Goal: Task Accomplishment & Management: Manage account settings

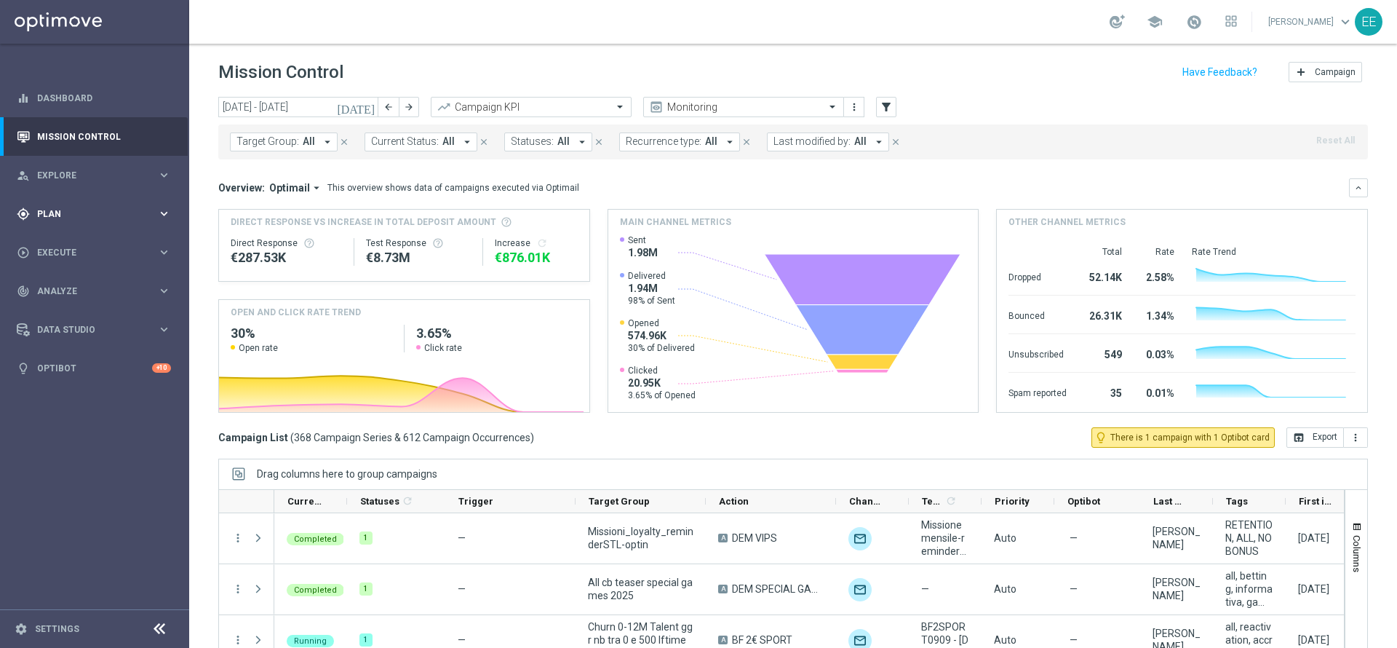
click at [65, 219] on div "gps_fixed Plan" at bounding box center [87, 213] width 140 height 13
click at [69, 240] on link "Target Groups" at bounding box center [95, 244] width 114 height 12
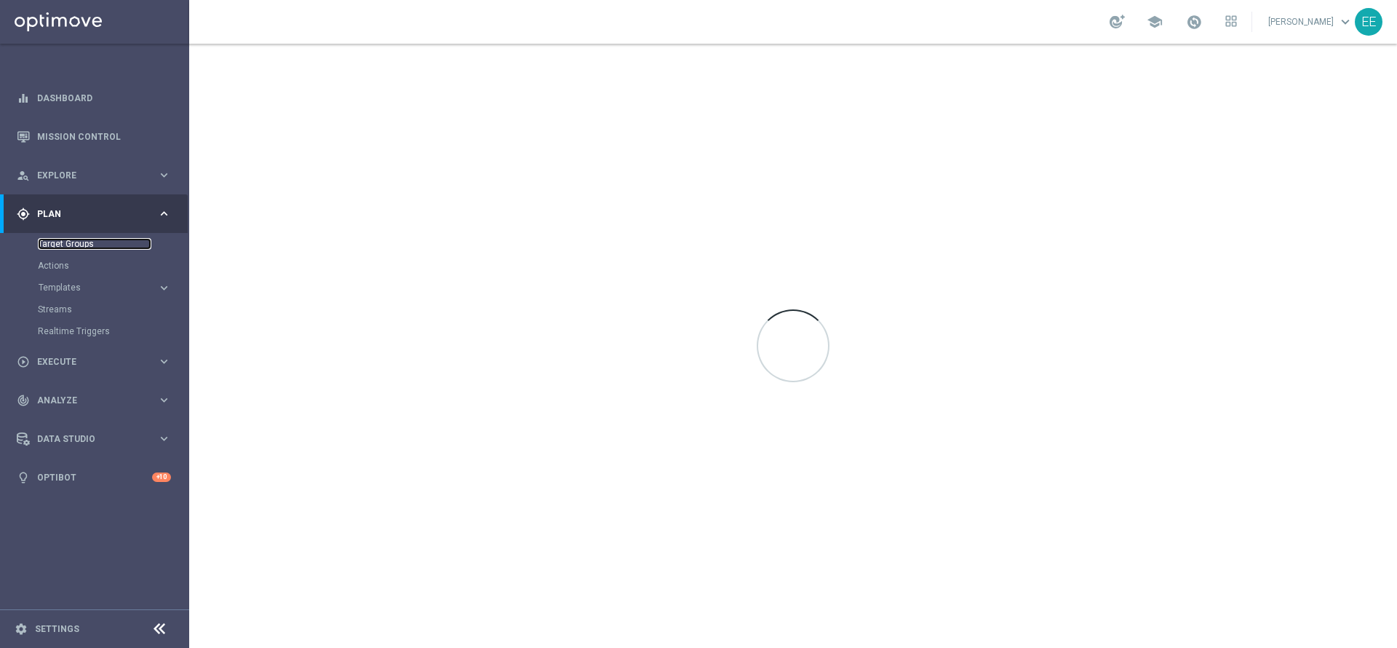
click at [82, 242] on link "Target Groups" at bounding box center [95, 244] width 114 height 12
click at [501, 329] on div at bounding box center [793, 346] width 1208 height 604
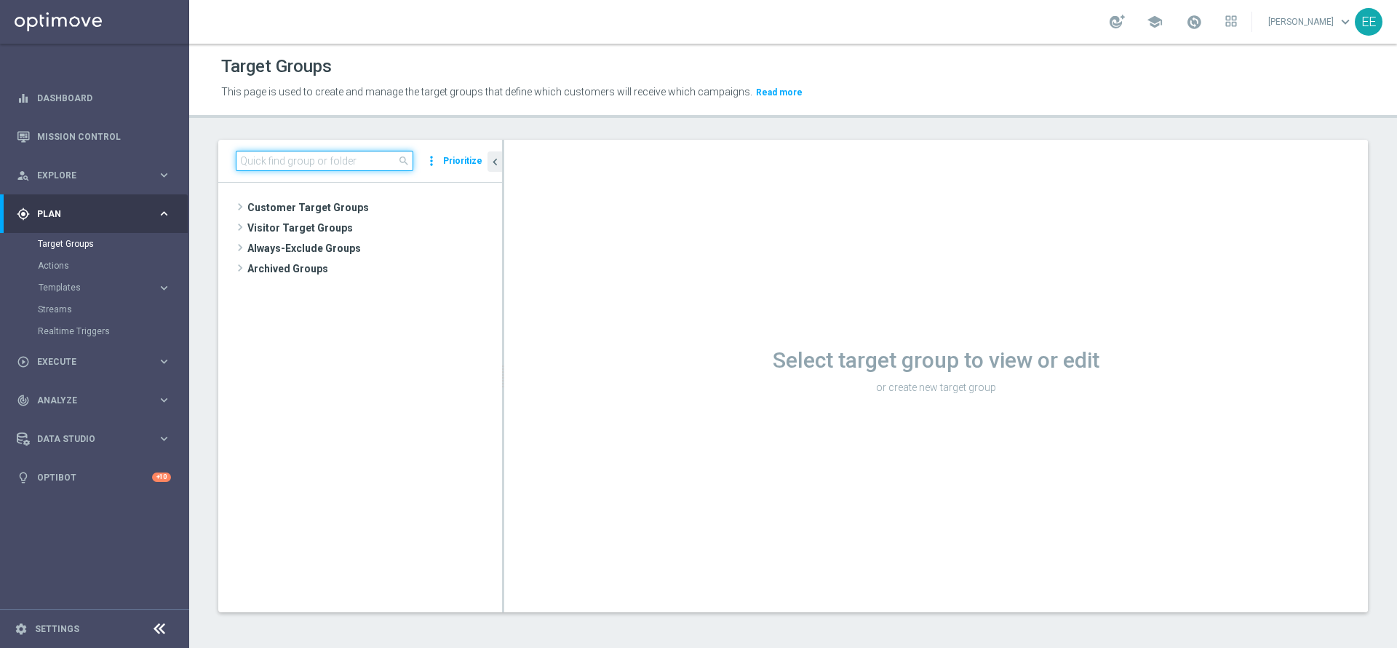
click at [327, 157] on input at bounding box center [325, 161] width 178 height 20
paste input "ACTIVE CASINO' L3D < 0 MA L3M > 0"
type input "ACTIVE CASINO"
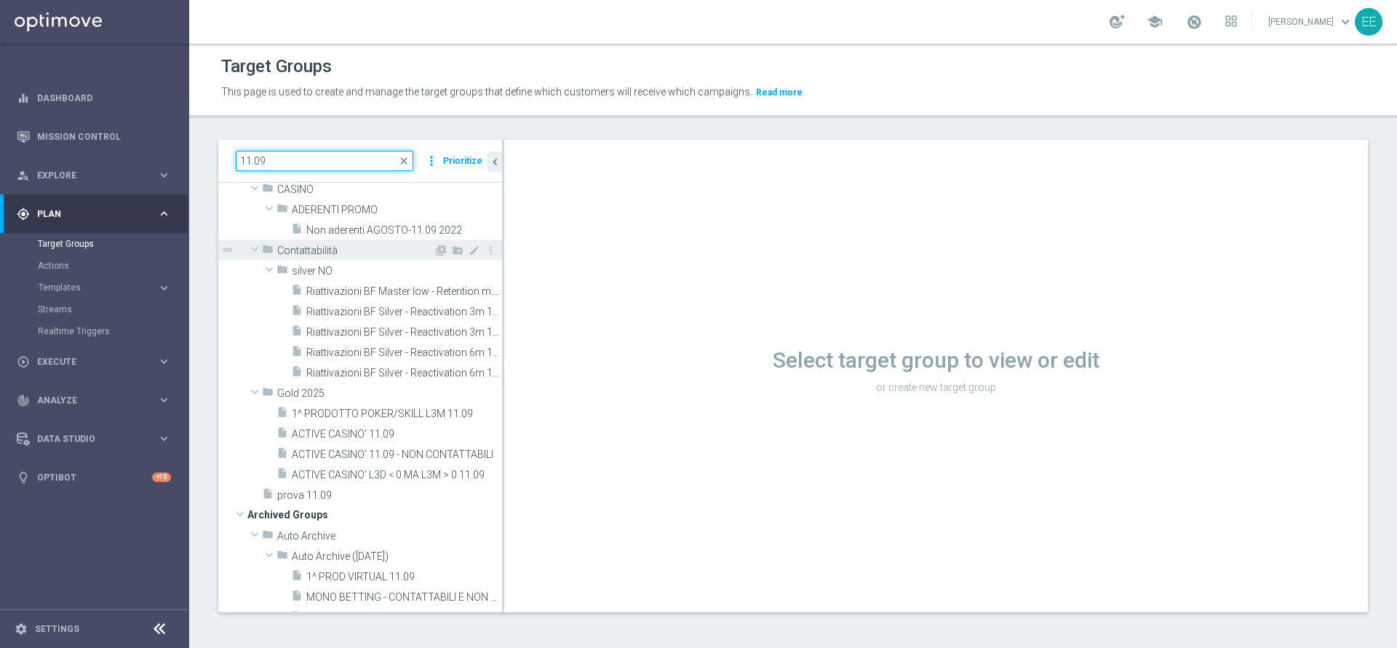
scroll to position [52, 0]
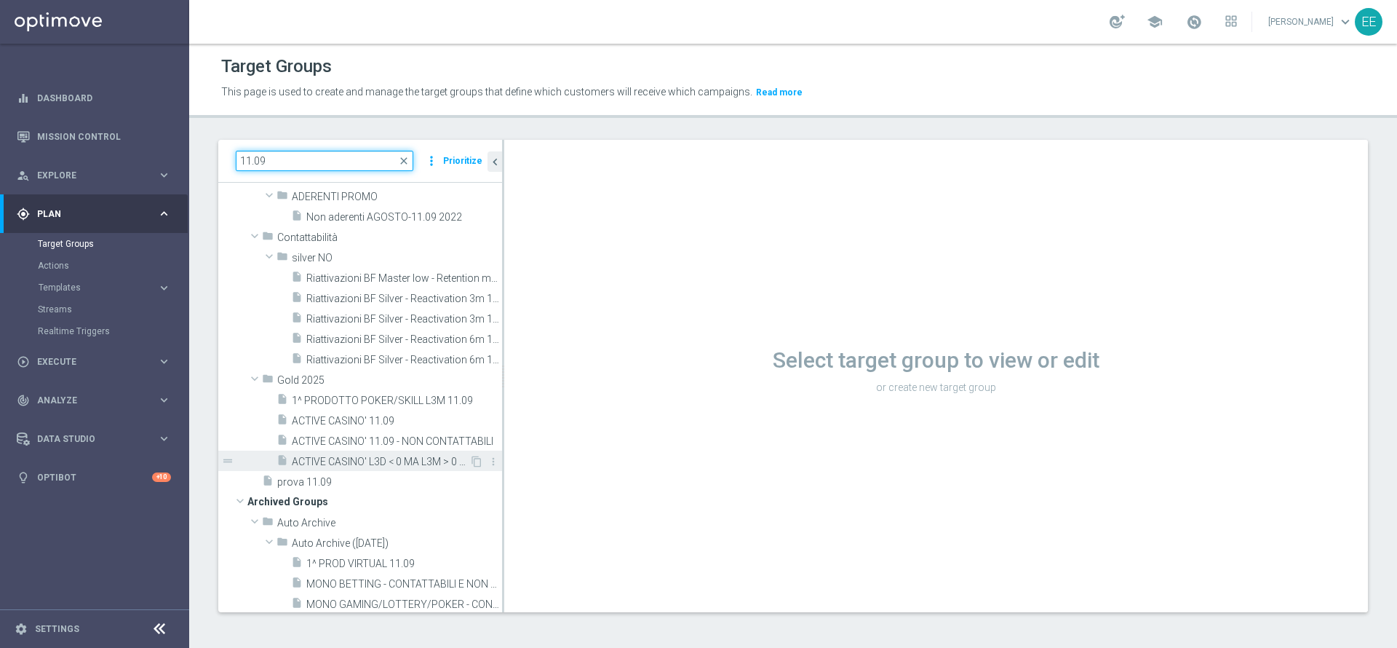
type input "11.09"
click at [377, 465] on span "ACTIVE CASINO' L3D < 0 MA L3M > 0 11.09" at bounding box center [381, 461] width 178 height 12
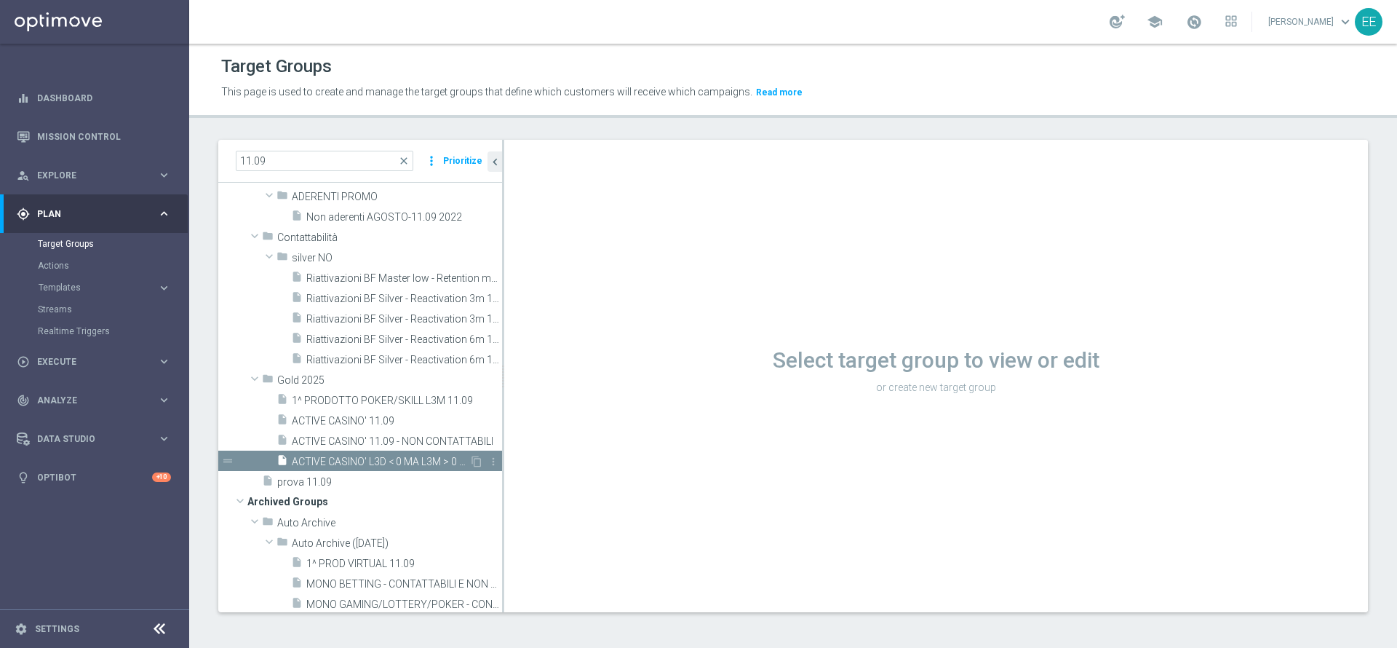
click at [377, 465] on span "ACTIVE CASINO' L3D < 0 MA L3M > 0 11.09" at bounding box center [381, 461] width 178 height 12
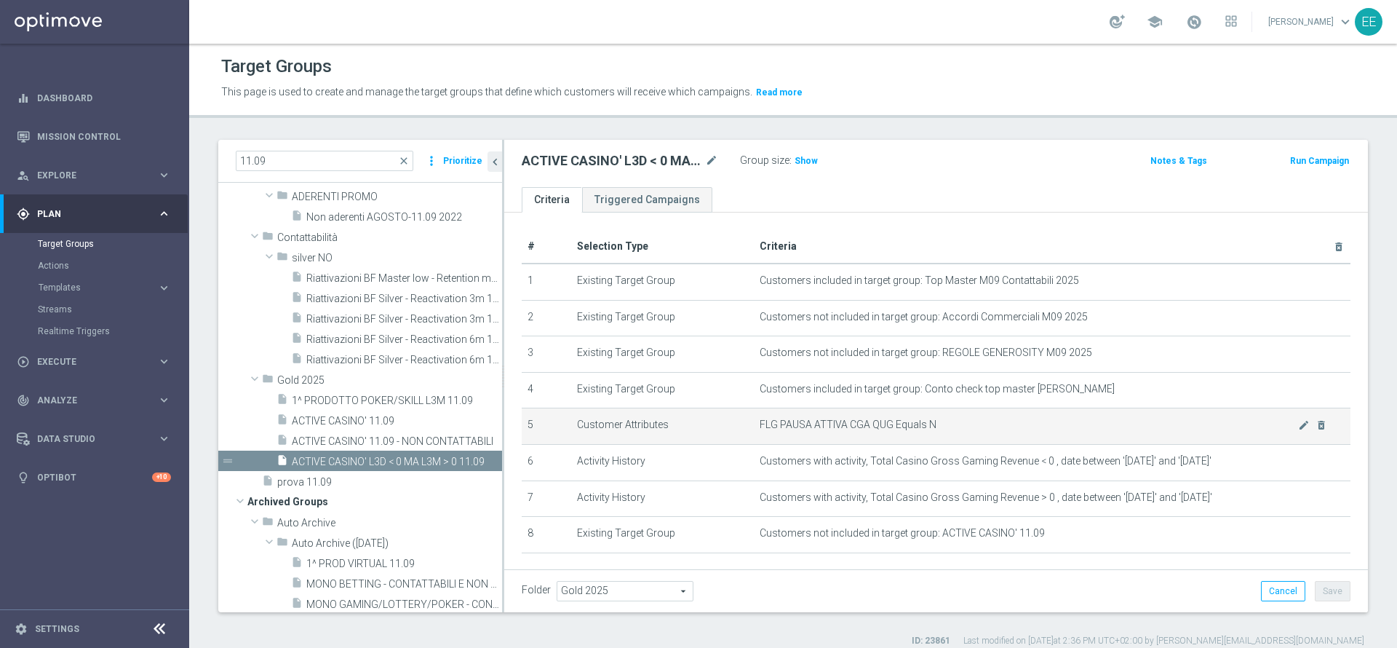
scroll to position [57, 0]
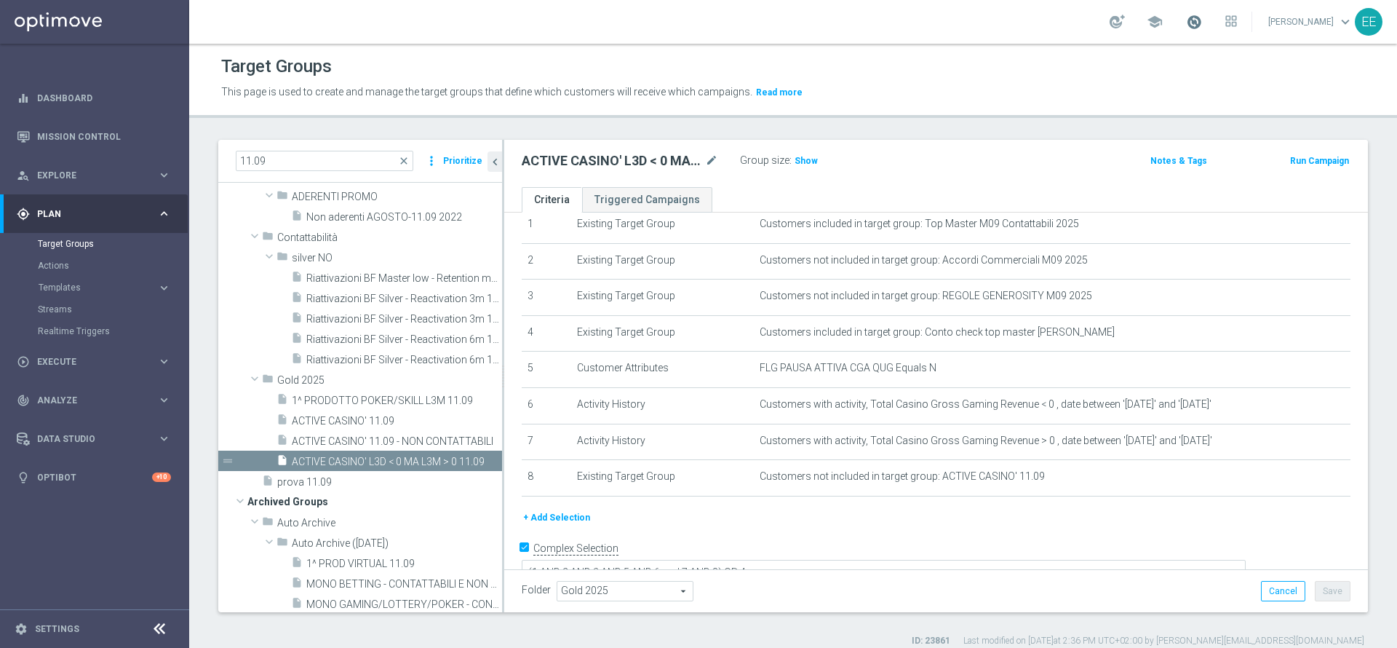
click at [1202, 28] on span at bounding box center [1194, 22] width 16 height 16
click at [798, 159] on span "Show" at bounding box center [806, 161] width 23 height 10
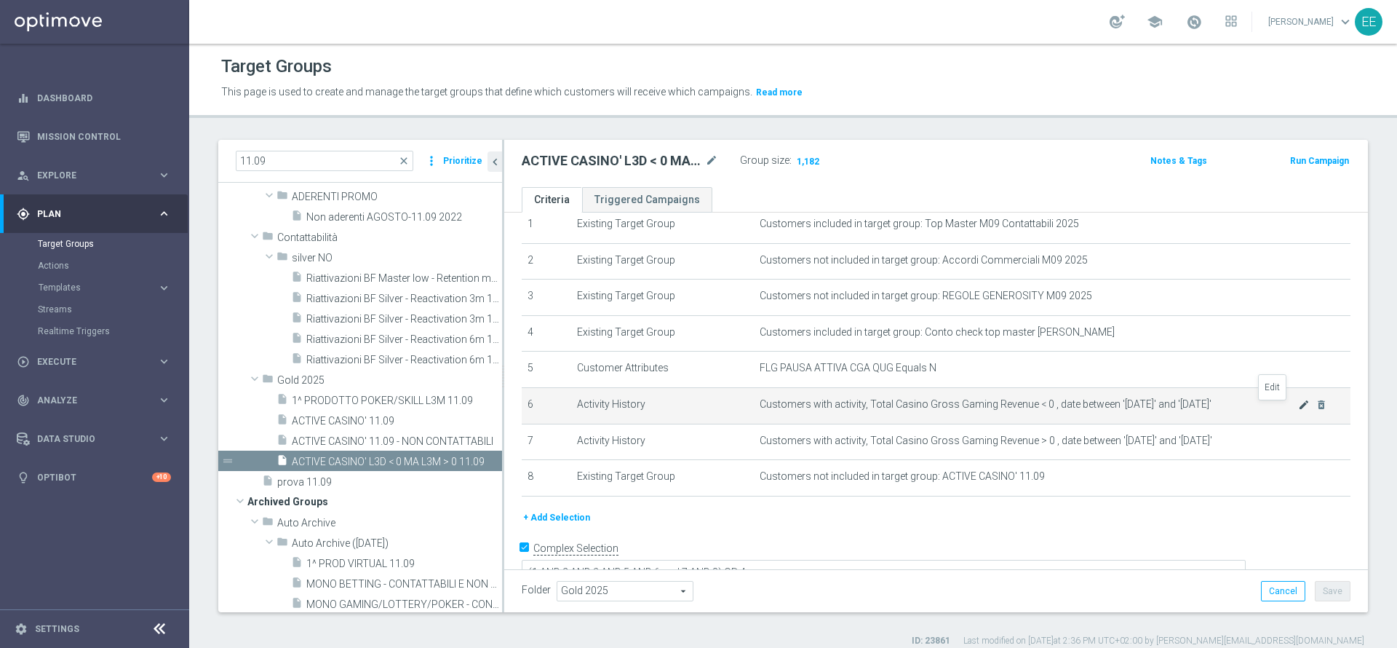
click at [1298, 407] on icon "mode_edit" at bounding box center [1304, 405] width 12 height 12
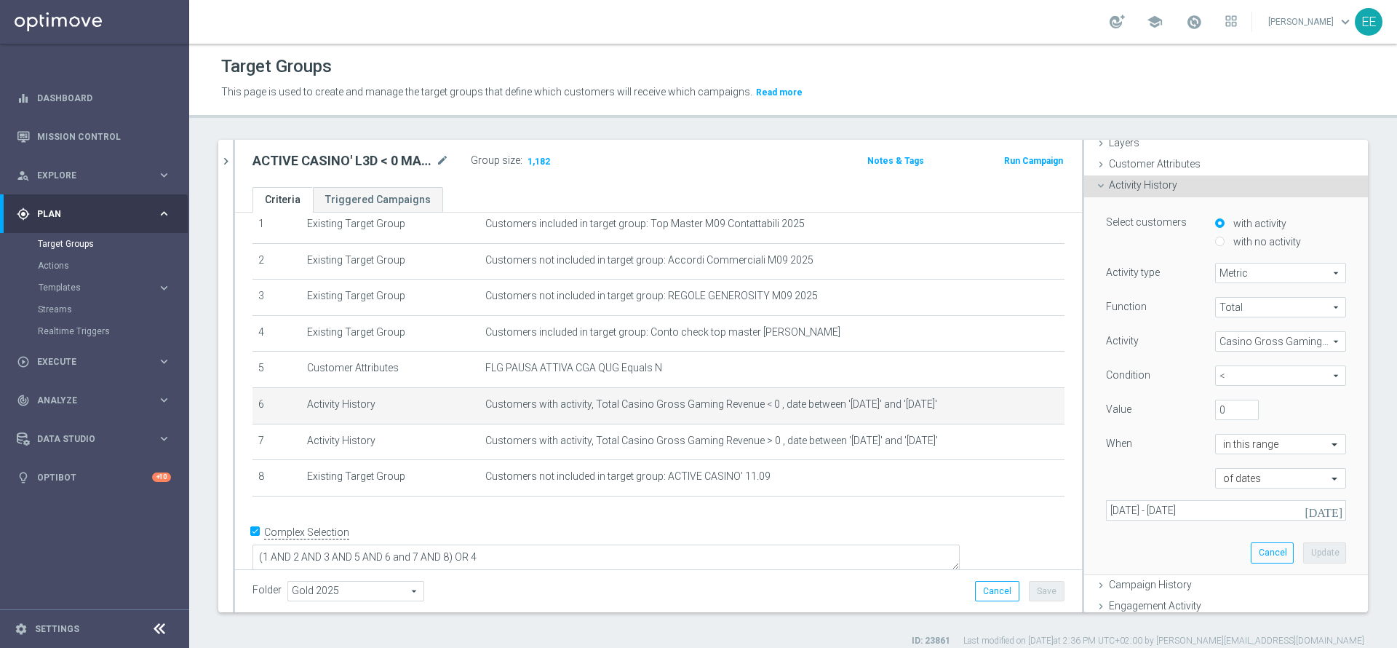
scroll to position [72, 0]
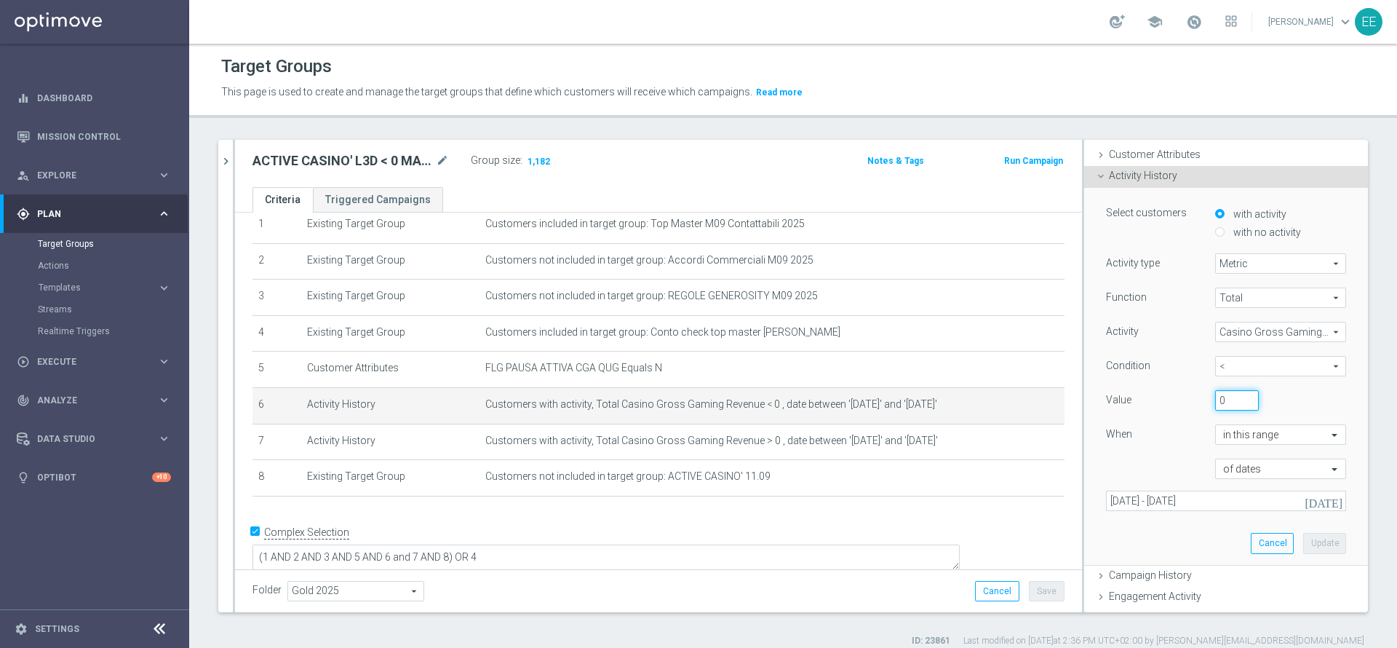
click at [1215, 404] on input "0" at bounding box center [1237, 400] width 44 height 20
click at [1215, 400] on input "300" at bounding box center [1237, 400] width 44 height 20
type input "-300"
click at [1303, 541] on button "Update" at bounding box center [1324, 543] width 43 height 20
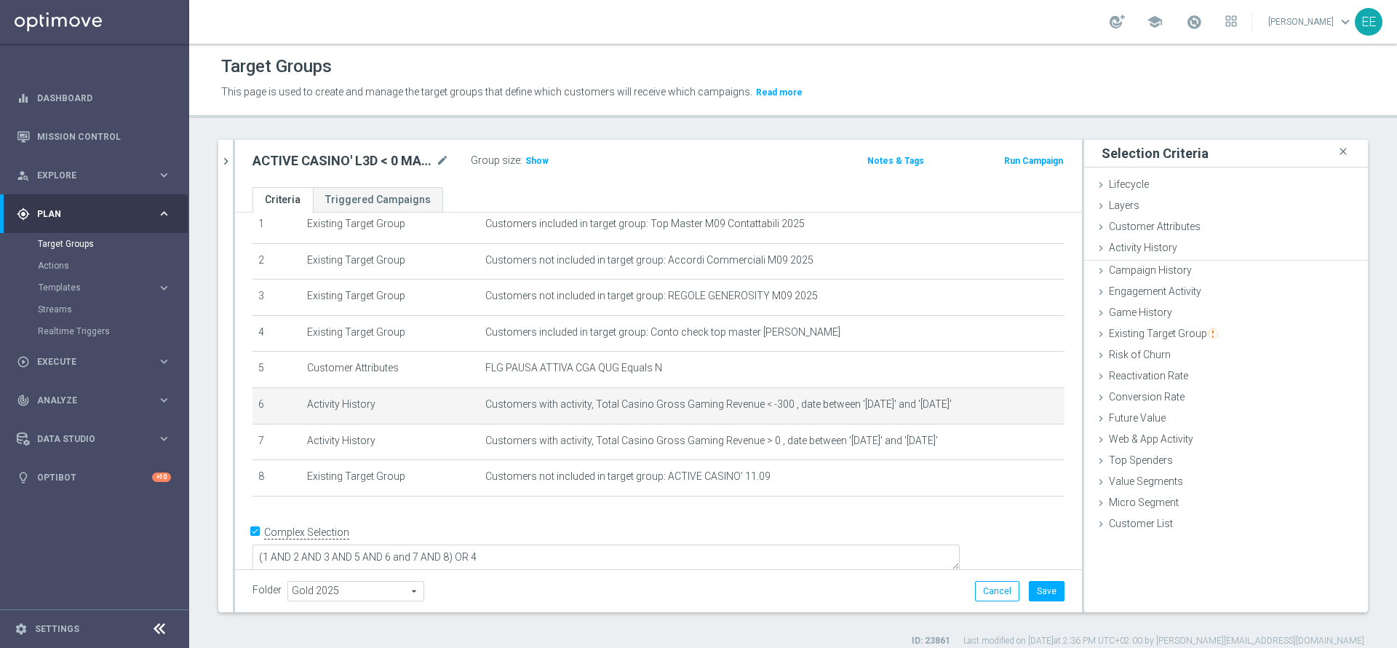
scroll to position [0, 0]
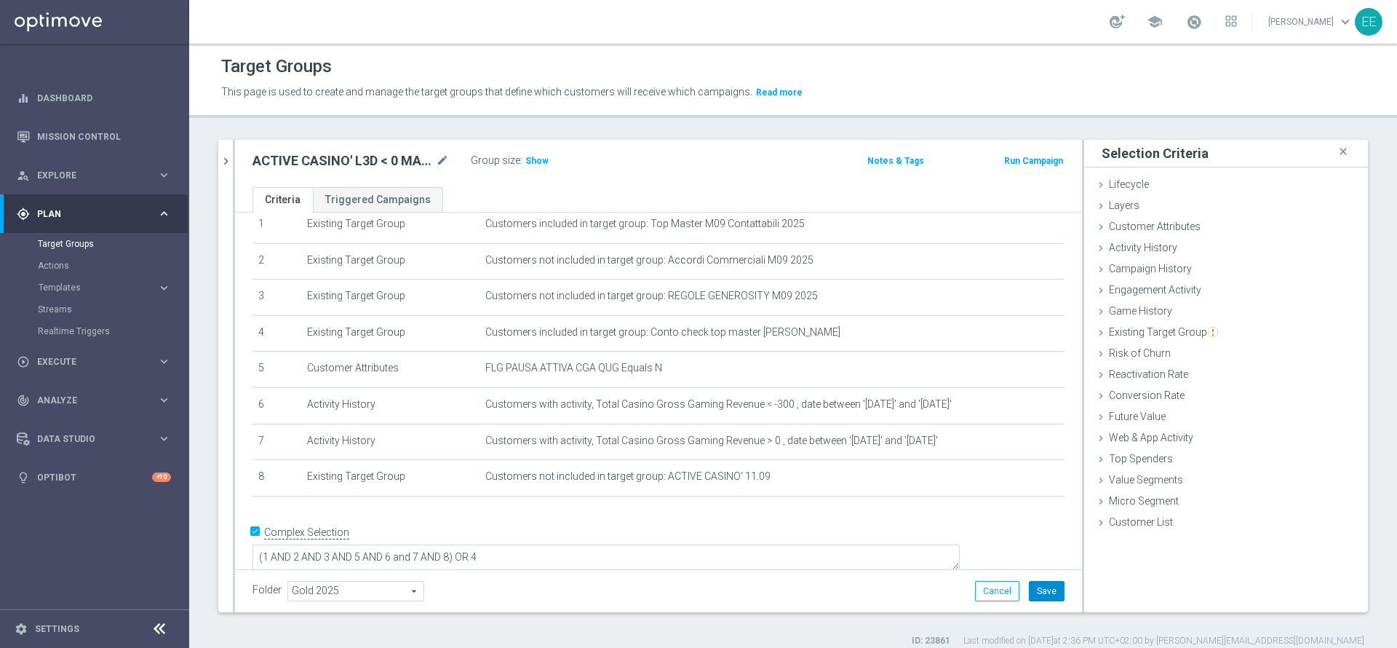
click at [1029, 591] on button "Save" at bounding box center [1047, 591] width 36 height 20
click at [536, 159] on span "Show" at bounding box center [536, 161] width 23 height 10
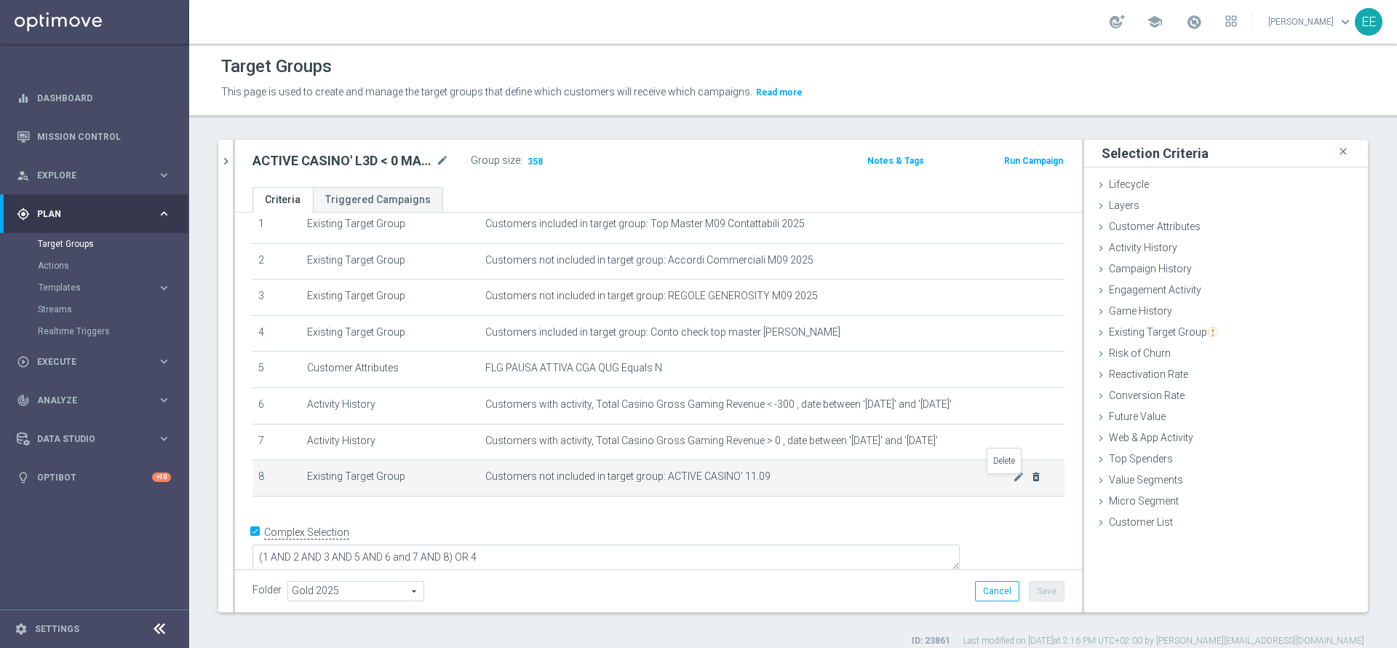
click at [1030, 482] on icon "delete_forever" at bounding box center [1036, 477] width 12 height 12
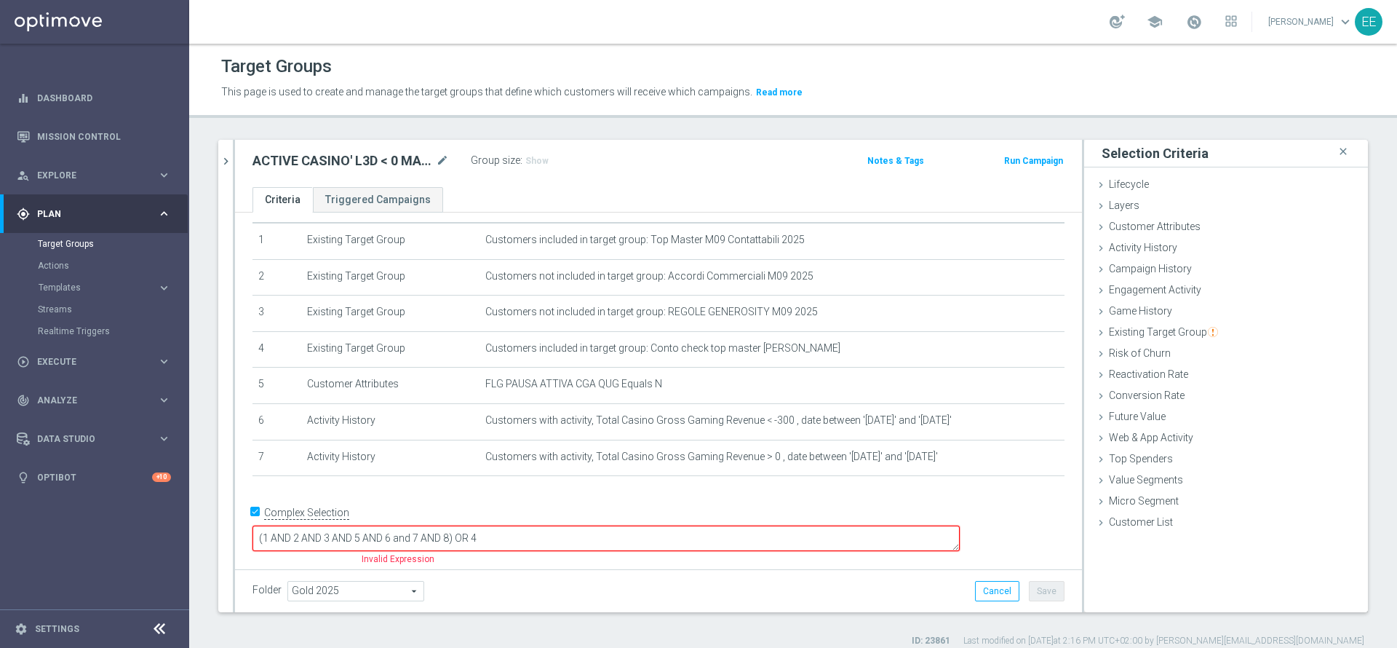
scroll to position [23, 0]
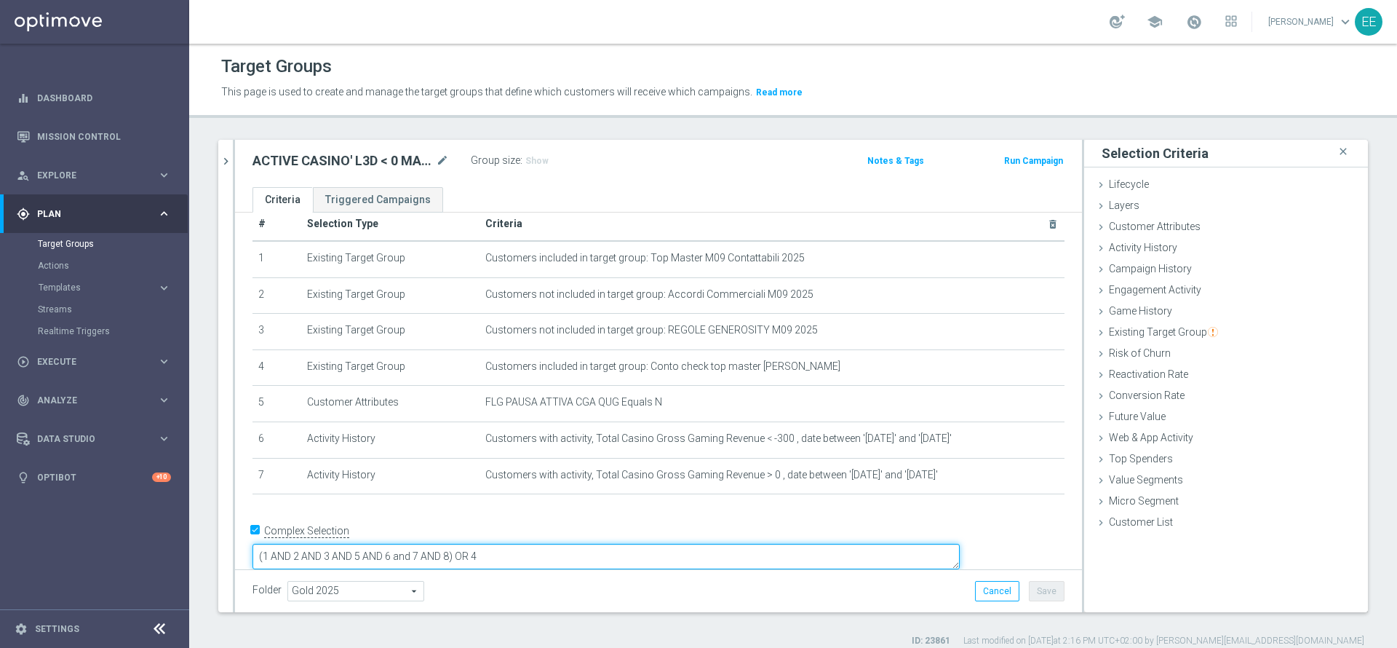
click at [546, 544] on textarea "(1 AND 2 AND 3 AND 5 AND 6 and 7 AND 8) OR 4" at bounding box center [605, 556] width 707 height 25
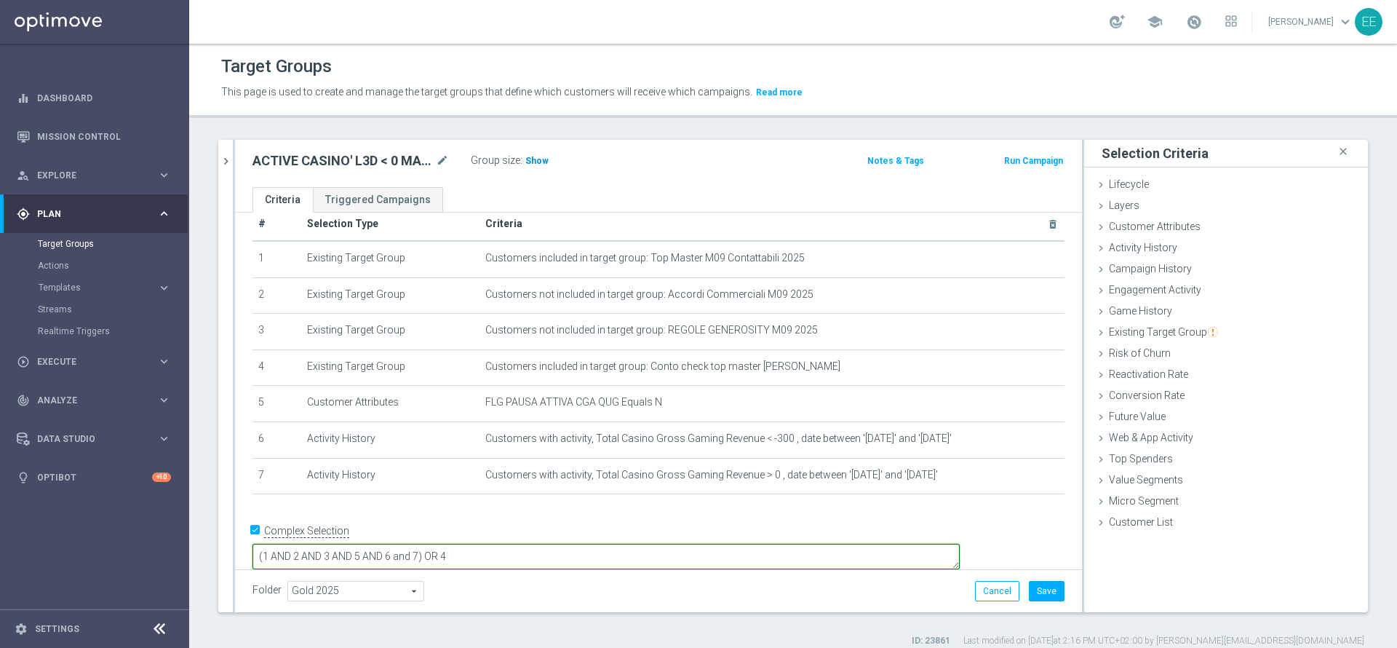
type textarea "(1 AND 2 AND 3 AND 5 AND 6 and 7) OR 4"
click at [533, 164] on span "Show" at bounding box center [536, 161] width 23 height 10
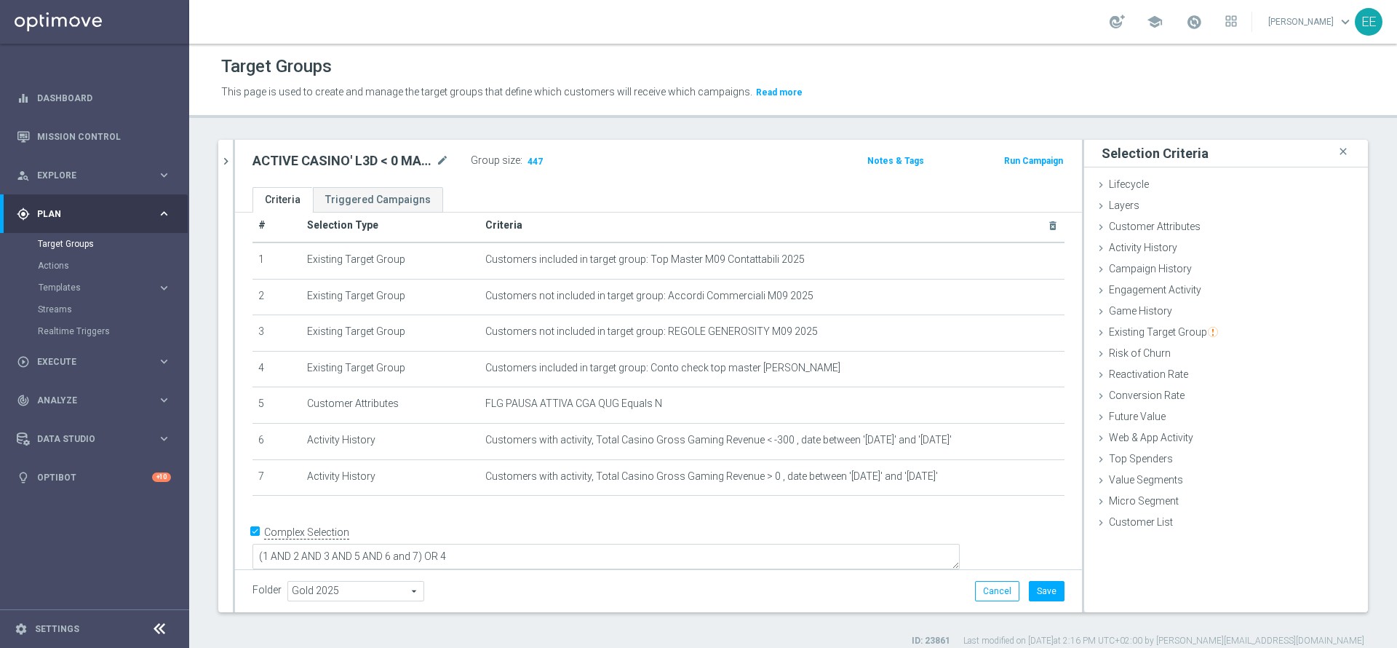
click at [996, 605] on div "Folder Gold 2025 Gold 2025 arrow_drop_down search Cancel Save Saving..." at bounding box center [658, 590] width 847 height 43
click at [992, 586] on button "Cancel" at bounding box center [997, 591] width 44 height 20
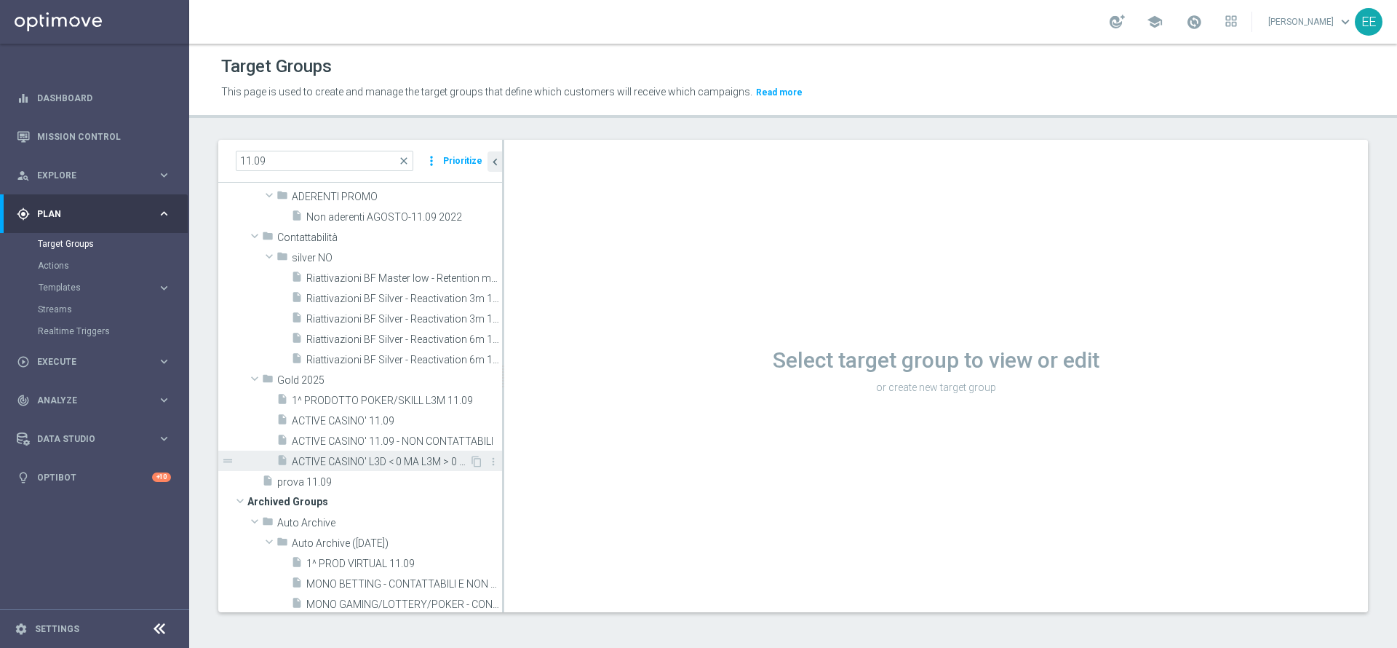
click at [389, 458] on span "ACTIVE CASINO' L3D < 0 MA L3M > 0 11.09" at bounding box center [381, 461] width 178 height 12
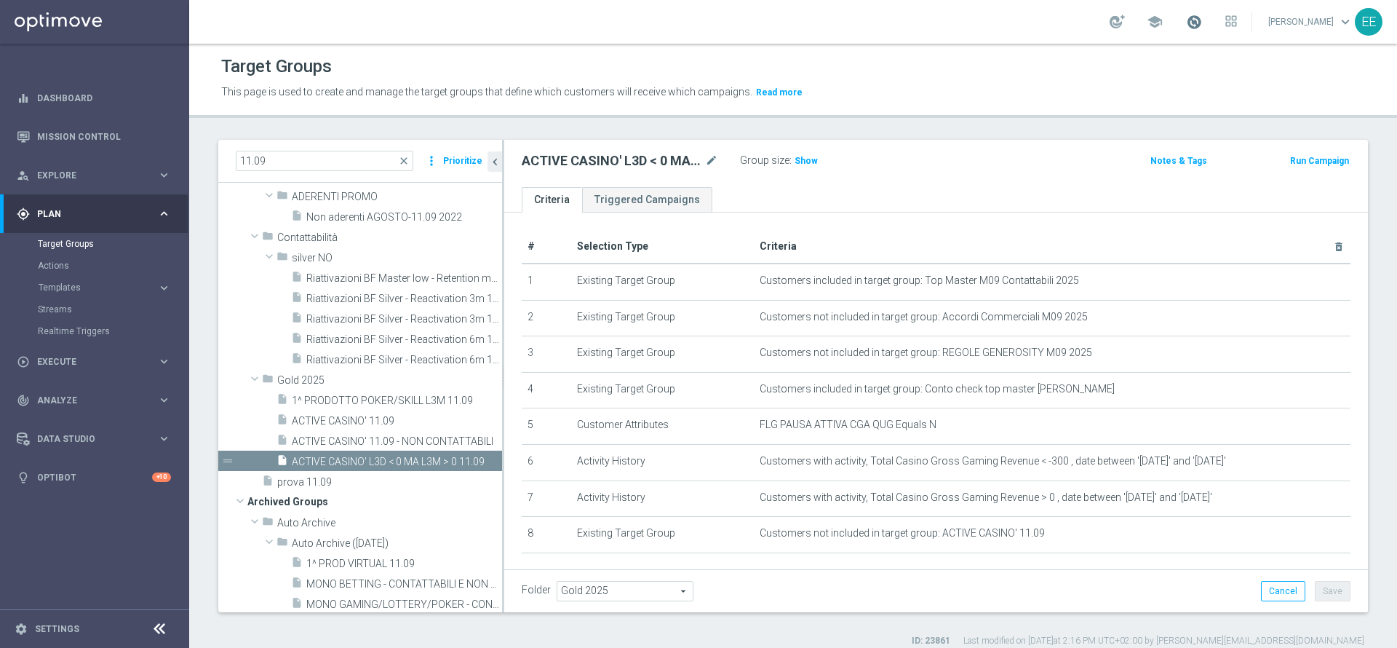
click at [1202, 23] on span at bounding box center [1194, 22] width 16 height 16
click at [1202, 28] on span at bounding box center [1194, 22] width 16 height 16
click at [370, 463] on span "ACTIVE CASINO' L3D < 0 MA L3M > 0 11.09" at bounding box center [381, 461] width 178 height 12
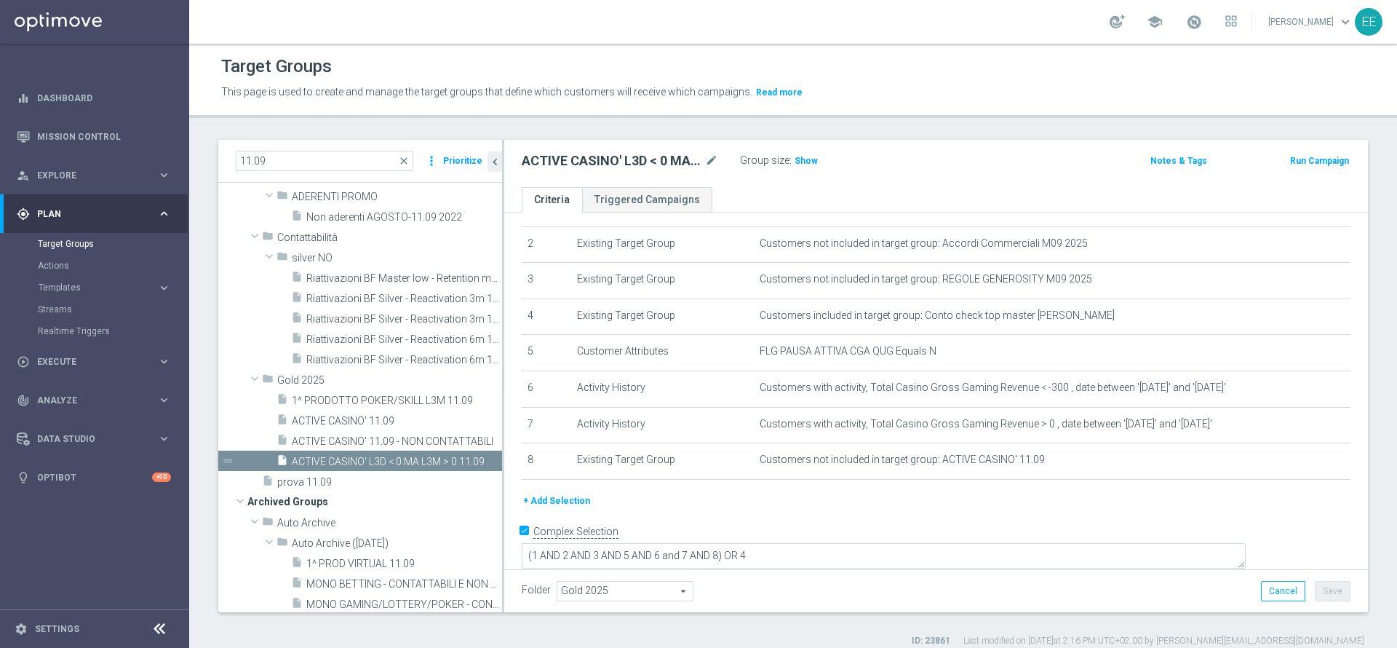
click at [565, 509] on button "+ Add Selection" at bounding box center [557, 501] width 70 height 16
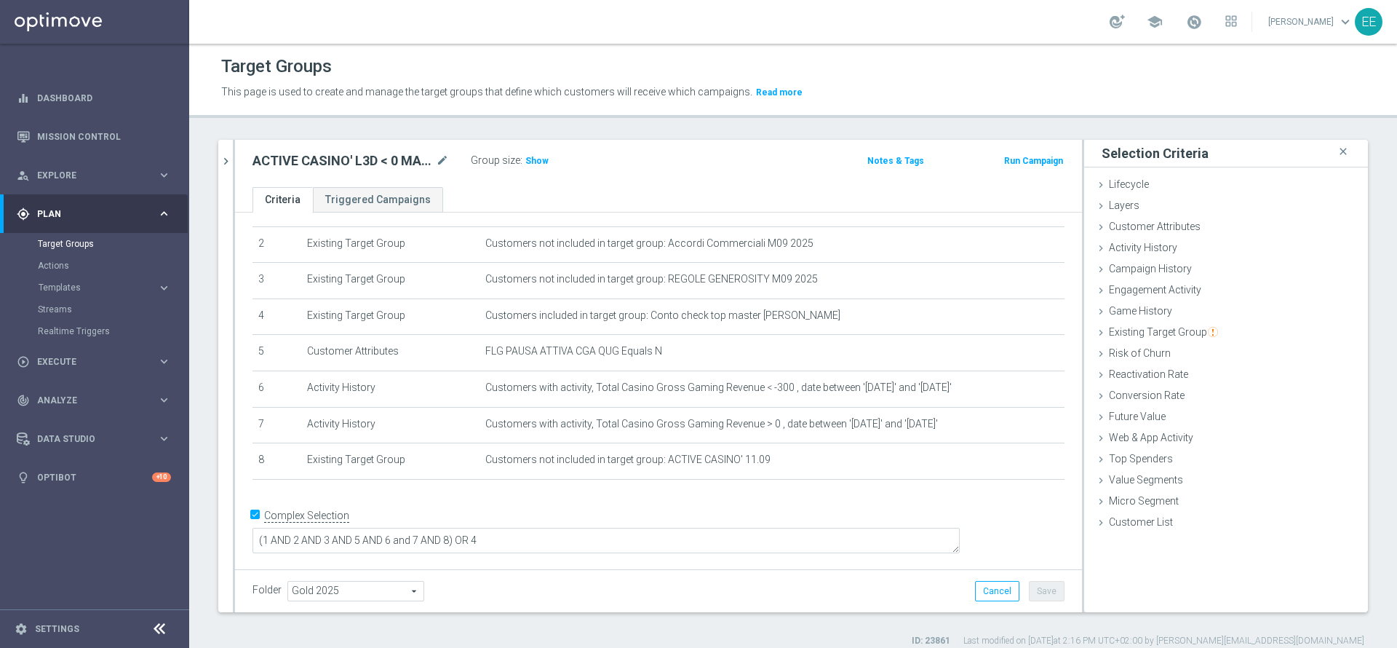
scroll to position [57, 0]
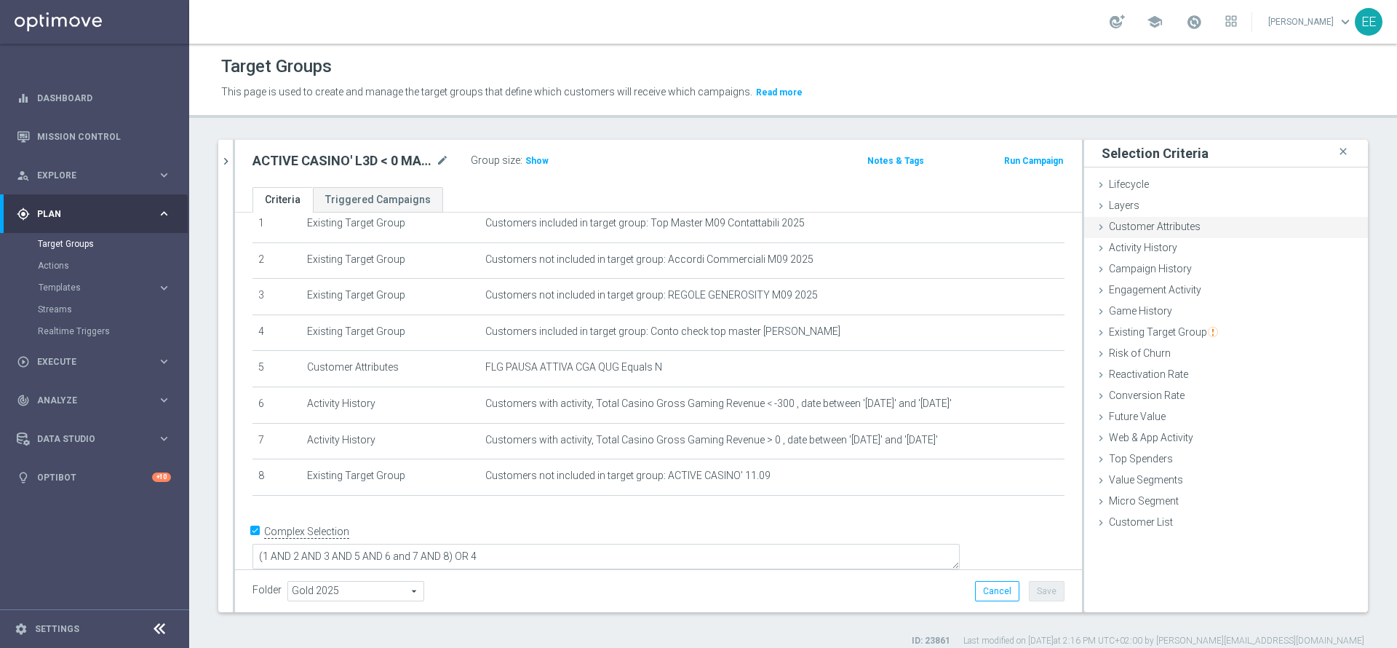
click at [1161, 231] on span "Customer Attributes" at bounding box center [1155, 226] width 92 height 12
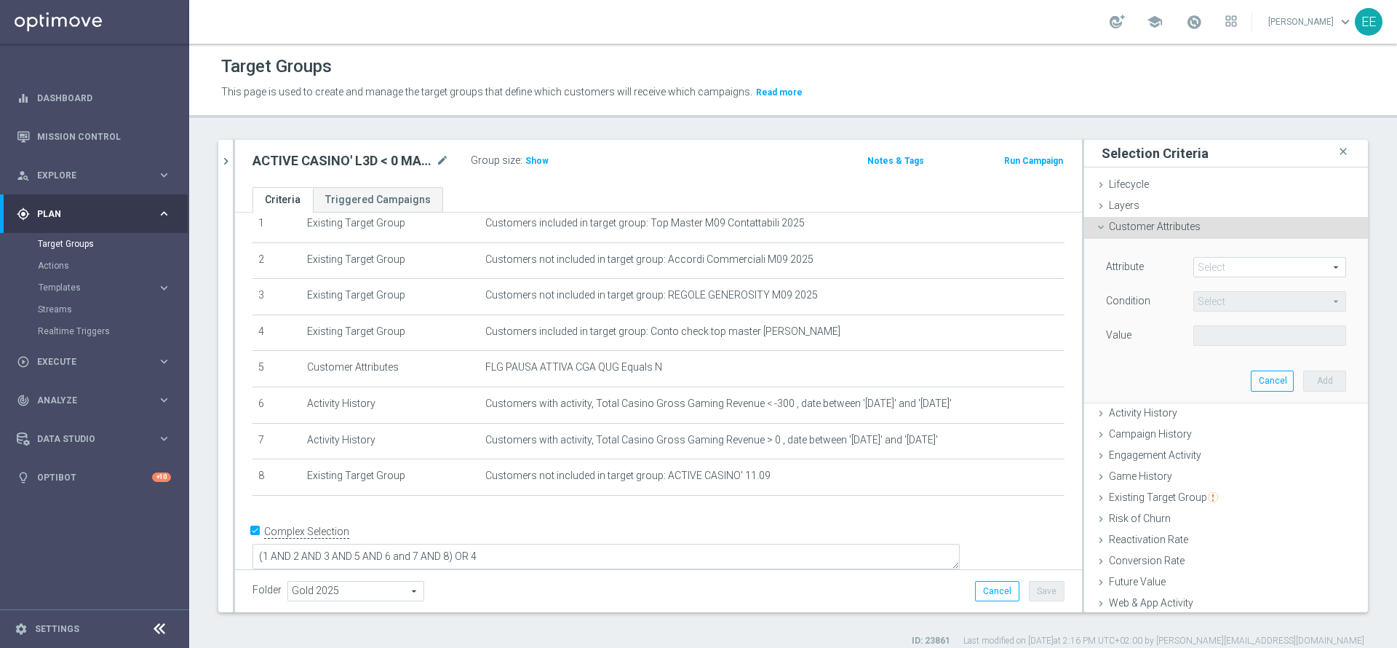
click at [1206, 263] on span at bounding box center [1269, 267] width 151 height 19
click at [0, 0] on input "search" at bounding box center [0, 0] width 0 height 0
type input "first prod"
click at [1227, 302] on span "First Product Preference, Last Three Months" at bounding box center [1270, 308] width 138 height 12
type input "First Product Preference, Last Three Months"
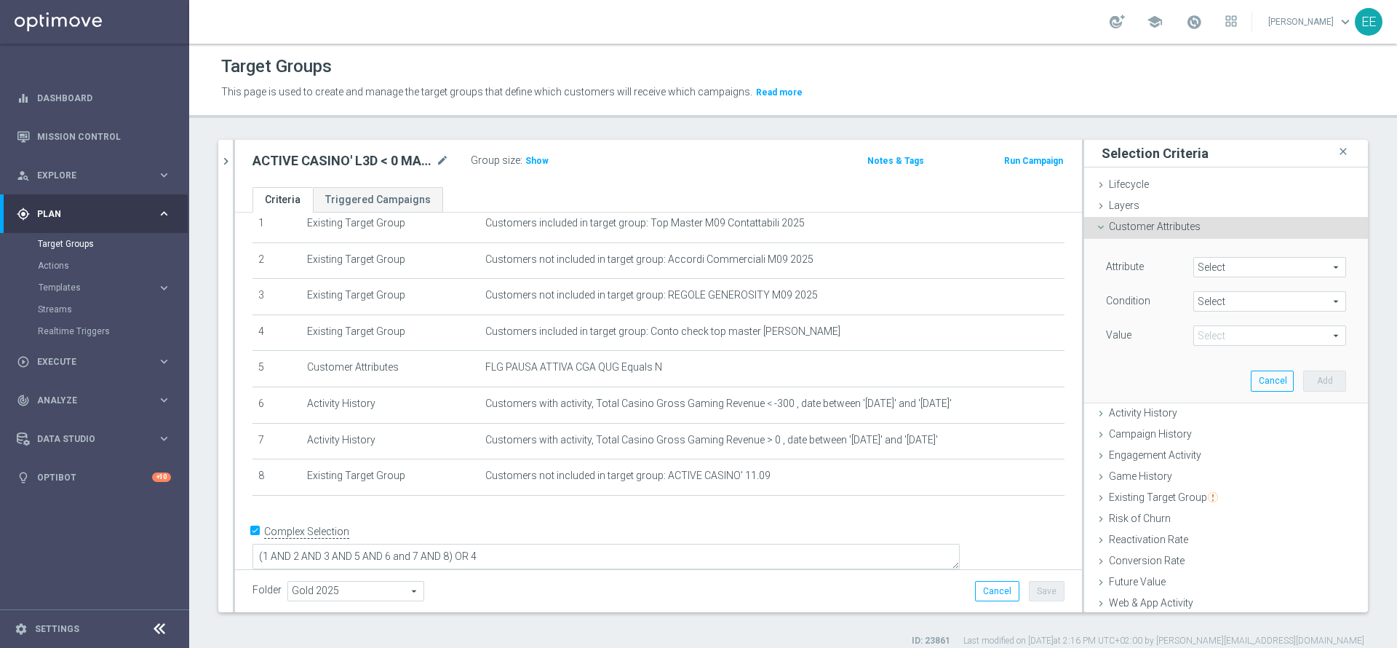
type input "Equals"
click at [1195, 335] on span at bounding box center [1269, 335] width 151 height 19
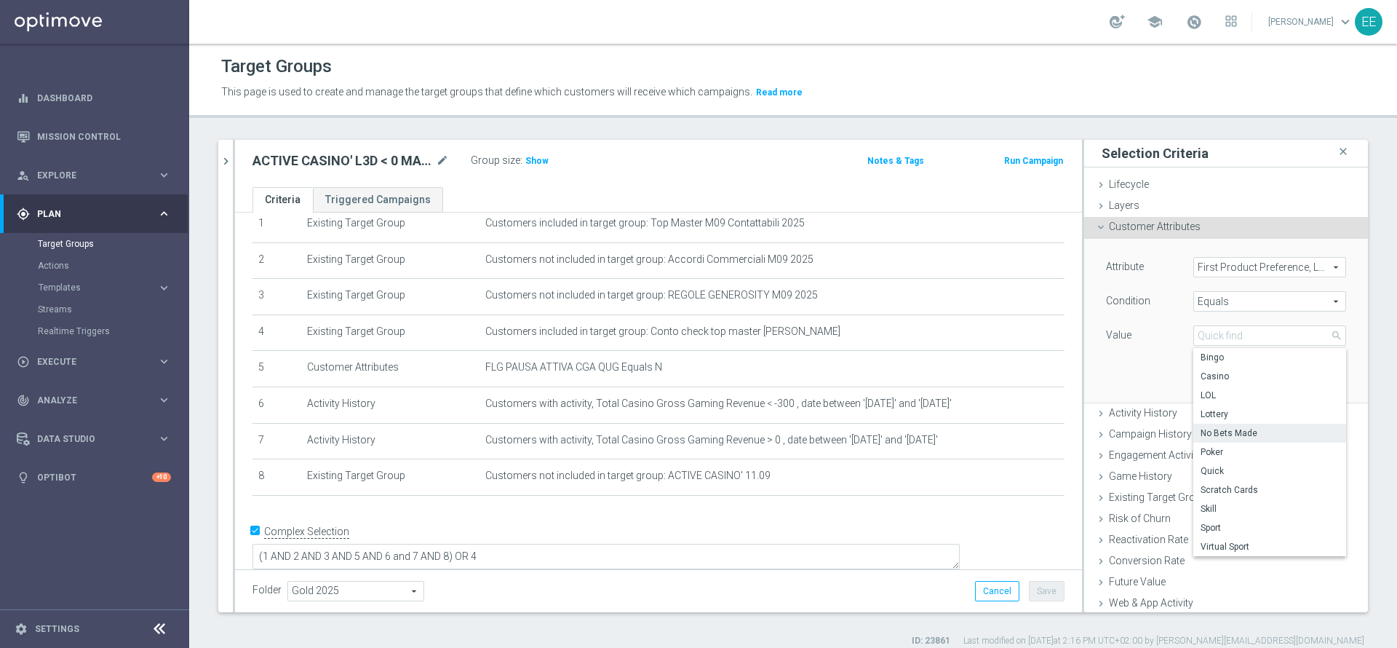
scroll to position [87, 0]
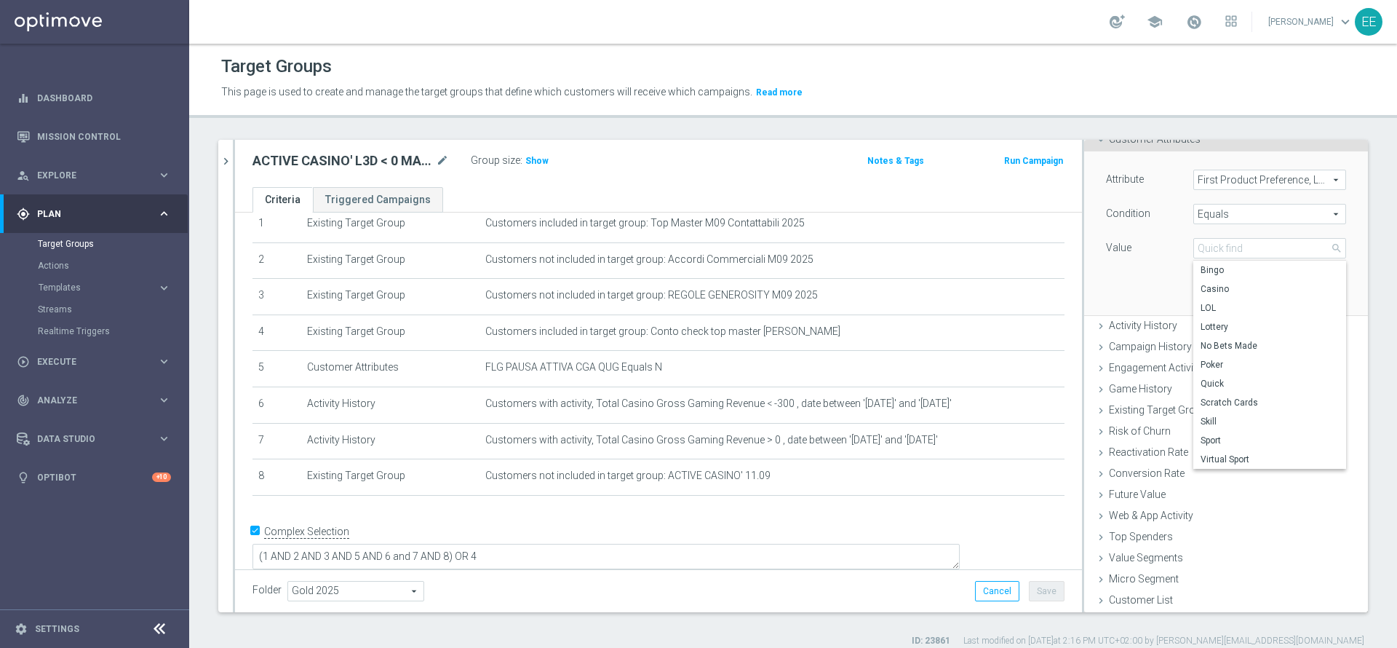
click at [1270, 177] on span "First Product Preference, Last Three Months" at bounding box center [1269, 179] width 151 height 19
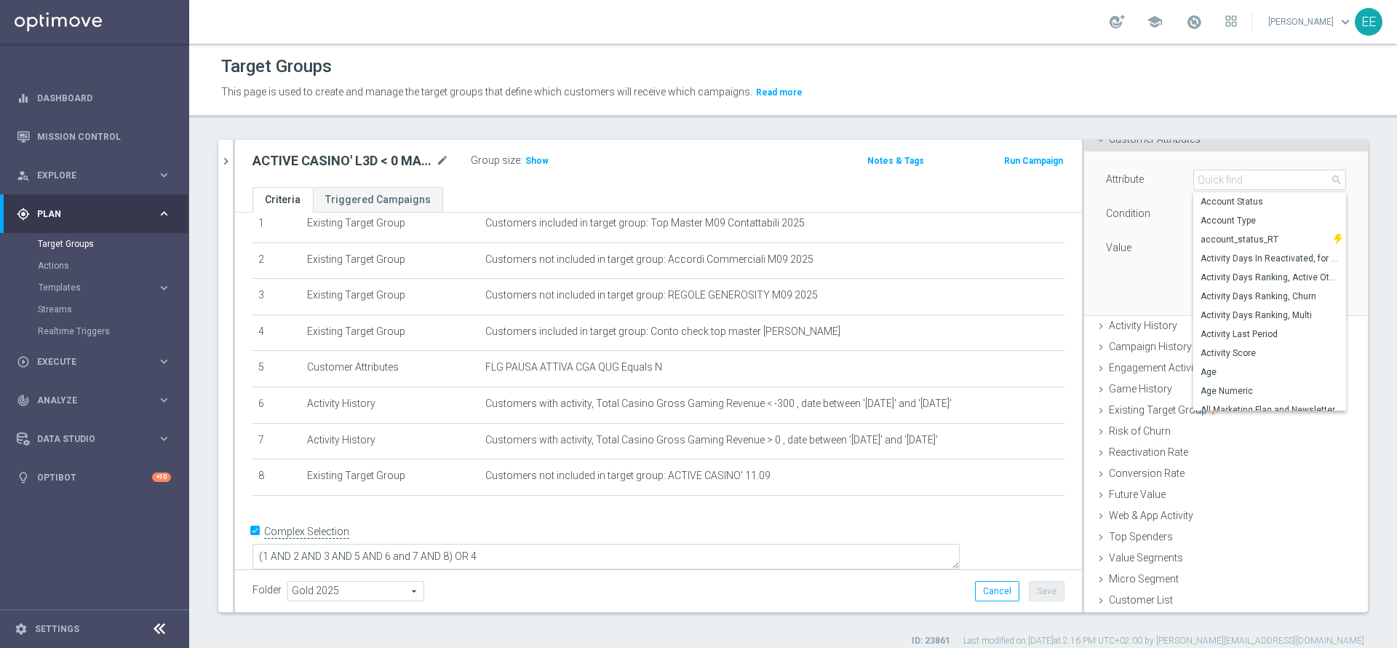
click at [1123, 291] on div "Attribute First Product Preference, Last Three Months First Product Preference,…" at bounding box center [1226, 232] width 262 height 163
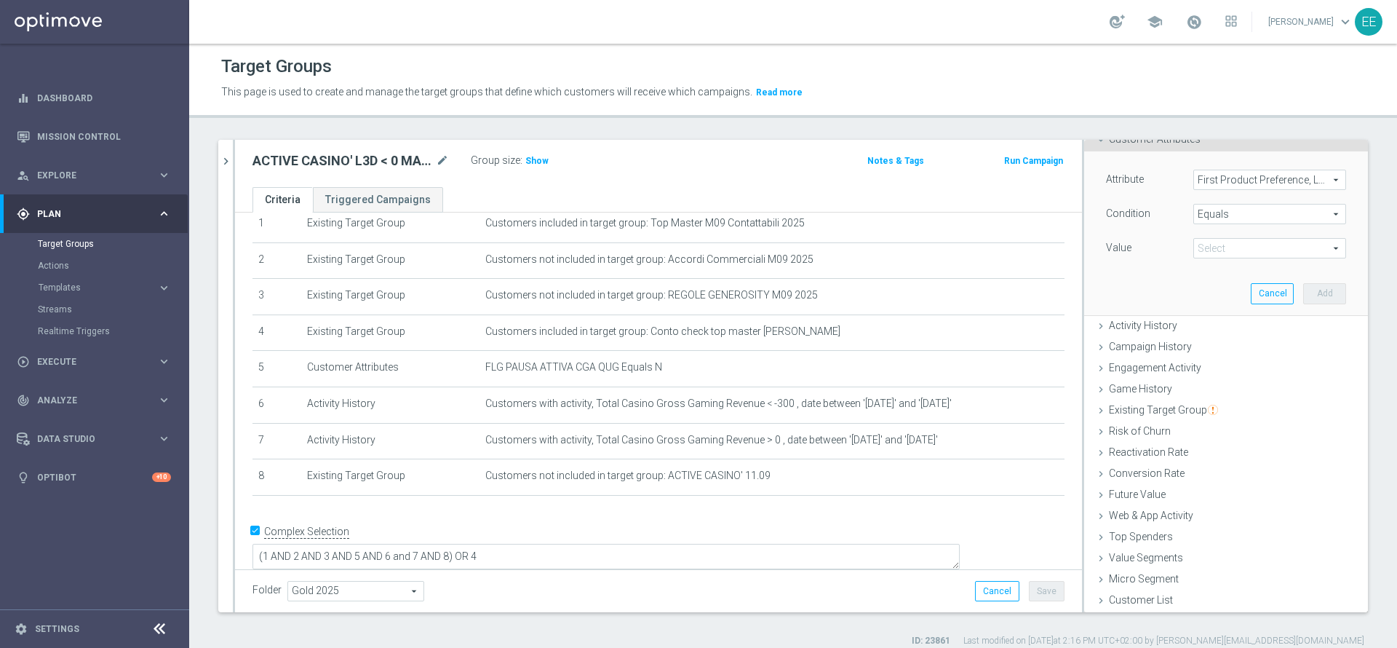
click at [1230, 182] on span "First Product Preference, Last Three Months" at bounding box center [1269, 179] width 151 height 19
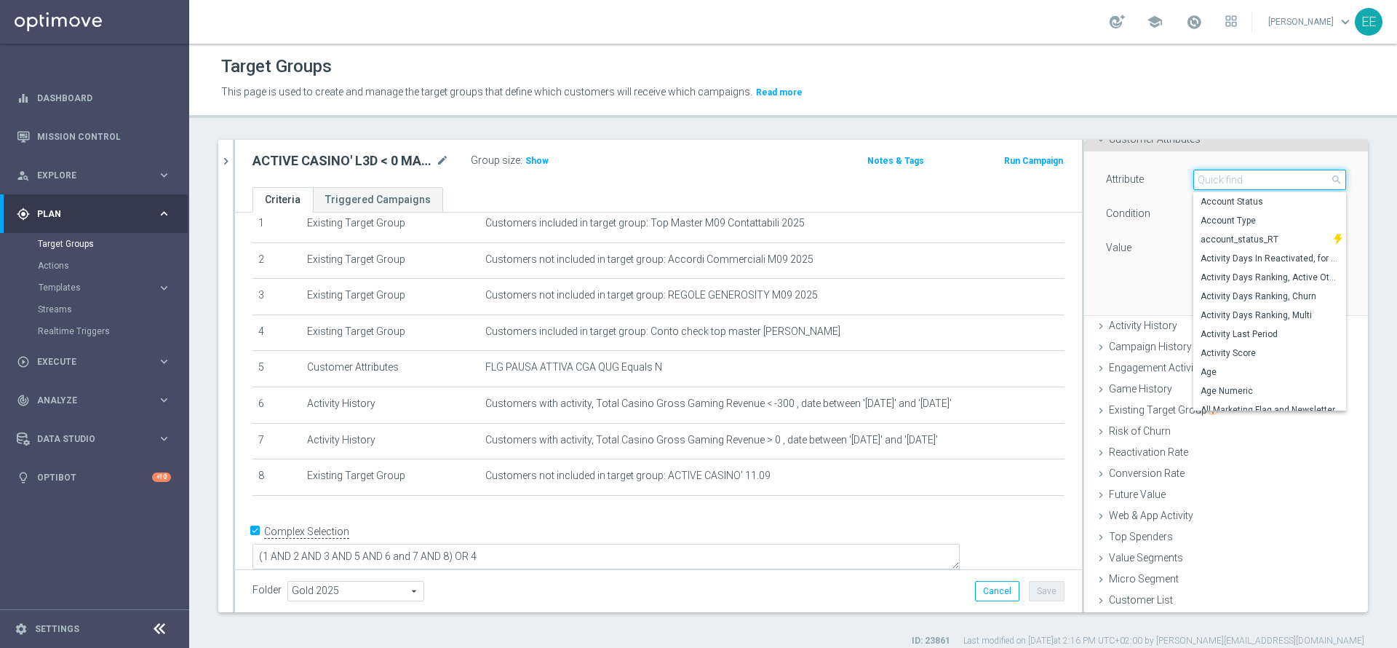
click at [1230, 182] on input "search" at bounding box center [1269, 180] width 153 height 20
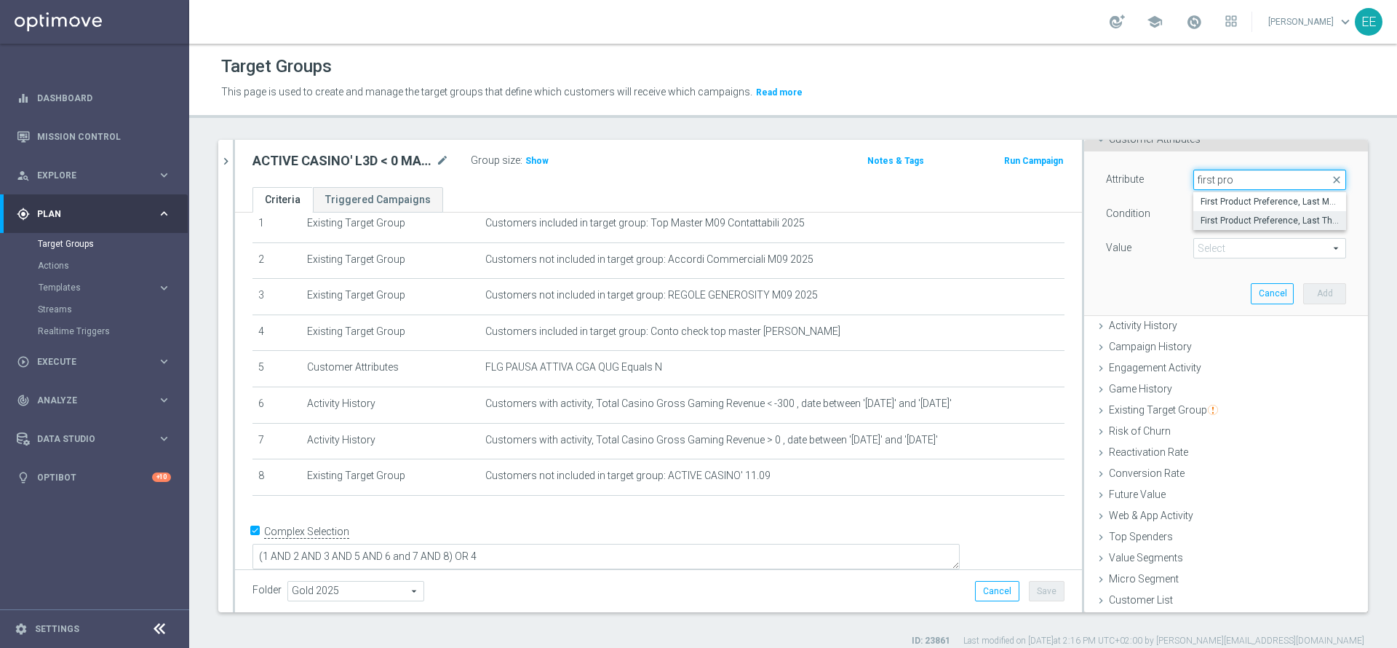
type input "first prod"
click at [1114, 266] on div "Attribute First Product Preference, Last Three Months First Product Preference,…" at bounding box center [1226, 232] width 262 height 163
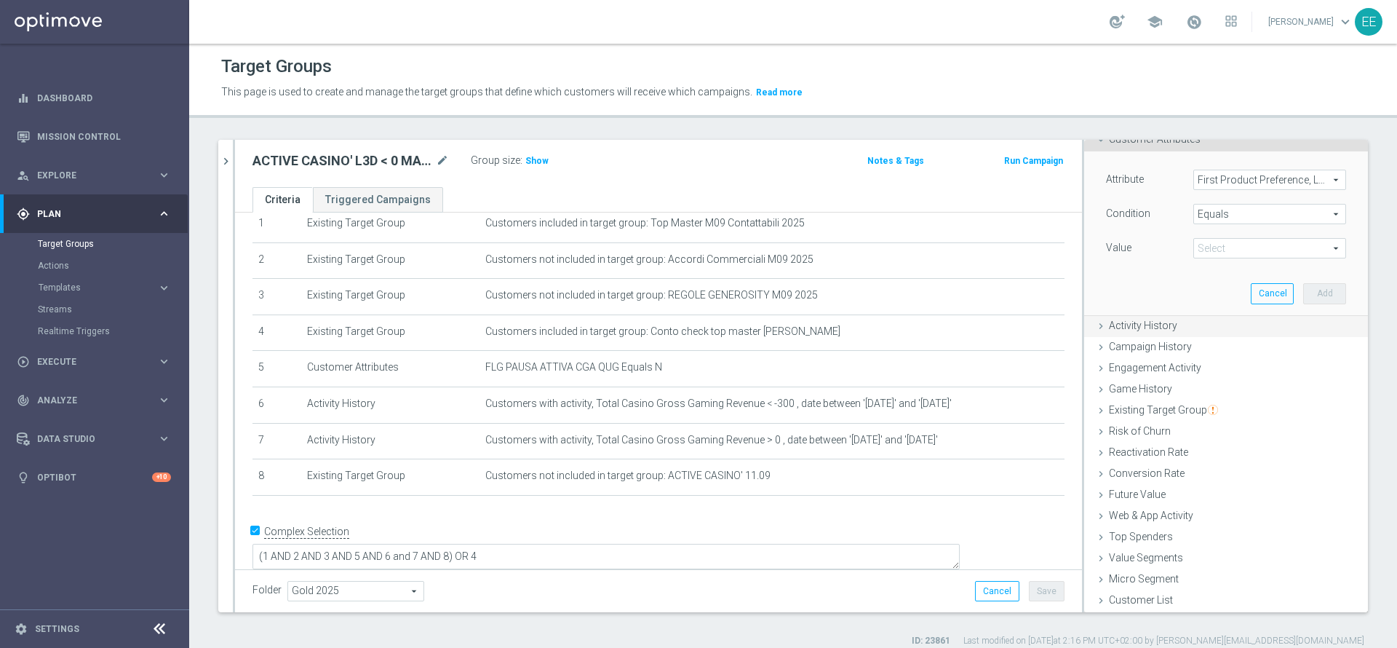
click at [1171, 325] on div "Activity History done selection updated" at bounding box center [1226, 327] width 284 height 22
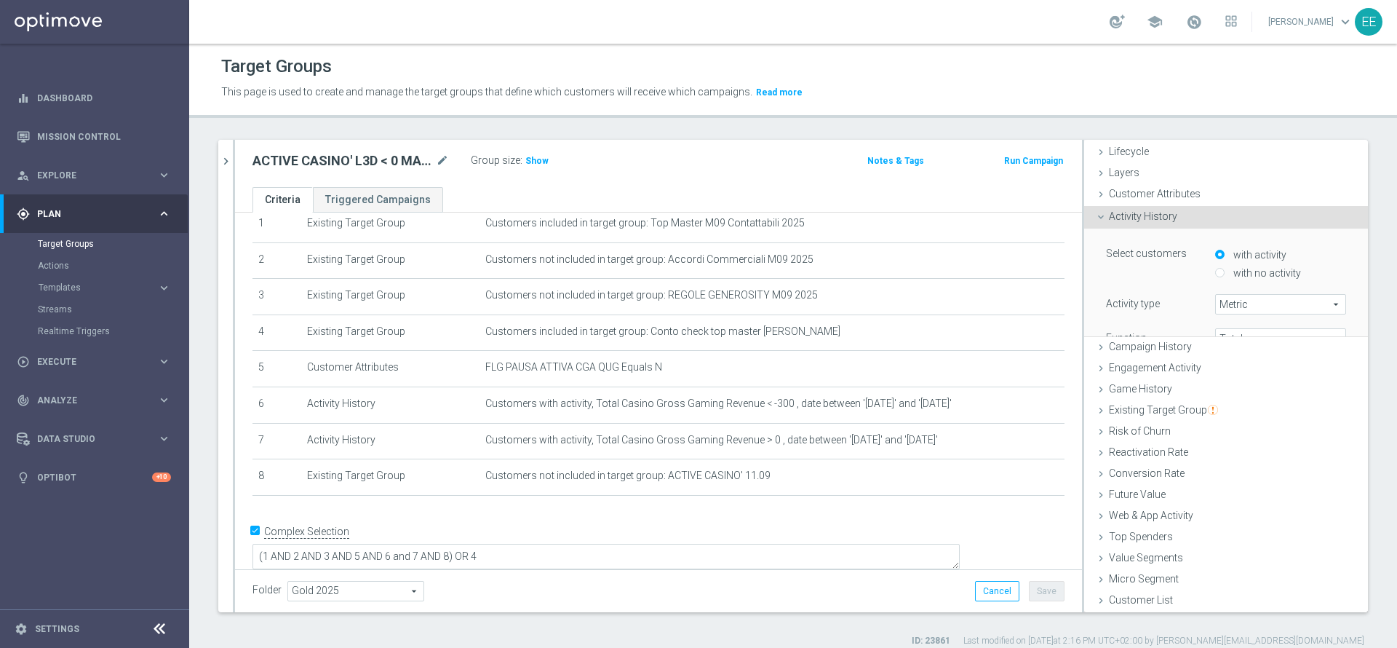
scroll to position [0, 0]
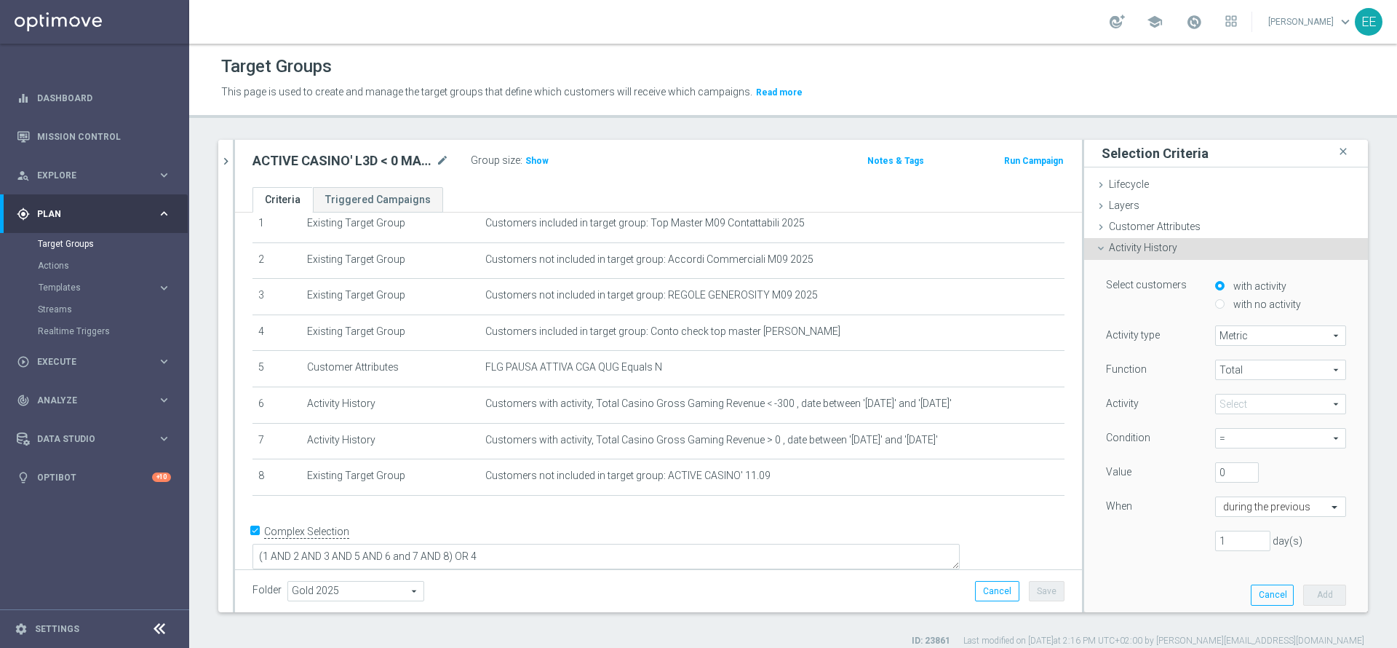
click at [1232, 407] on span at bounding box center [1281, 403] width 130 height 19
click at [0, 0] on input "search" at bounding box center [0, 0] width 0 height 0
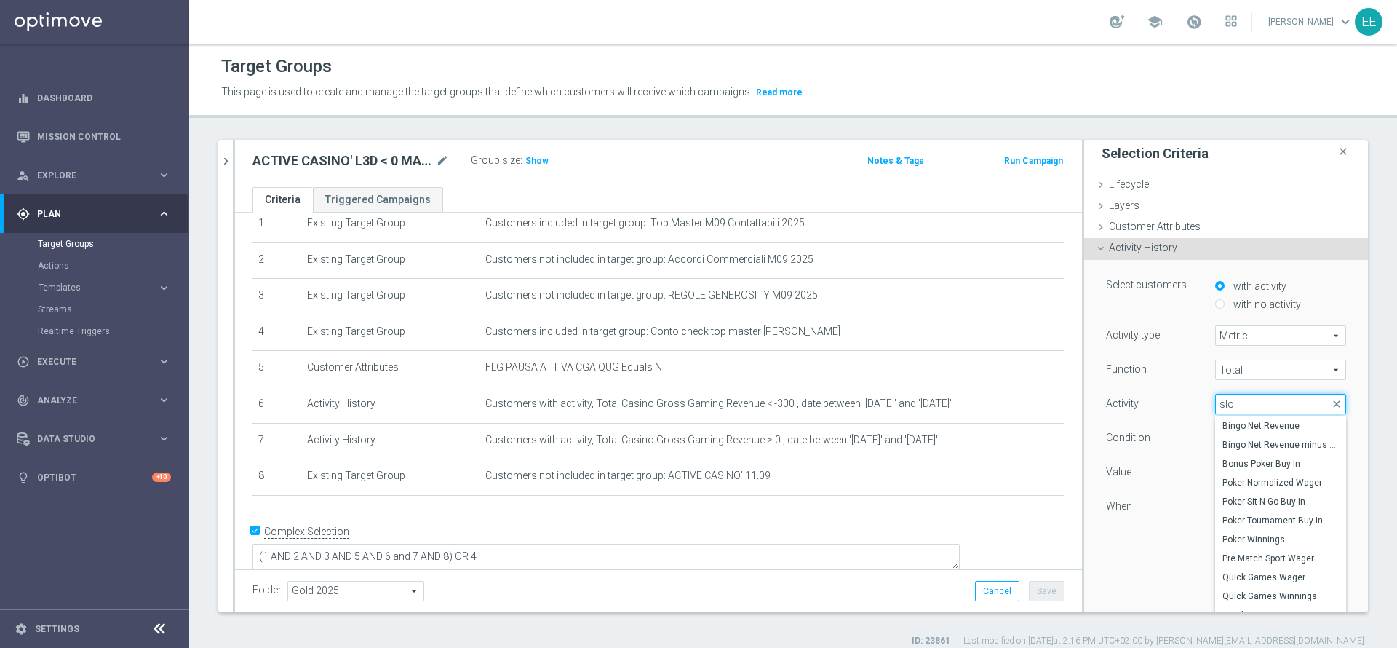
type input "slot"
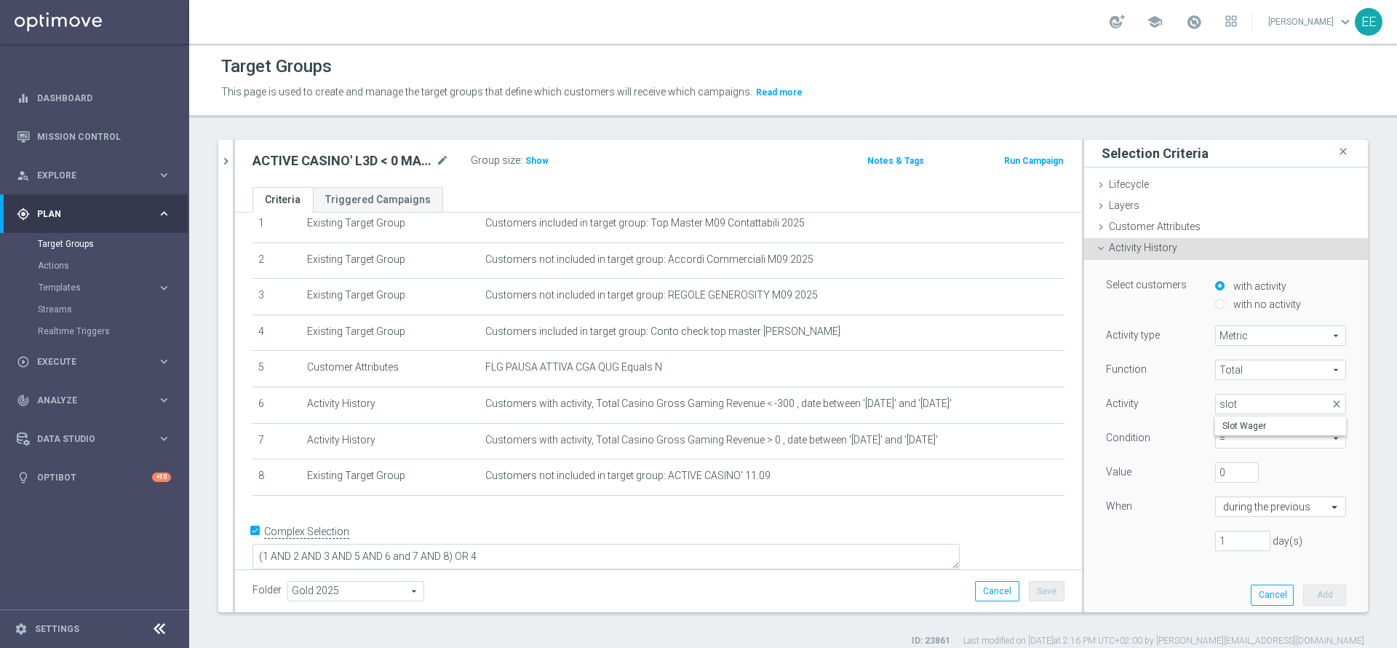
click at [1148, 376] on div "Function" at bounding box center [1149, 370] width 109 height 23
click at [1291, 247] on span "selection updated" at bounding box center [1324, 248] width 66 height 10
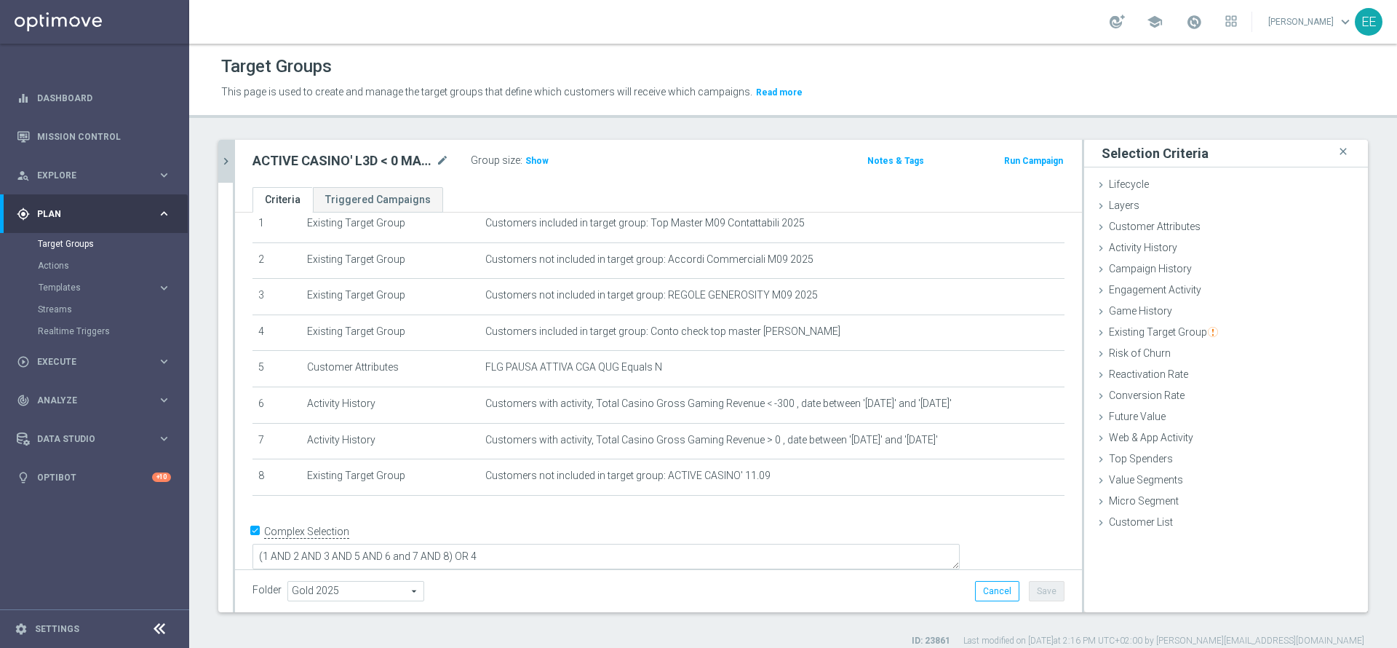
click at [220, 160] on icon "chevron_right" at bounding box center [226, 161] width 14 height 14
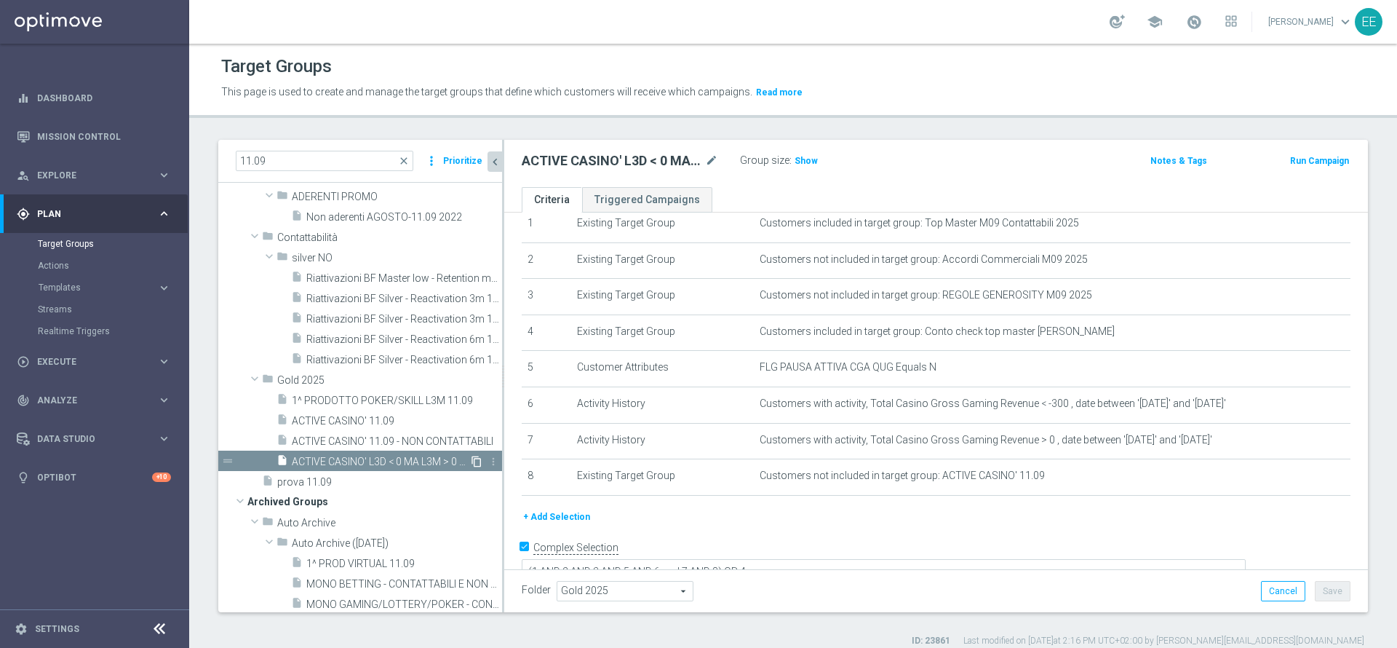
click at [471, 463] on icon "content_copy" at bounding box center [477, 461] width 12 height 12
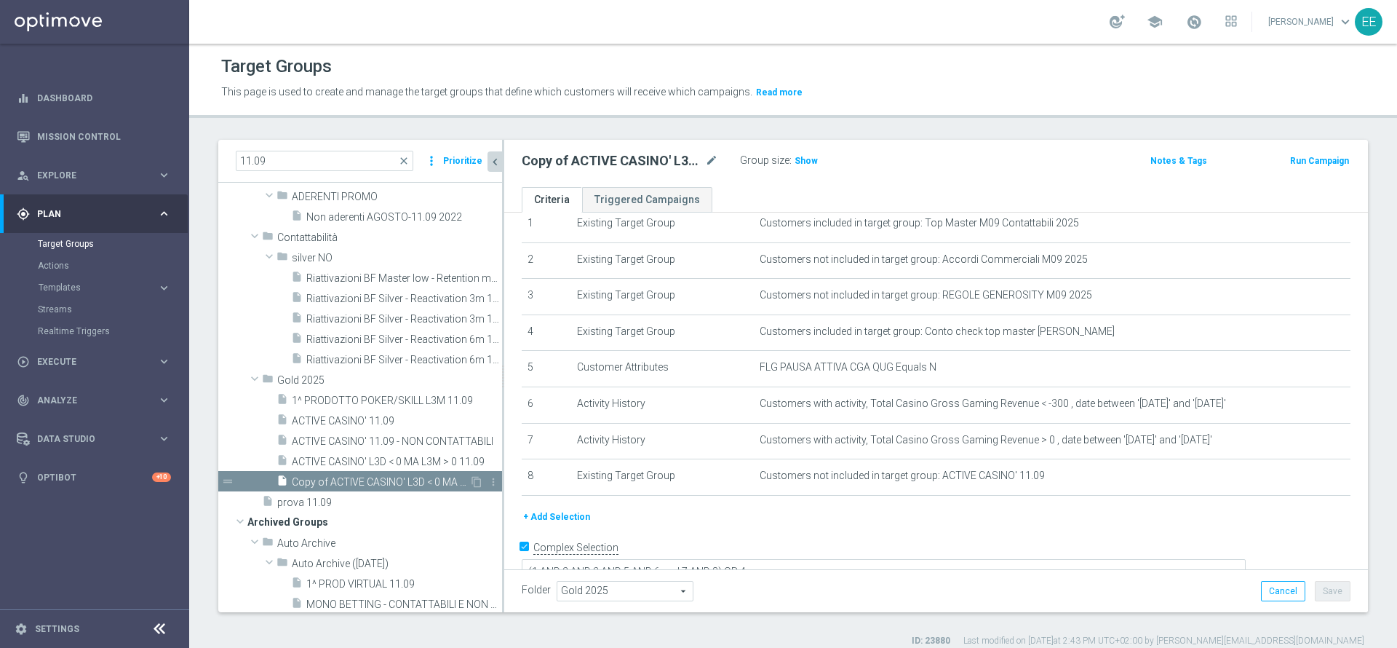
click at [381, 477] on span "Copy of ACTIVE CASINO' L3D < 0 MA L3M > 0 11.09" at bounding box center [381, 482] width 178 height 12
click at [712, 166] on icon "mode_edit" at bounding box center [711, 160] width 13 height 17
type input "Test promo che farò edo lunedi"
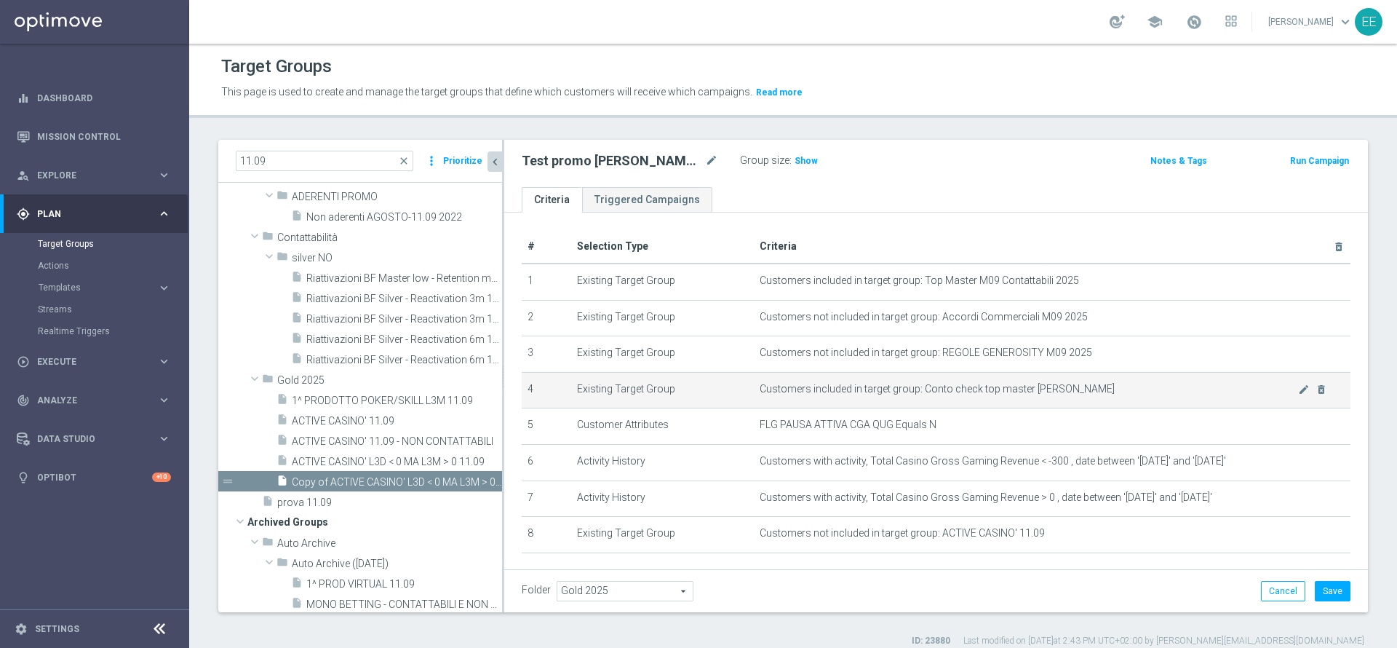
scroll to position [72, 0]
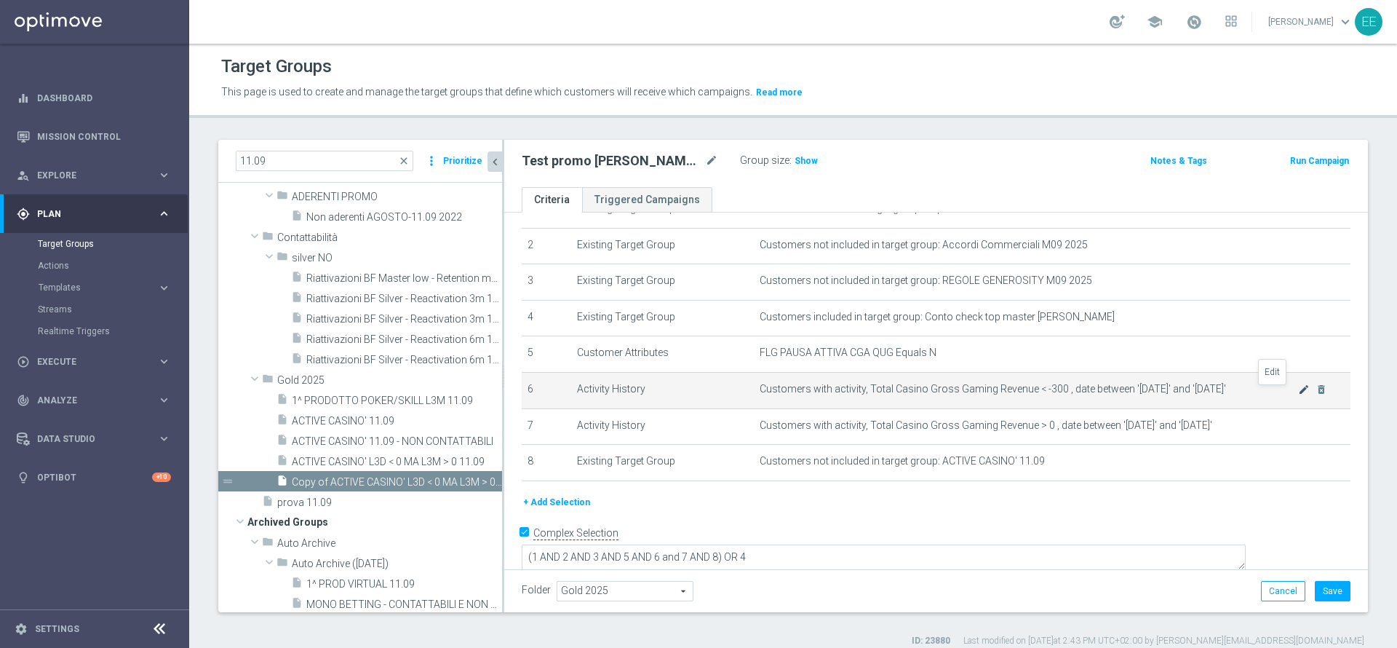
click at [1298, 394] on icon "mode_edit" at bounding box center [1304, 389] width 12 height 12
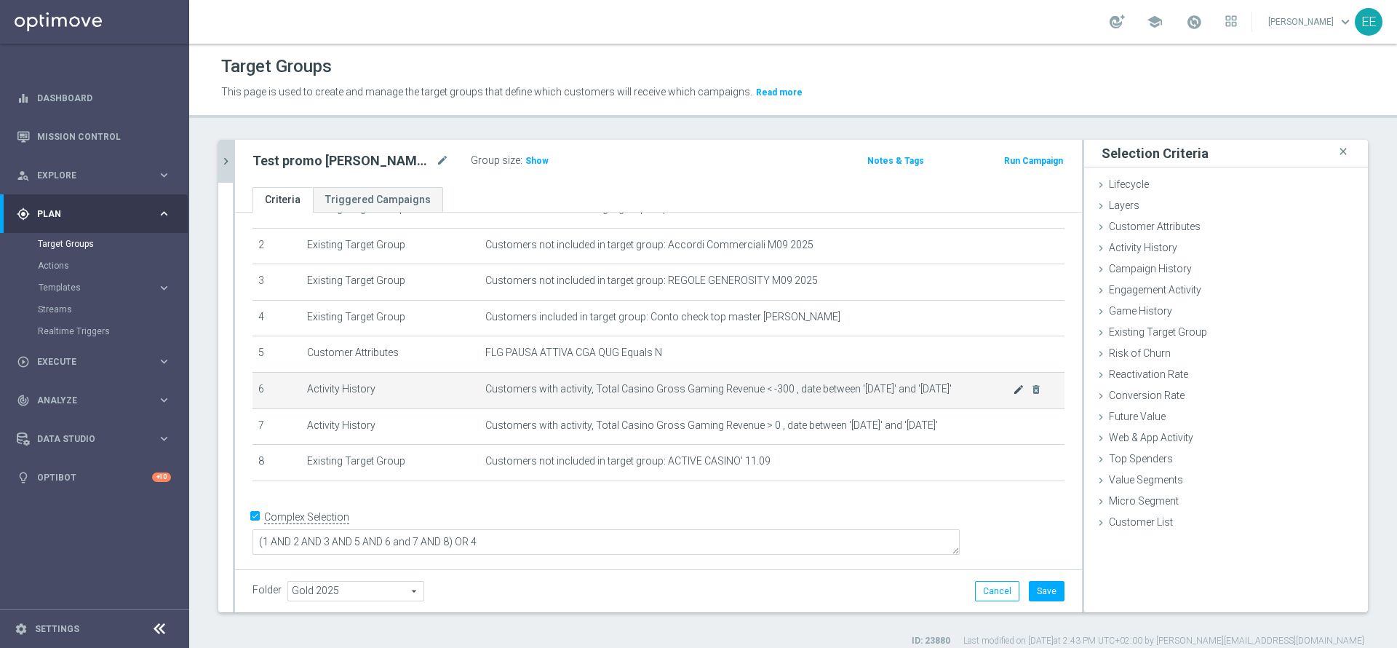
scroll to position [57, 0]
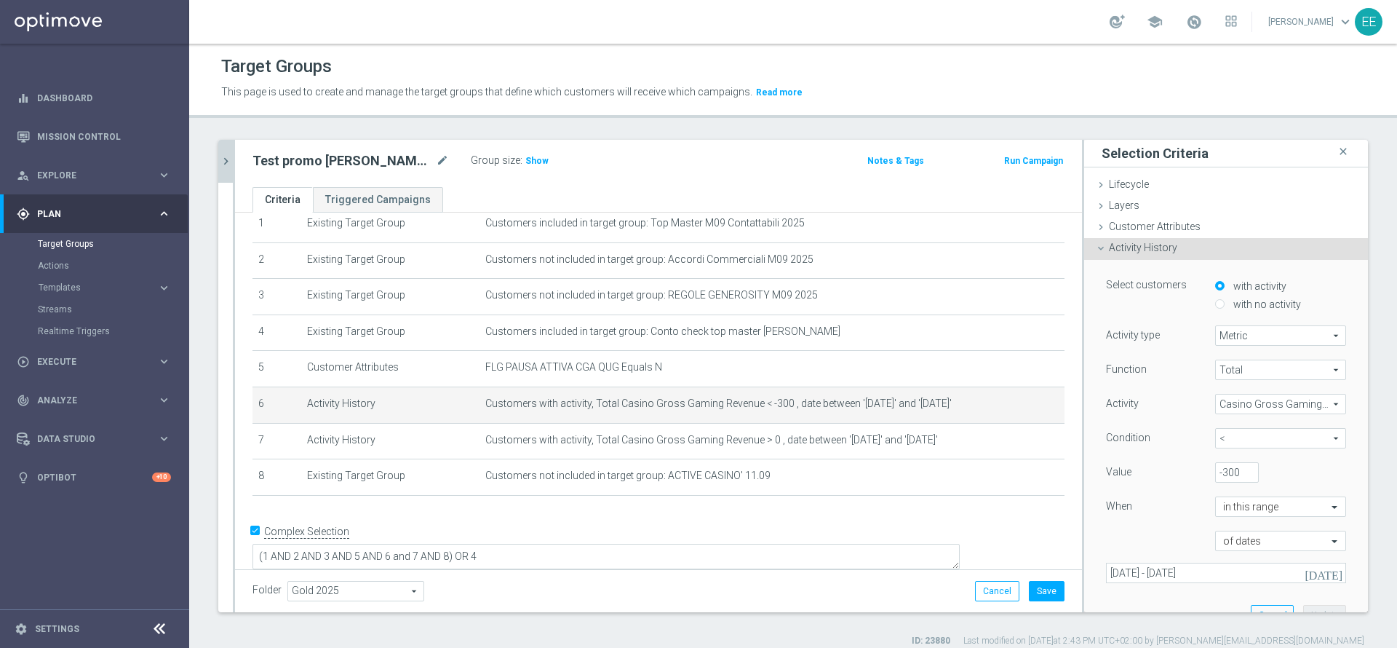
click at [1227, 402] on span "Casino Gross Gaming Revenue" at bounding box center [1281, 403] width 130 height 19
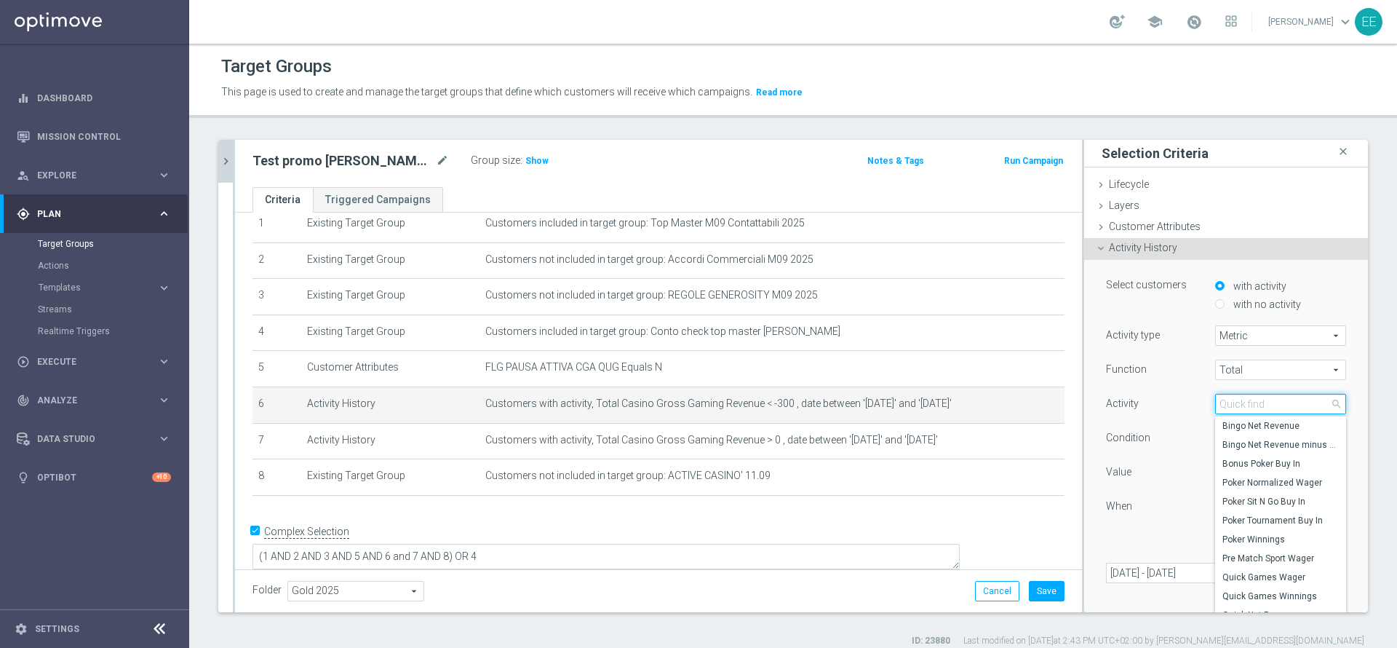
click at [1227, 402] on input "search" at bounding box center [1280, 404] width 131 height 20
type input "wager"
click at [1237, 598] on label "Slot Wager" at bounding box center [1280, 606] width 131 height 19
type input "Slot Wager"
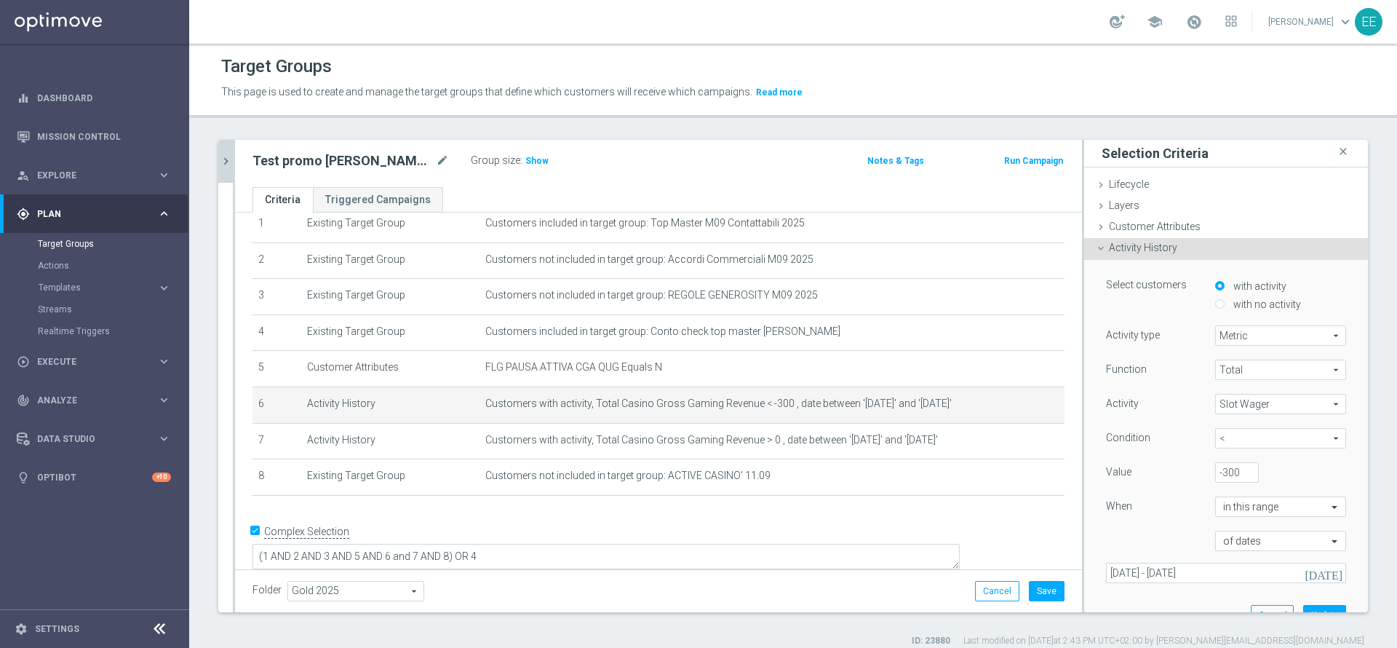
click at [1216, 445] on span "<" at bounding box center [1281, 438] width 130 height 19
click at [1227, 498] on span ">" at bounding box center [1280, 498] width 116 height 12
type input ">"
click at [1215, 477] on input "-300" at bounding box center [1237, 472] width 44 height 20
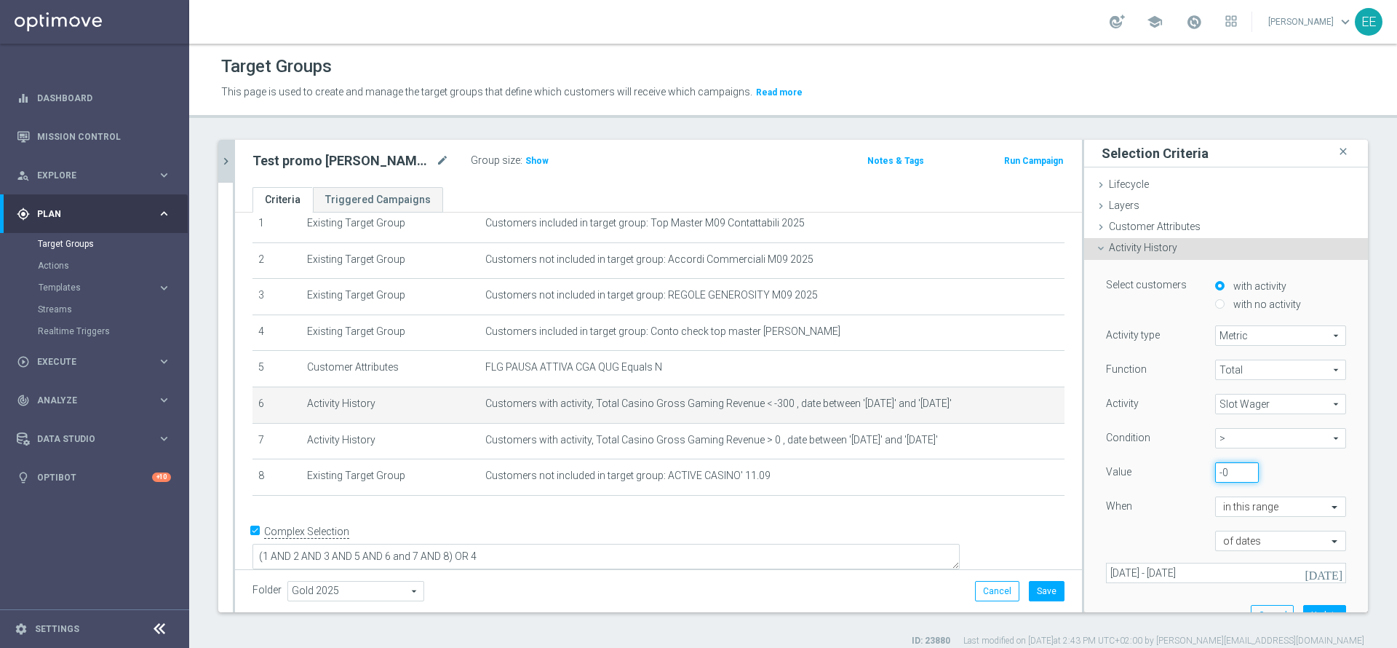
scroll to position [102, 0]
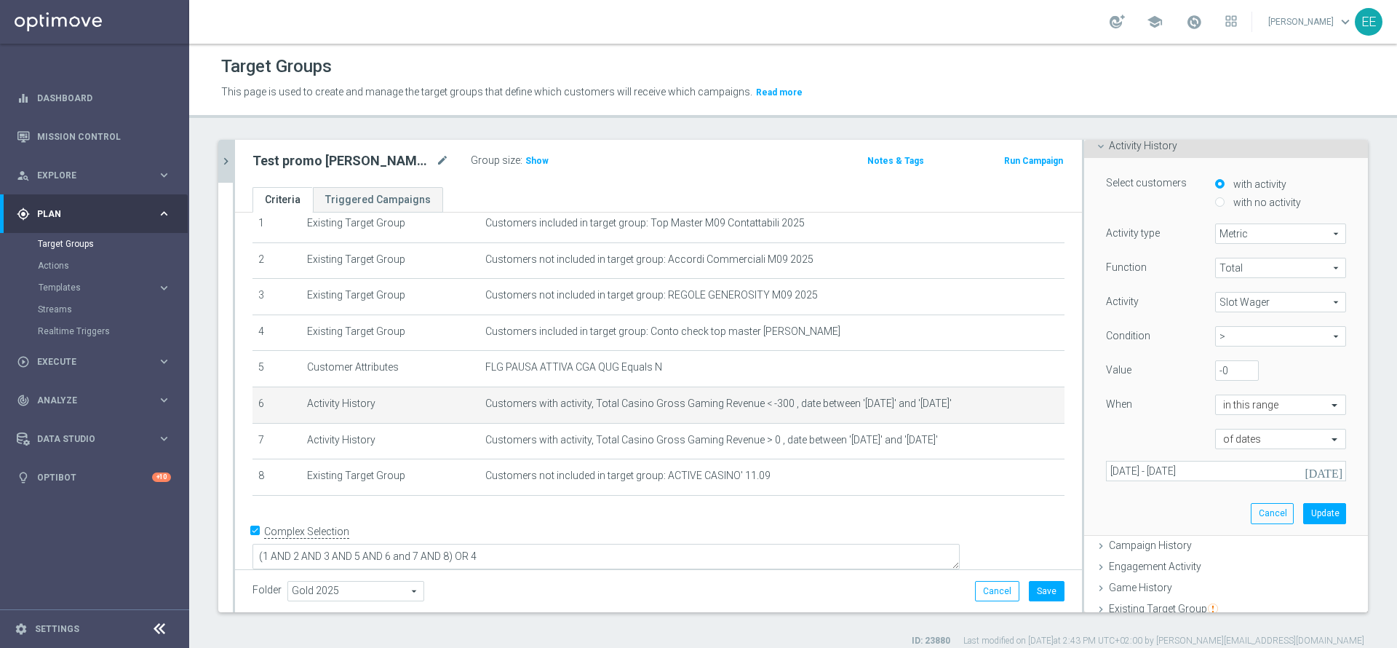
click at [1305, 465] on icon "[DATE]" at bounding box center [1324, 470] width 39 height 13
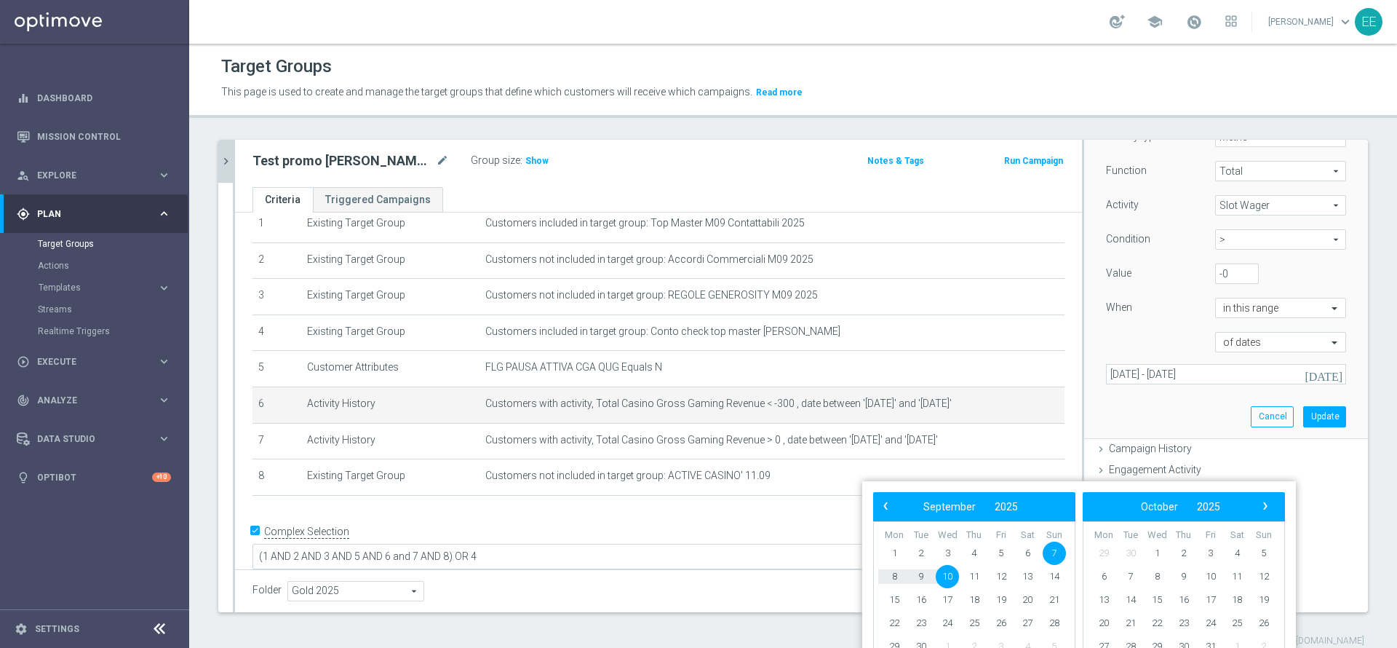
scroll to position [200, 0]
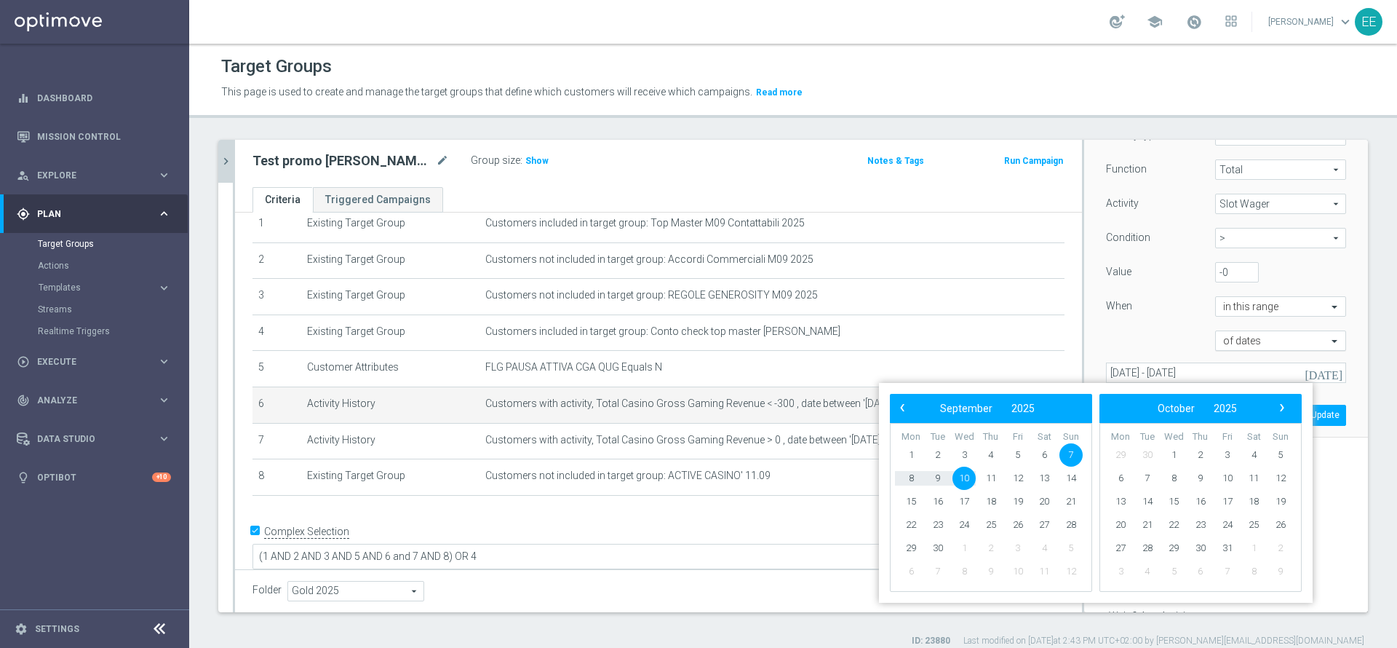
click at [1327, 346] on span at bounding box center [1336, 340] width 18 height 13
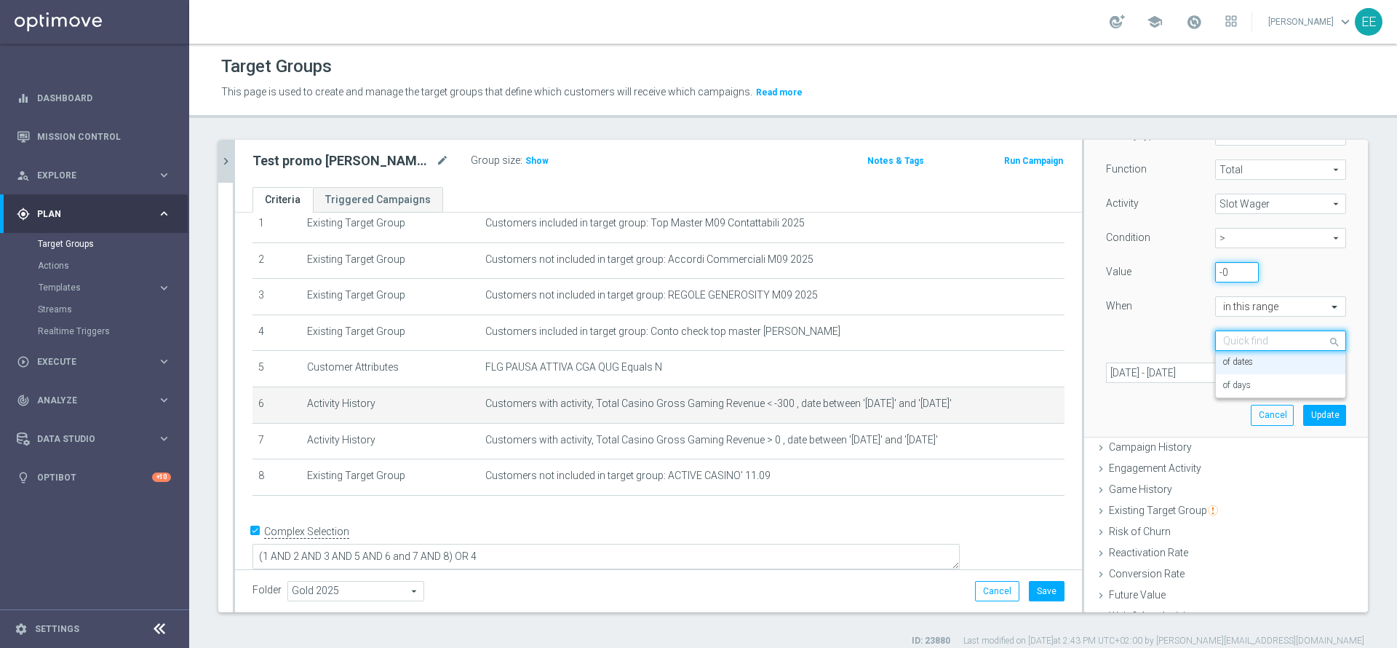
click at [1215, 268] on input "-0" at bounding box center [1237, 272] width 44 height 20
type input "0"
click at [1243, 341] on input "text" at bounding box center [1266, 341] width 86 height 13
click at [1260, 309] on input "text" at bounding box center [1266, 307] width 86 height 13
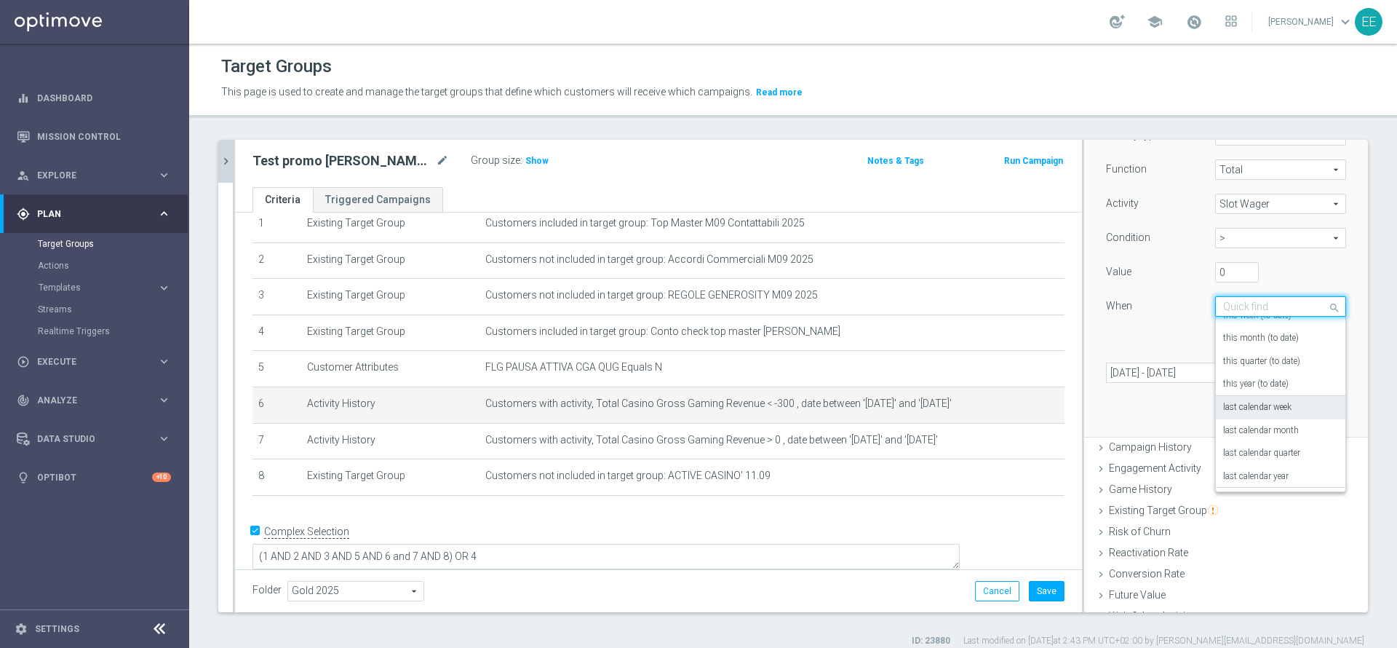
scroll to position [45, 0]
click at [1259, 359] on div "this month (to date)" at bounding box center [1280, 352] width 115 height 23
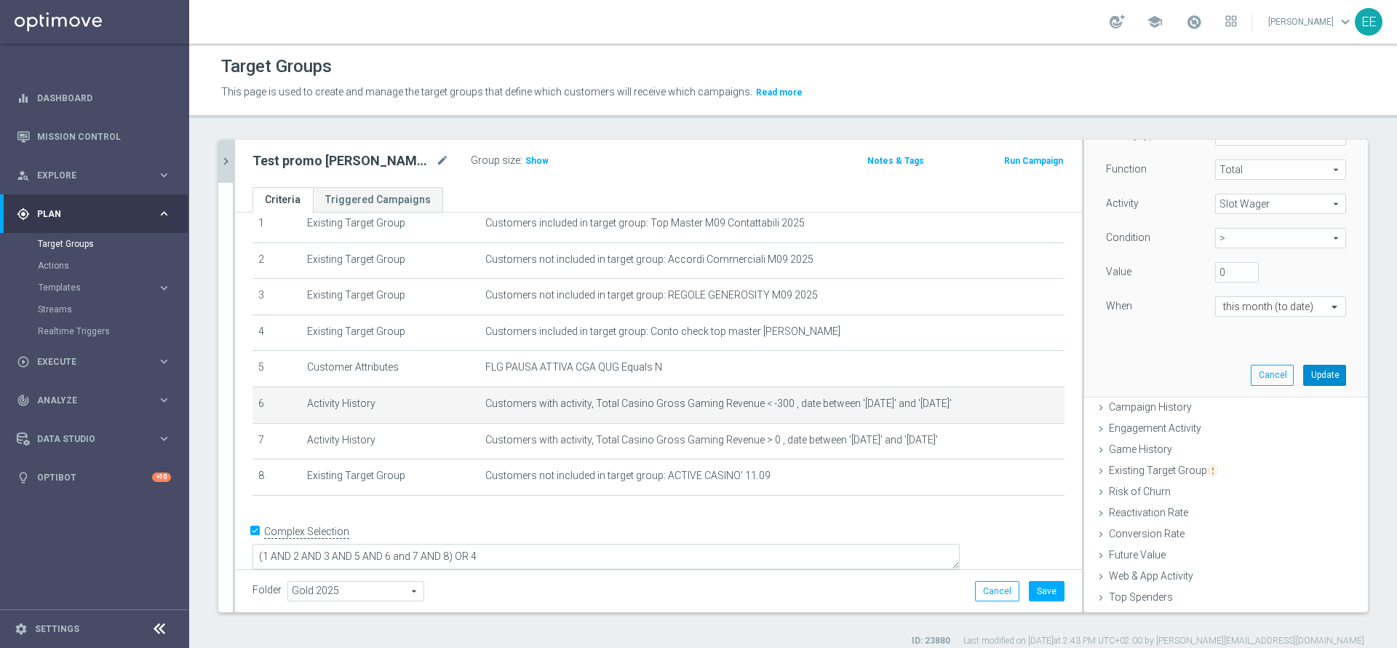
click at [1303, 381] on button "Update" at bounding box center [1324, 375] width 43 height 20
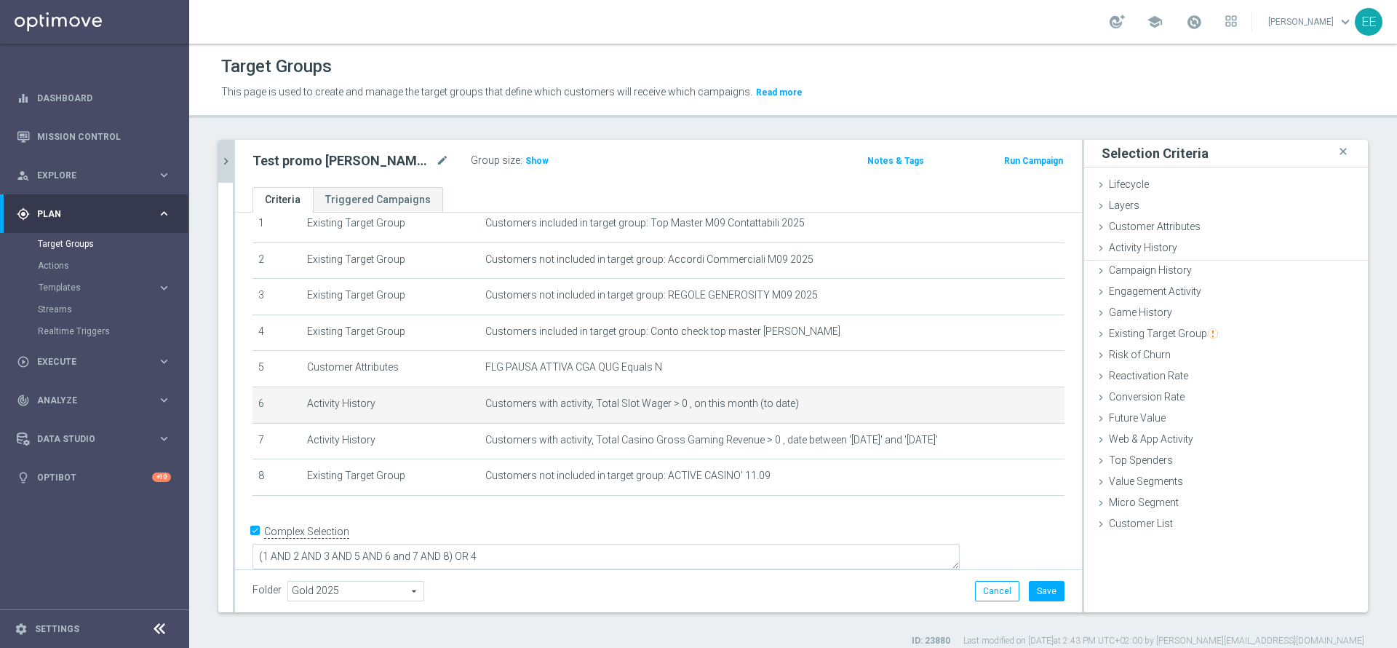
scroll to position [0, 0]
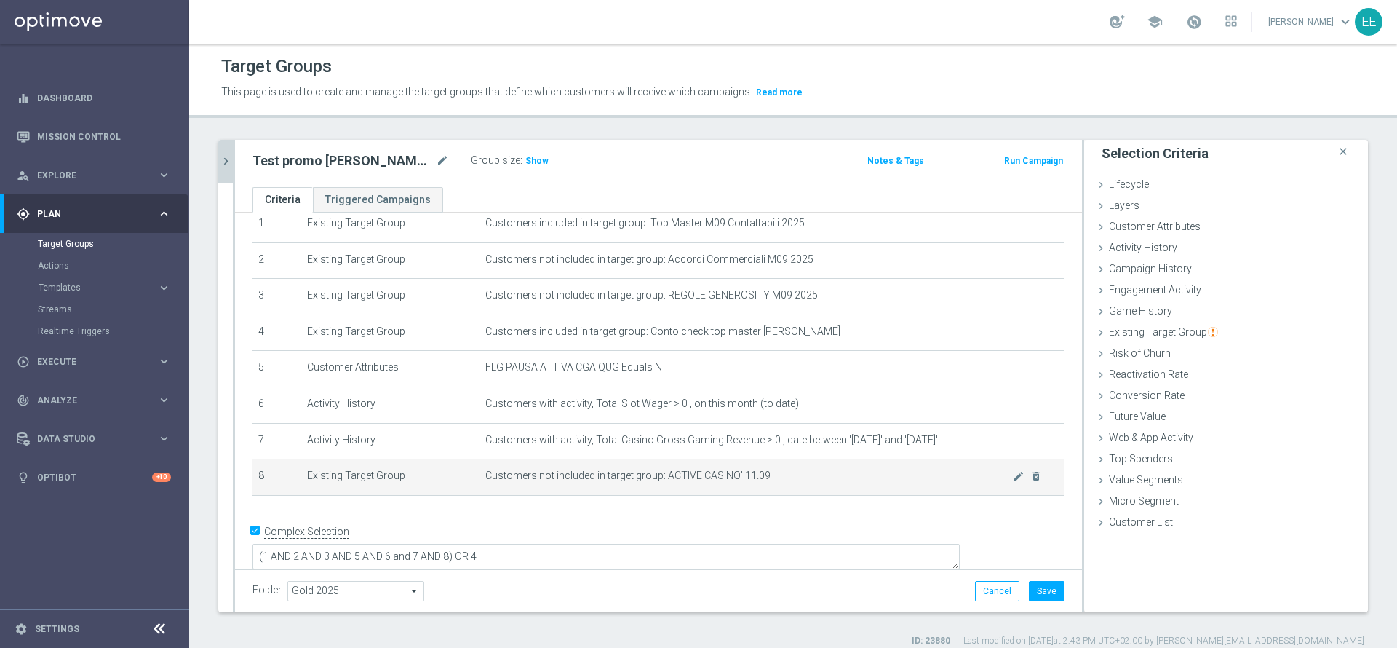
click at [979, 482] on span "Customers not included in target group: ACTIVE CASINO' 11.09" at bounding box center [749, 475] width 528 height 12
click at [1013, 481] on icon "mode_edit" at bounding box center [1019, 476] width 12 height 12
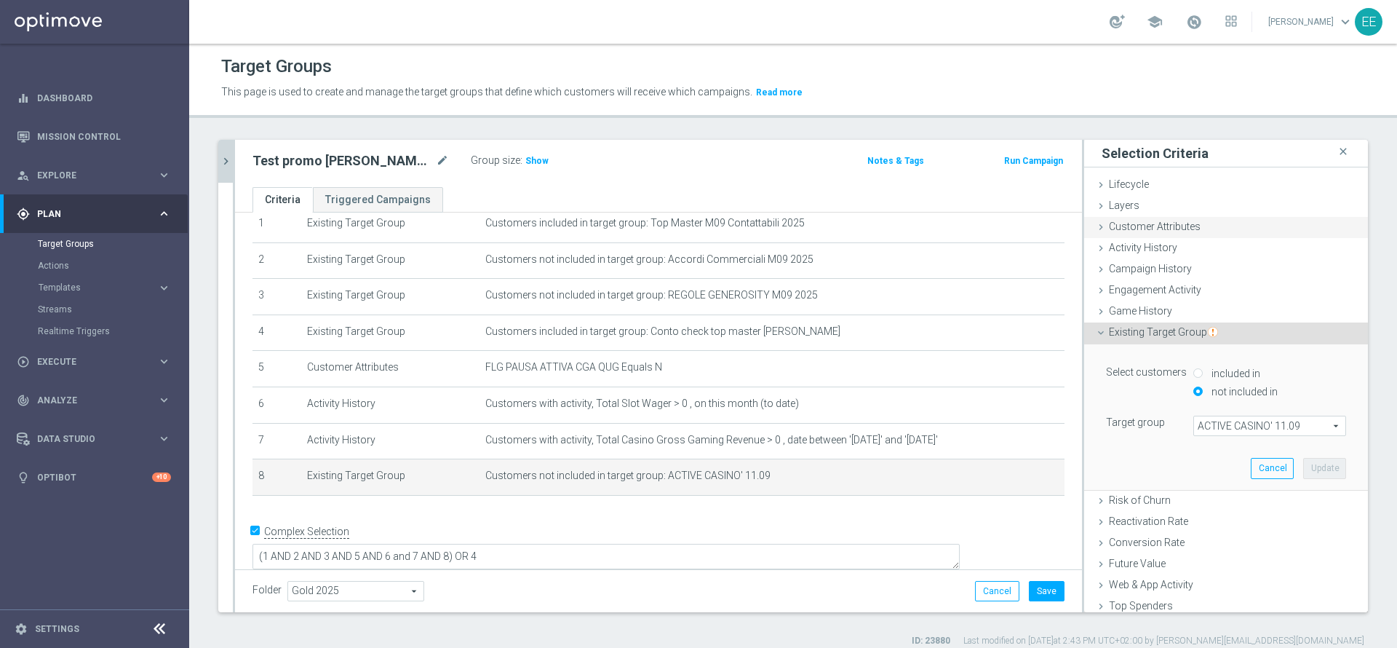
click at [1153, 234] on div "Customer Attributes done" at bounding box center [1226, 228] width 284 height 22
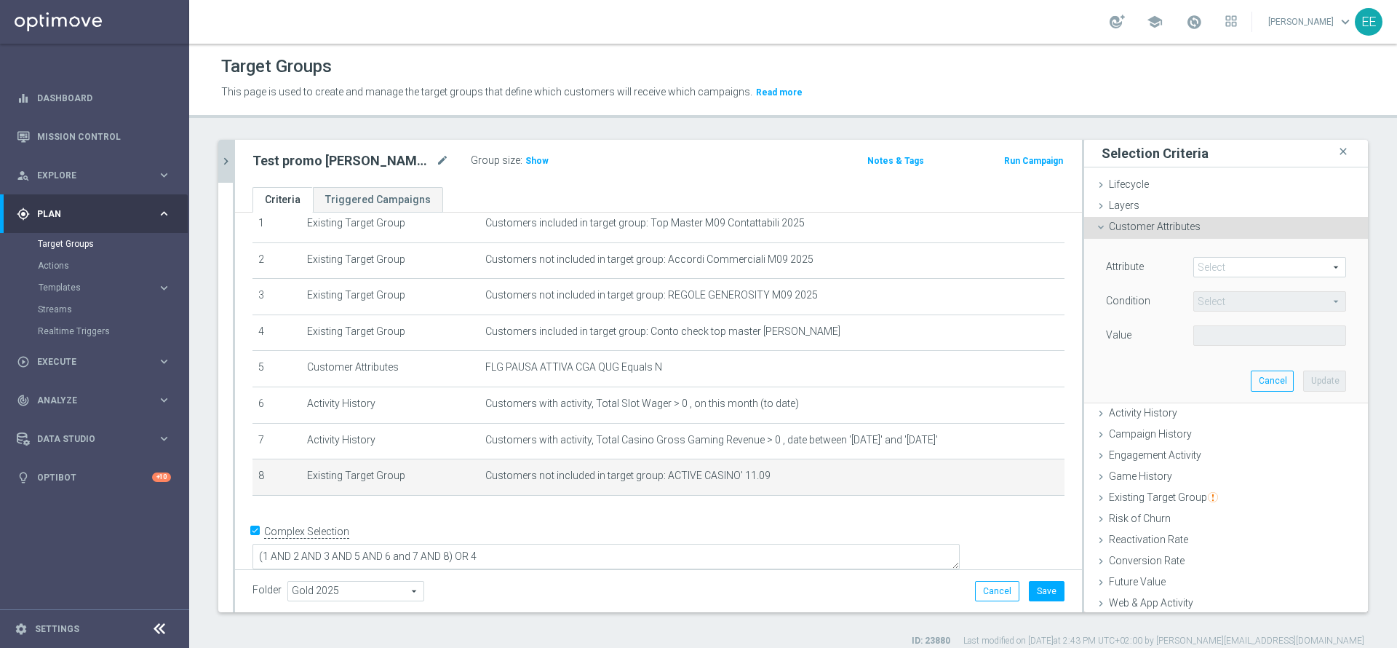
click at [1217, 266] on span at bounding box center [1269, 267] width 151 height 19
click at [0, 0] on input "search" at bounding box center [0, 0] width 0 height 0
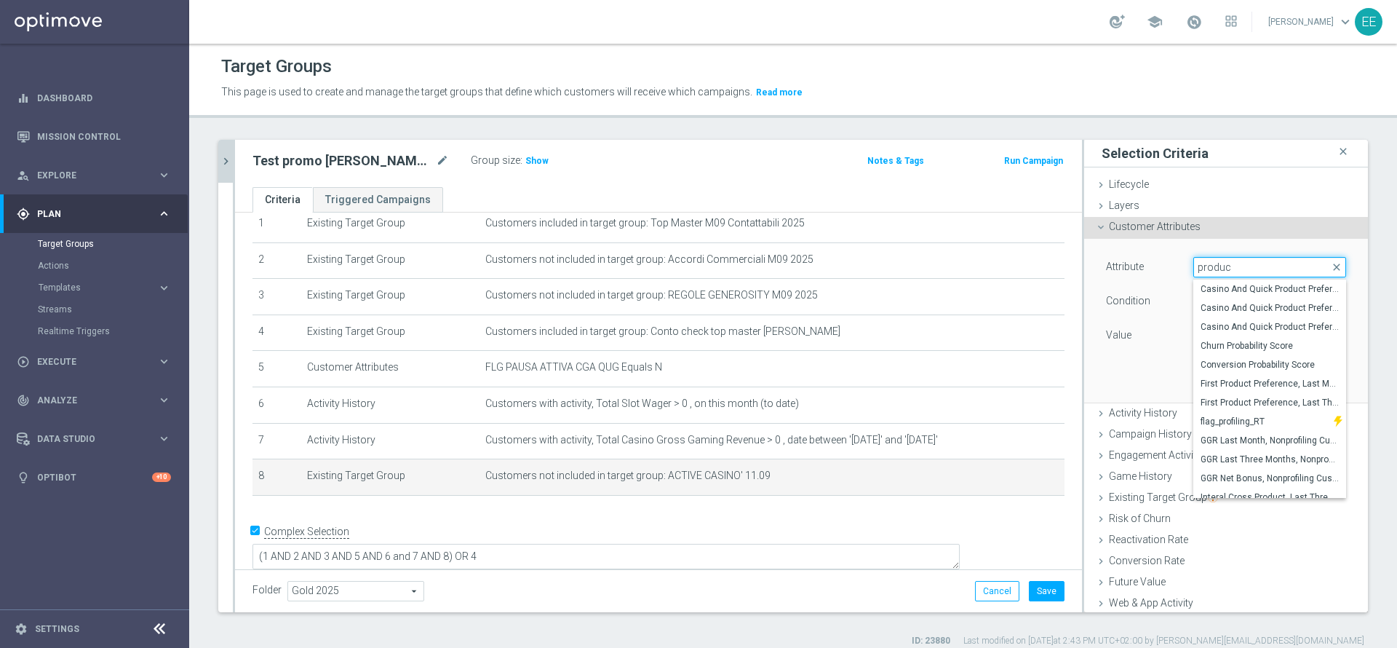
type input "product"
click at [1229, 362] on span "First Product Preference, Last Three Months" at bounding box center [1270, 365] width 138 height 12
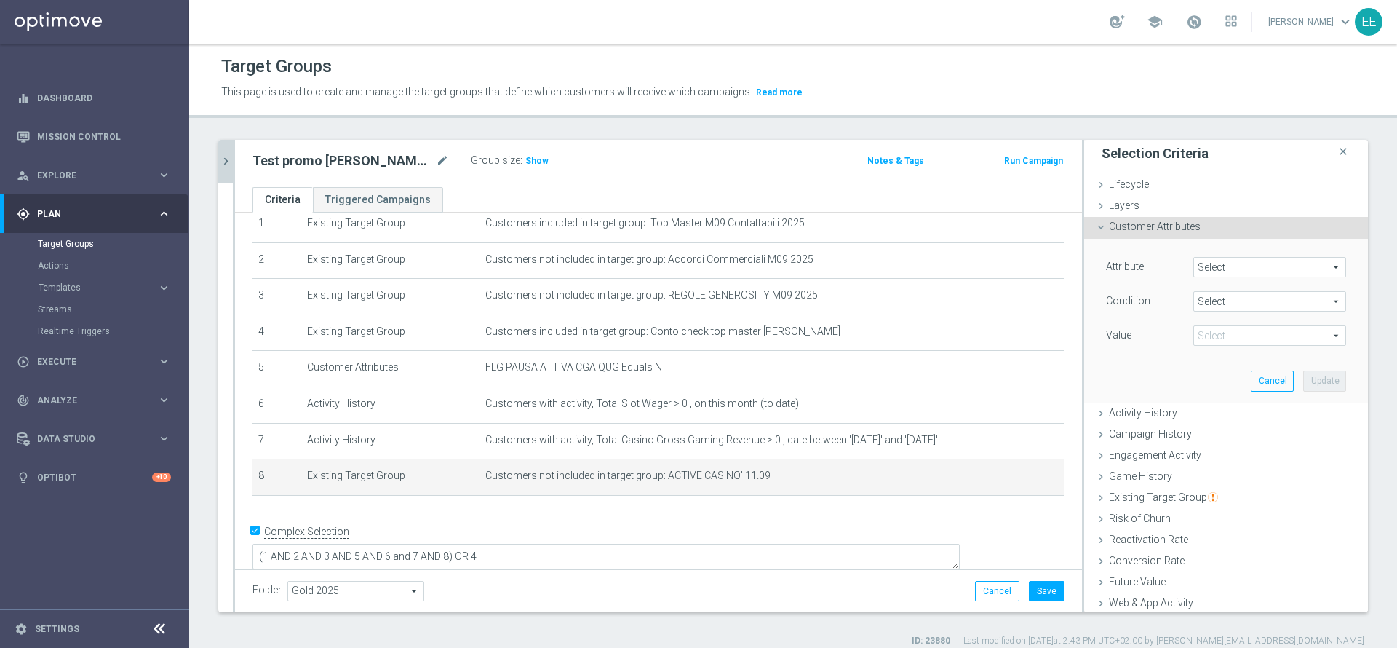
type input "First Product Preference, Last Three Months"
type input "Equals"
click at [1230, 335] on span at bounding box center [1269, 335] width 151 height 19
click at [0, 0] on input "search" at bounding box center [0, 0] width 0 height 0
click at [1227, 368] on label "Casino" at bounding box center [1269, 376] width 153 height 19
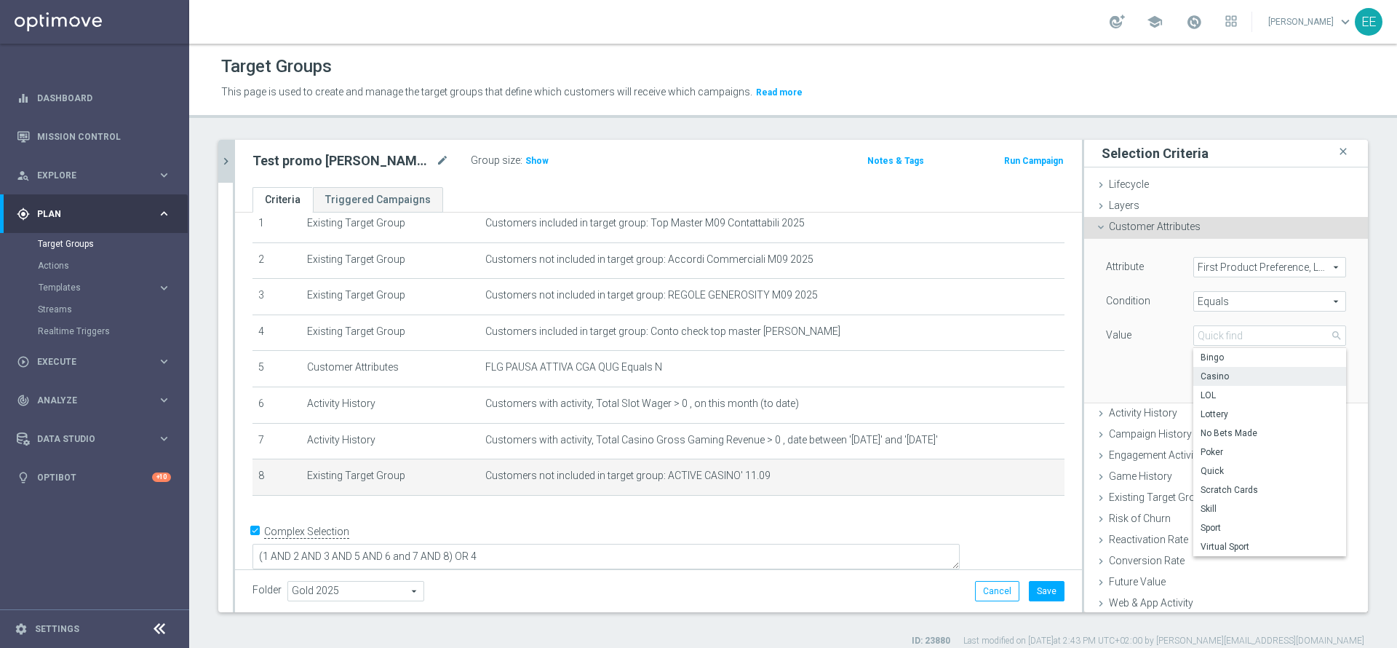
type input "Casino"
click at [1303, 373] on button "Update" at bounding box center [1324, 380] width 43 height 20
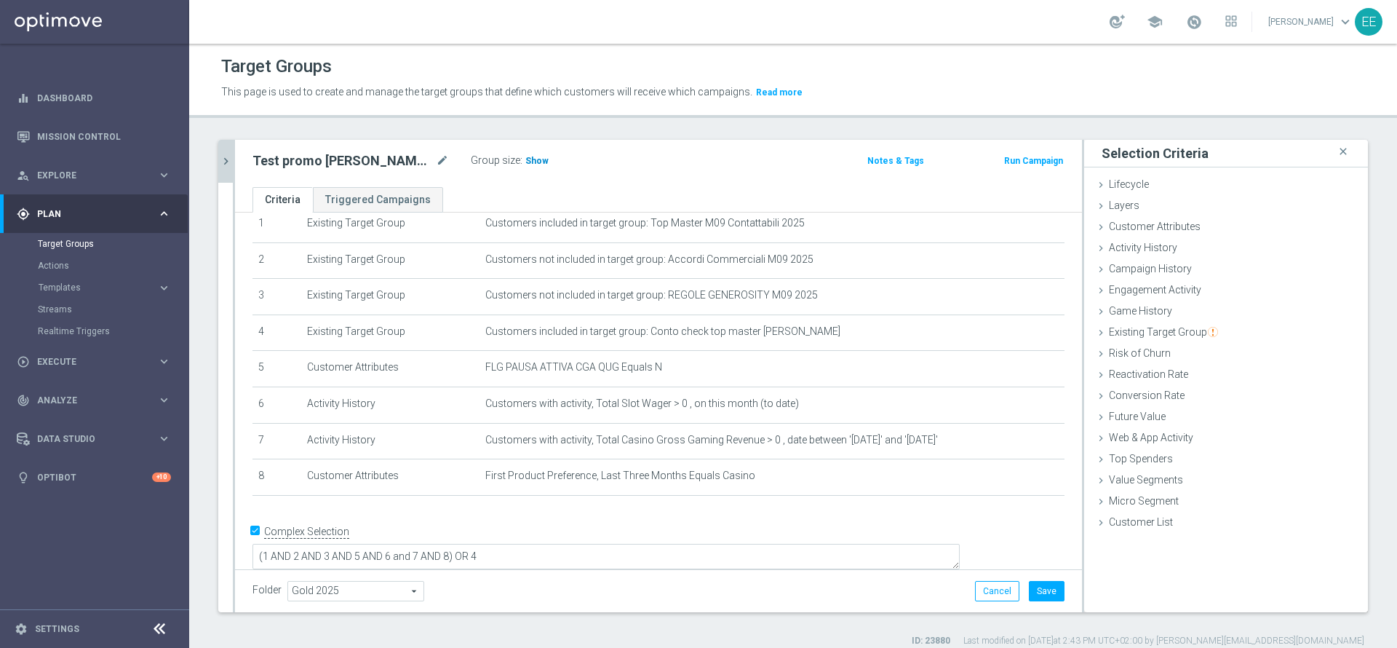
click at [539, 162] on span "Show" at bounding box center [536, 161] width 23 height 10
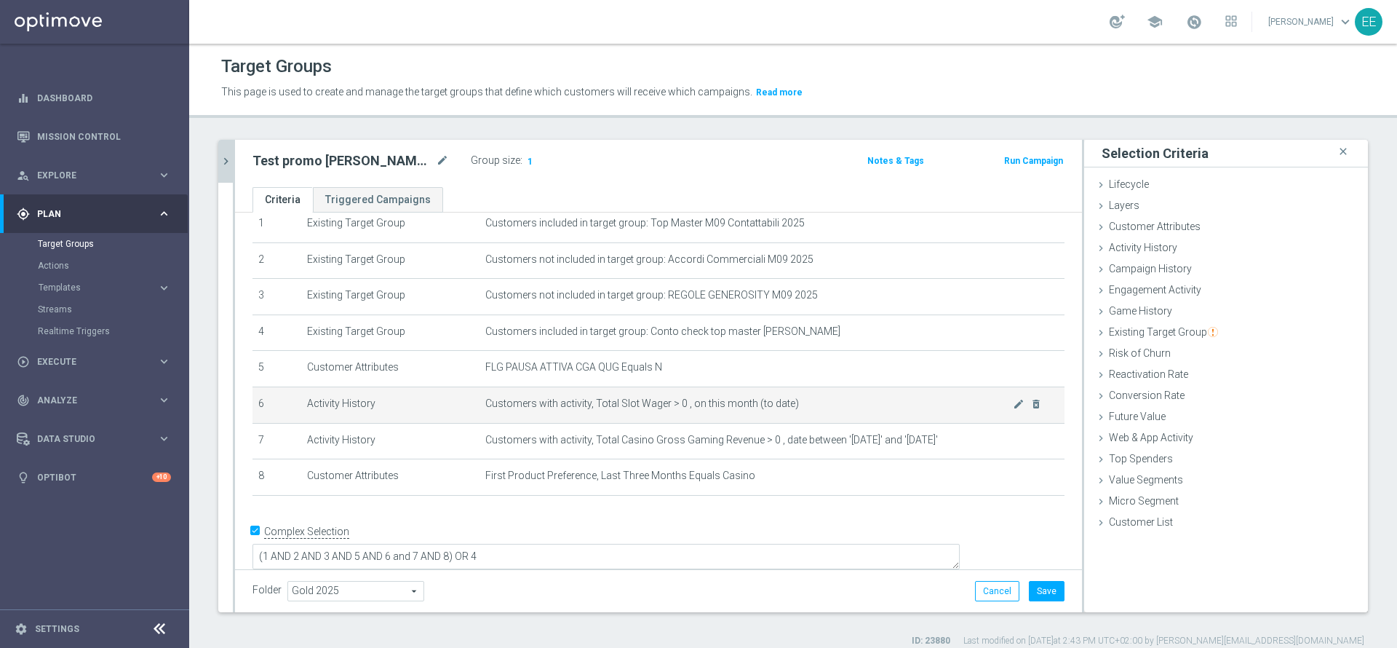
scroll to position [29, 0]
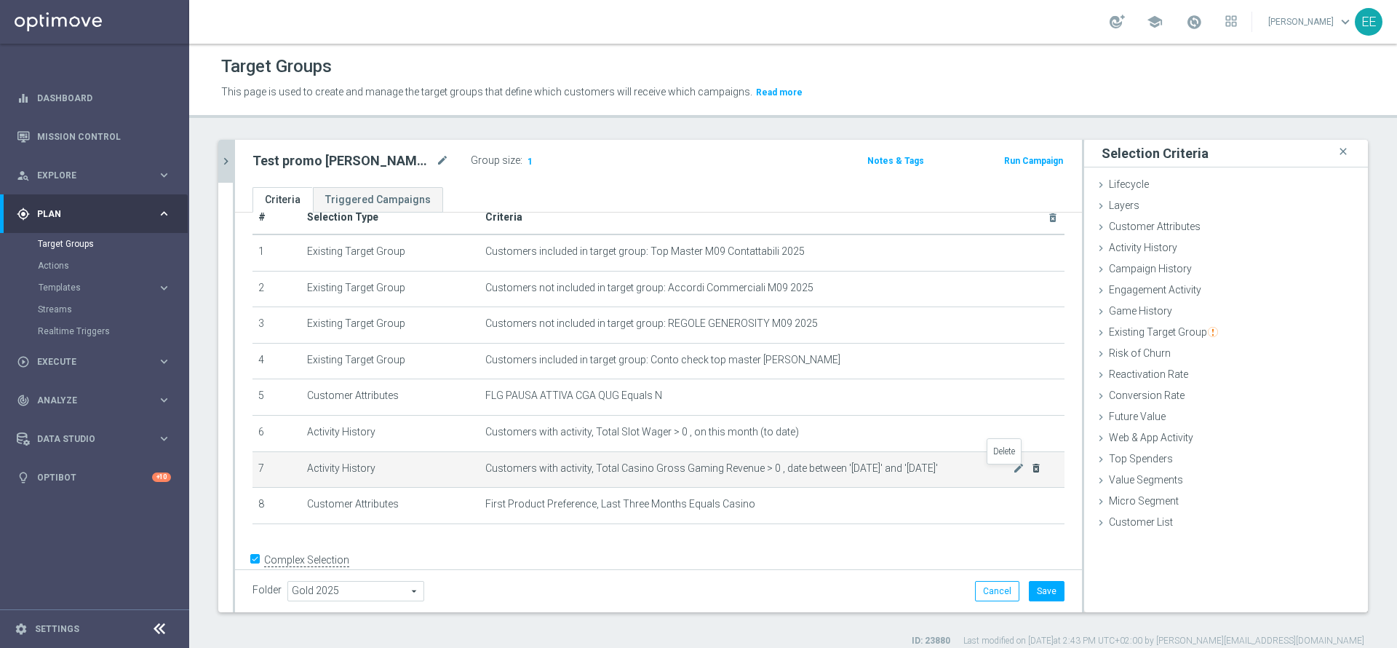
click at [1030, 471] on icon "delete_forever" at bounding box center [1036, 468] width 12 height 12
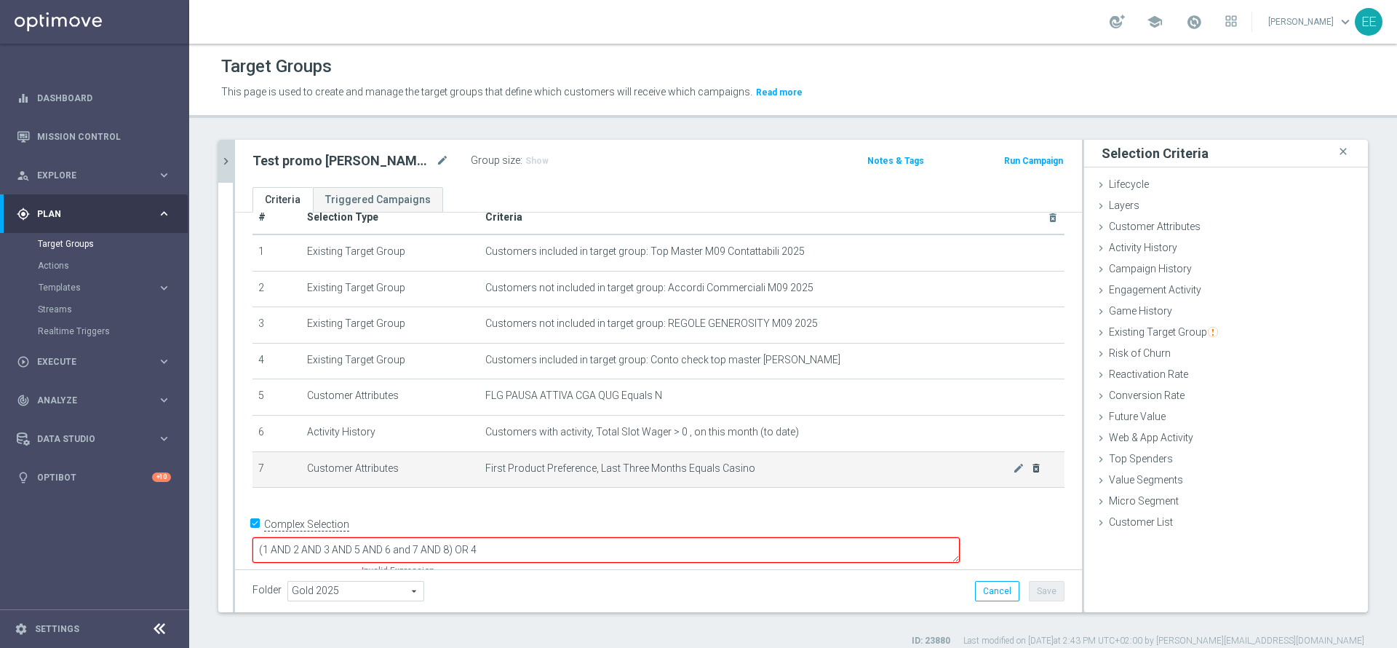
scroll to position [23, 0]
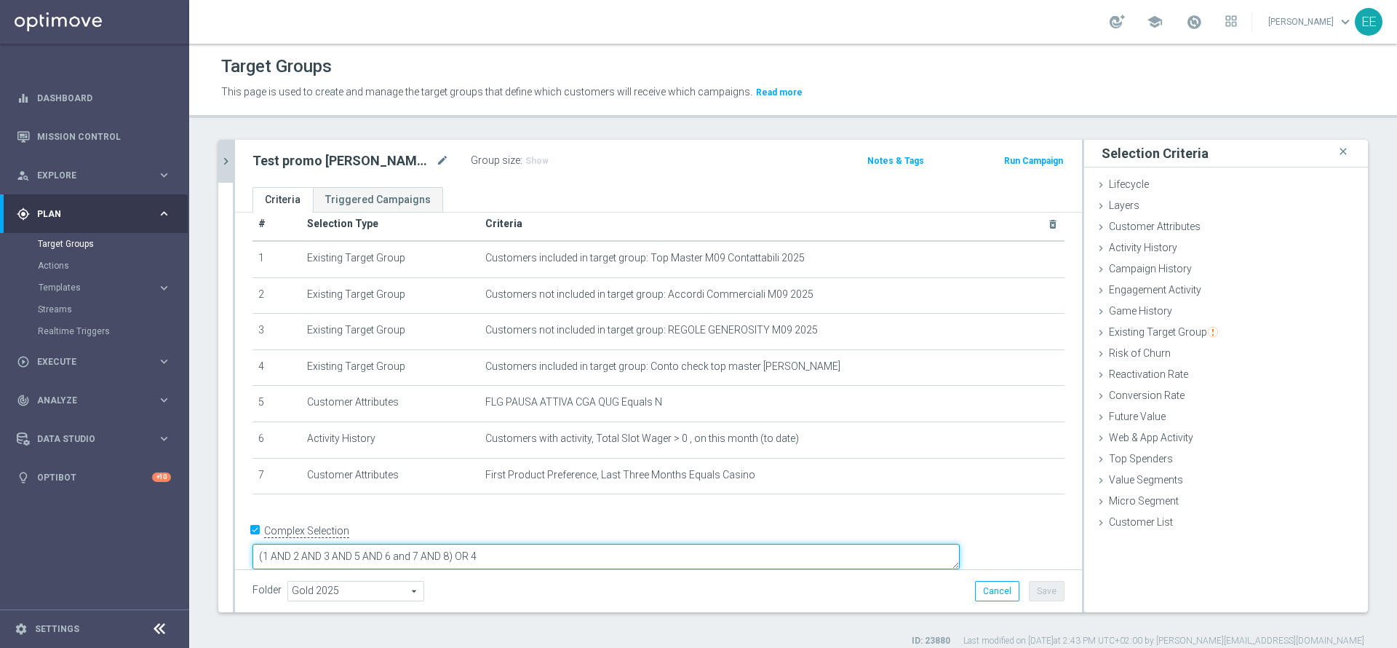
click at [555, 544] on textarea "(1 AND 2 AND 3 AND 5 AND 6 and 7 AND 8) OR 4" at bounding box center [605, 556] width 707 height 25
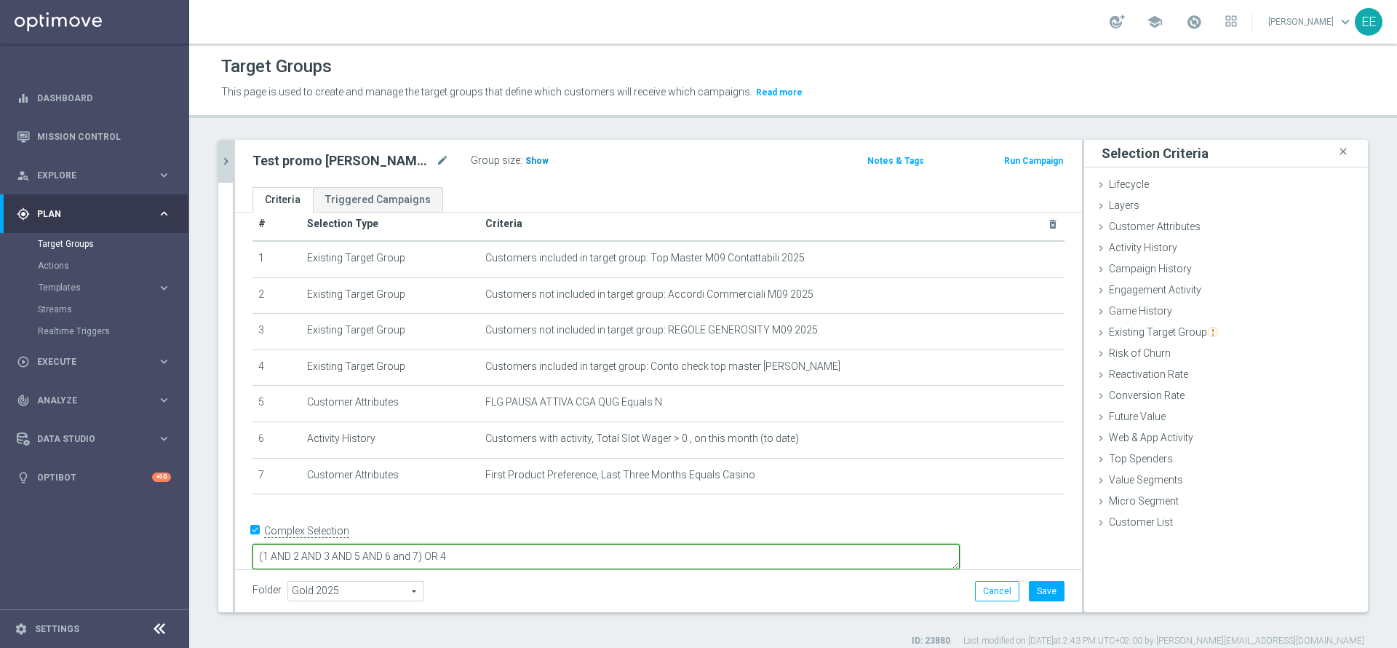
type textarea "(1 AND 2 AND 3 AND 5 AND 6 and 7) OR 4"
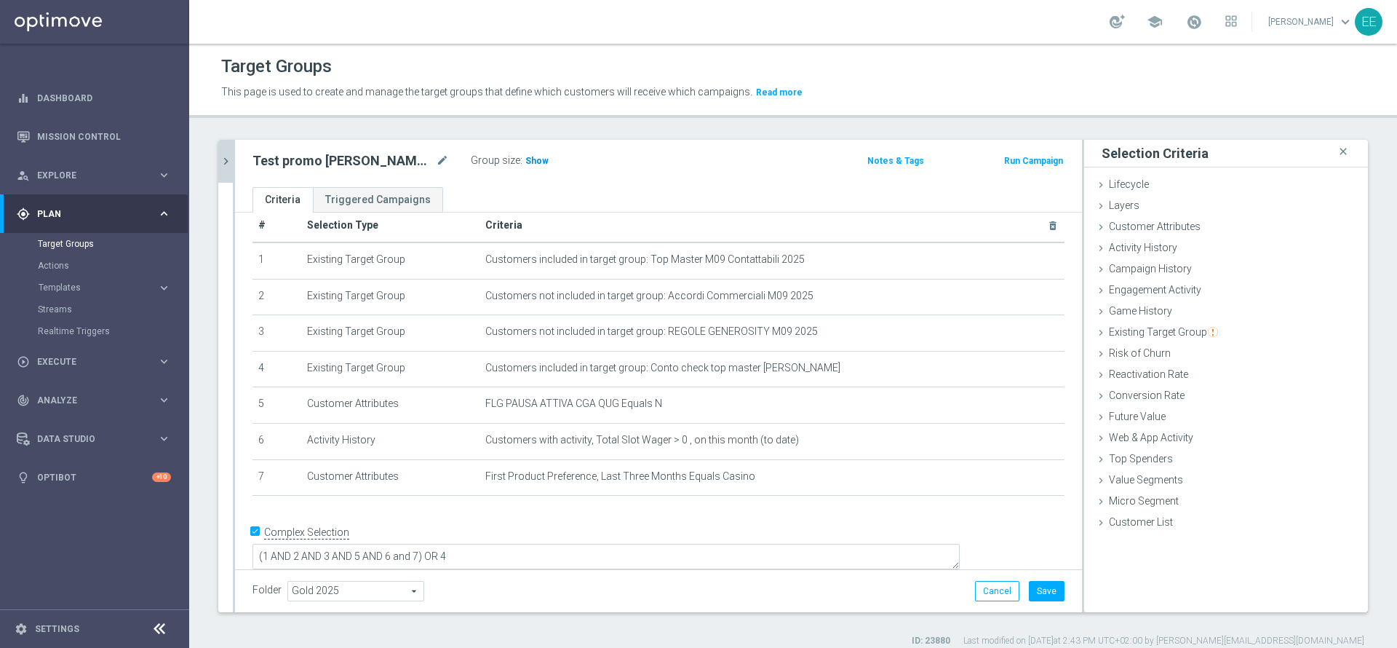
click at [539, 165] on span "Show" at bounding box center [536, 161] width 23 height 10
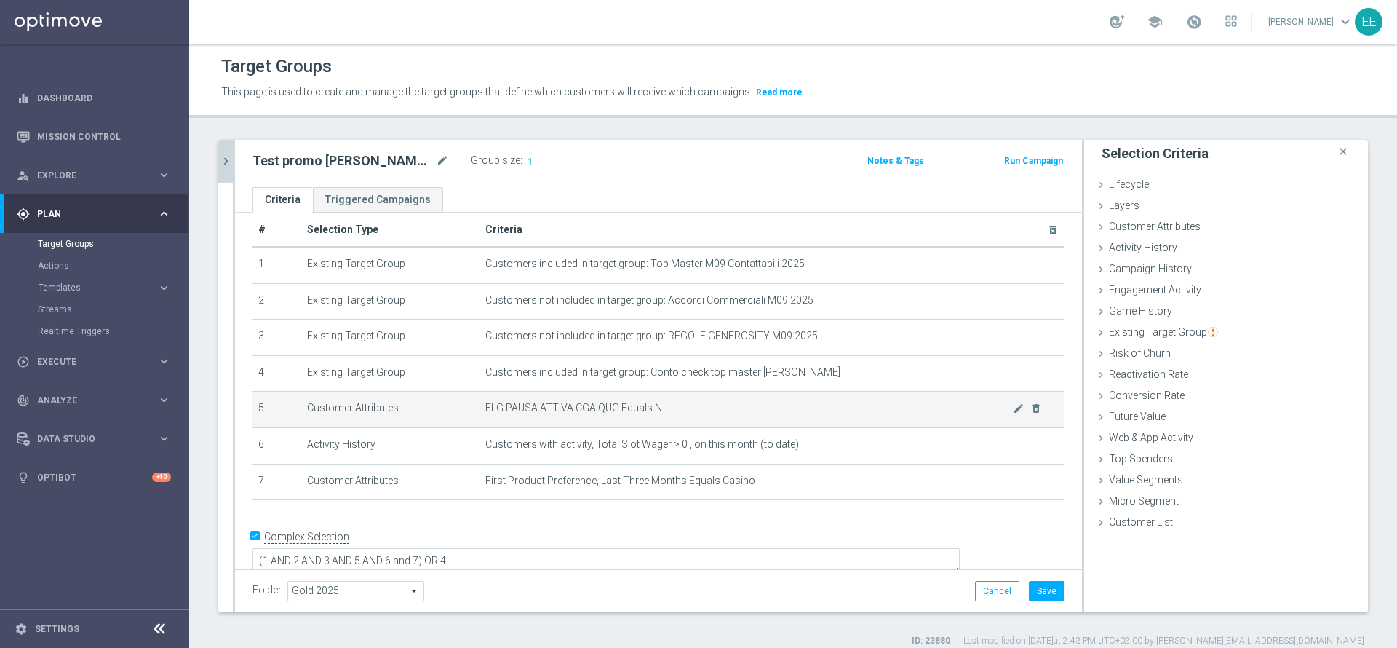
scroll to position [8, 0]
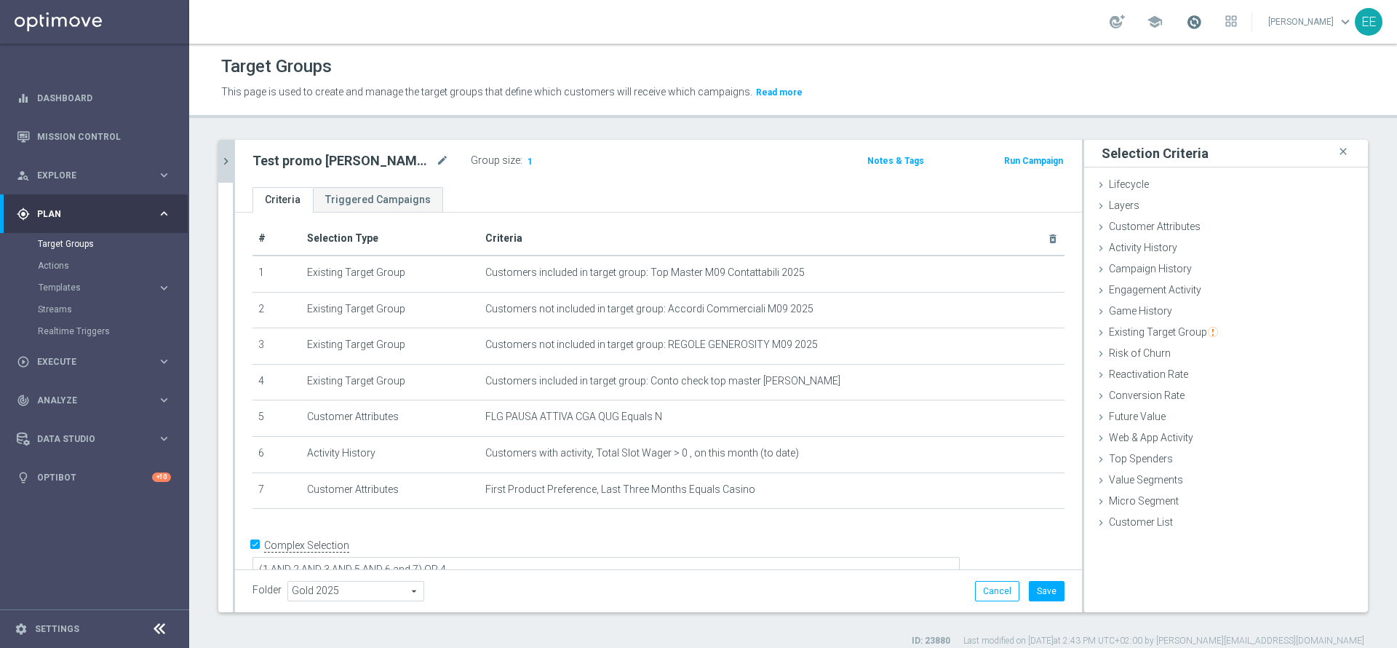
click at [1202, 26] on span at bounding box center [1194, 22] width 16 height 16
click at [634, 558] on textarea "(1 AND 2 AND 3 AND 5 AND 6 and 7) OR 4" at bounding box center [605, 570] width 707 height 25
click at [445, 153] on icon "mode_edit" at bounding box center [442, 160] width 13 height 17
click at [423, 157] on input "Test promo che farò edo lunedi" at bounding box center [350, 162] width 196 height 20
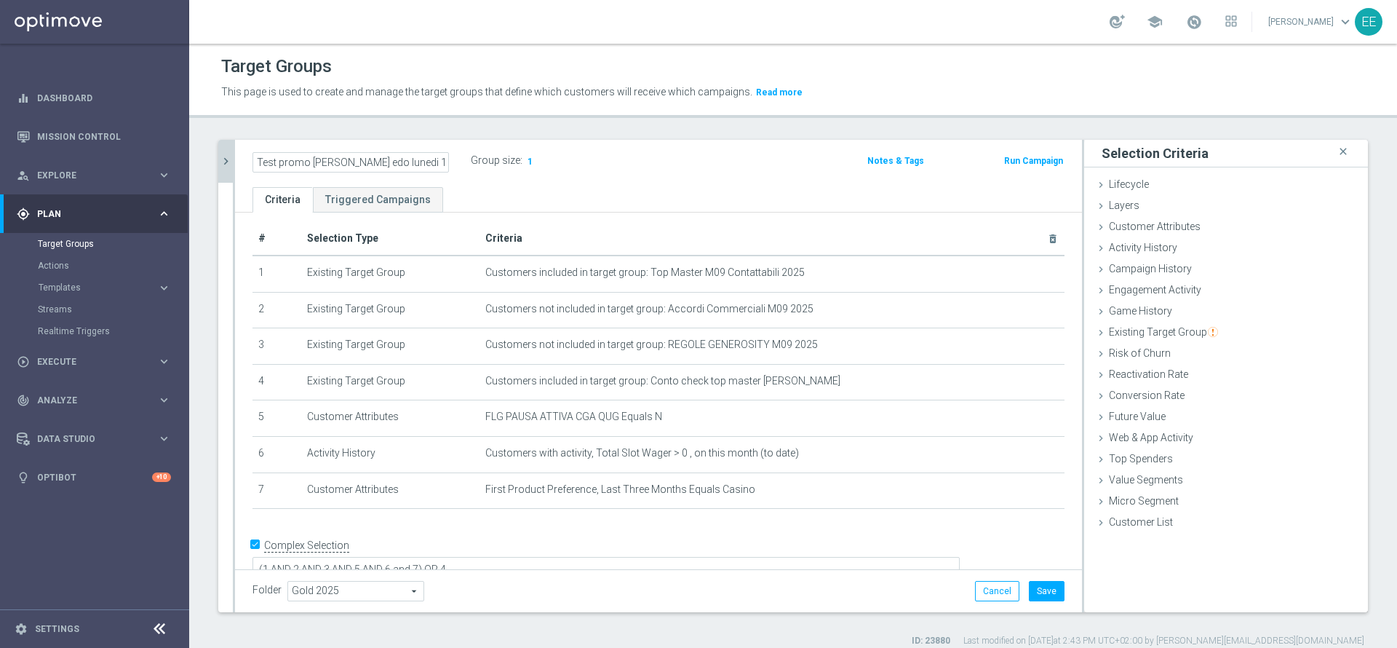
type input "Test promo che farò edo lunedi 12.09"
click at [661, 173] on div "Test promo che farò edo lunedi 12.09 Group size : 1" at bounding box center [520, 162] width 556 height 23
click at [1029, 584] on button "Save" at bounding box center [1047, 591] width 36 height 20
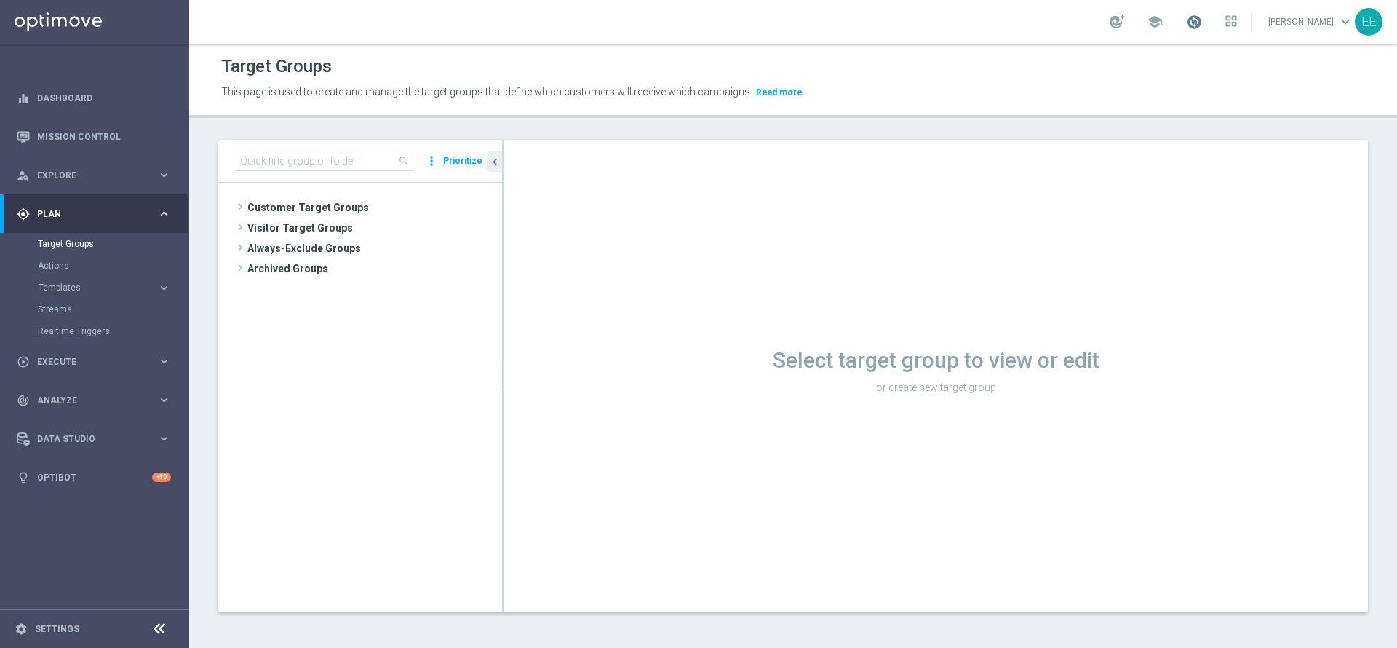
click at [1202, 20] on span at bounding box center [1194, 22] width 16 height 16
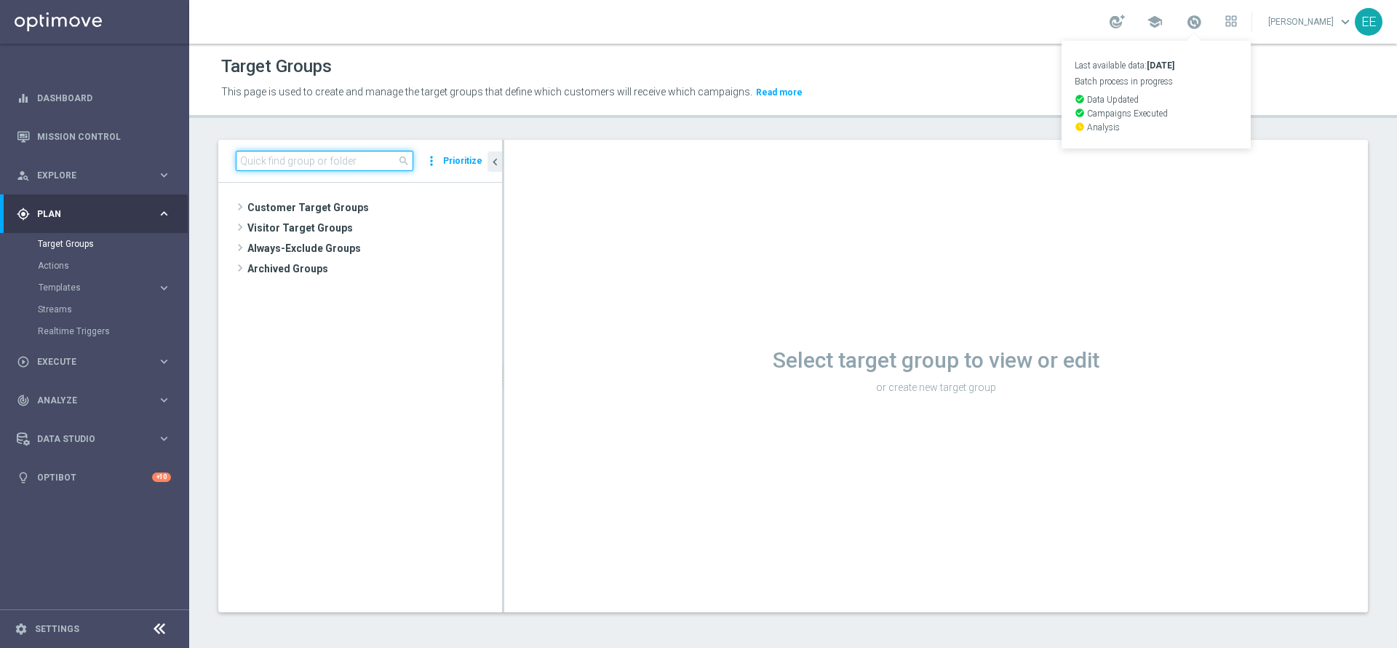
click at [356, 157] on input at bounding box center [325, 161] width 178 height 20
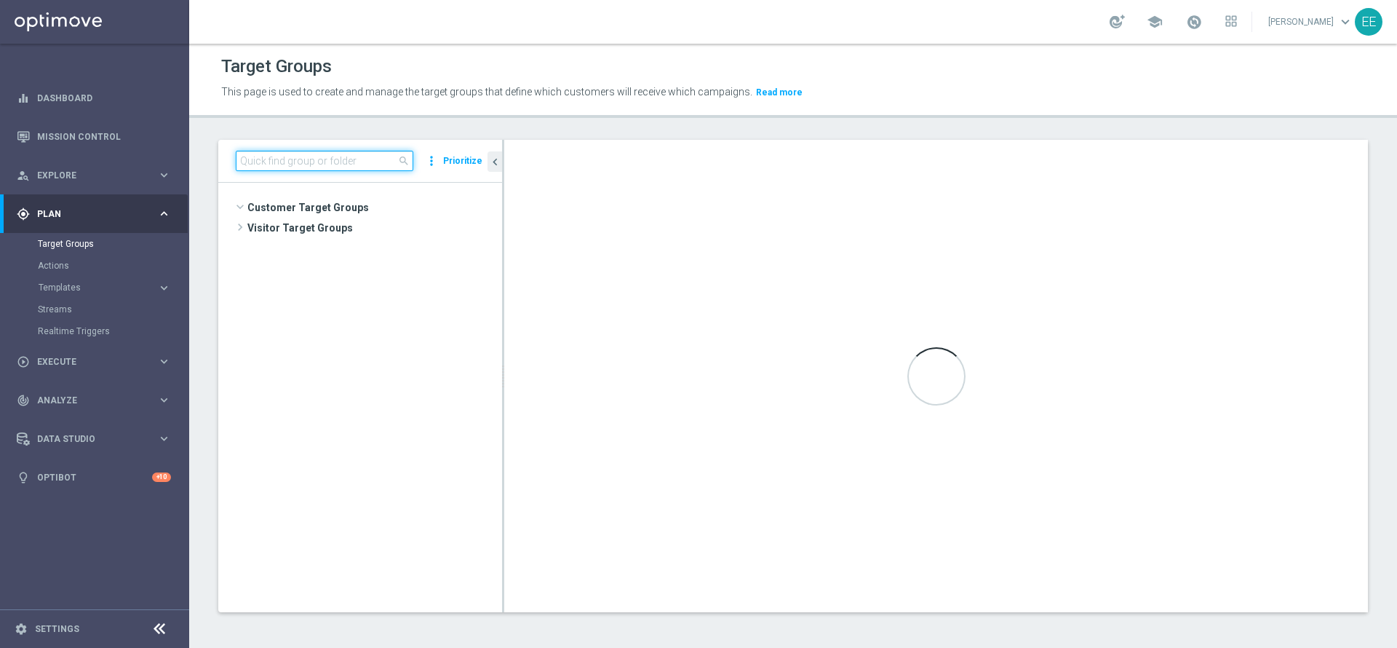
click at [356, 157] on input at bounding box center [325, 161] width 178 height 20
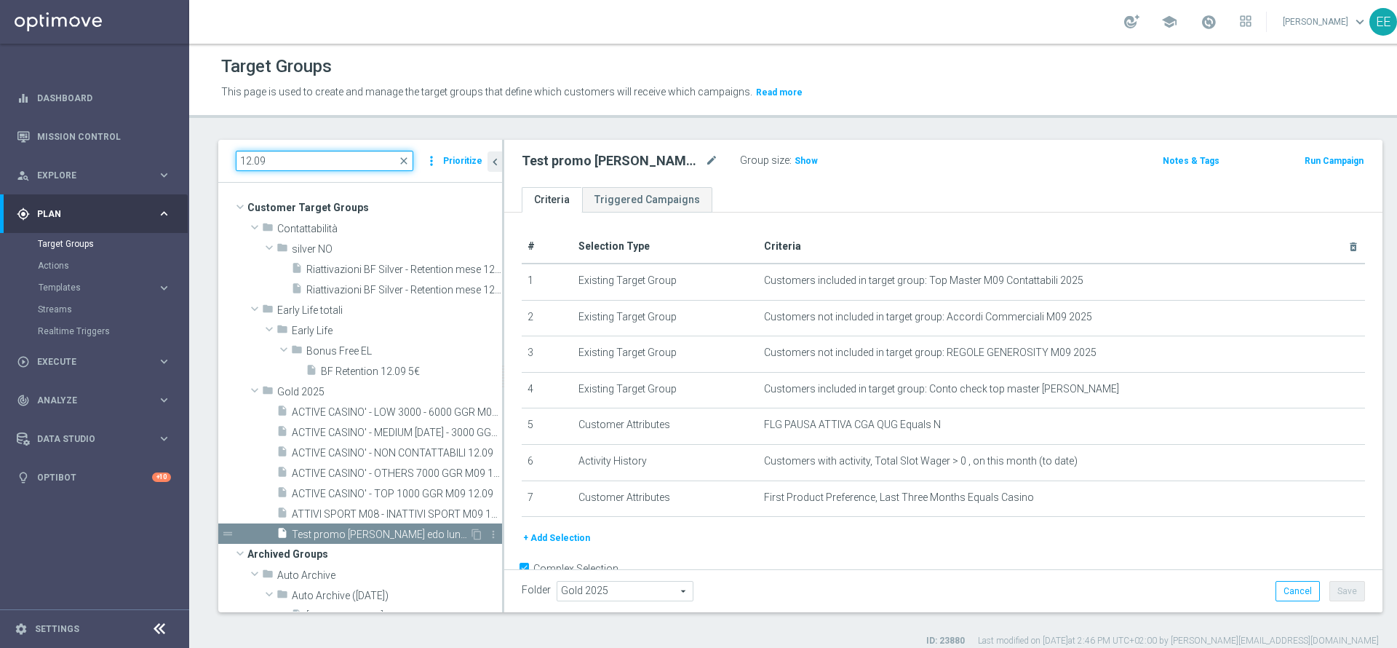
type input "12.09"
click at [389, 535] on span "Test promo che farò edo lunedi 12.09" at bounding box center [381, 534] width 178 height 12
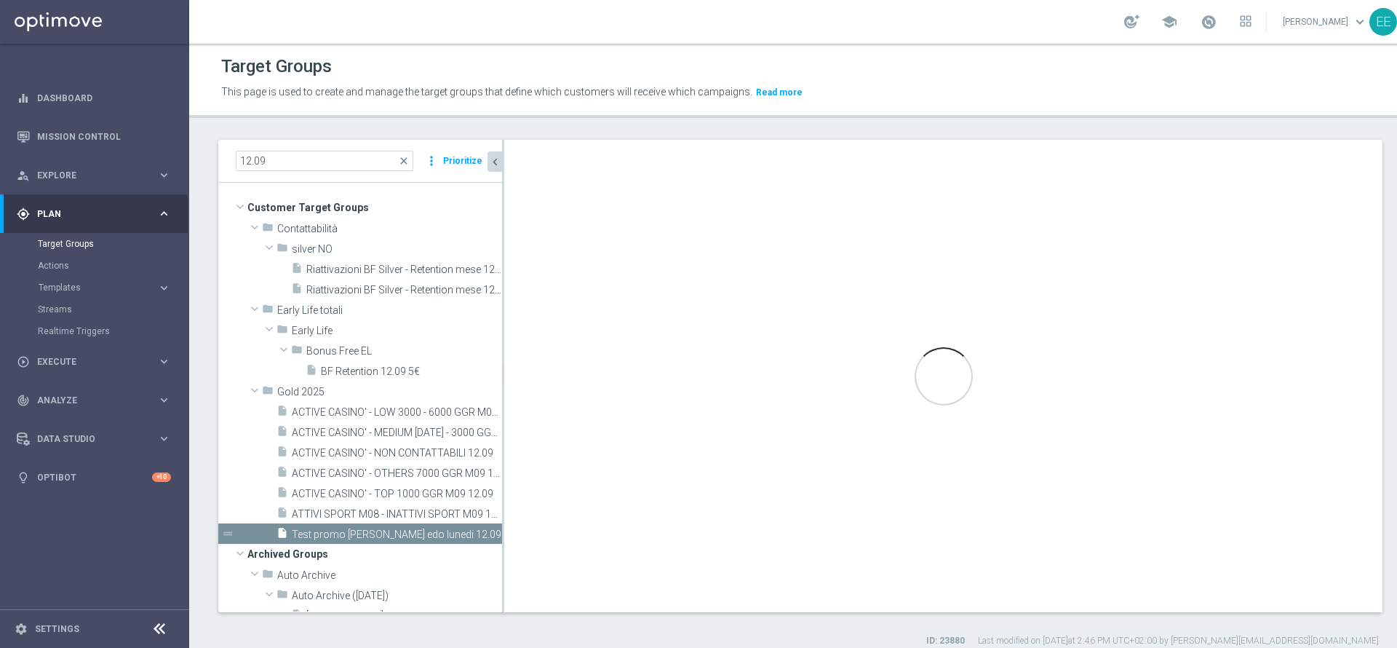
click at [488, 159] on icon "chevron_left" at bounding box center [495, 162] width 14 height 14
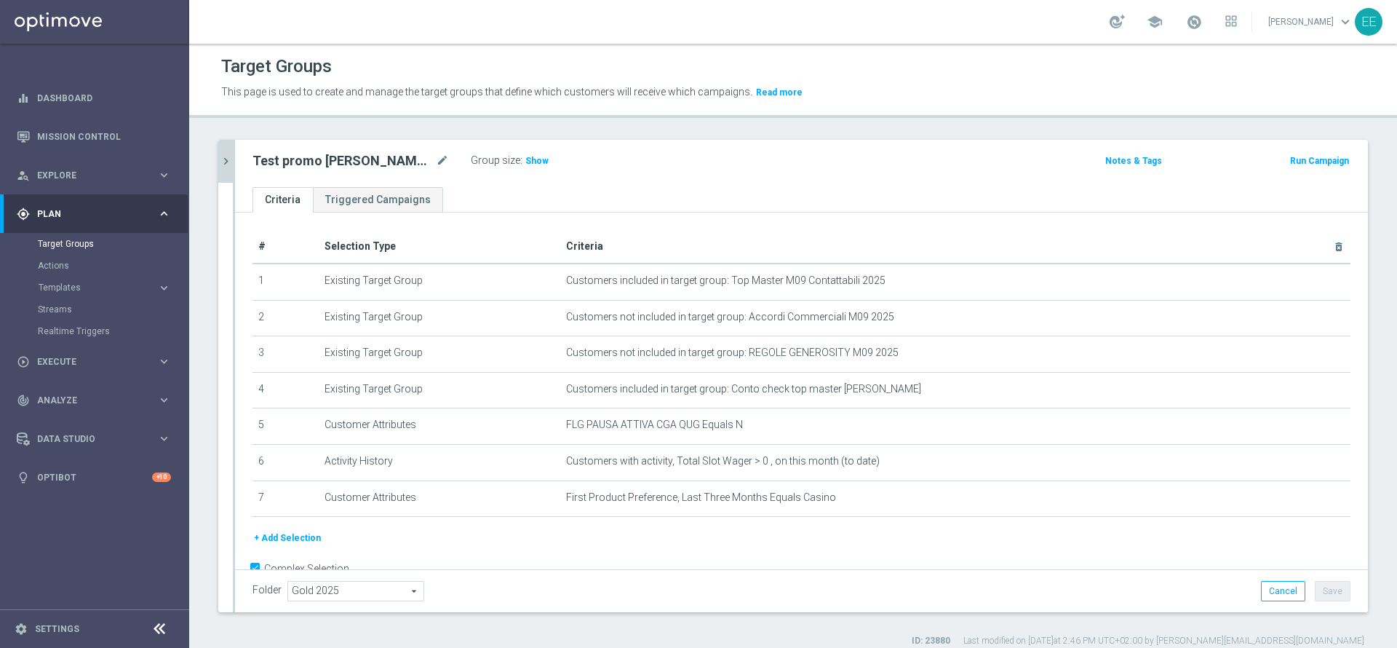
click at [515, 164] on label "Group size" at bounding box center [495, 160] width 49 height 12
click at [529, 162] on span "Show" at bounding box center [536, 161] width 23 height 10
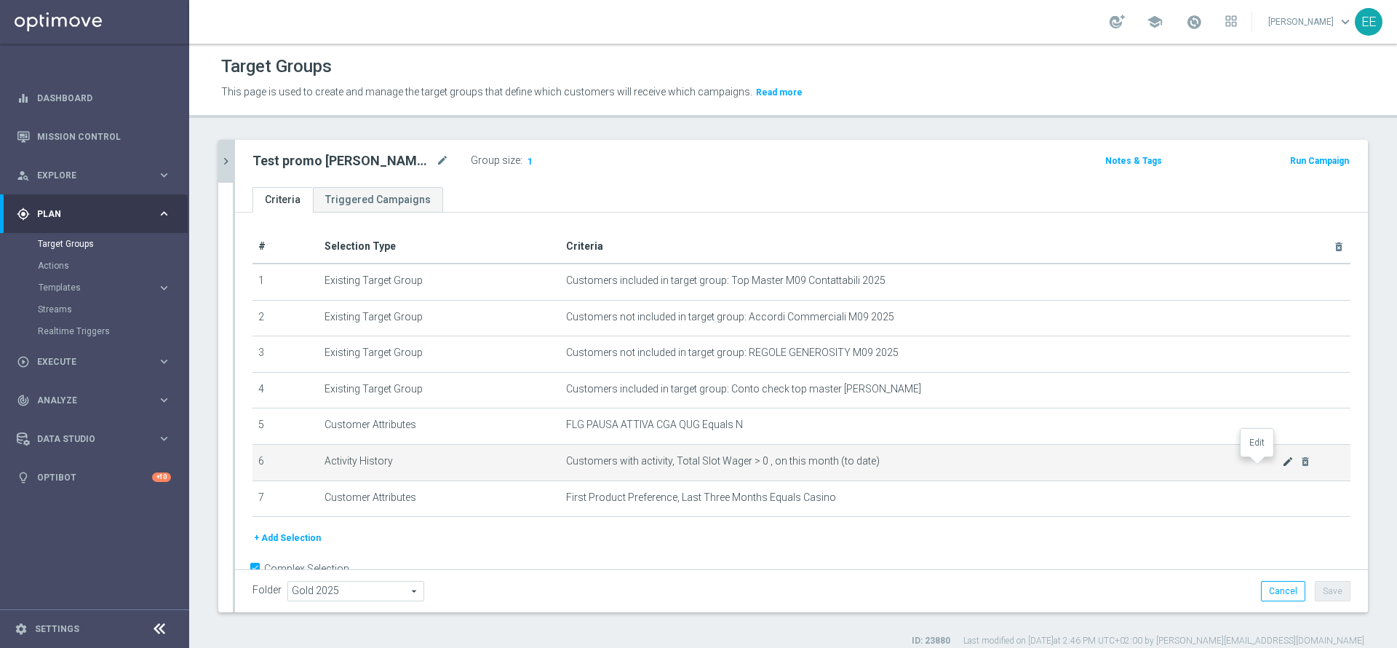
click at [1282, 463] on icon "mode_edit" at bounding box center [1288, 461] width 12 height 12
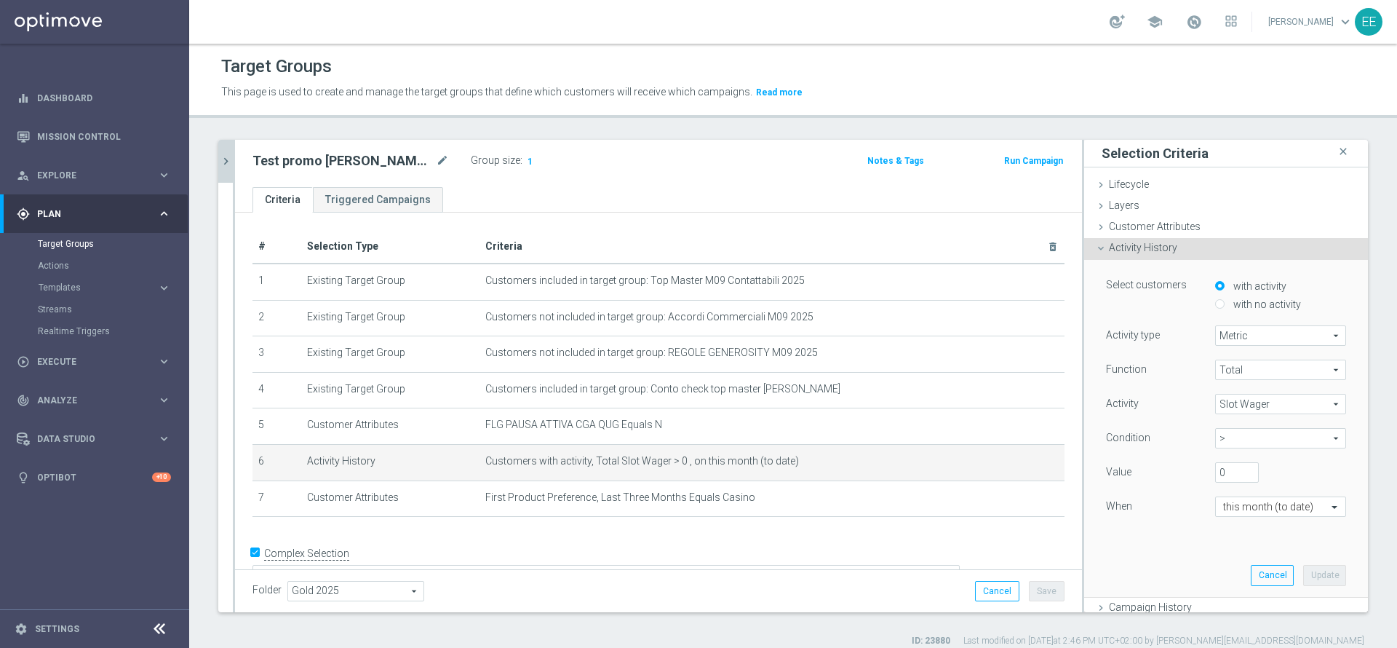
click at [1238, 400] on span "Slot Wager" at bounding box center [1281, 403] width 130 height 19
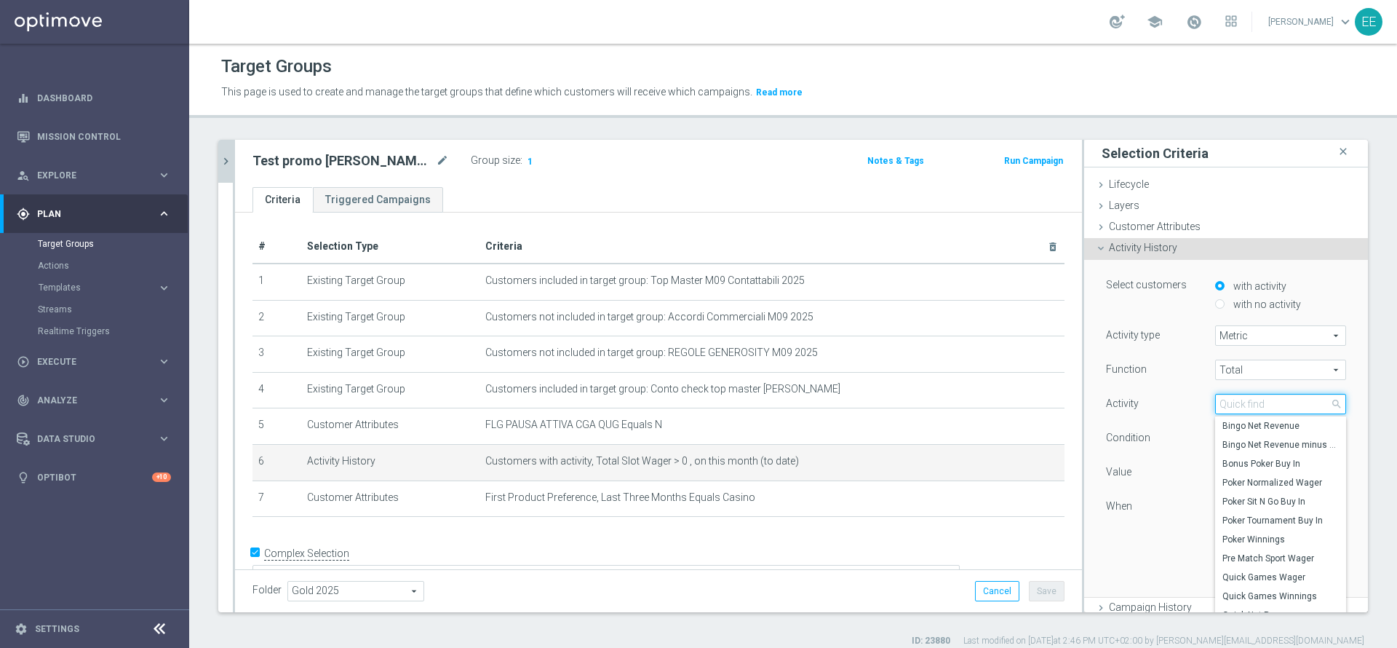
click at [1239, 402] on input "search" at bounding box center [1280, 404] width 131 height 20
type input "casin"
click at [1245, 485] on span "Casino Wager" at bounding box center [1280, 483] width 116 height 12
type input "Casino Wager"
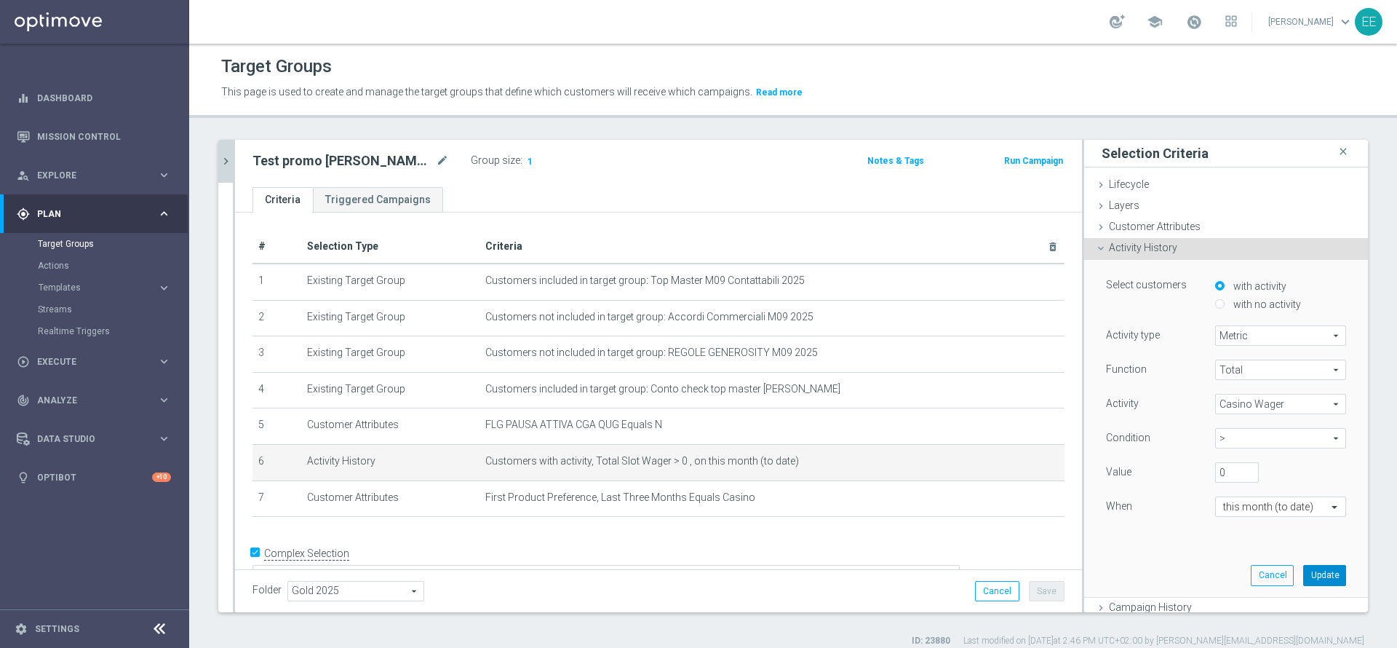
click at [1303, 570] on button "Update" at bounding box center [1324, 575] width 43 height 20
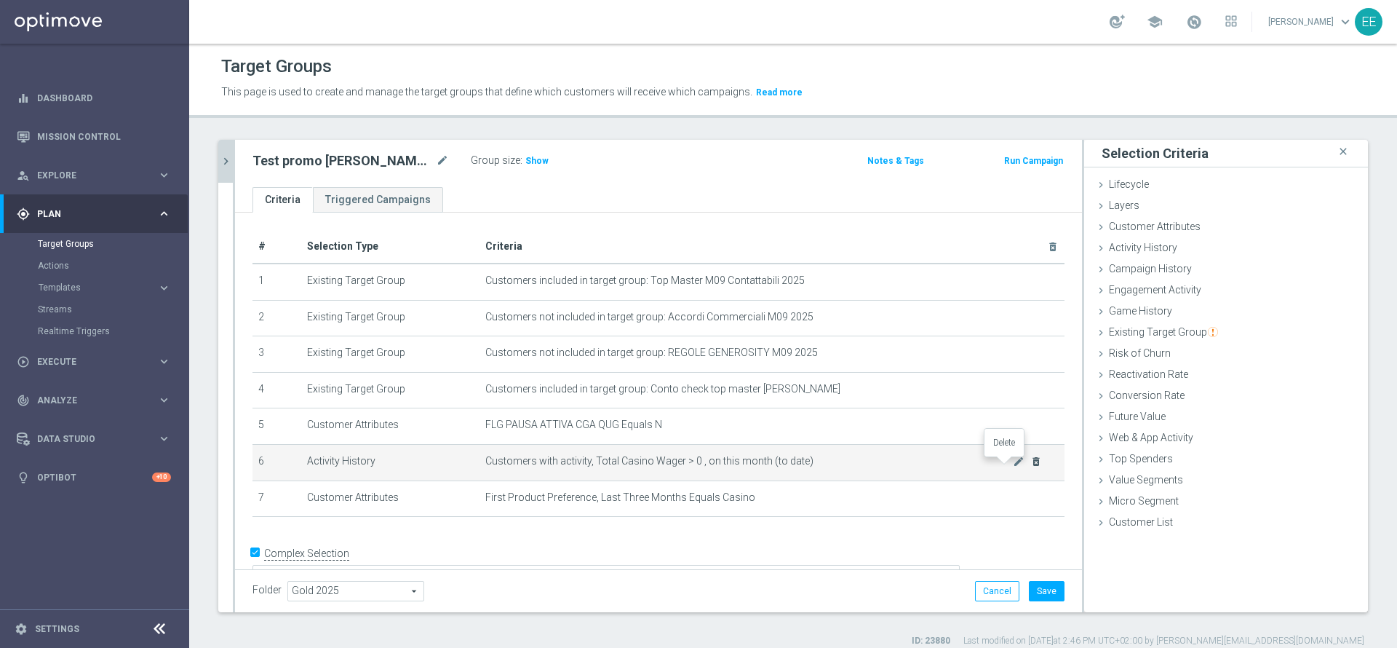
click at [1030, 465] on icon "delete_forever" at bounding box center [1036, 461] width 12 height 12
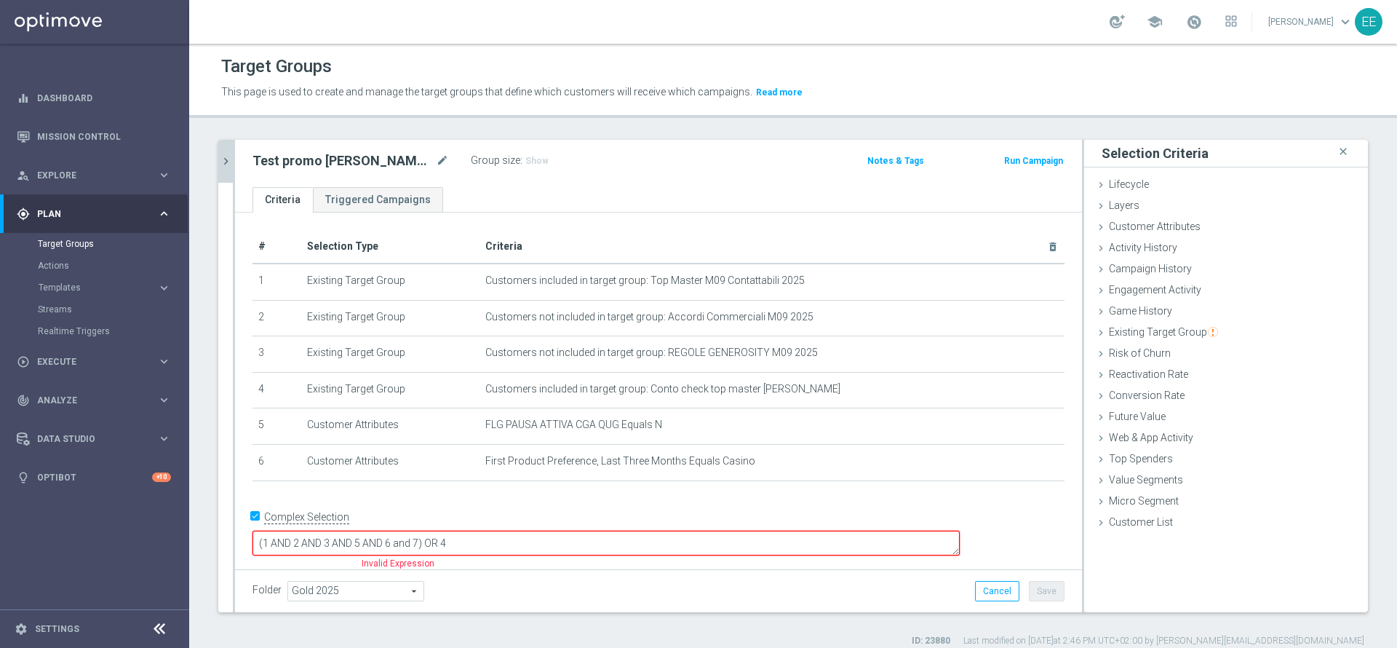
click at [515, 533] on textarea "(1 AND 2 AND 3 AND 5 AND 6 and 7) OR 4" at bounding box center [605, 542] width 707 height 25
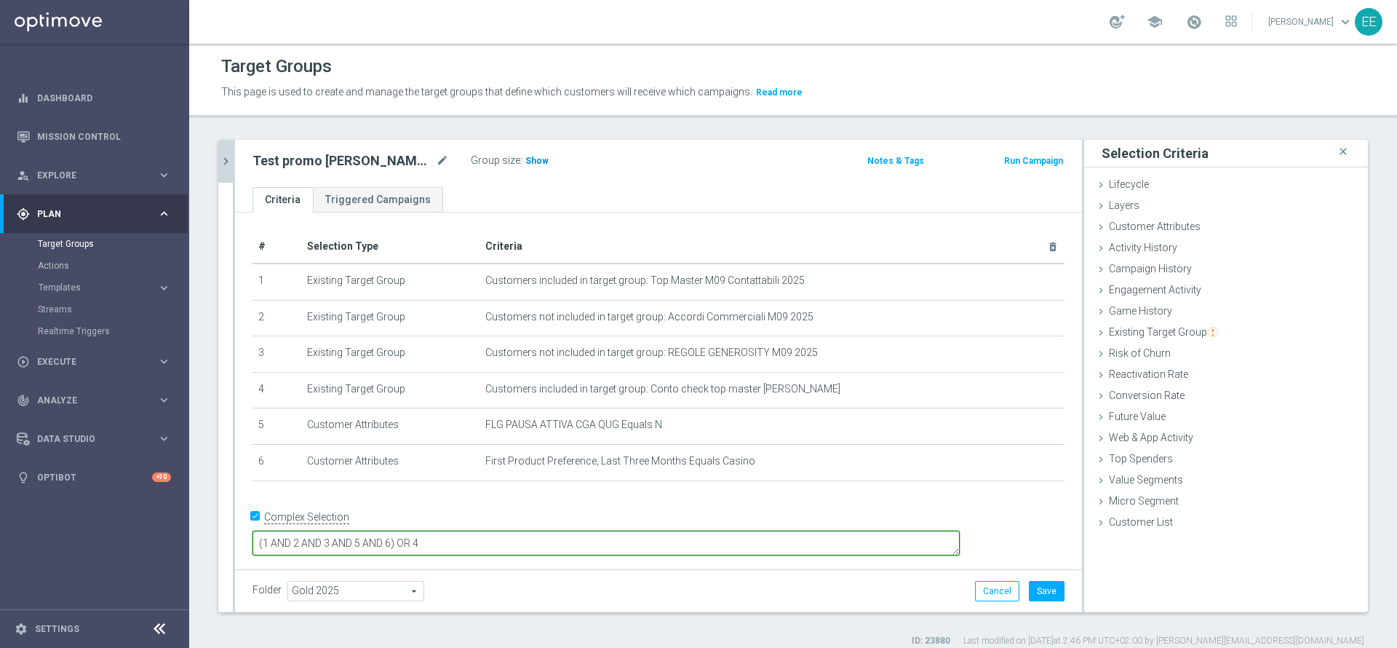
type textarea "(1 AND 2 AND 3 AND 5 AND 6) OR 4"
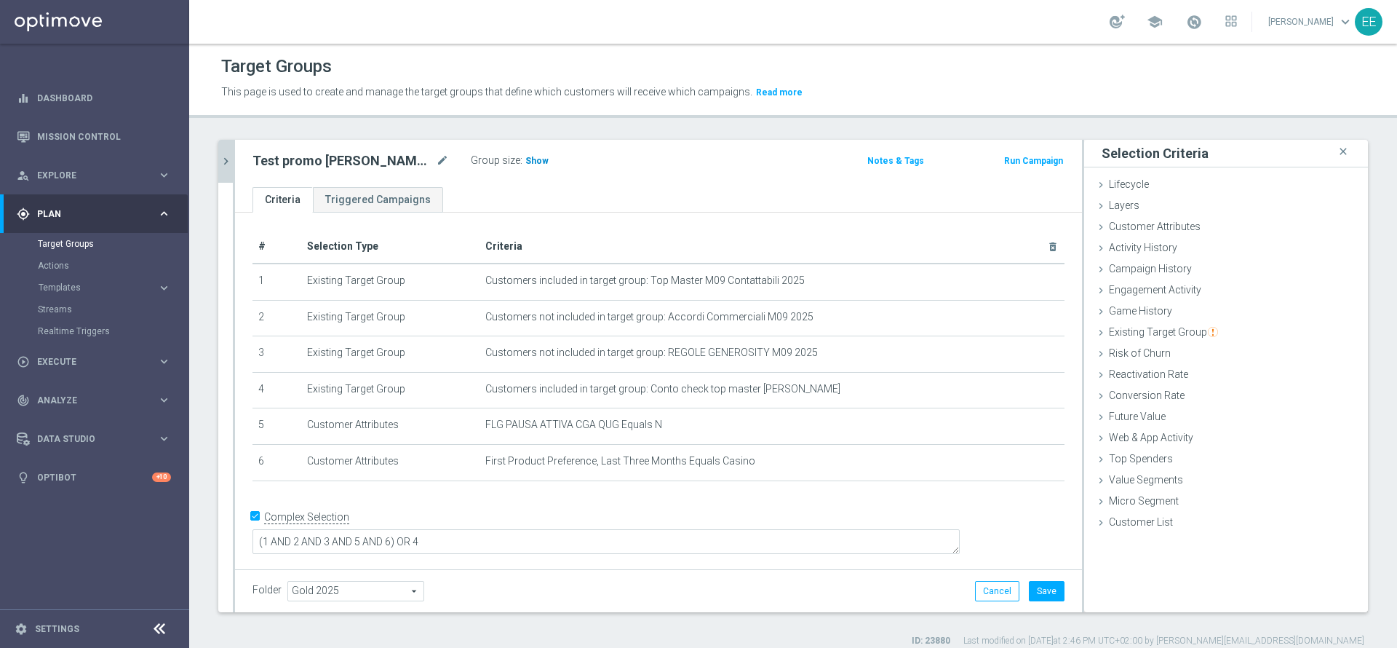
click at [534, 165] on span "Show" at bounding box center [536, 161] width 23 height 10
click at [1164, 267] on span "Campaign History" at bounding box center [1150, 269] width 83 height 12
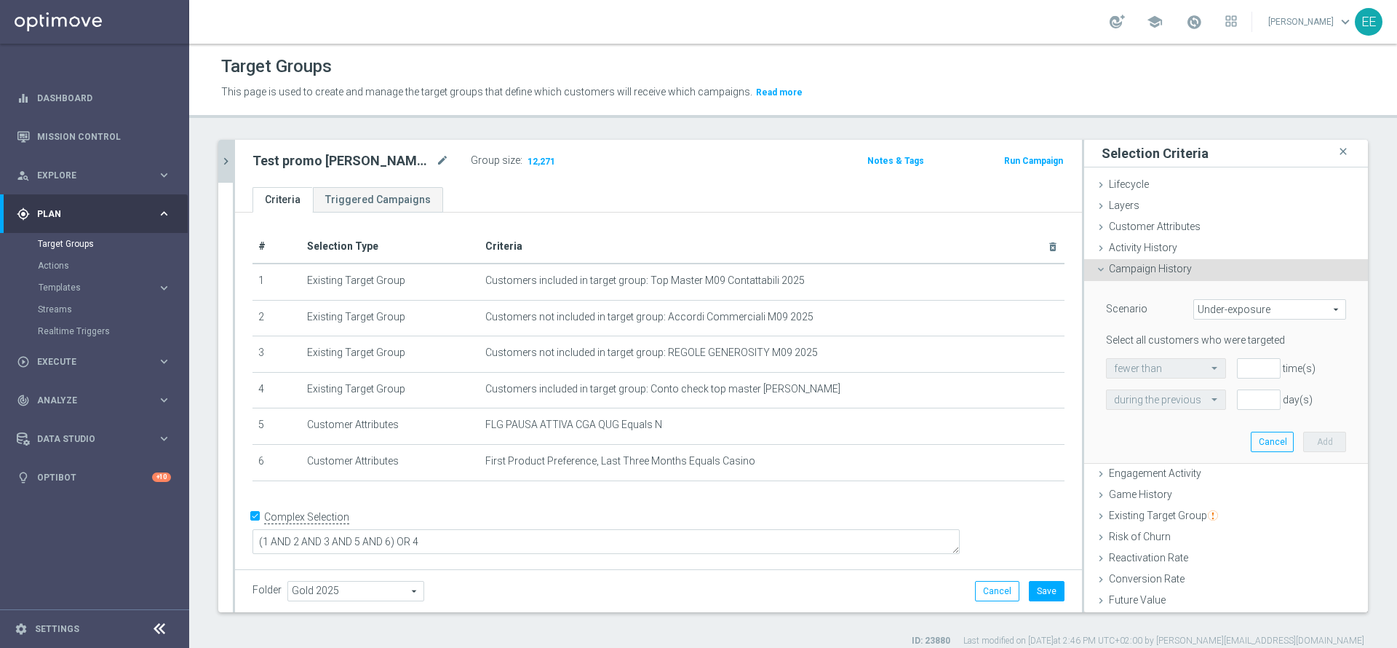
click at [1162, 272] on span "Campaign History" at bounding box center [1150, 269] width 83 height 12
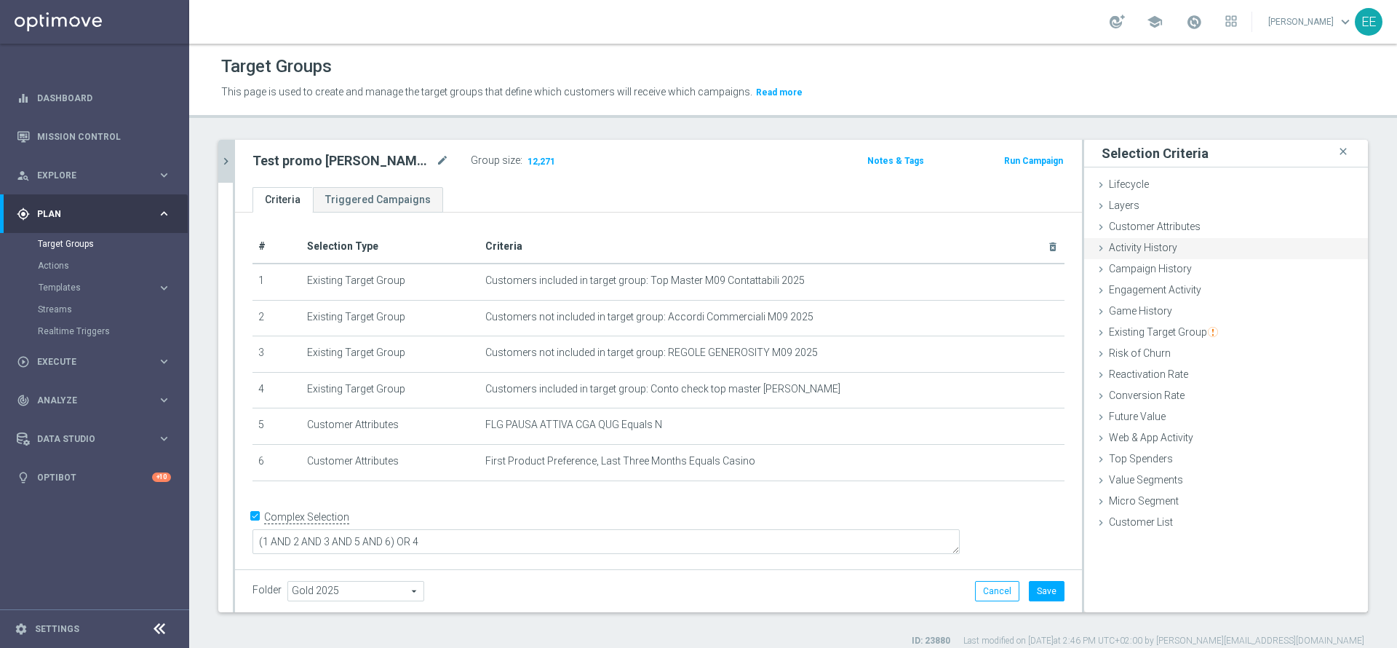
click at [1125, 244] on span "Activity History" at bounding box center [1143, 248] width 68 height 12
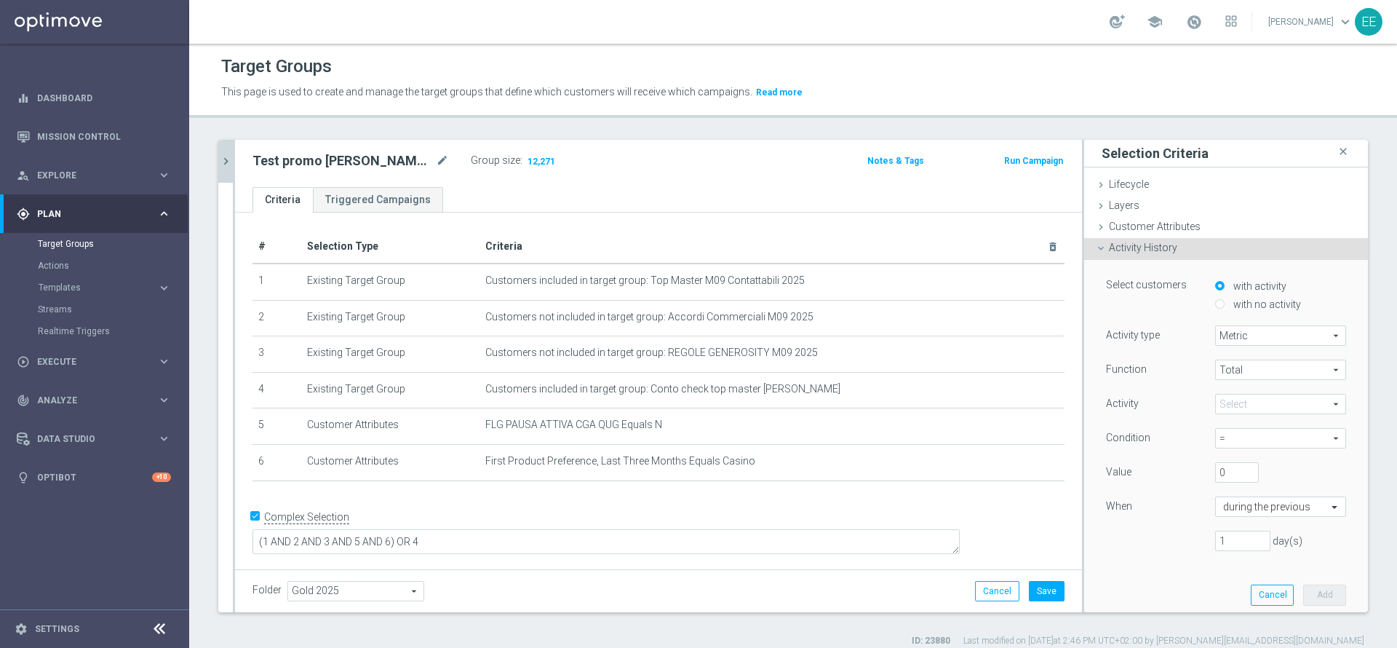
click at [1233, 402] on span at bounding box center [1281, 403] width 130 height 19
click at [0, 0] on input "search" at bounding box center [0, 0] width 0 height 0
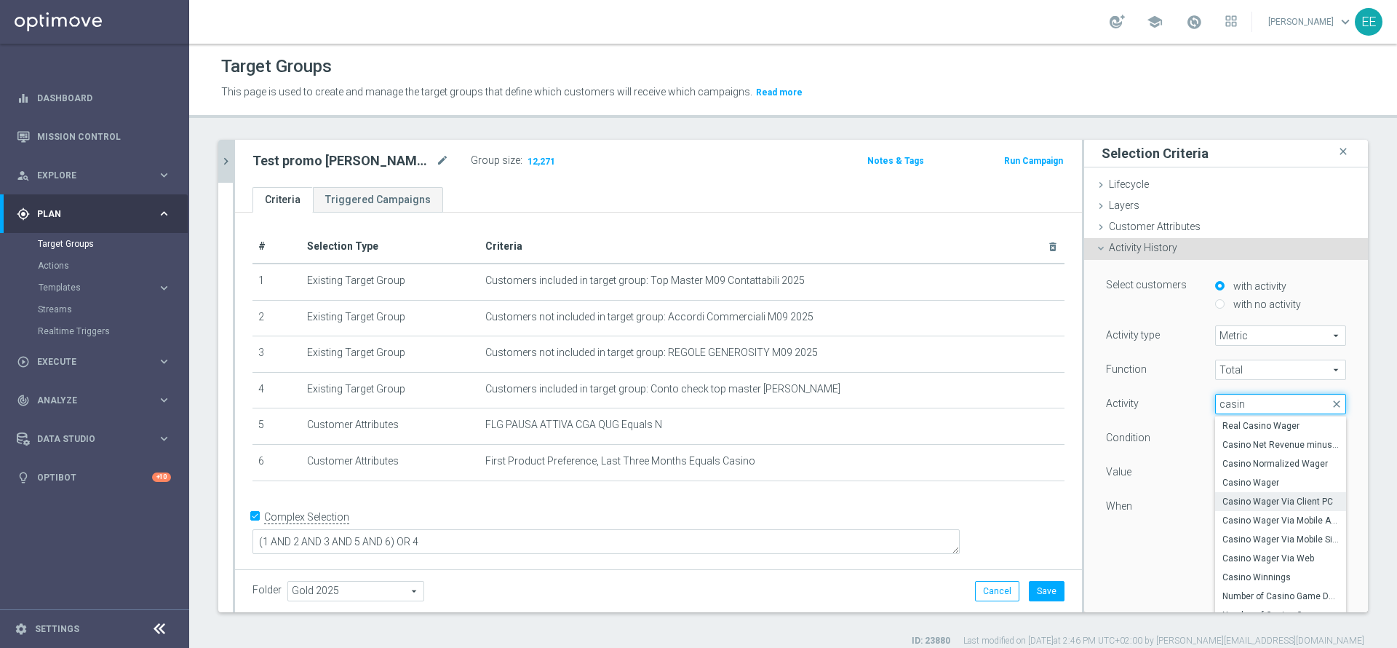
scroll to position [45, 0]
type input "casin"
click at [1246, 608] on span "Casino Bonus Consumed" at bounding box center [1280, 606] width 116 height 12
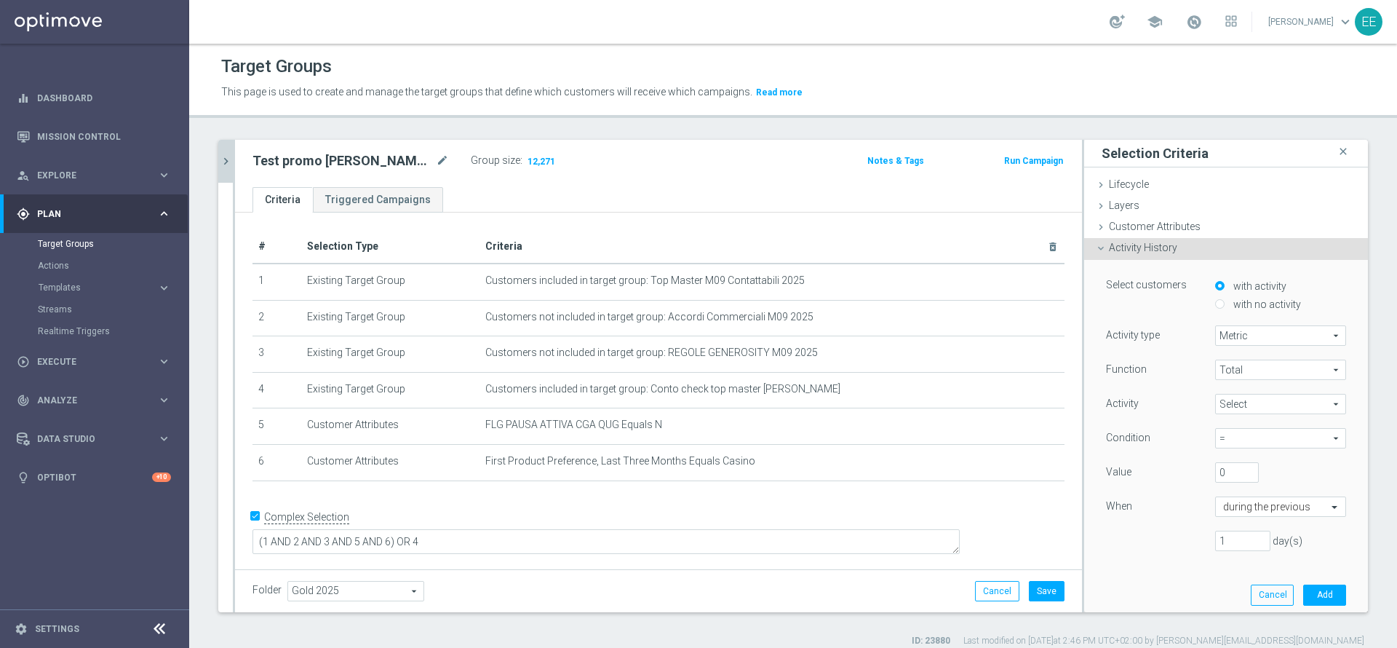
type input "Casino Bonus Consumed"
click at [1262, 396] on span "Casino Bonus Consumed" at bounding box center [1281, 403] width 130 height 19
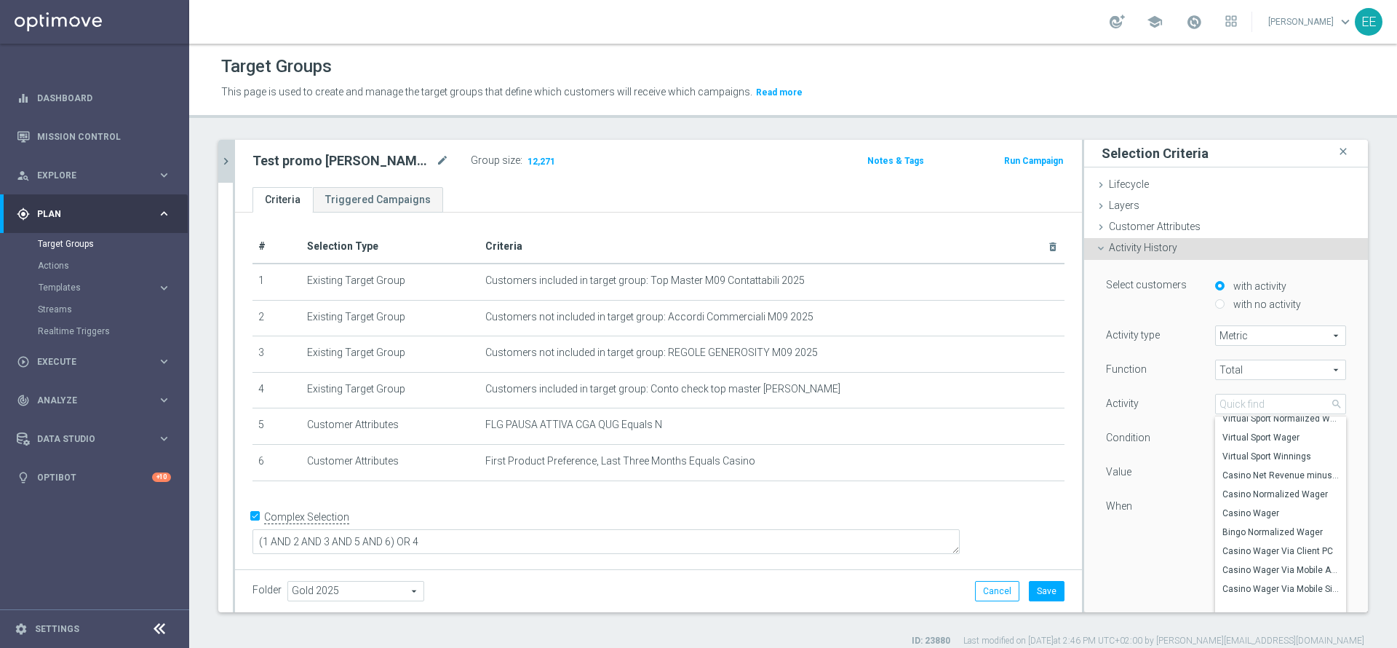
scroll to position [1065, 0]
click at [1241, 403] on input "search" at bounding box center [1280, 404] width 131 height 20
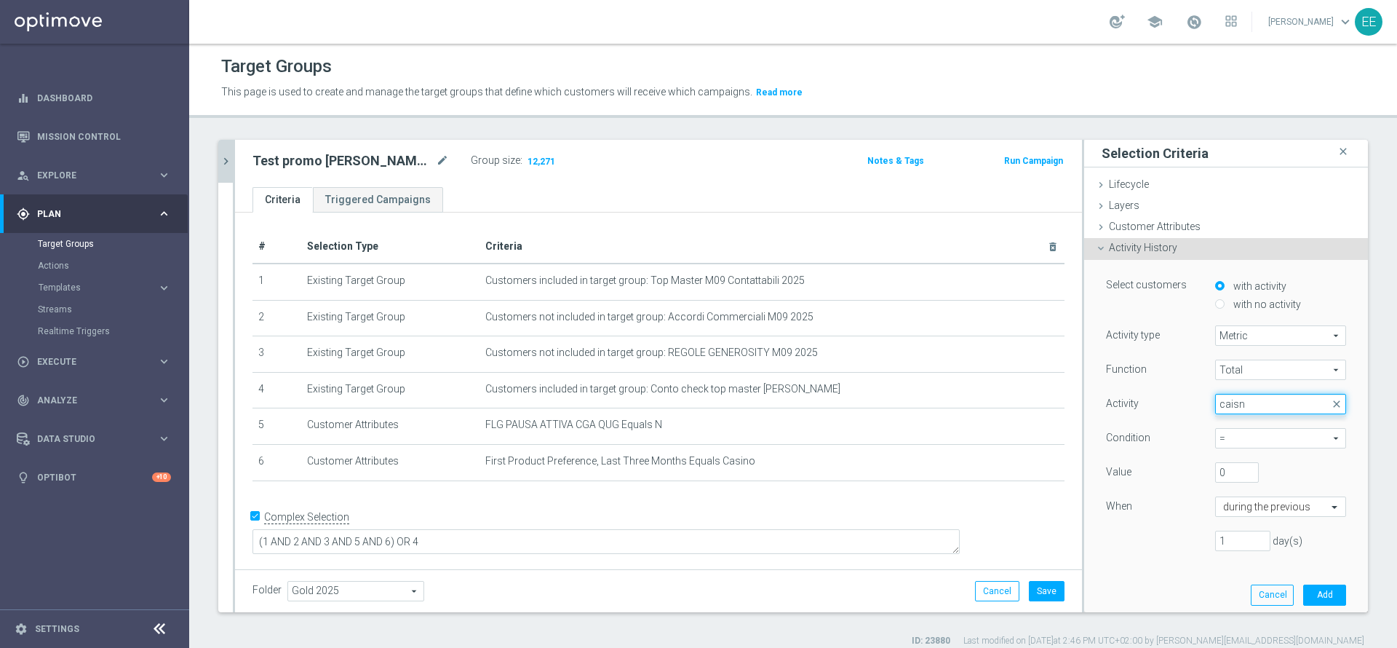
scroll to position [0, 0]
type input "casi"
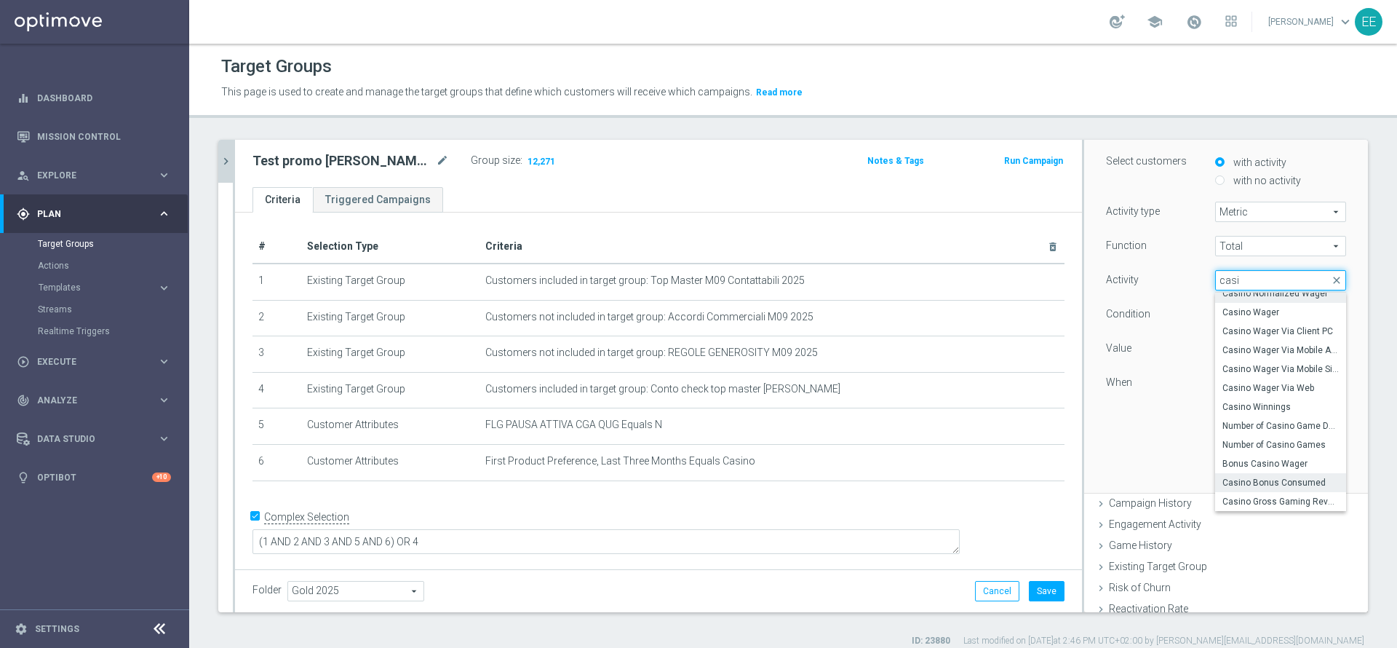
scroll to position [155, 0]
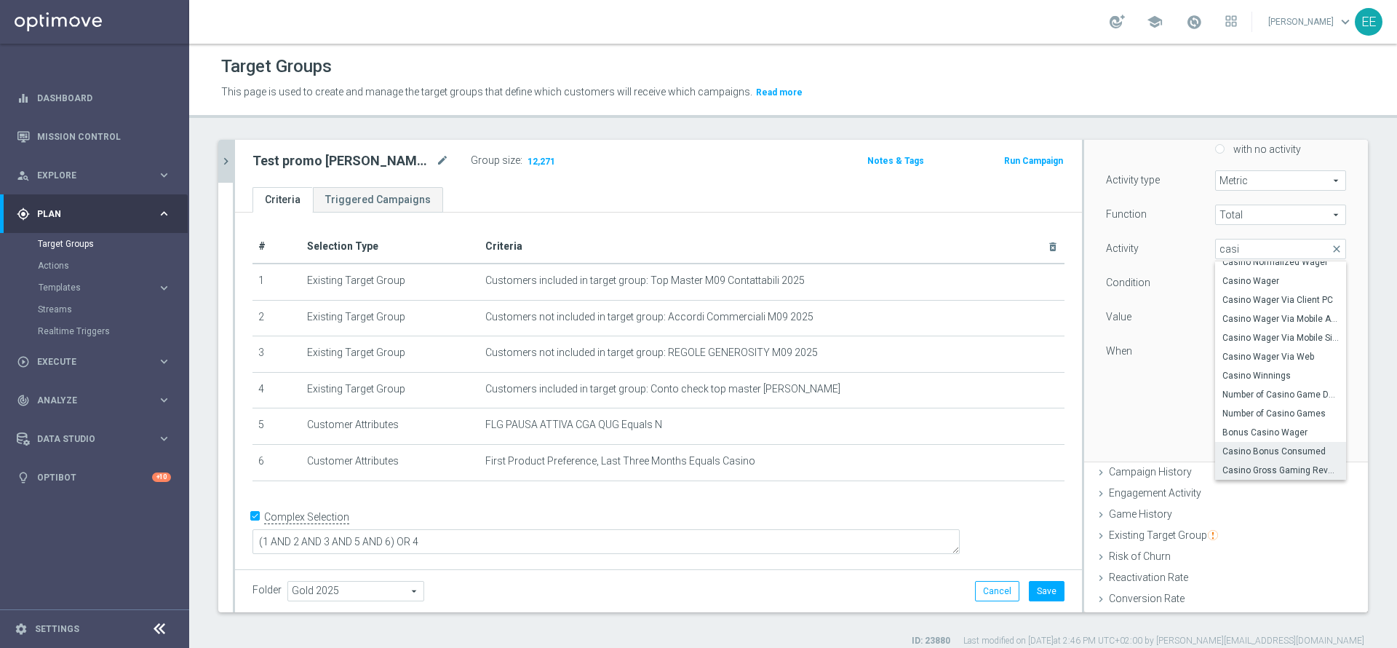
click at [1256, 470] on span "Casino Gross Gaming Revenue" at bounding box center [1280, 470] width 116 height 12
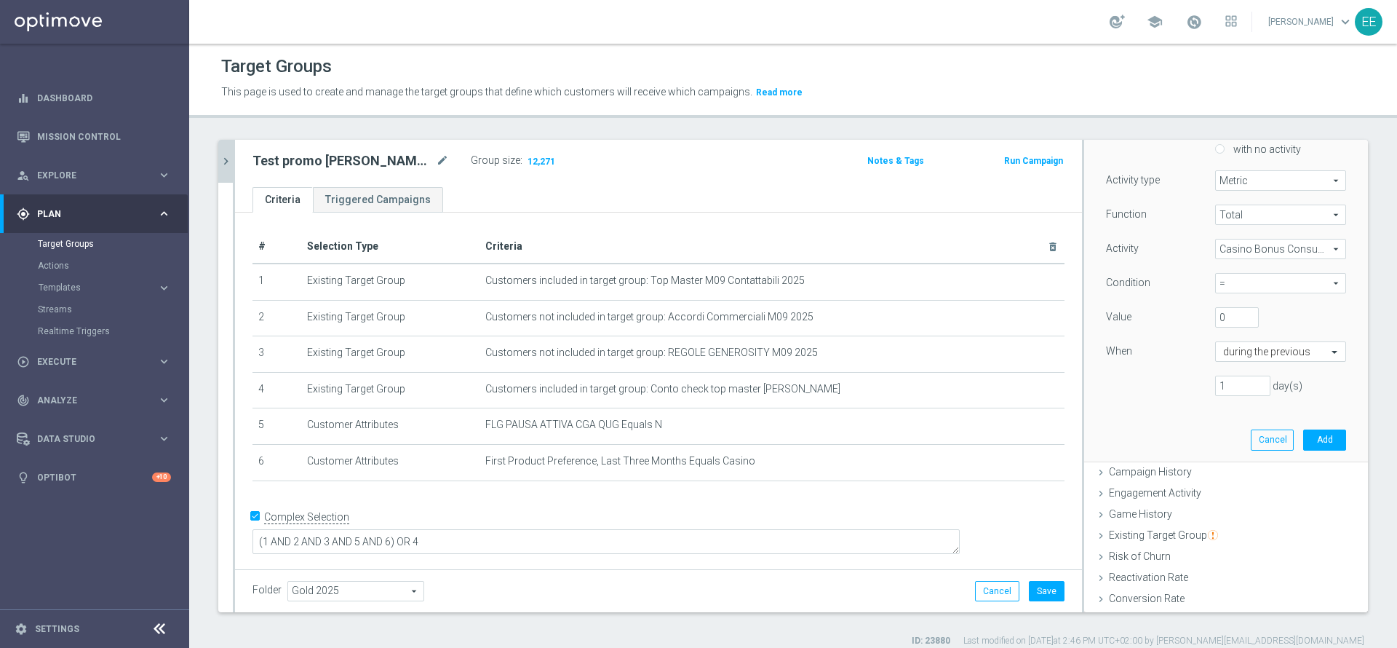
type input "Casino Gross Gaming Revenue"
click at [1216, 274] on span "=" at bounding box center [1281, 283] width 130 height 19
click at [1241, 420] on span "between" at bounding box center [1280, 419] width 116 height 12
type input "between"
click at [1281, 317] on input "number" at bounding box center [1303, 317] width 44 height 20
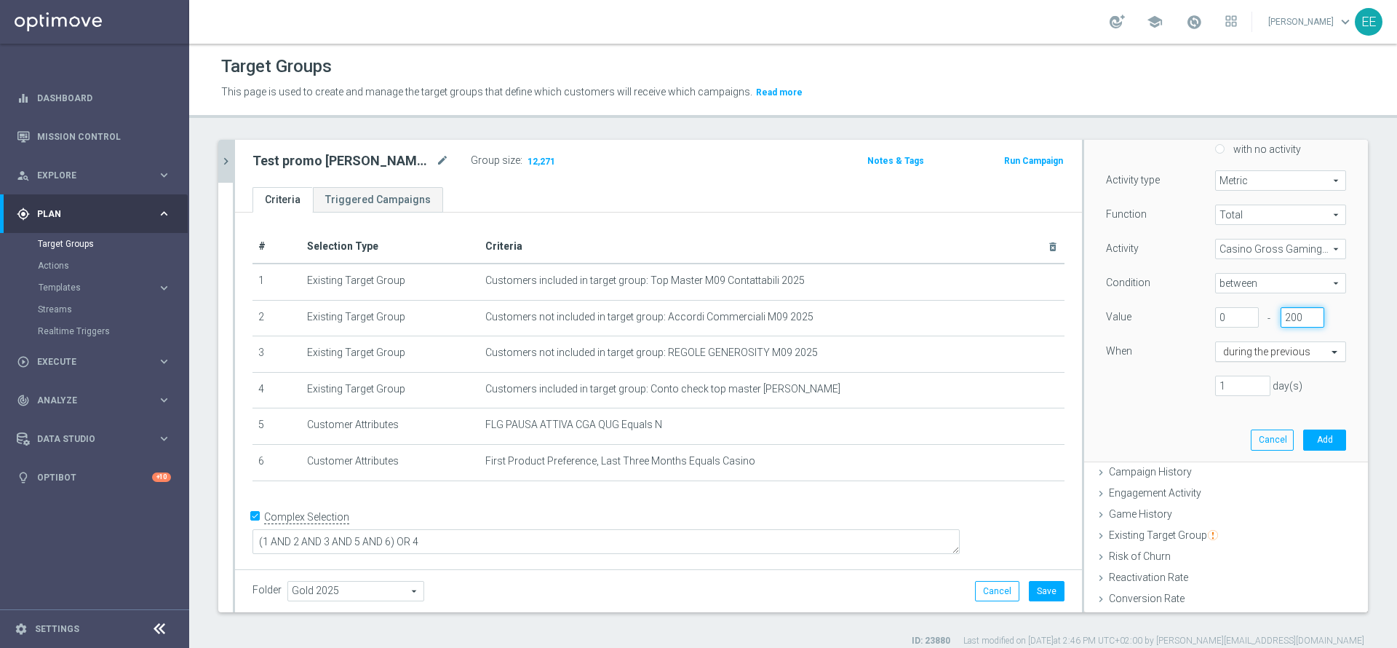
type input "200"
click at [1223, 351] on input "text" at bounding box center [1266, 352] width 86 height 13
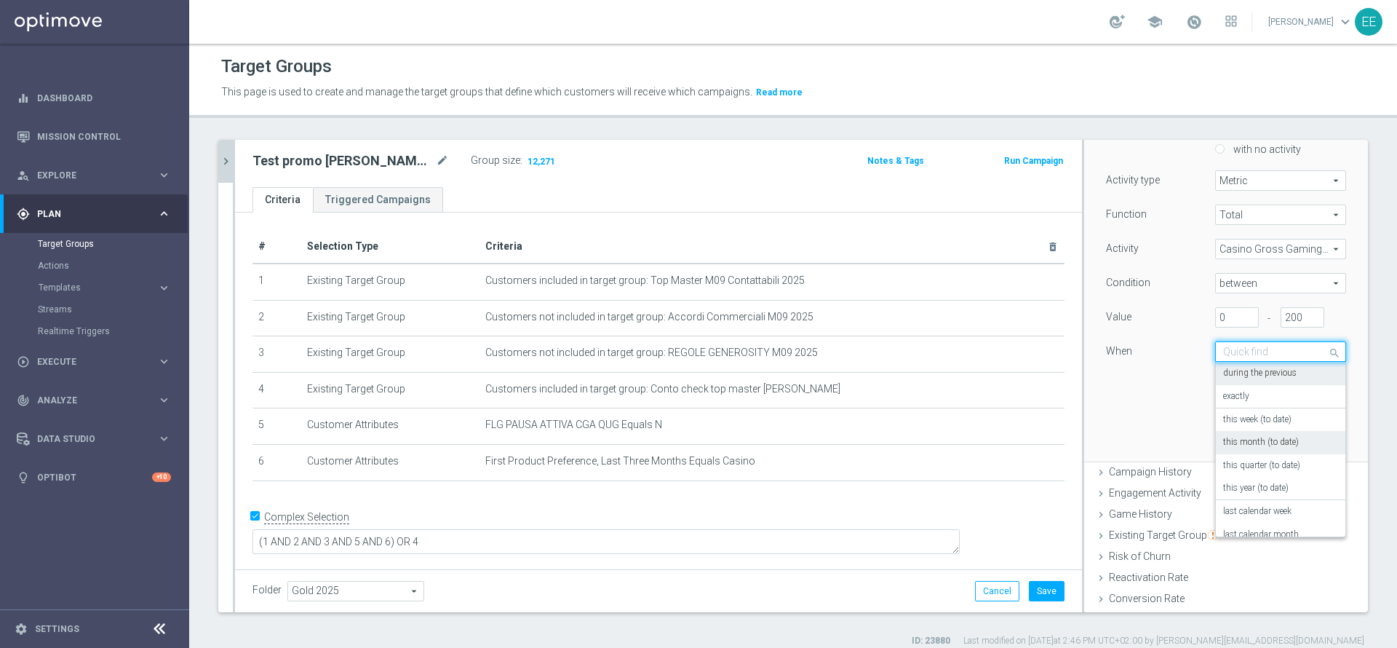
click at [1261, 434] on div "this month (to date)" at bounding box center [1280, 442] width 115 height 23
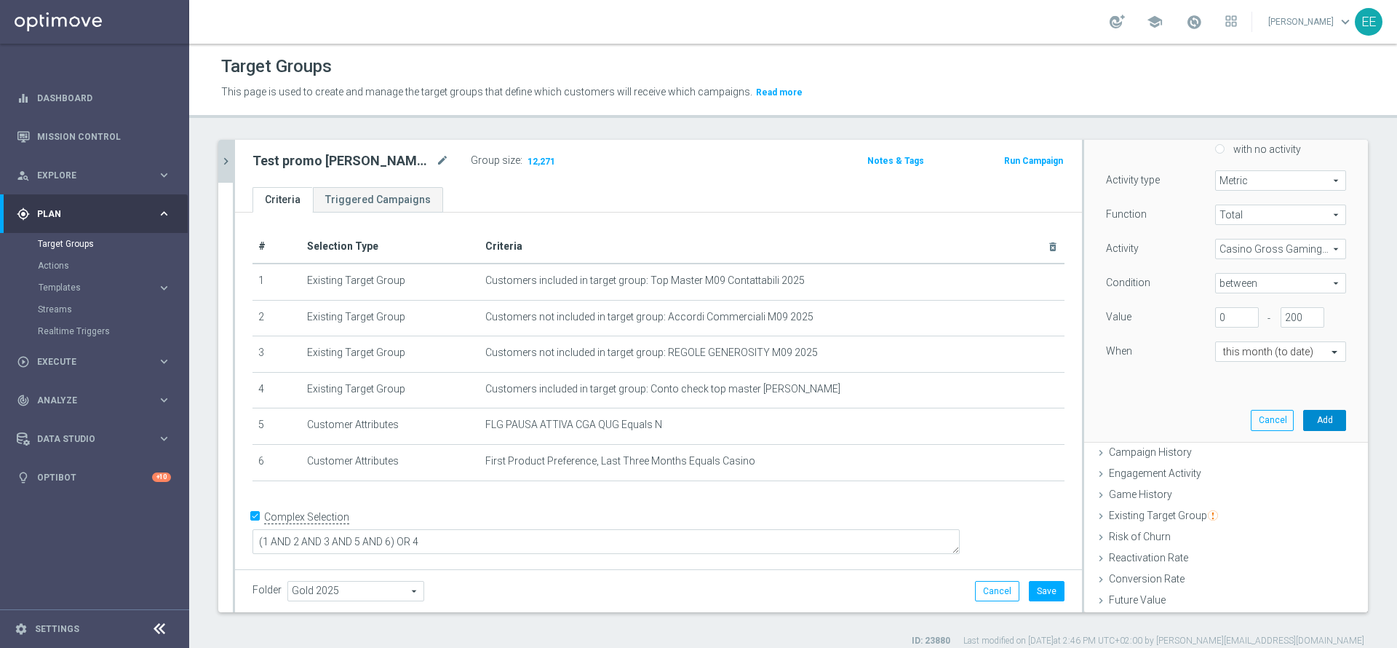
click at [1303, 427] on button "Add" at bounding box center [1324, 420] width 43 height 20
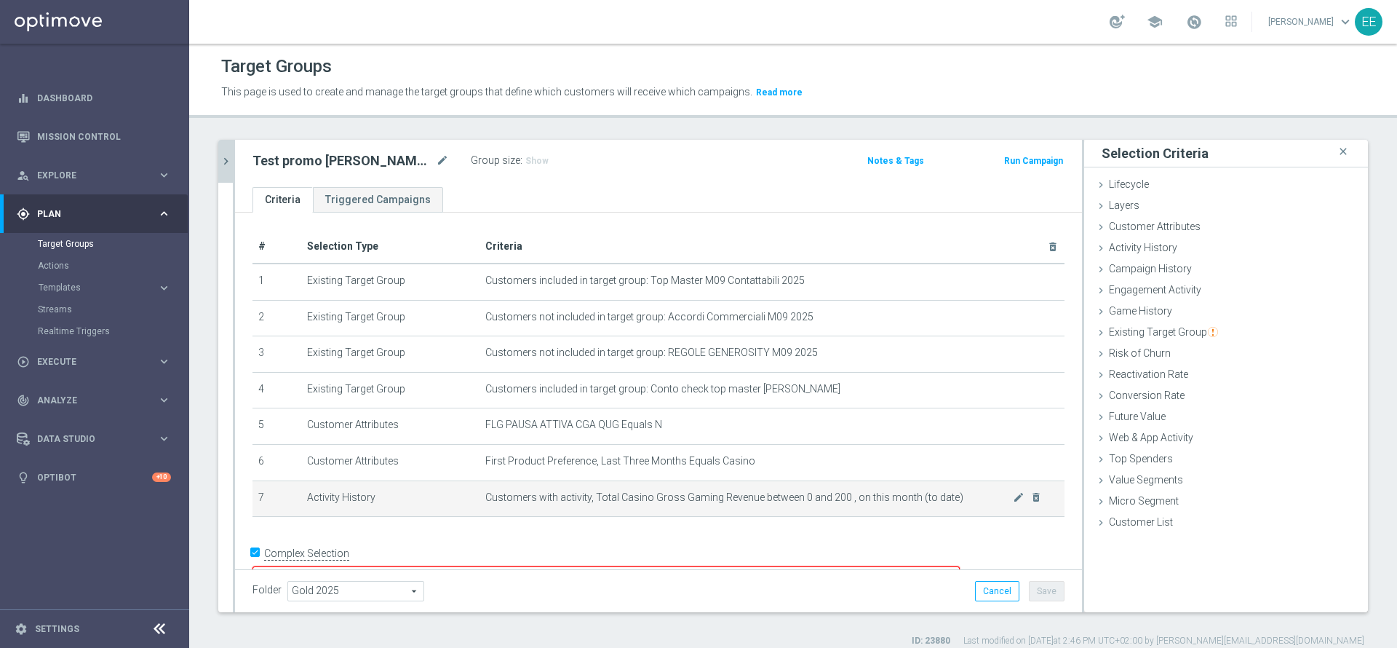
scroll to position [23, 0]
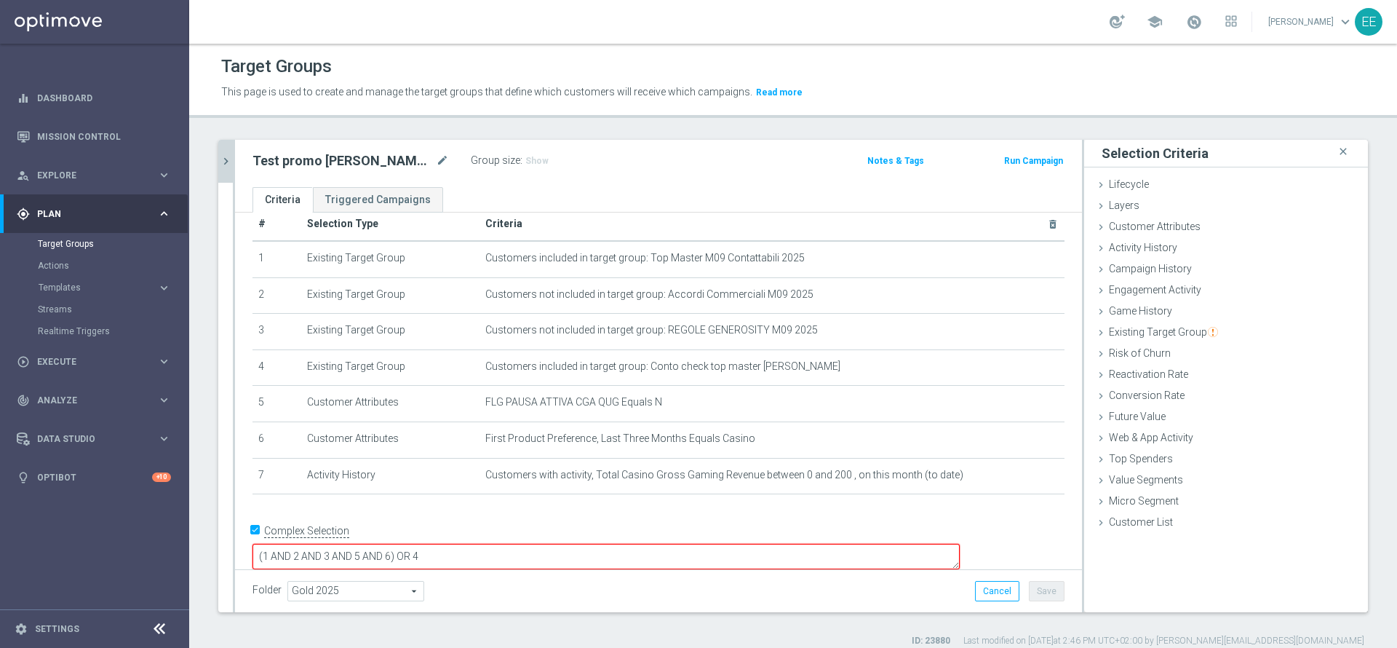
click at [492, 544] on textarea "(1 AND 2 AND 3 AND 5 AND 6) OR 4" at bounding box center [605, 556] width 707 height 25
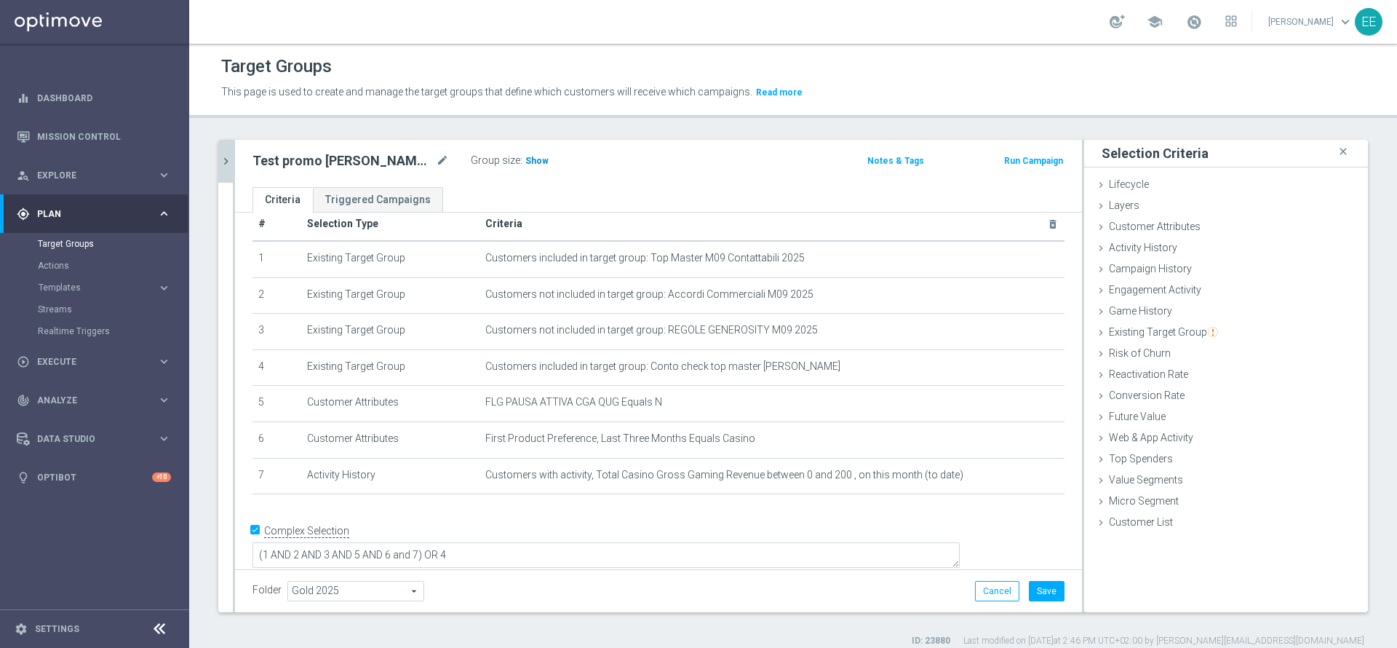
click at [536, 167] on h3 "Show" at bounding box center [537, 161] width 26 height 16
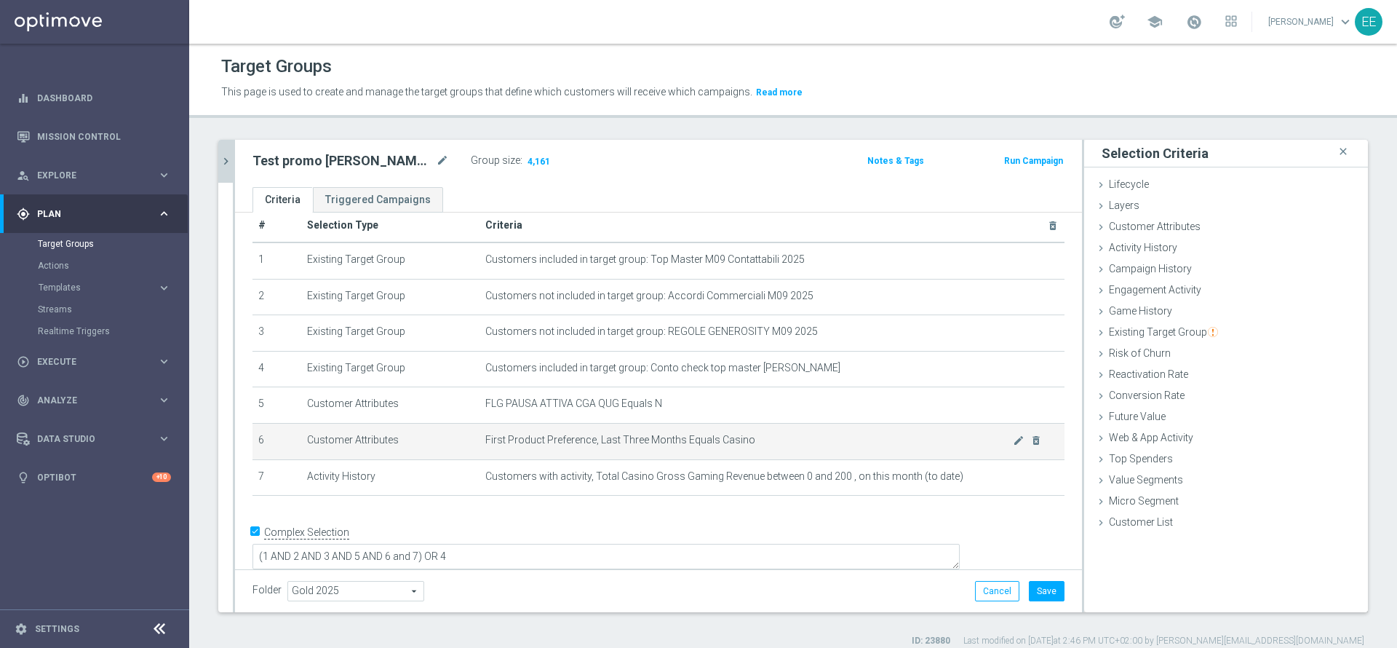
scroll to position [13, 0]
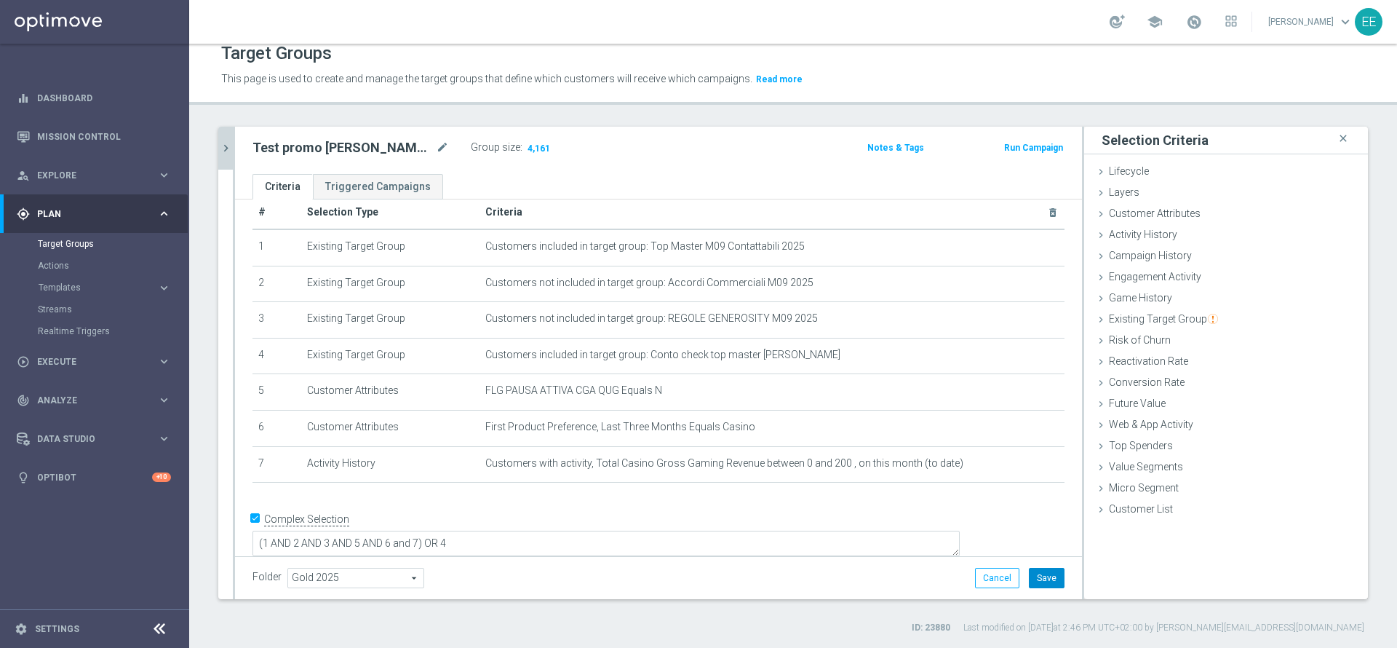
click at [1030, 573] on button "Save" at bounding box center [1047, 578] width 36 height 20
click at [227, 148] on icon "chevron_right" at bounding box center [226, 148] width 14 height 14
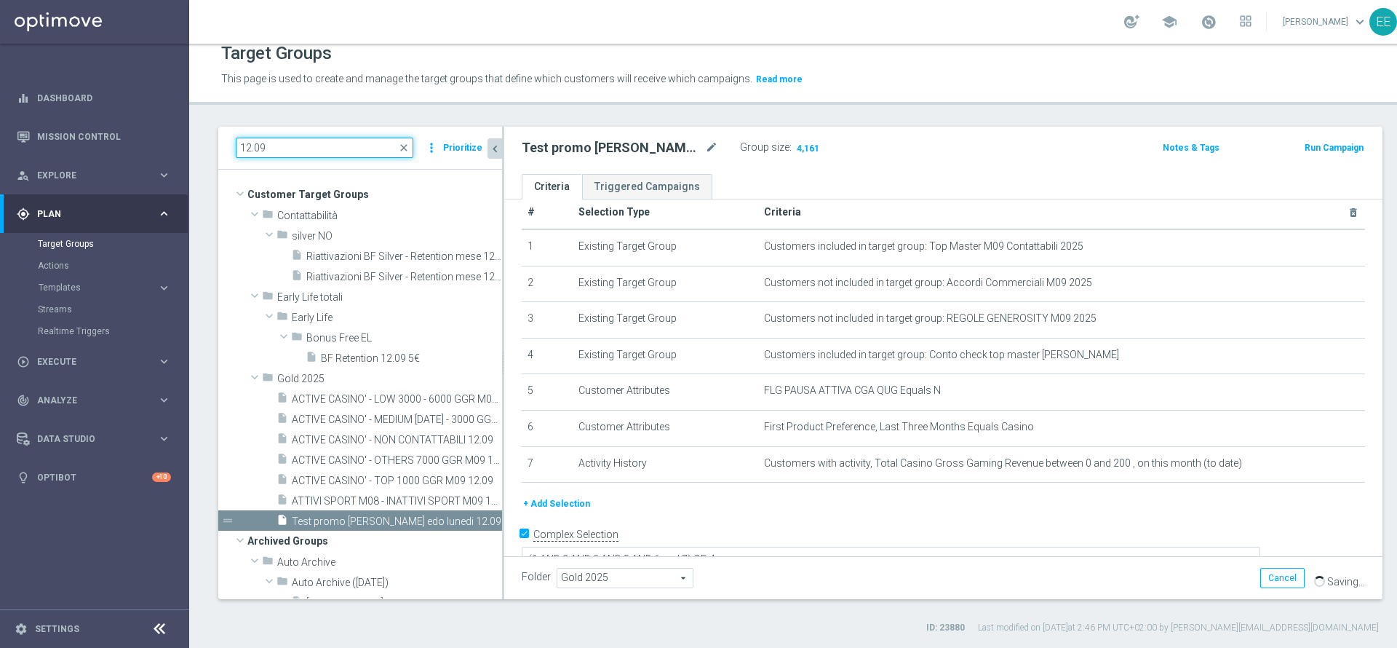
click at [276, 148] on input "12.09" at bounding box center [325, 148] width 178 height 20
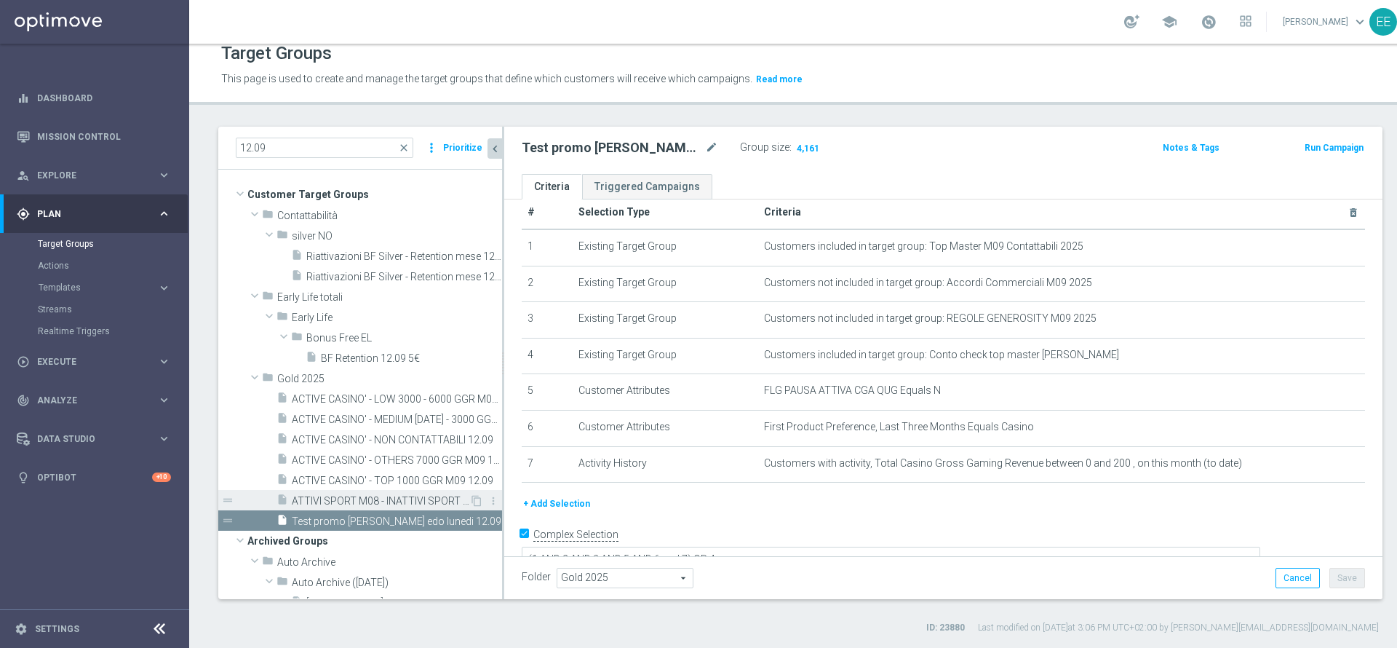
click at [372, 499] on span "ATTIVI SPORT M08 - INATTIVI SPORT M09 12.09" at bounding box center [381, 501] width 178 height 12
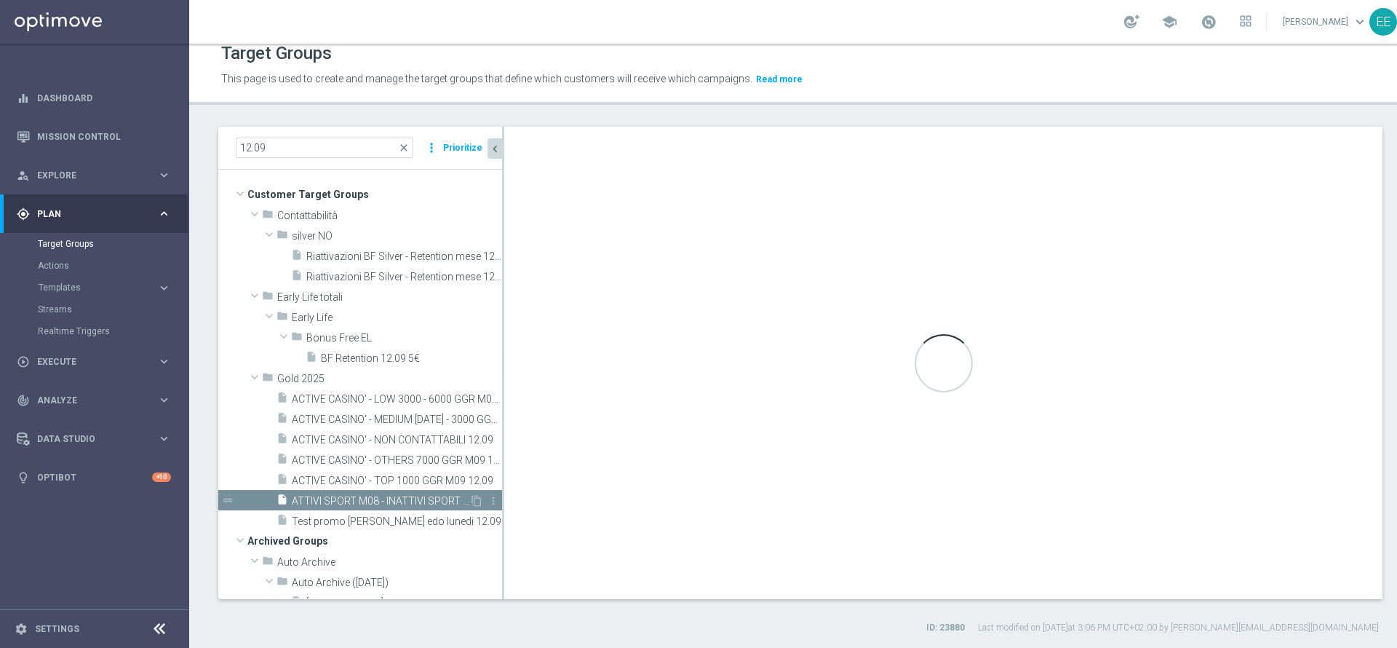
type textarea "(1 and 3 and 4 AND 5 and 6 AND 7) OR 2"
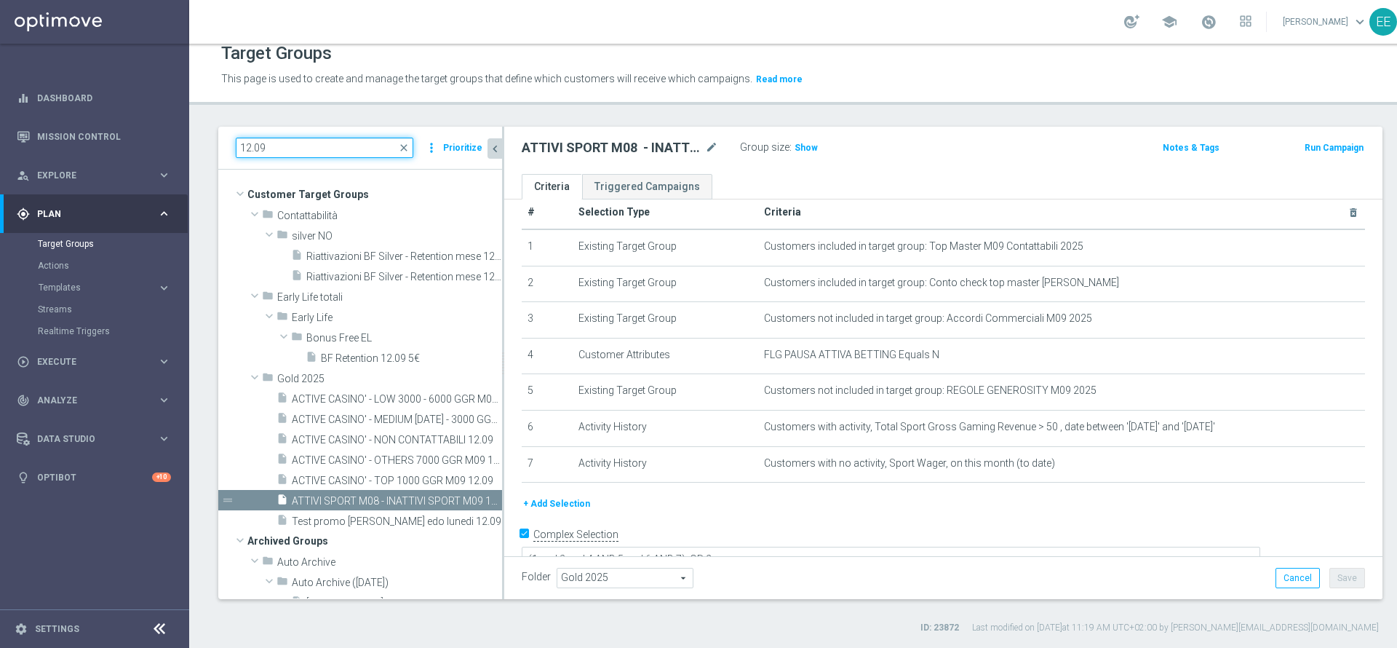
click at [248, 146] on input "12.09" at bounding box center [325, 148] width 178 height 20
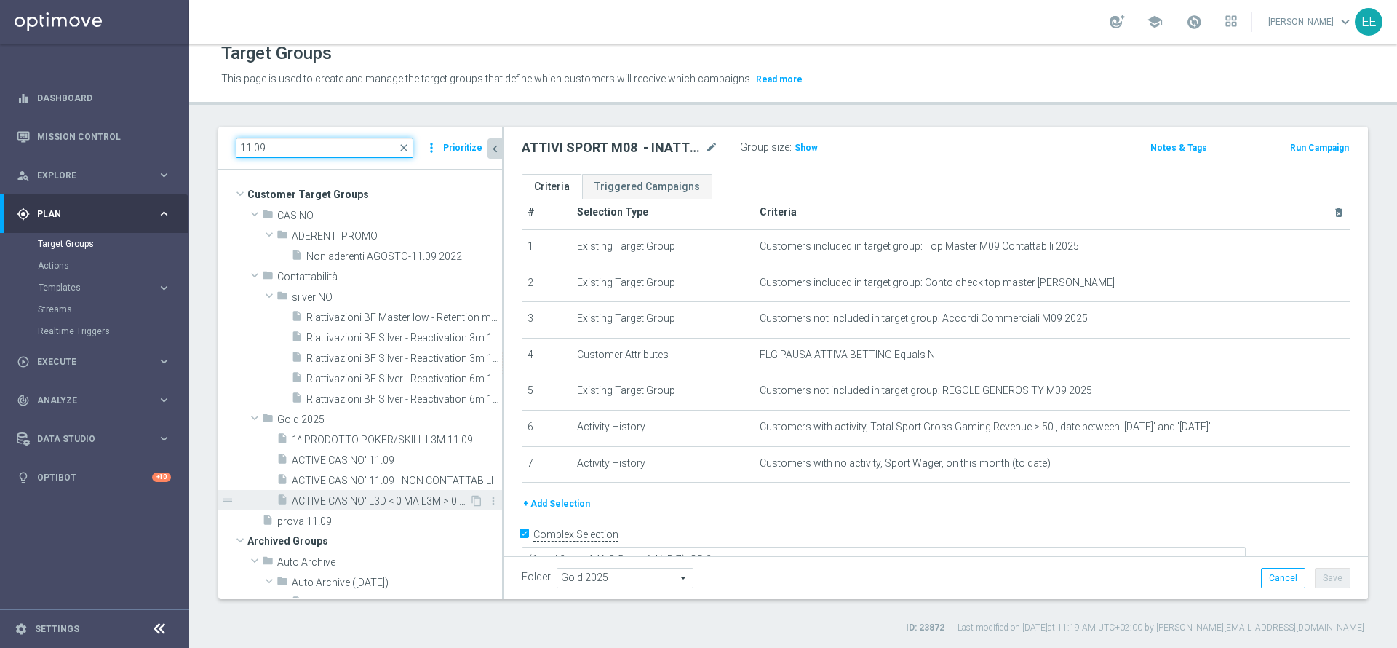
type input "11.09"
click at [391, 503] on span "ACTIVE CASINO' L3D < 0 MA L3M > 0 11.09" at bounding box center [381, 501] width 178 height 12
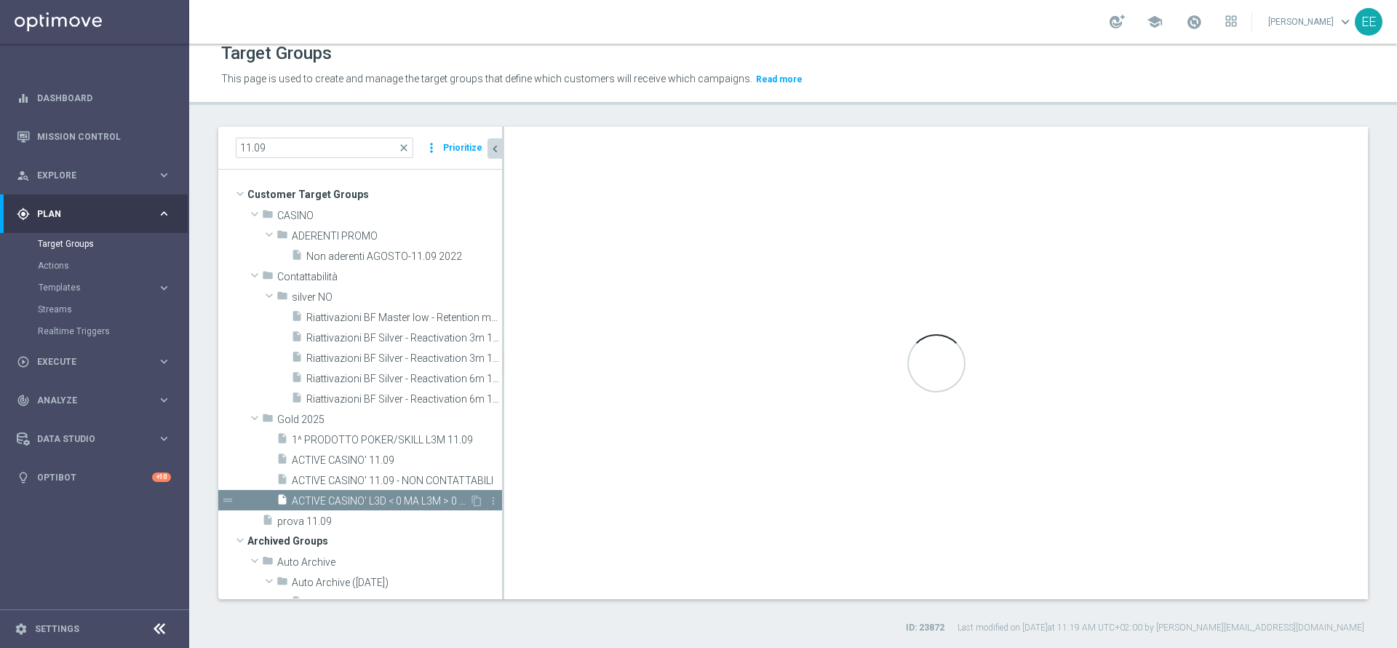
type textarea "(1 AND 2 AND 3 AND 5 AND 6 and 7 AND 8) OR 4"
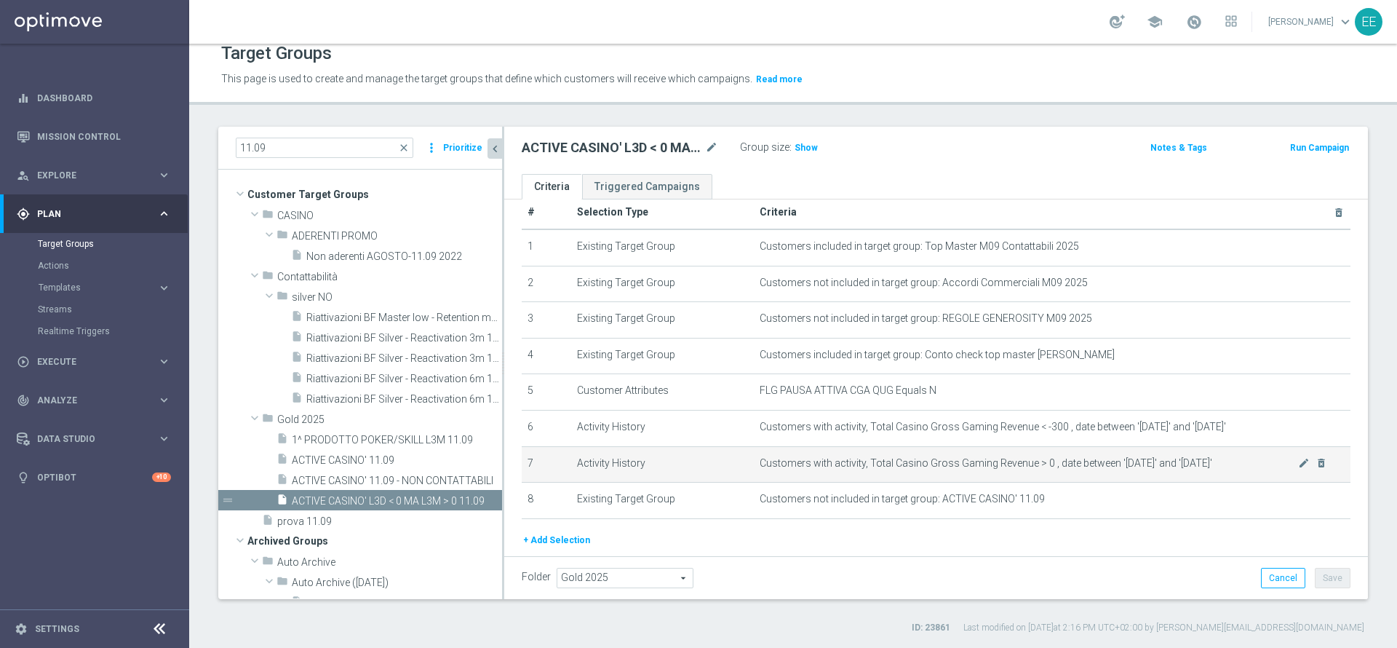
scroll to position [73, 0]
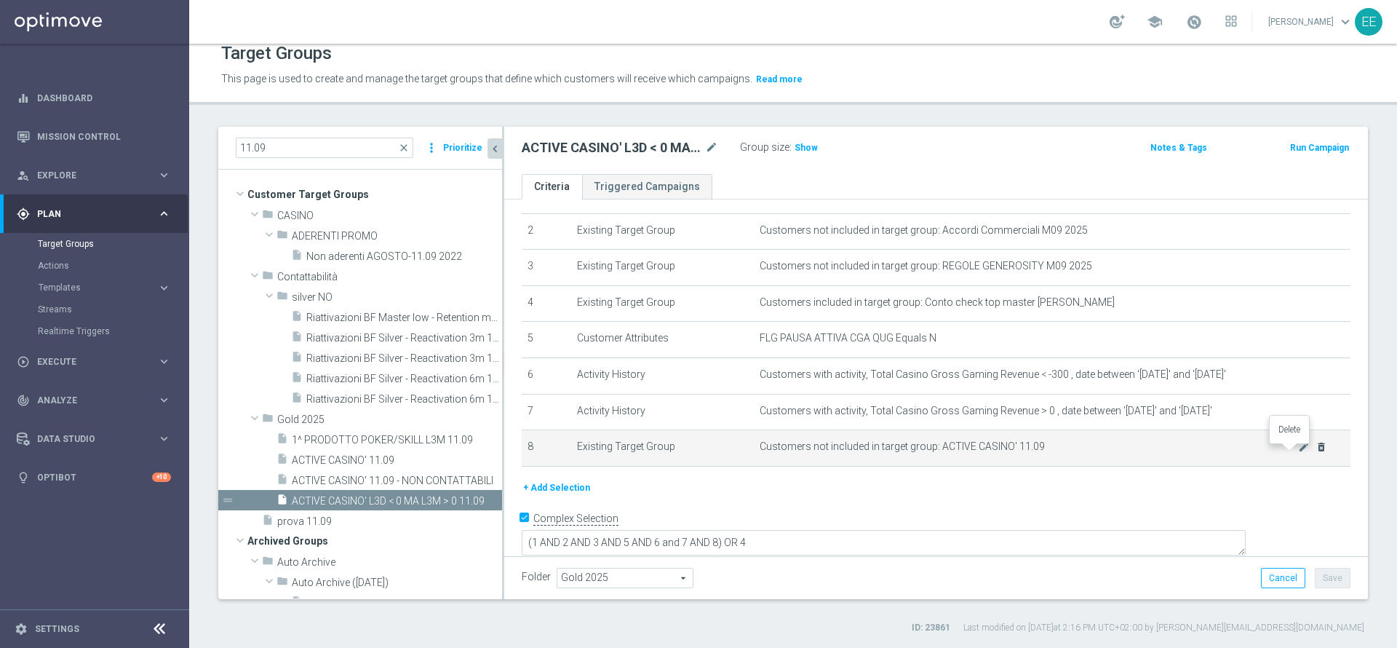
click at [1316, 450] on icon "delete_forever" at bounding box center [1322, 447] width 12 height 12
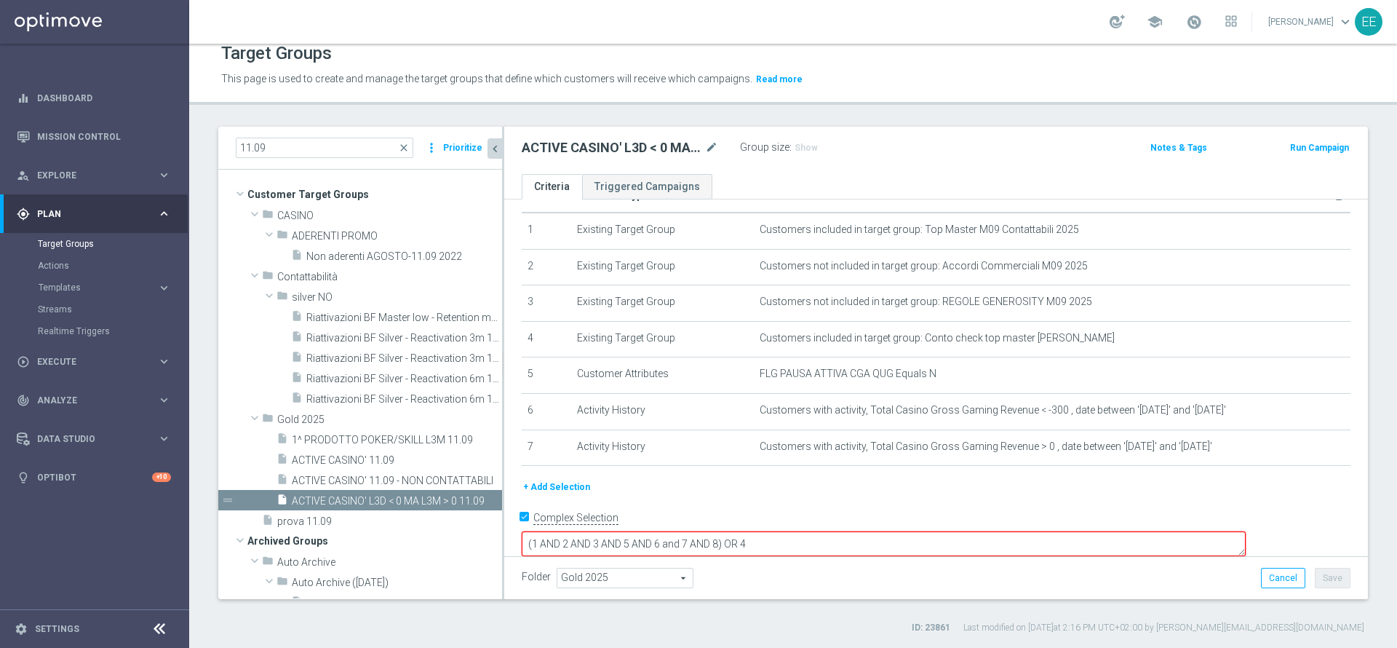
click at [546, 495] on button "+ Add Selection" at bounding box center [557, 487] width 70 height 16
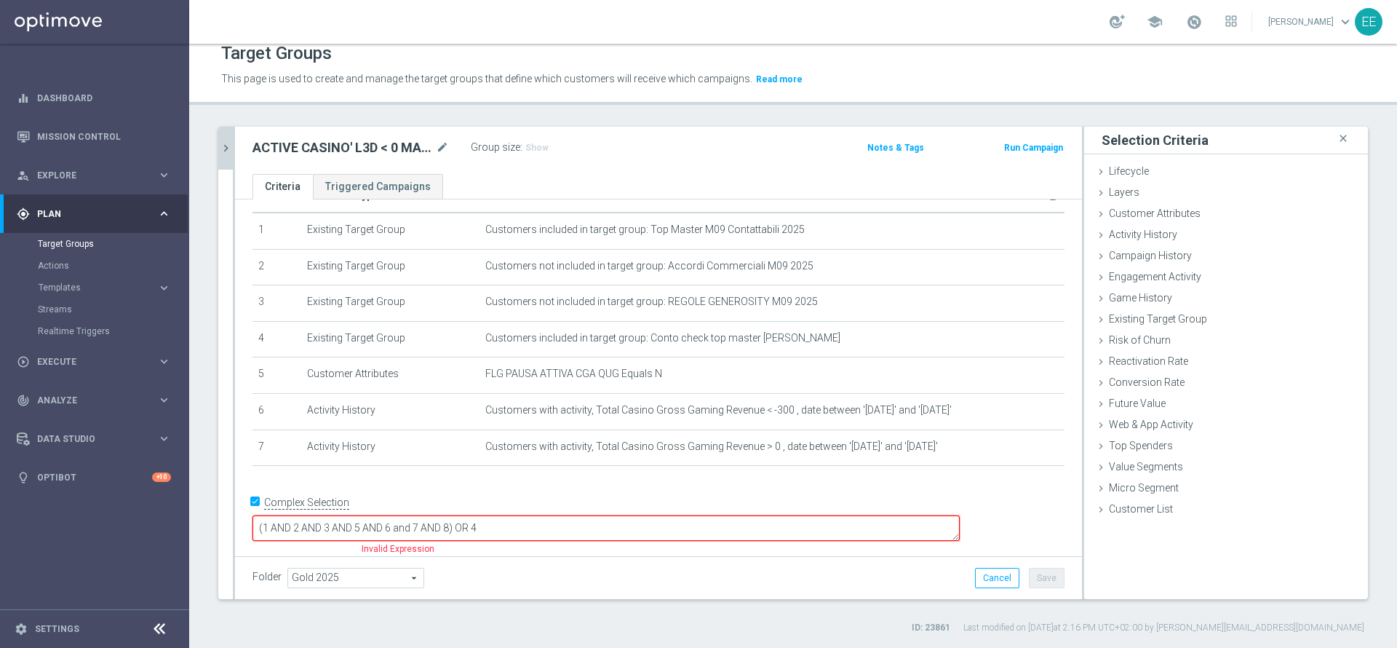
scroll to position [23, 0]
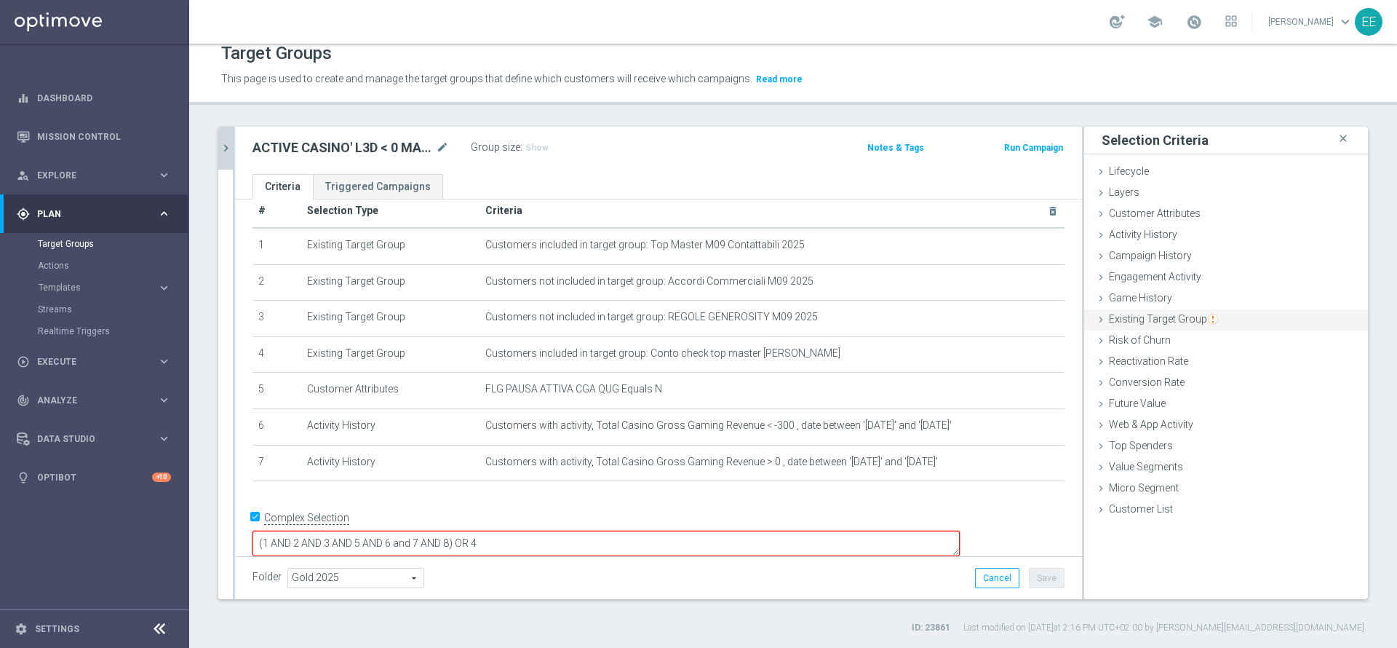
click at [1168, 328] on div "Existing Target Group done" at bounding box center [1226, 320] width 284 height 22
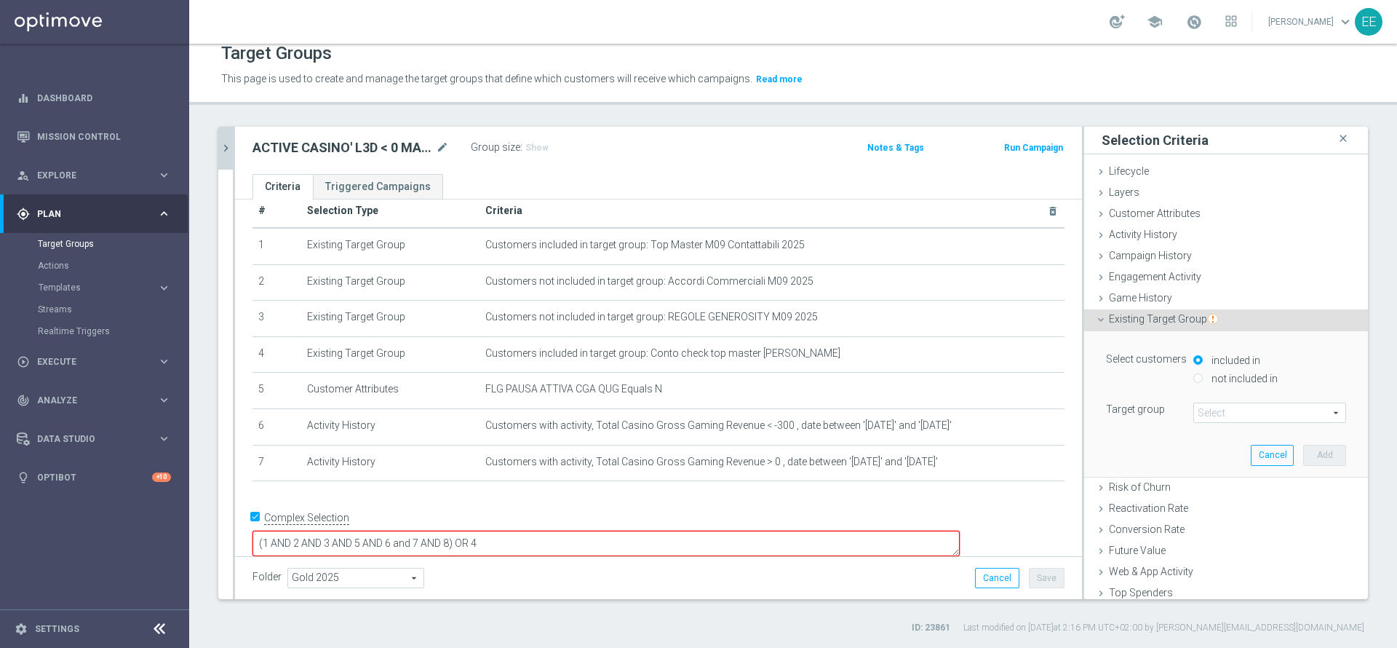
click at [1218, 378] on label "not included in" at bounding box center [1243, 378] width 70 height 13
click at [1203, 378] on input "not included in" at bounding box center [1197, 377] width 9 height 9
radio input "true"
click at [1222, 413] on span at bounding box center [1269, 412] width 151 height 19
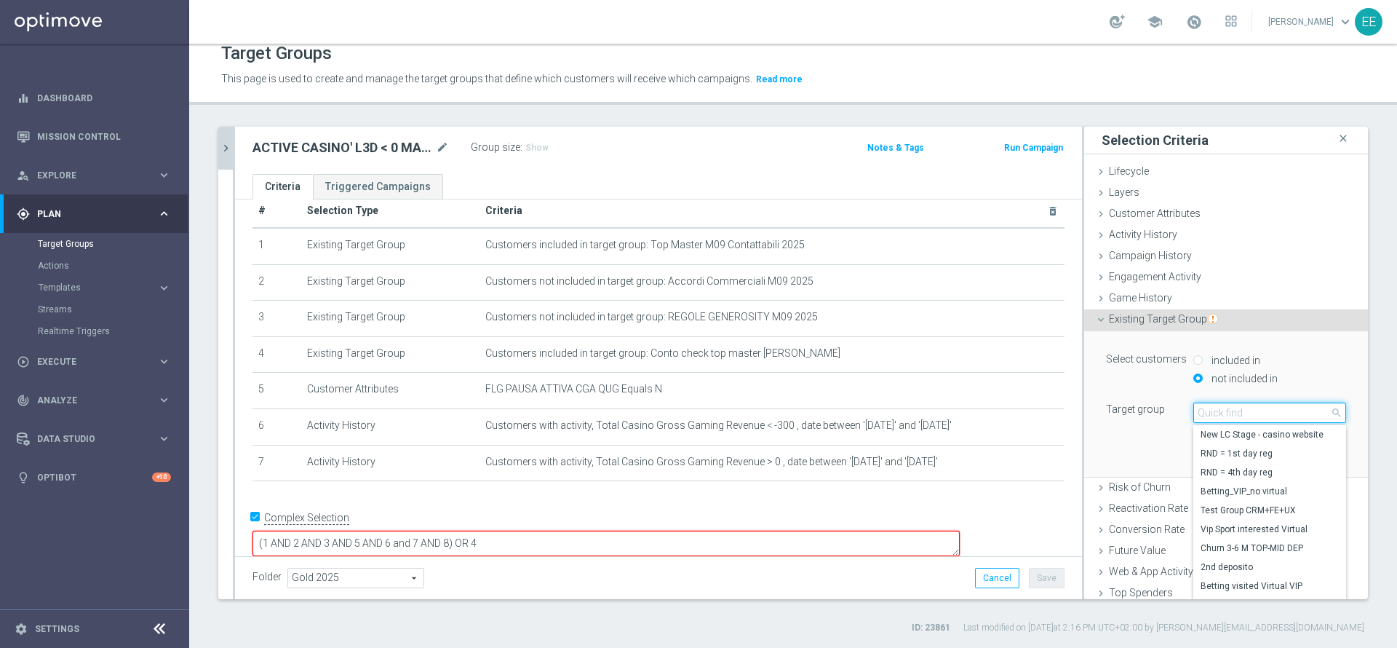
click at [1222, 413] on input "search" at bounding box center [1269, 412] width 153 height 20
type input "12.09"
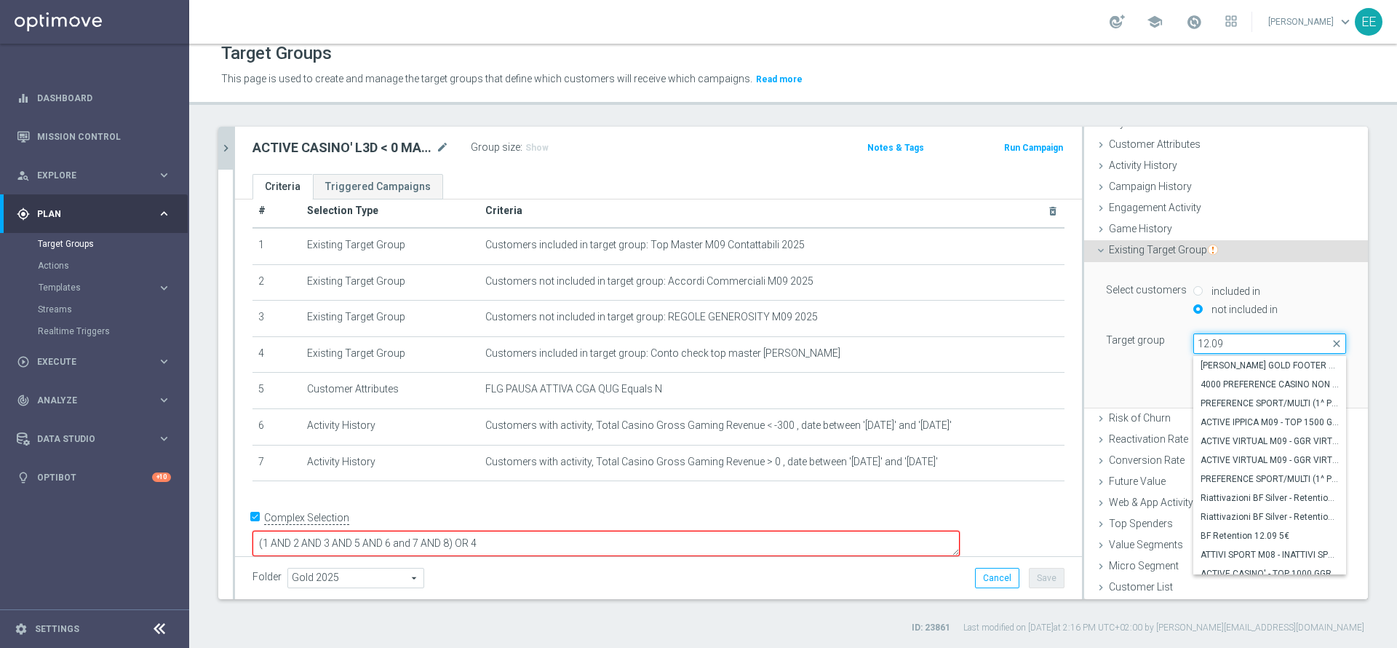
scroll to position [100, 0]
click at [1209, 471] on span "ACTIVE CASINO' - TOP 1000 GGR M09 12.09" at bounding box center [1270, 470] width 138 height 12
type input "ACTIVE CASINO' - TOP 1000 GGR M09 12.09"
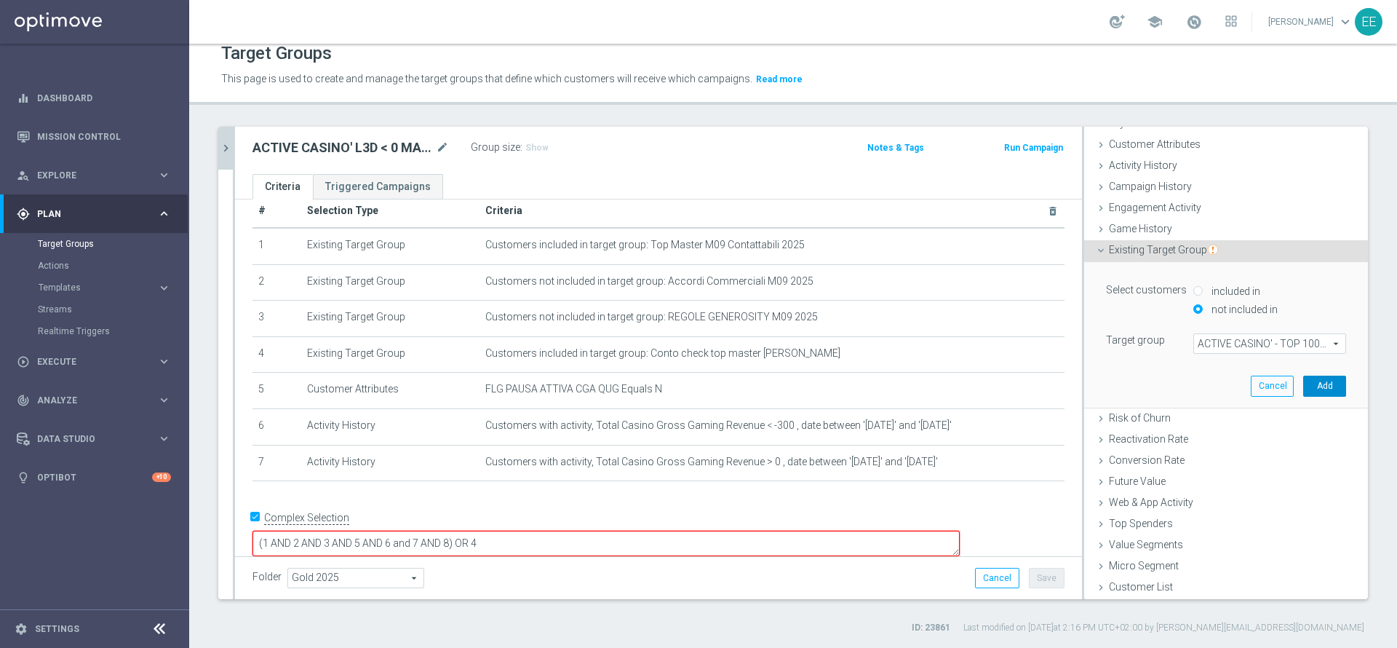
click at [1303, 386] on button "Add" at bounding box center [1324, 385] width 43 height 20
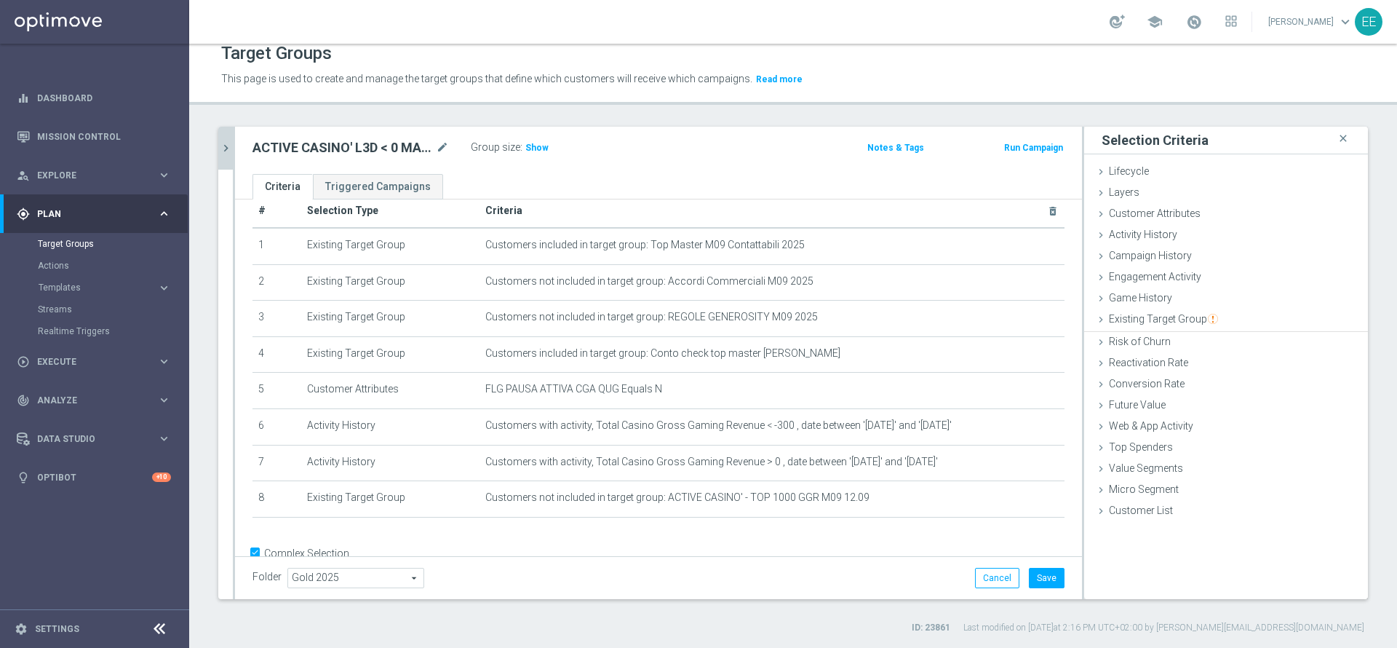
scroll to position [0, 0]
click at [1201, 326] on div "Existing Target Group done selection saved" at bounding box center [1226, 320] width 284 height 22
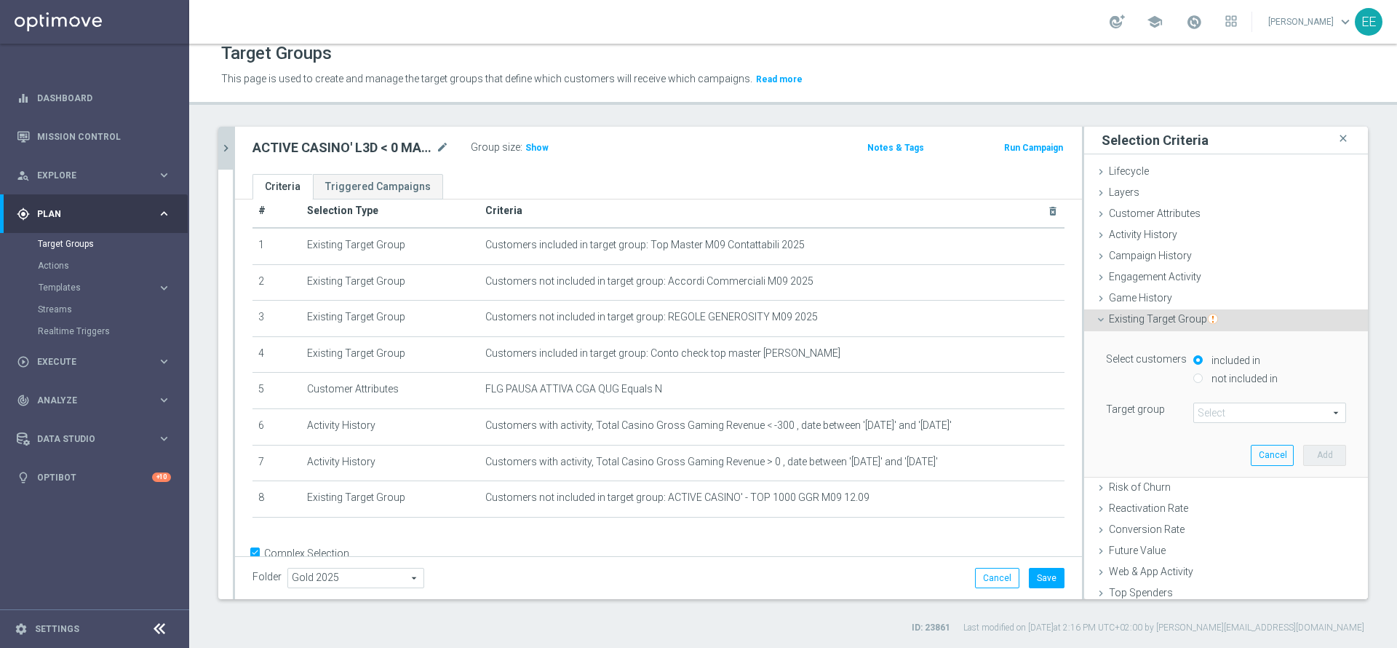
click at [1245, 370] on div "not included in" at bounding box center [1269, 379] width 153 height 18
click at [1225, 377] on label "not included in" at bounding box center [1243, 378] width 70 height 13
click at [1203, 377] on input "not included in" at bounding box center [1197, 377] width 9 height 9
radio input "true"
click at [1209, 410] on span at bounding box center [1269, 412] width 151 height 19
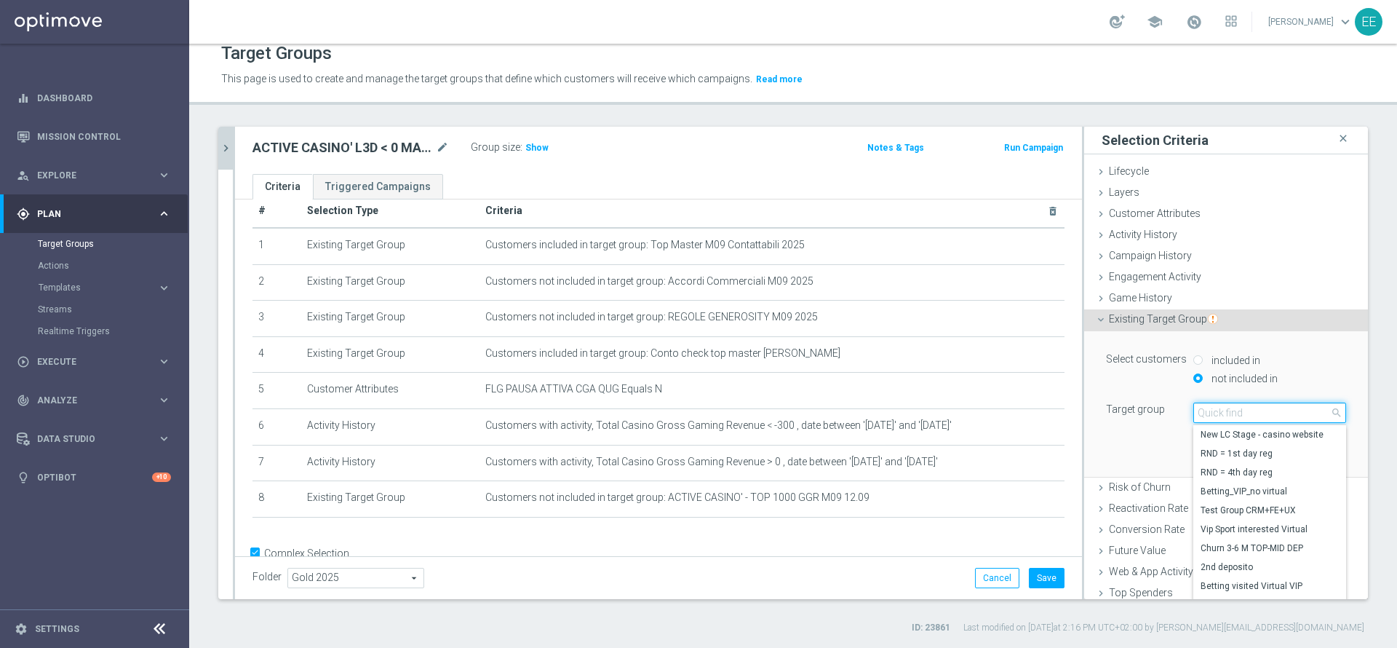
click at [1209, 410] on input "search" at bounding box center [1269, 412] width 153 height 20
click at [1272, 407] on input "12.09" at bounding box center [1269, 412] width 153 height 20
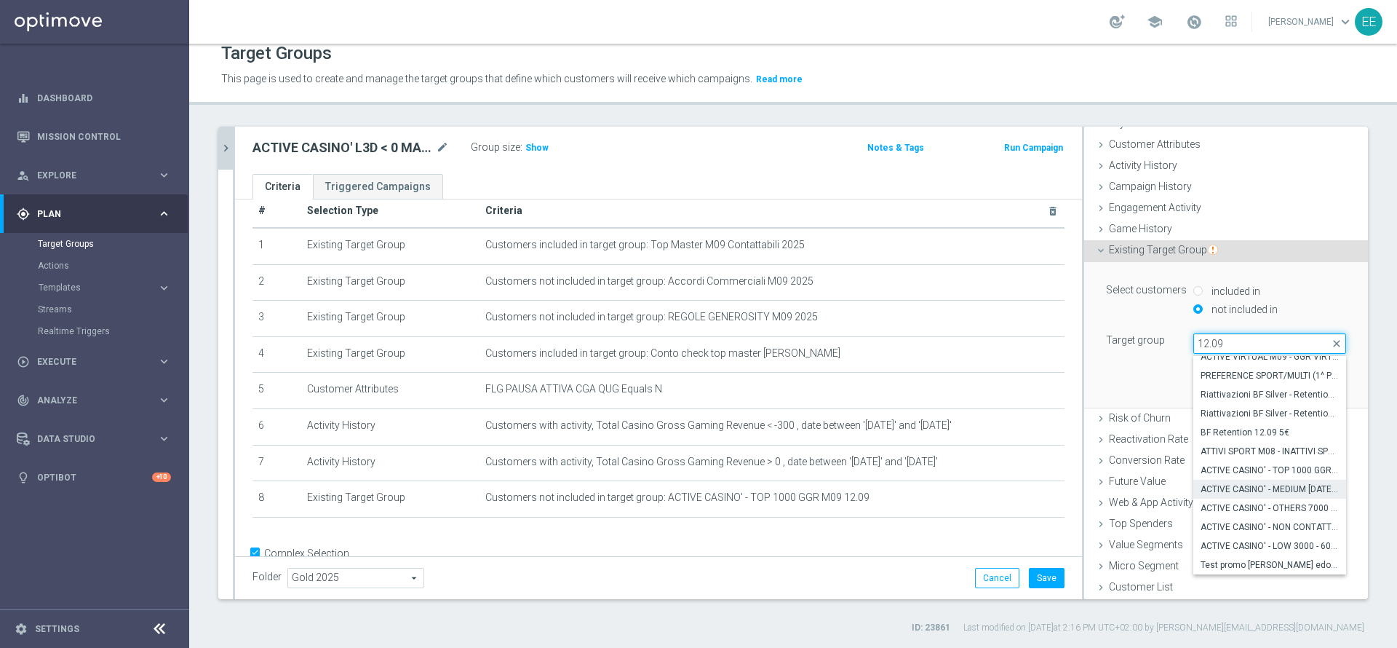
type input "12.09"
click at [1237, 488] on span "ACTIVE CASINO' - MEDIUM 1000 - 3000 GGR M09 12.09" at bounding box center [1270, 489] width 138 height 12
type input "ACTIVE CASINO' - MEDIUM 1000 - 3000 GGR M09 12.09"
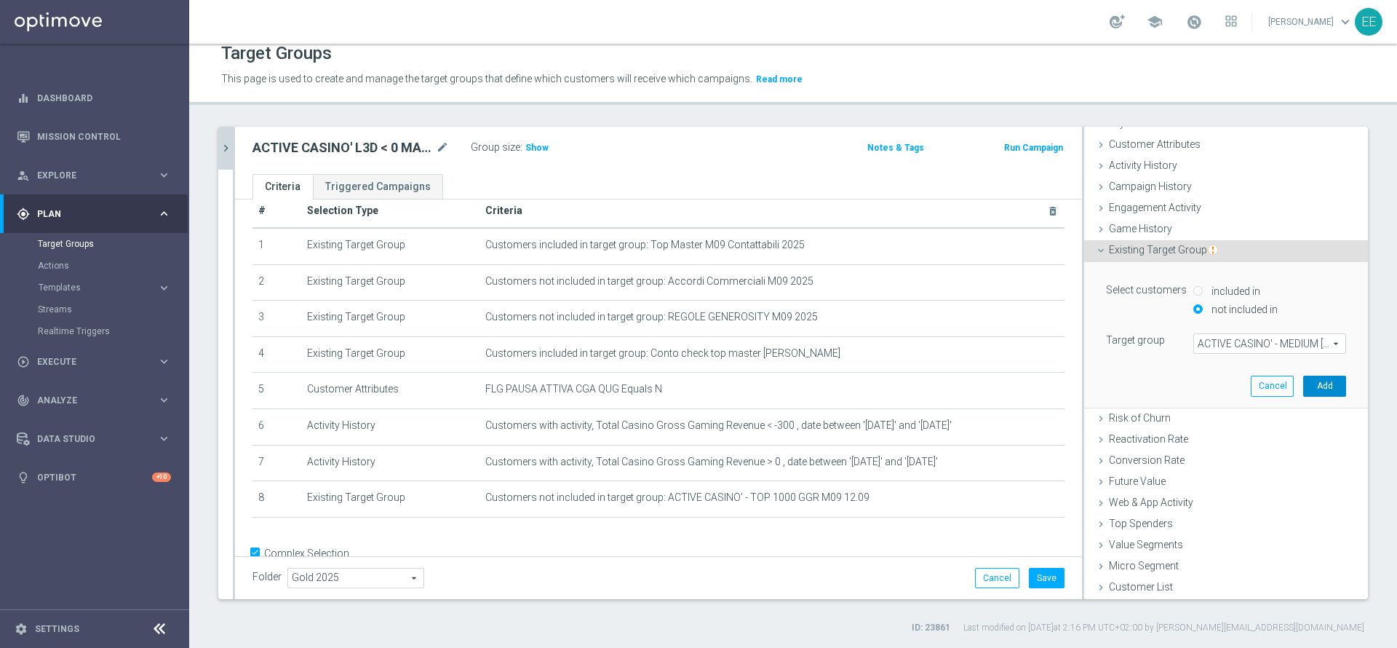
click at [1303, 388] on button "Add" at bounding box center [1324, 385] width 43 height 20
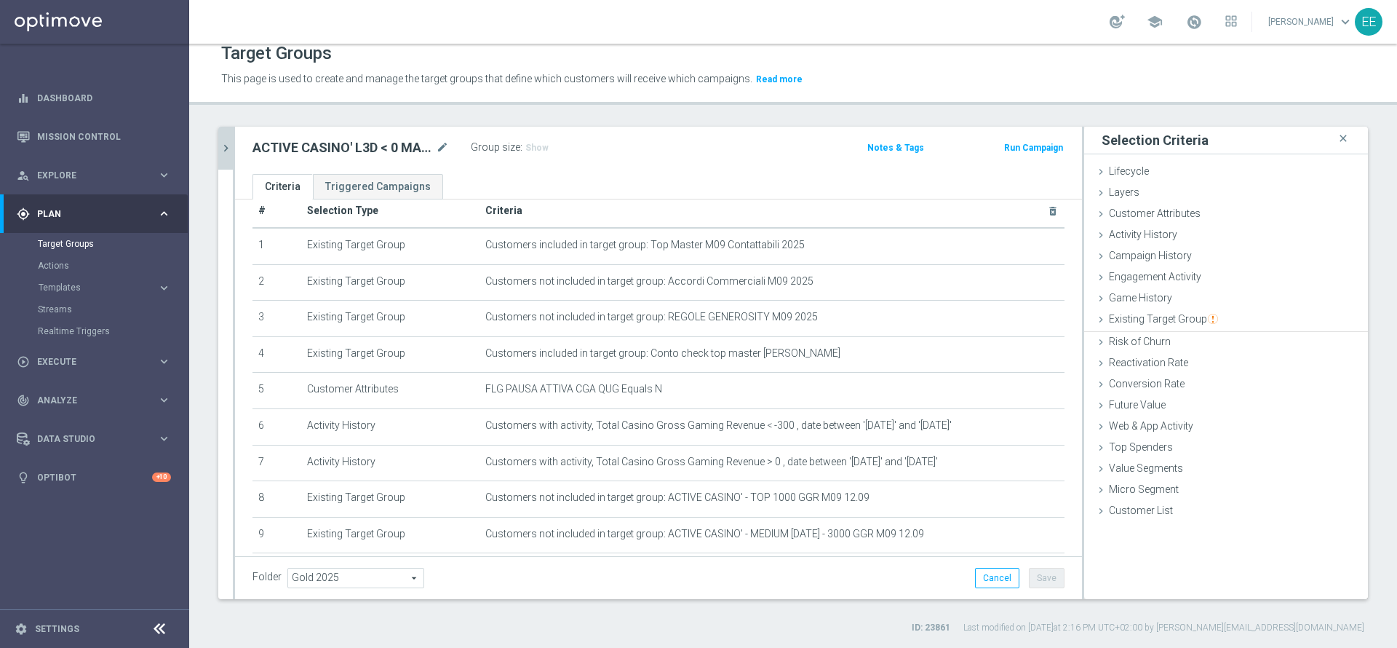
scroll to position [0, 0]
click at [1172, 325] on div "Existing Target Group done selection saved" at bounding box center [1226, 320] width 284 height 22
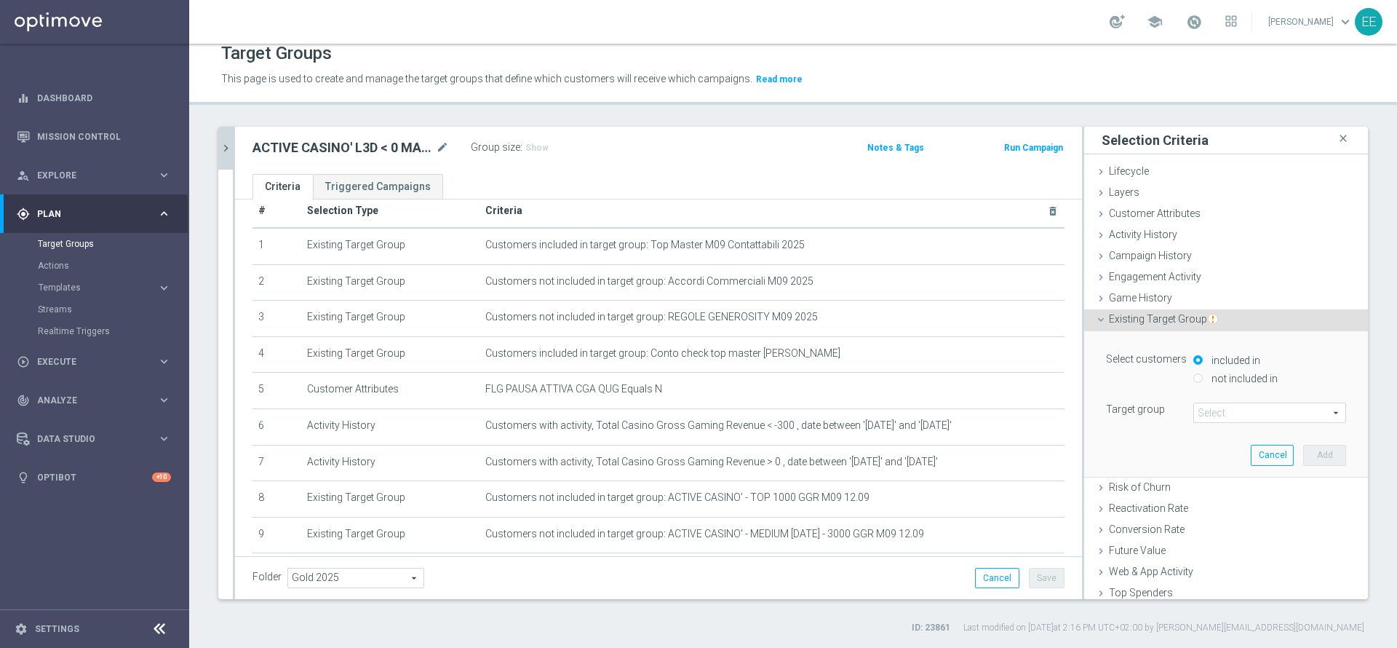
click at [1217, 378] on label "not included in" at bounding box center [1243, 378] width 70 height 13
click at [1209, 381] on label "not included in" at bounding box center [1243, 378] width 70 height 13
click at [1203, 381] on input "not included in" at bounding box center [1197, 377] width 9 height 9
radio input "true"
click at [1194, 408] on span at bounding box center [1269, 412] width 151 height 19
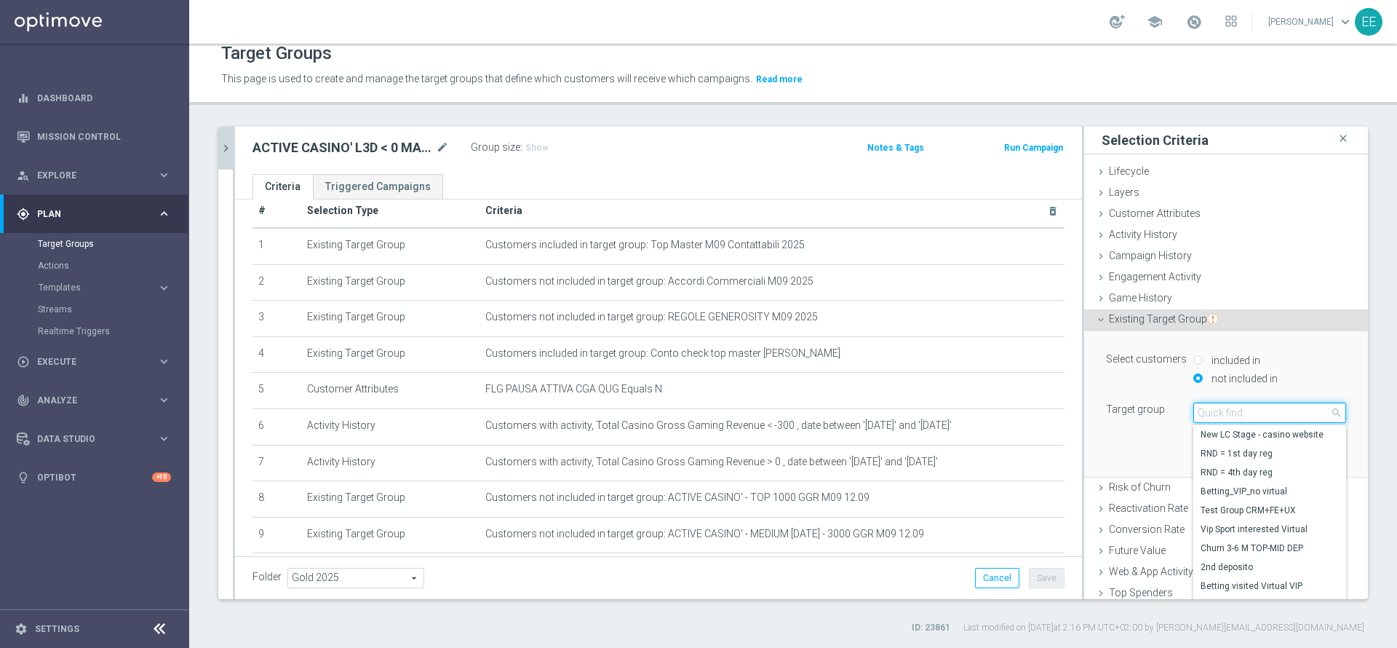
click at [1193, 408] on input "search" at bounding box center [1269, 412] width 153 height 20
paste input "12.09"
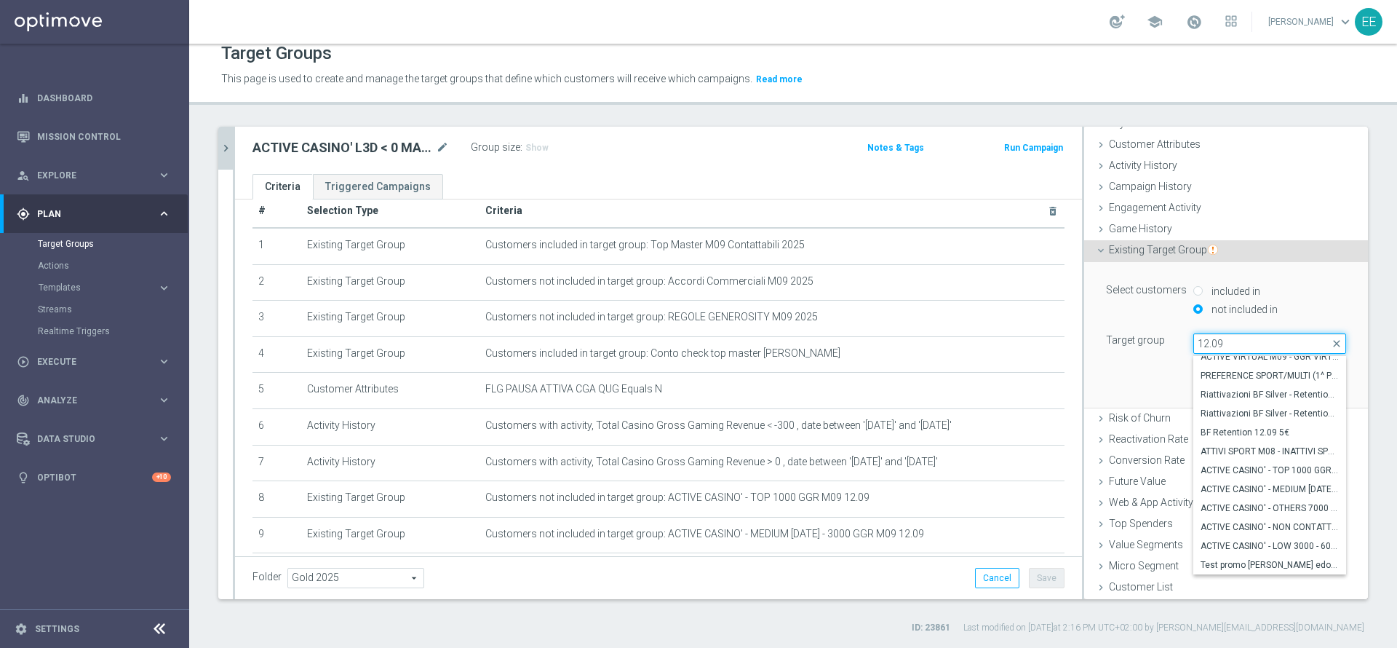
scroll to position [67, 0]
type input "12.09"
click at [1213, 506] on span "ACTIVE CASINO' - OTHERS 7000 GGR M09 12.09" at bounding box center [1270, 510] width 138 height 12
type input "ACTIVE CASINO' - OTHERS 7000 GGR M09 12.09"
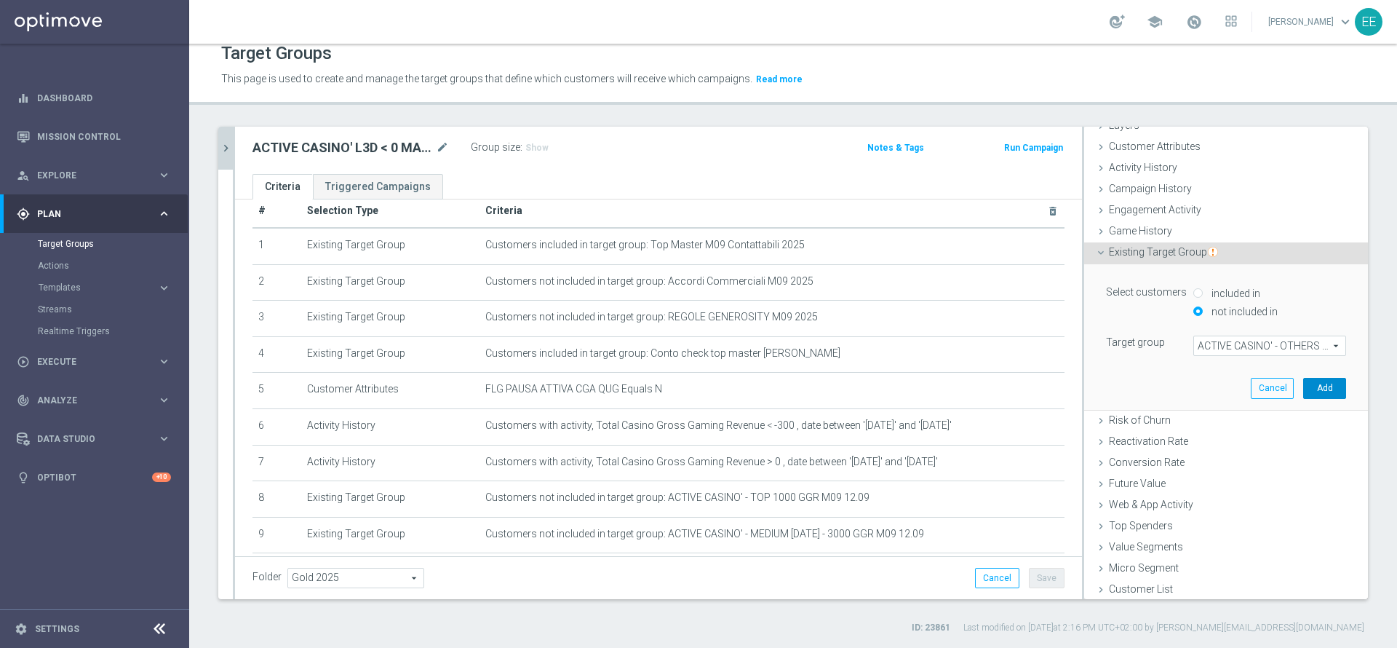
click at [1303, 388] on button "Add" at bounding box center [1324, 388] width 43 height 20
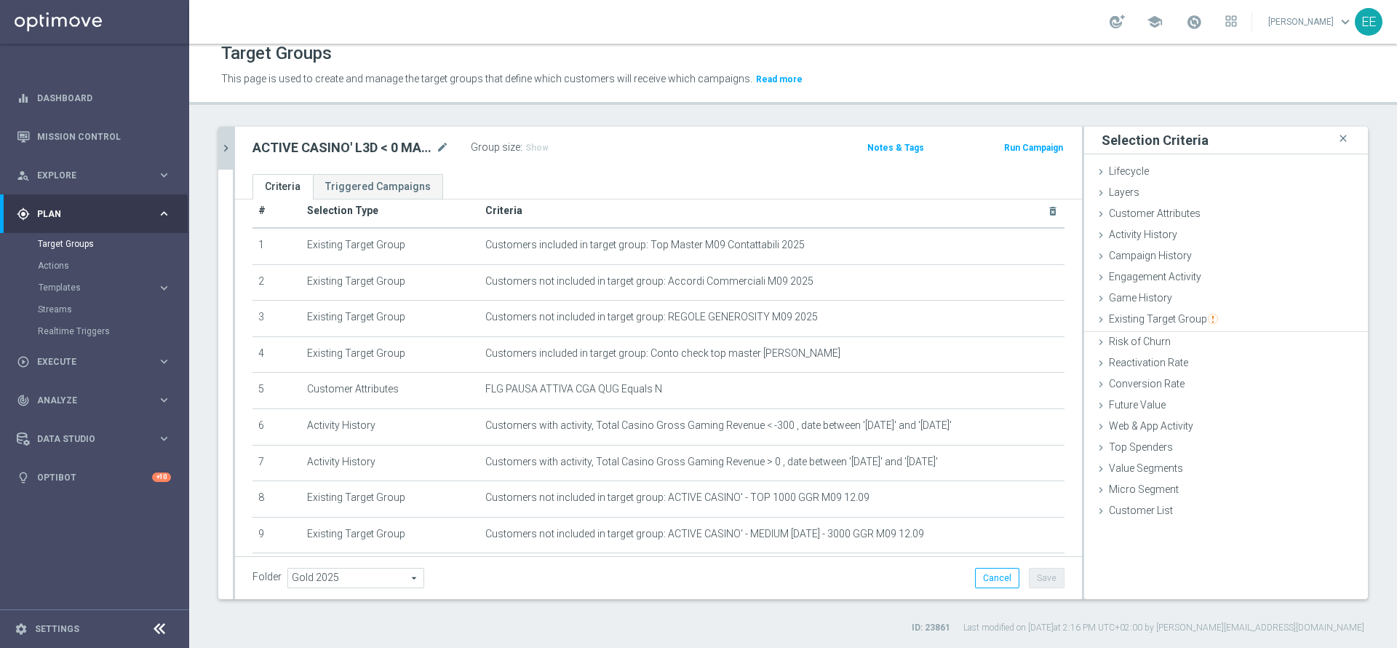
scroll to position [0, 0]
click at [1162, 319] on span "Existing Target Group" at bounding box center [1163, 319] width 109 height 12
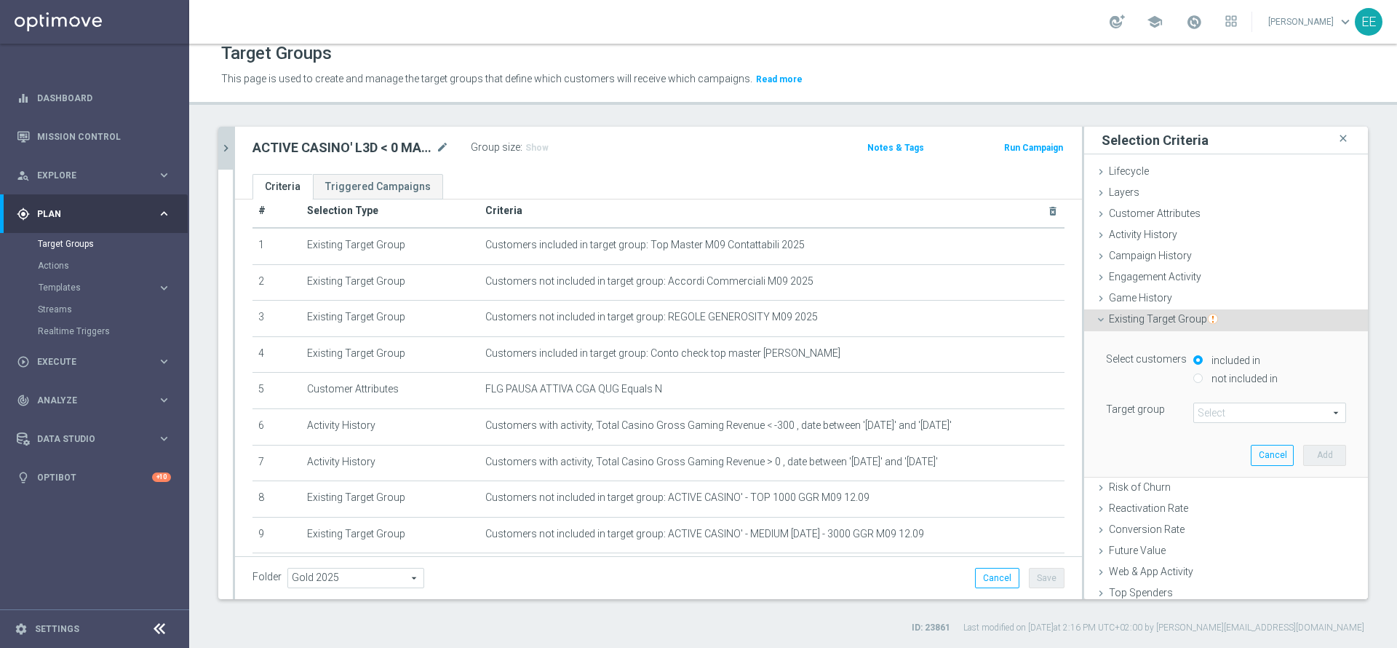
click at [1210, 378] on label "not included in" at bounding box center [1243, 378] width 70 height 13
click at [1214, 410] on span at bounding box center [1269, 412] width 151 height 19
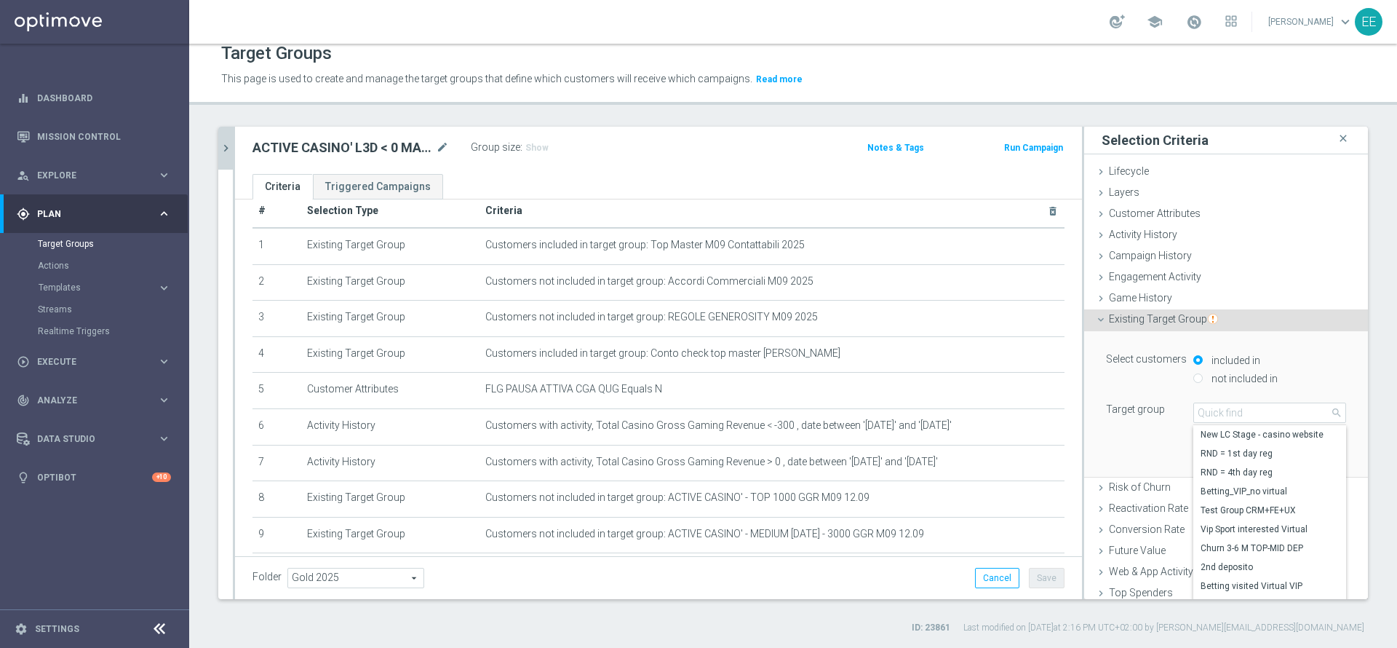
click at [1222, 390] on div "Select customers included in not included in" at bounding box center [1226, 370] width 262 height 42
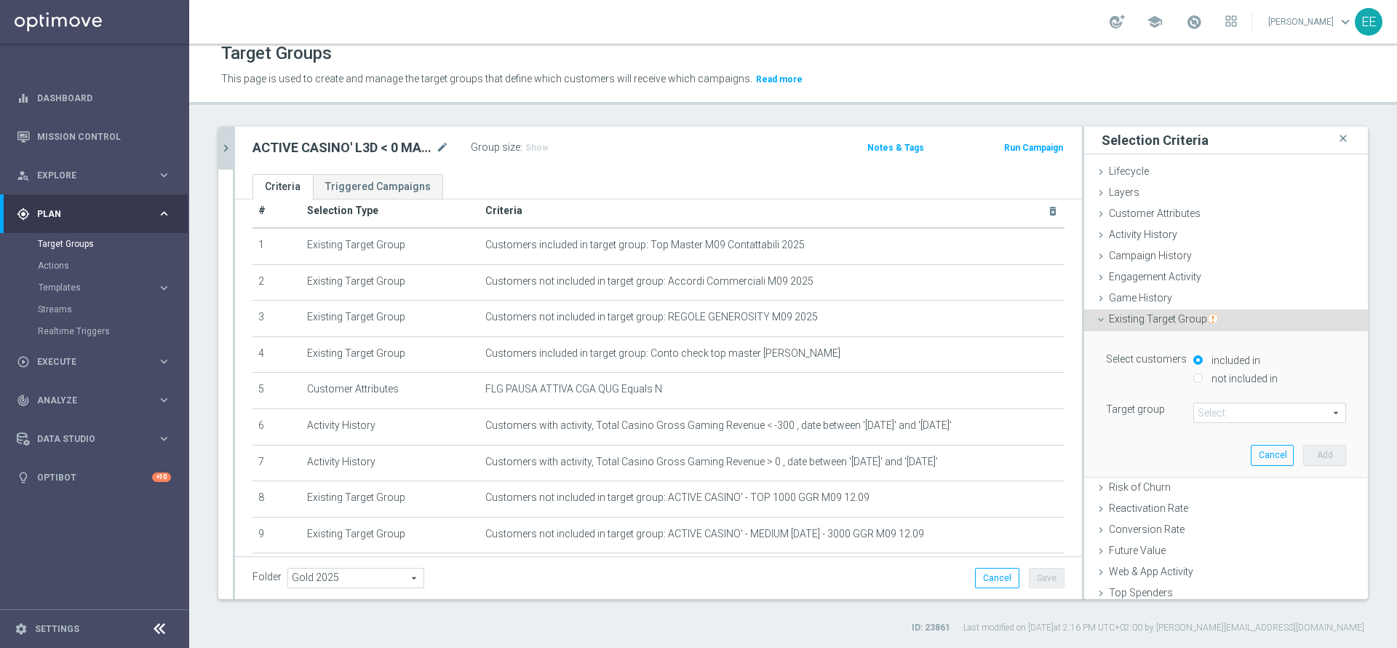
click at [1222, 390] on div "Select customers included in not included in" at bounding box center [1226, 370] width 262 height 42
click at [1217, 389] on div "Select customers included in not included in" at bounding box center [1226, 370] width 262 height 42
click at [1193, 381] on div "not included in" at bounding box center [1269, 379] width 153 height 18
click at [1193, 375] on input "not included in" at bounding box center [1197, 377] width 9 height 9
radio input "true"
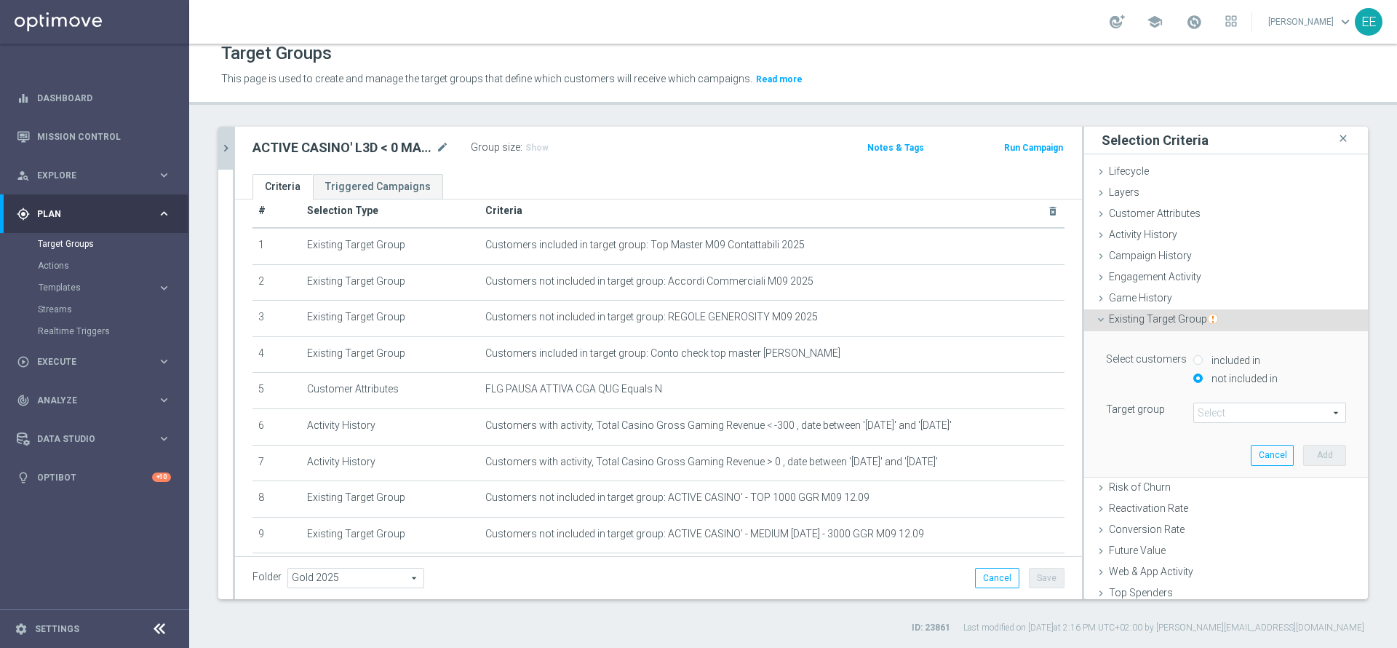
click at [1223, 407] on span at bounding box center [1269, 412] width 151 height 19
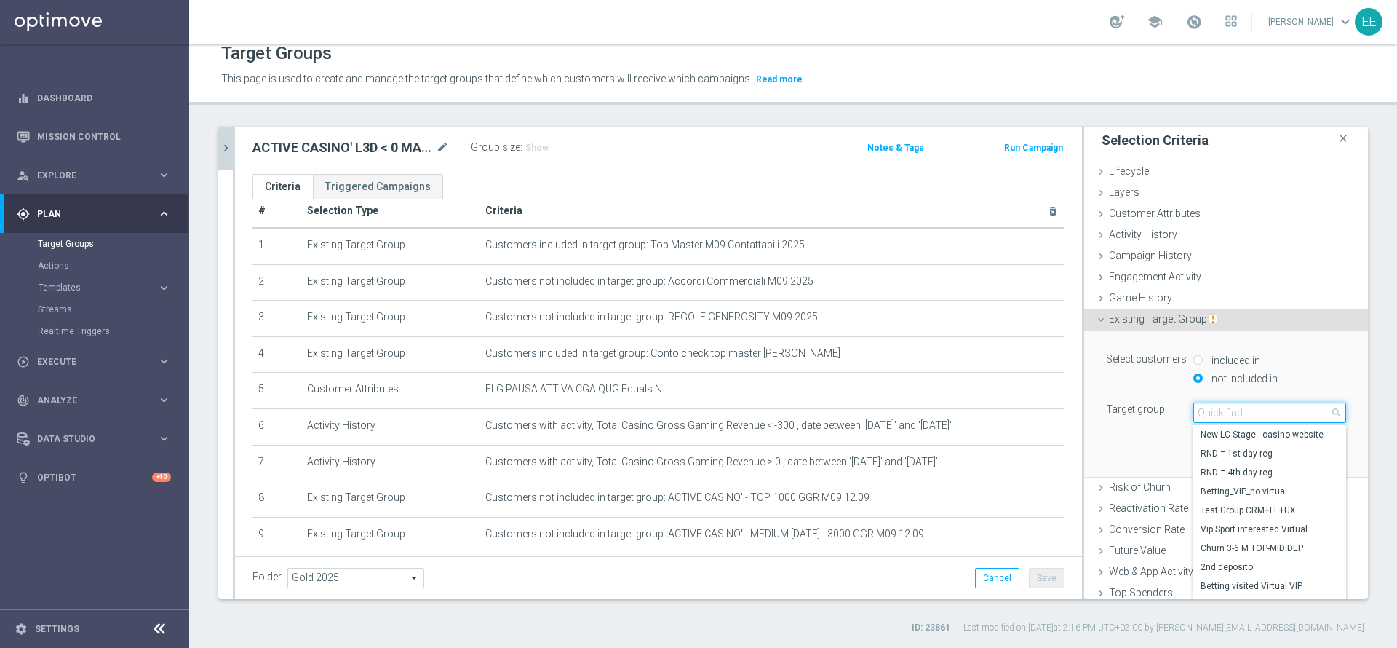
click at [1223, 407] on input "search" at bounding box center [1269, 412] width 153 height 20
paste input "12.09"
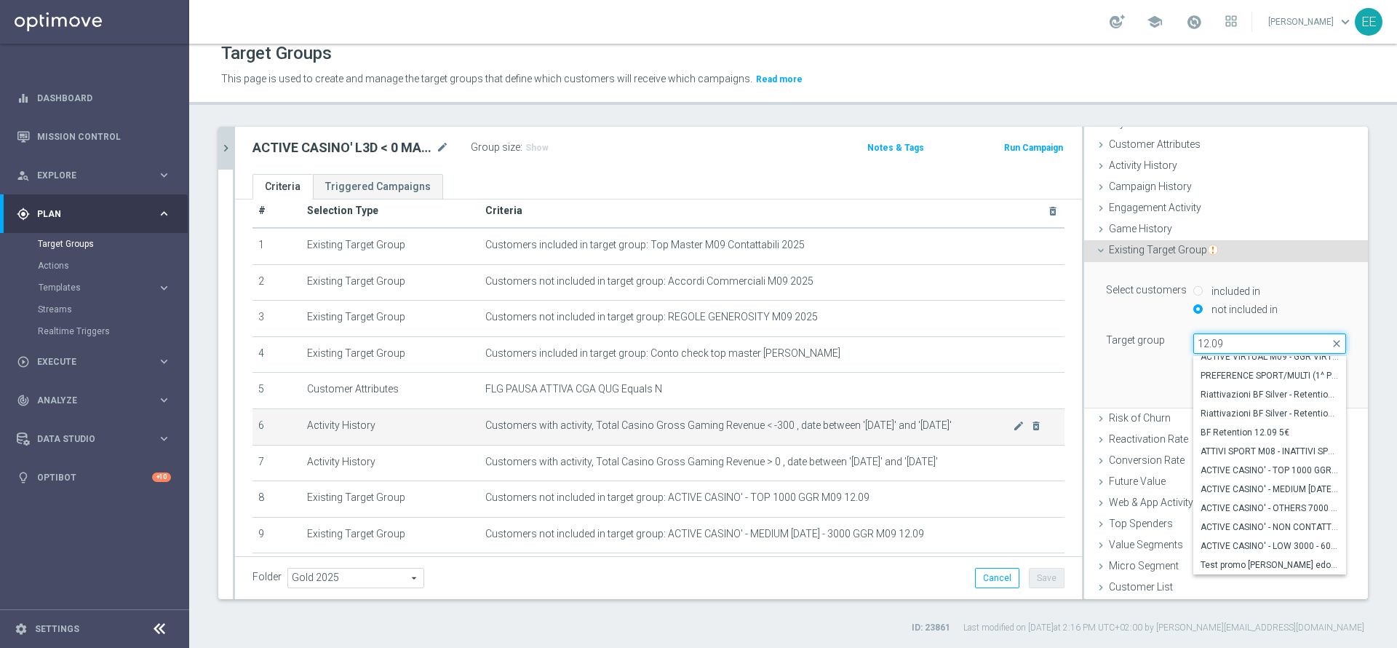
scroll to position [132, 0]
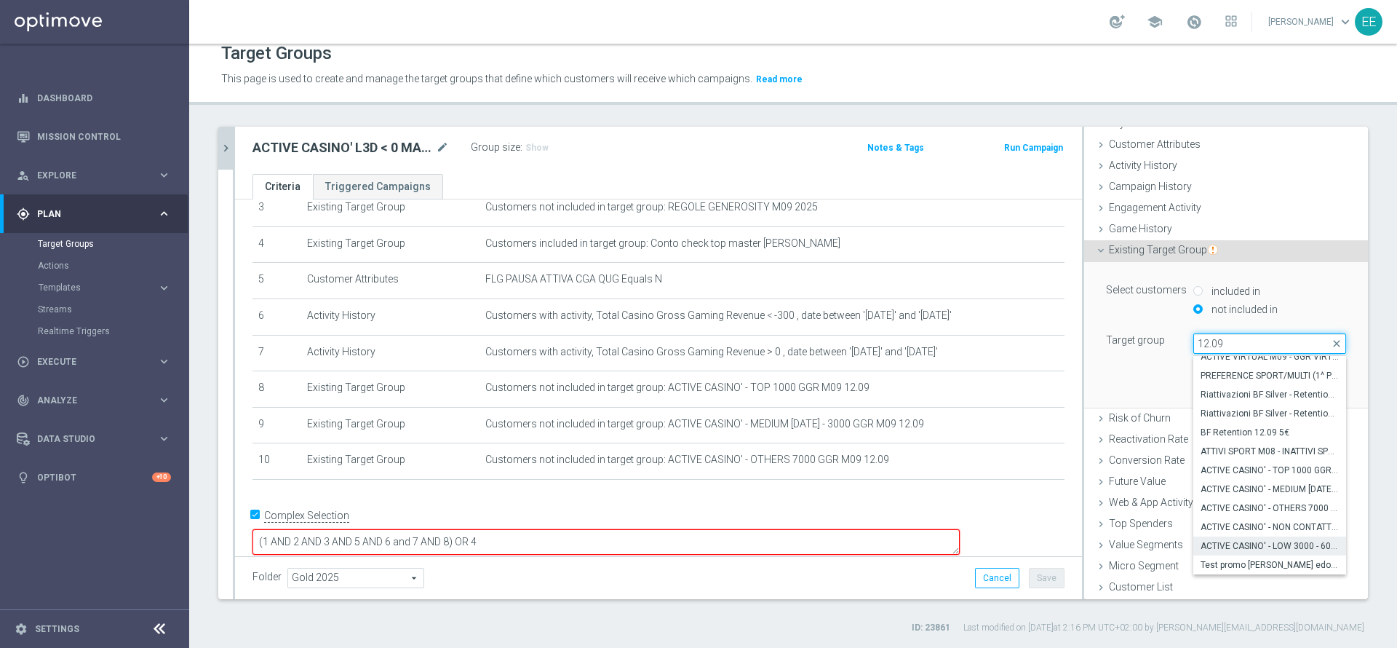
type input "12.09"
click at [1220, 537] on label "ACTIVE CASINO' - LOW 3000 - 6000 GGR M09 12.09" at bounding box center [1269, 545] width 153 height 19
type input "ACTIVE CASINO' - LOW 3000 - 6000 GGR M09 12.09"
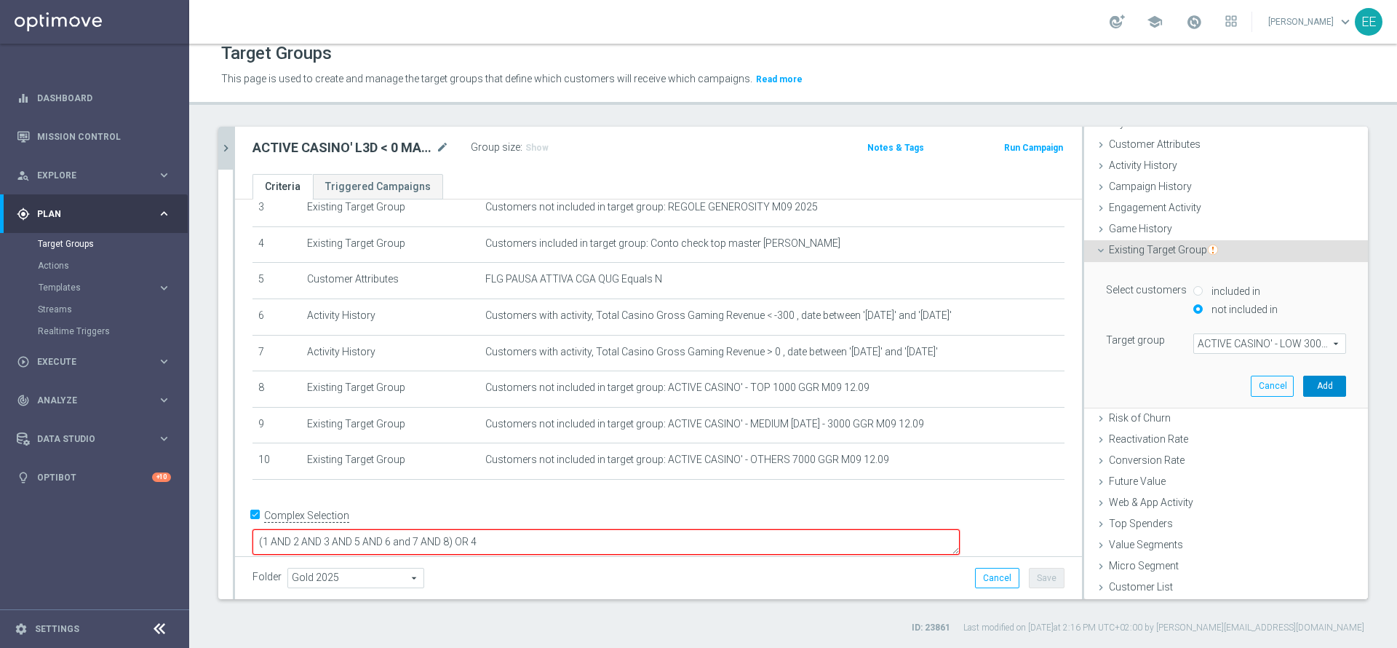
click at [1310, 389] on button "Add" at bounding box center [1324, 385] width 43 height 20
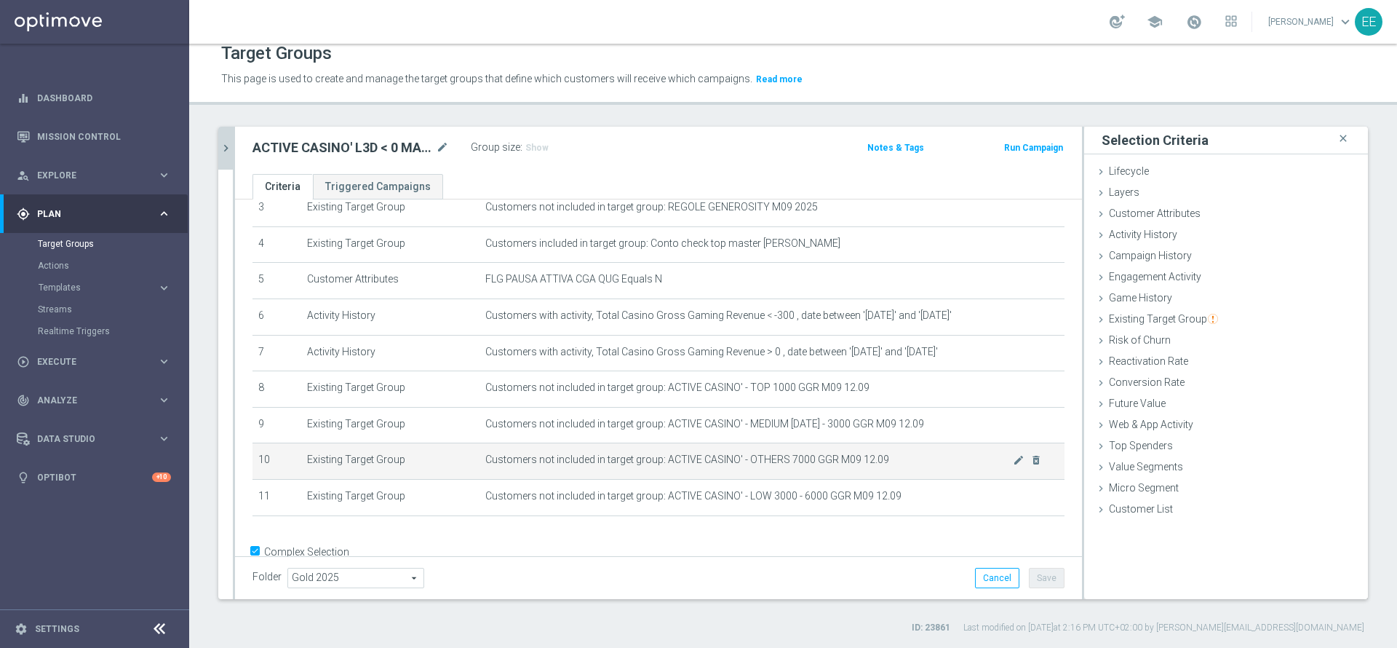
scroll to position [170, 0]
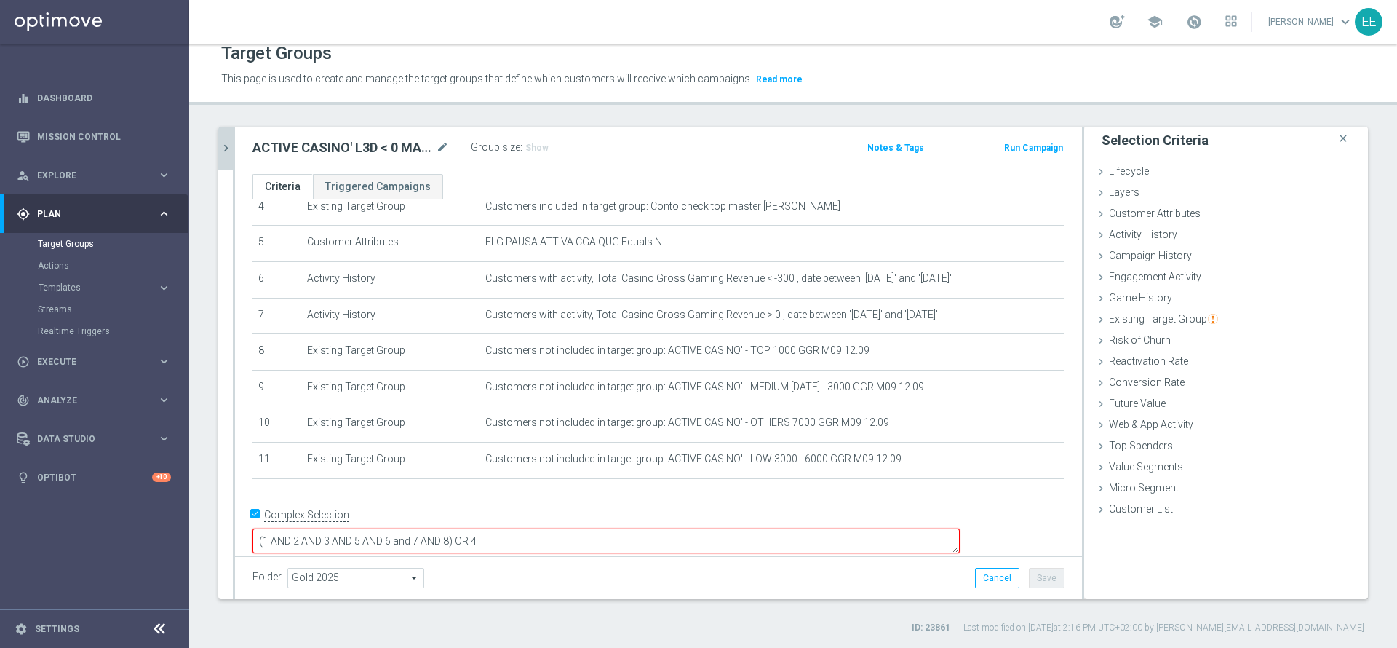
click at [557, 528] on textarea "(1 AND 2 AND 3 AND 5 AND 6 and 7 AND 8) OR 4" at bounding box center [605, 540] width 707 height 25
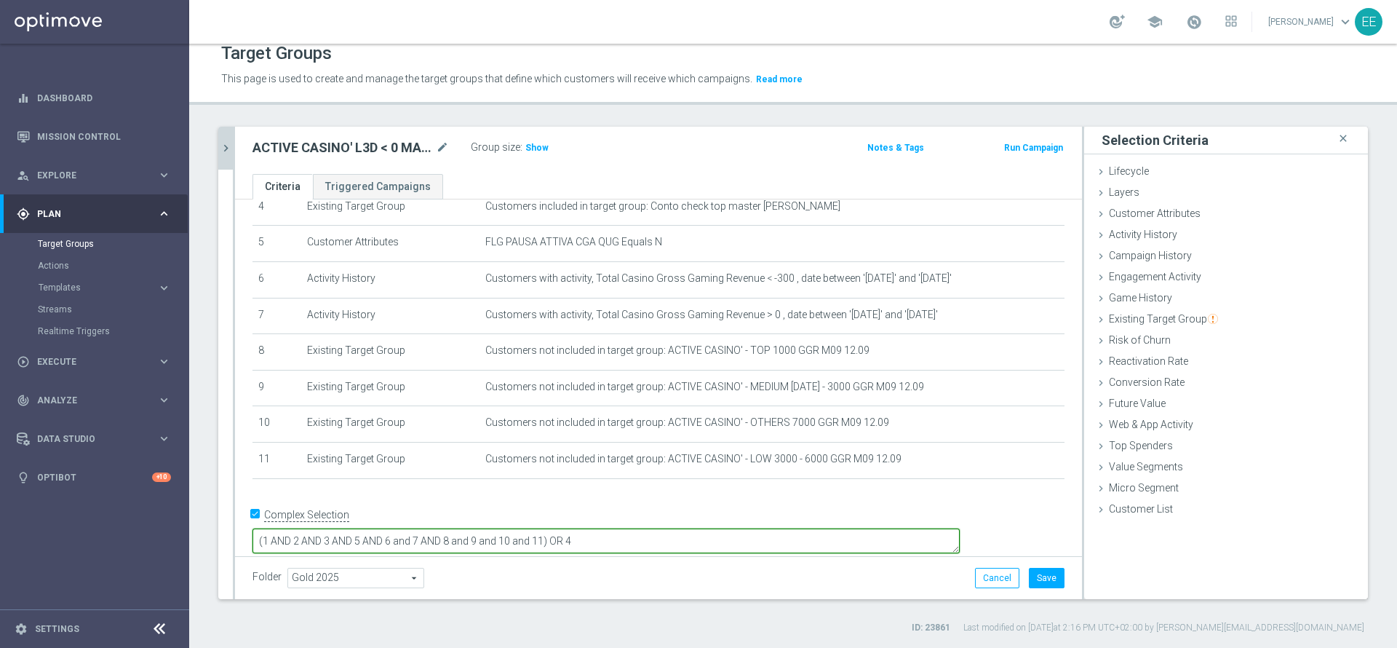
type textarea "(1 AND 2 AND 3 AND 5 AND 6 and 7 AND 8 and 9 and 10 and 11) OR 4"
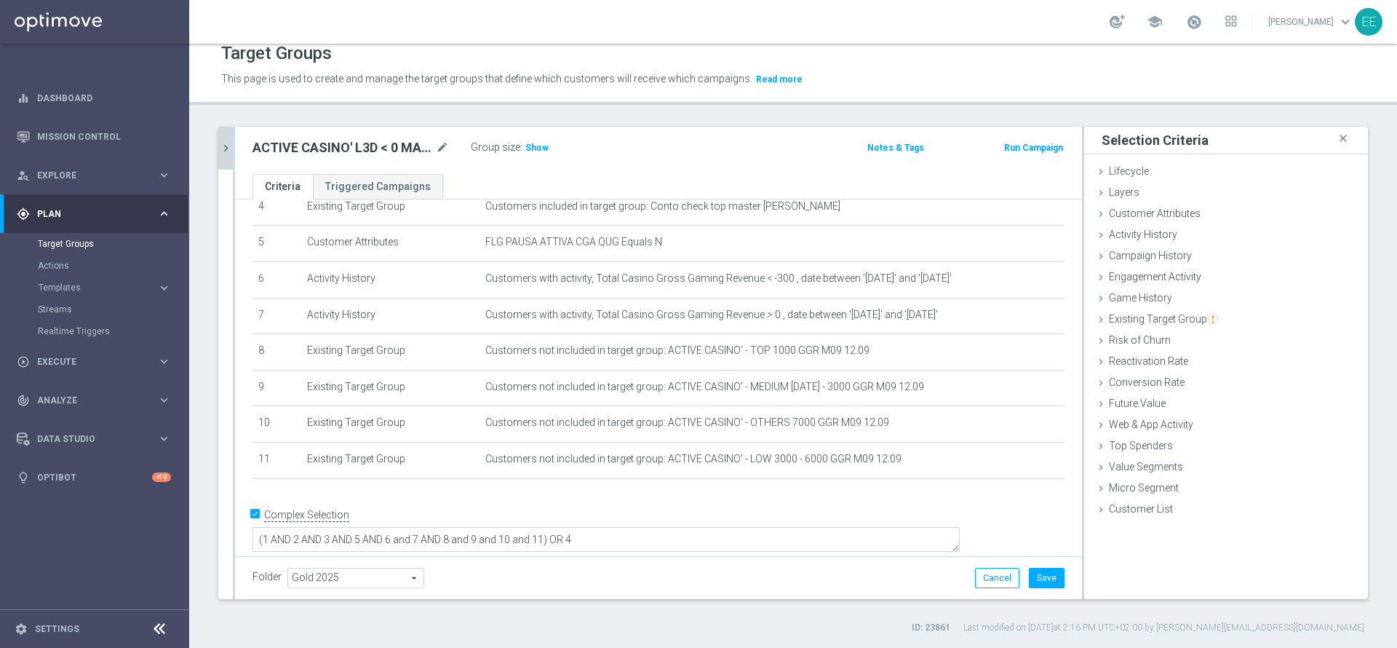
click at [899, 578] on div "Folder Gold 2025 Gold 2025 arrow_drop_down search Cancel Save Saving..." at bounding box center [658, 578] width 812 height 20
click at [1044, 570] on button "Save" at bounding box center [1047, 578] width 36 height 20
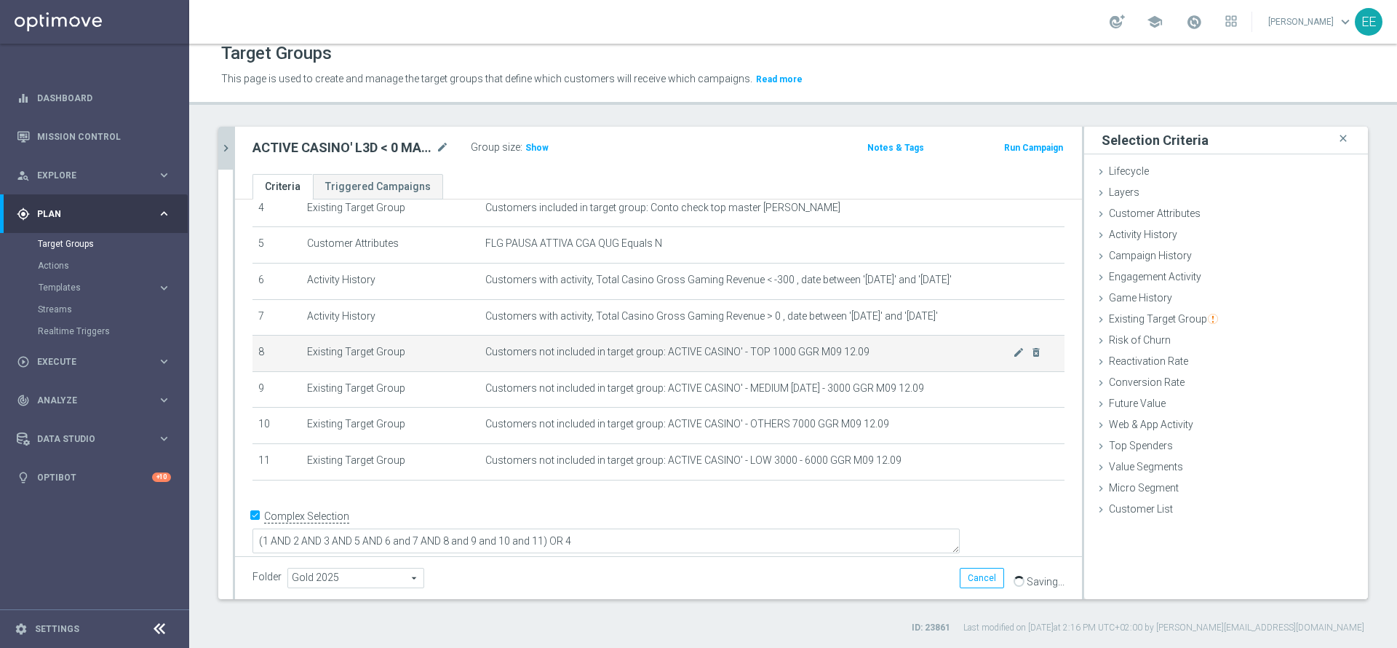
scroll to position [127, 0]
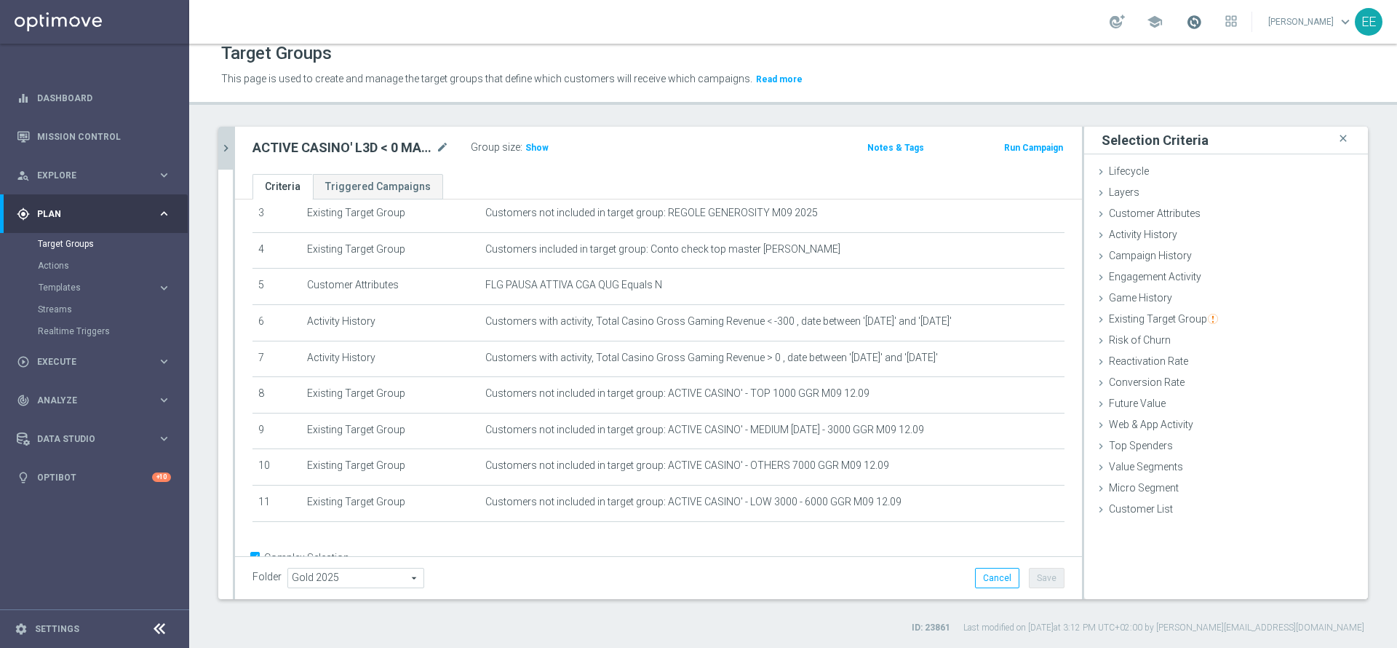
click at [1202, 20] on span at bounding box center [1194, 22] width 16 height 16
click at [1200, 25] on span at bounding box center [1194, 22] width 16 height 16
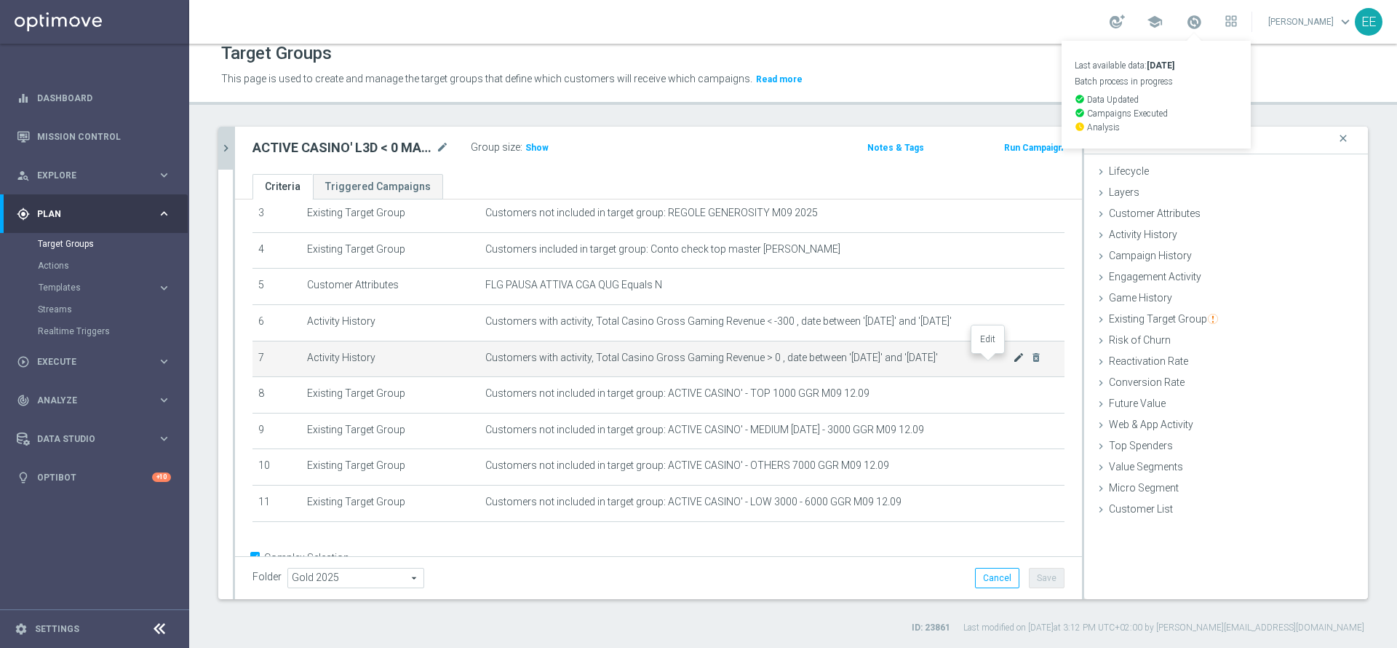
click at [1013, 360] on icon "mode_edit" at bounding box center [1019, 357] width 12 height 12
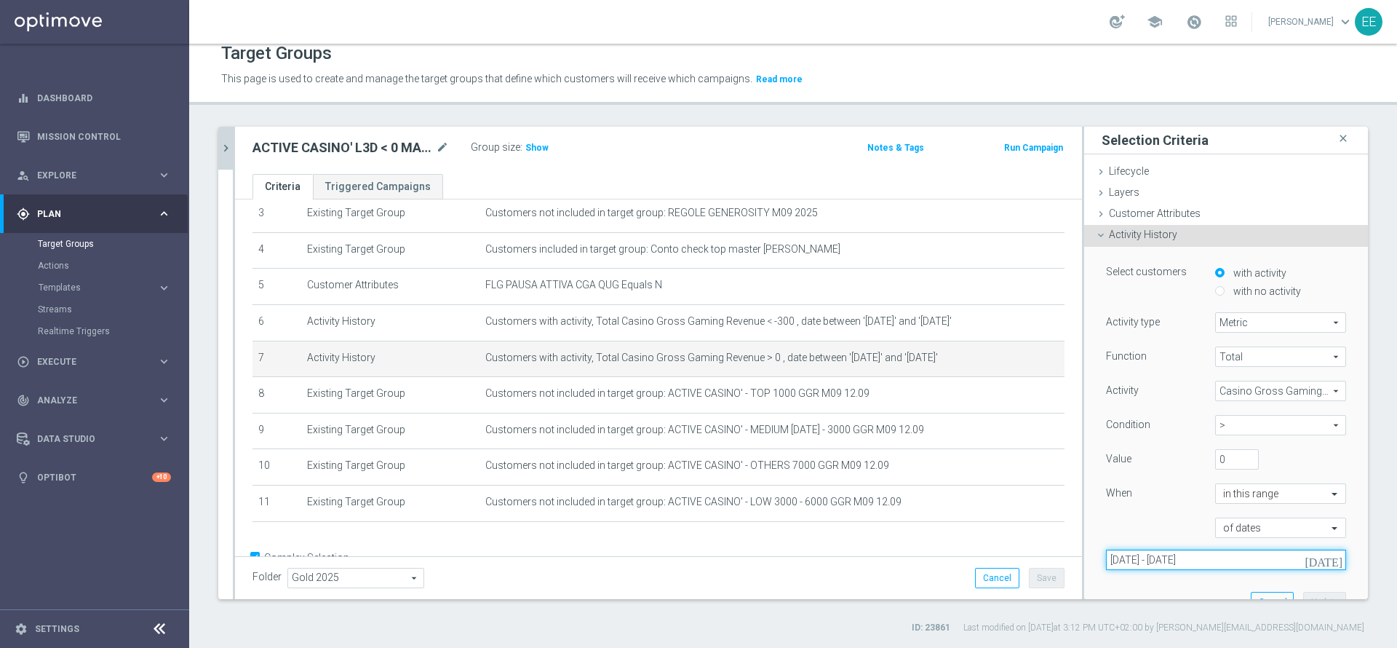
click at [1162, 560] on input "09 Jun 2025 - 09 Sep 2025" at bounding box center [1226, 559] width 240 height 20
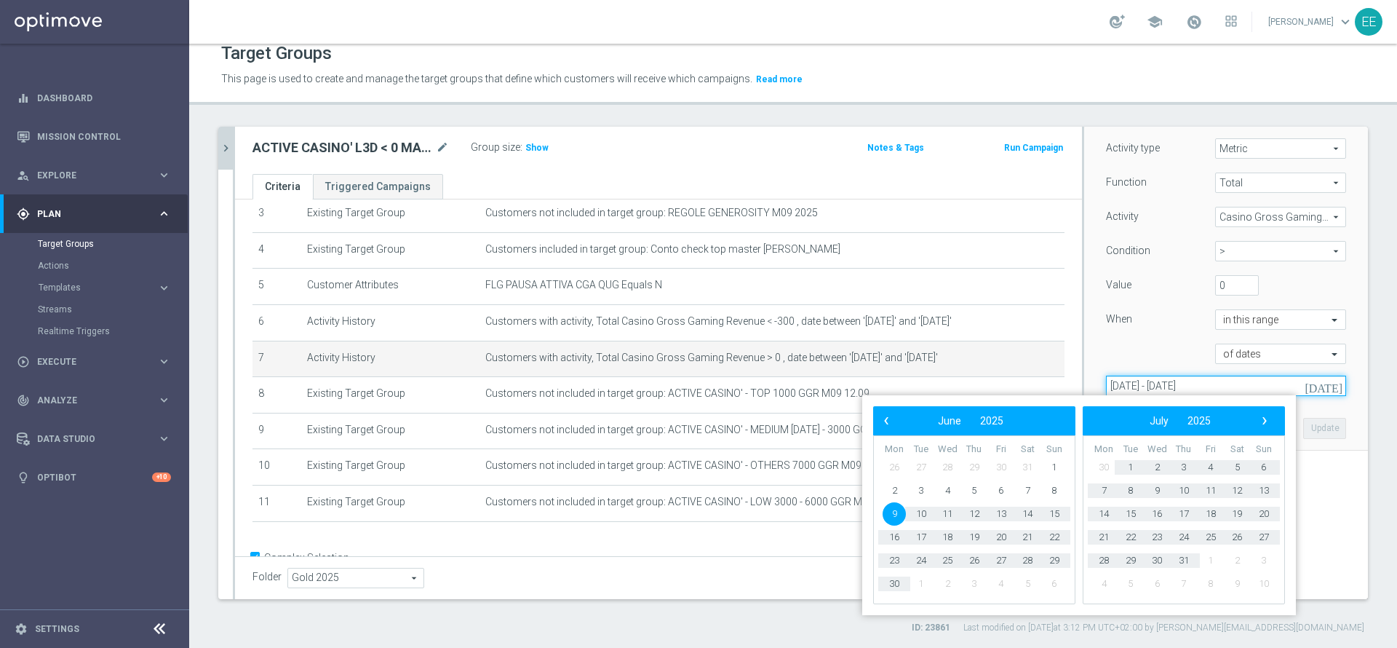
scroll to position [175, 0]
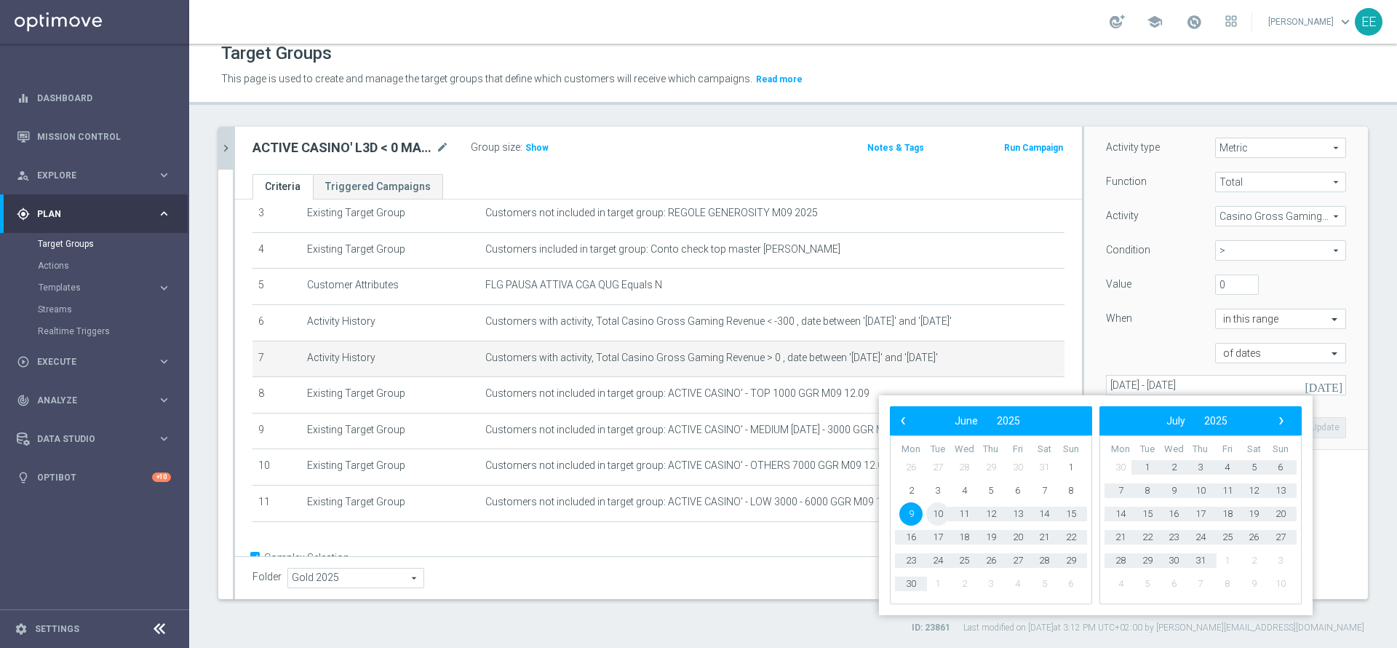
click at [936, 517] on span "10" at bounding box center [937, 513] width 23 height 23
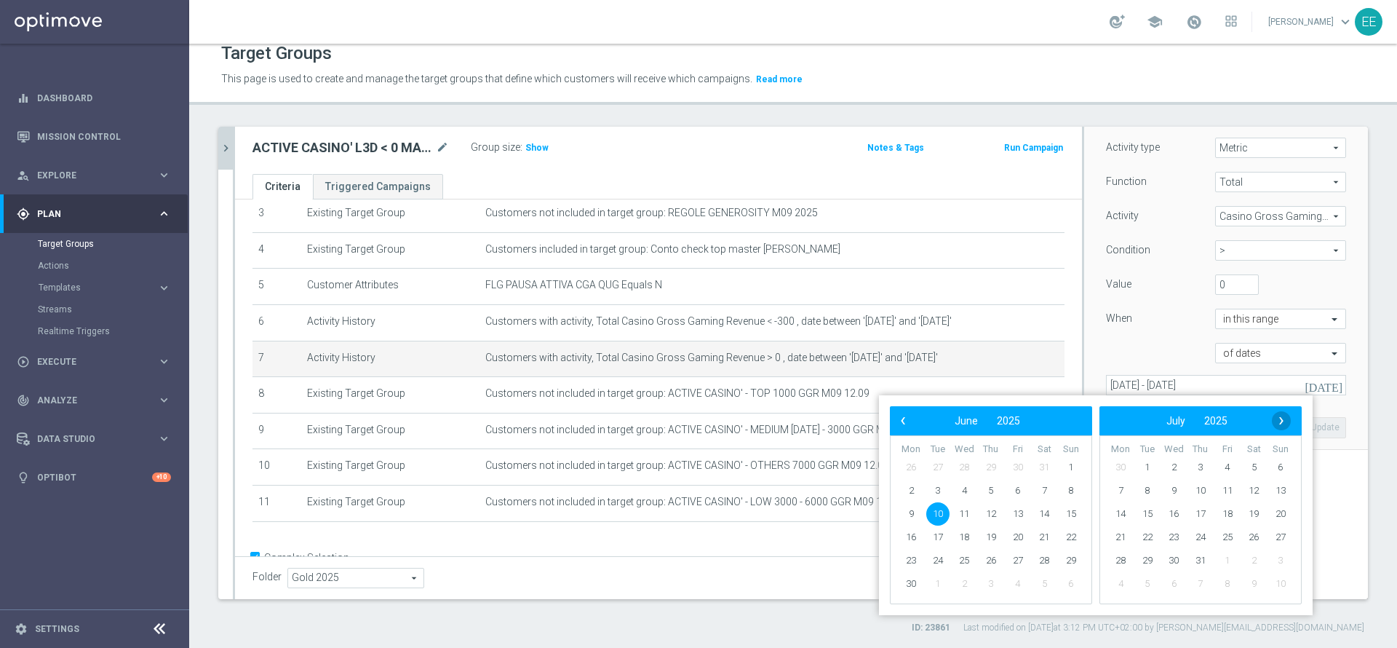
click at [1276, 424] on span "›" at bounding box center [1281, 420] width 19 height 19
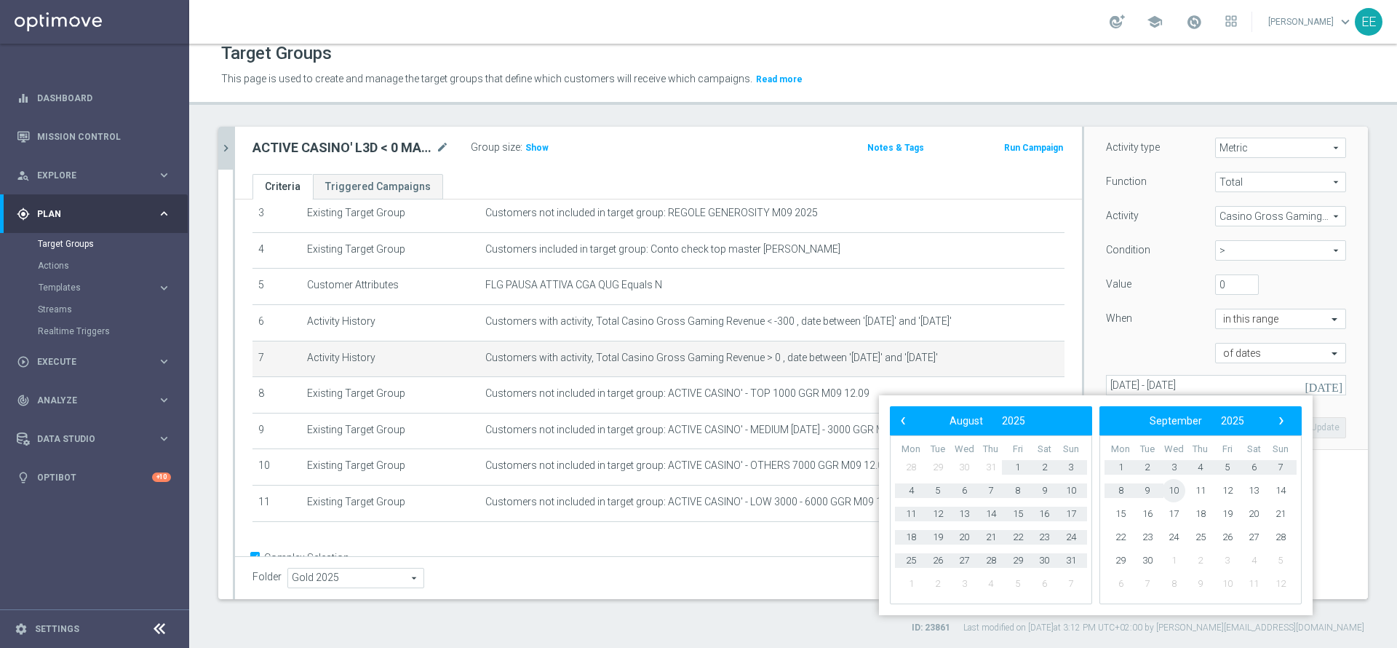
click at [1176, 493] on span "10" at bounding box center [1173, 490] width 23 height 23
type input "10 Jun 2025 - 10 Sep 2025"
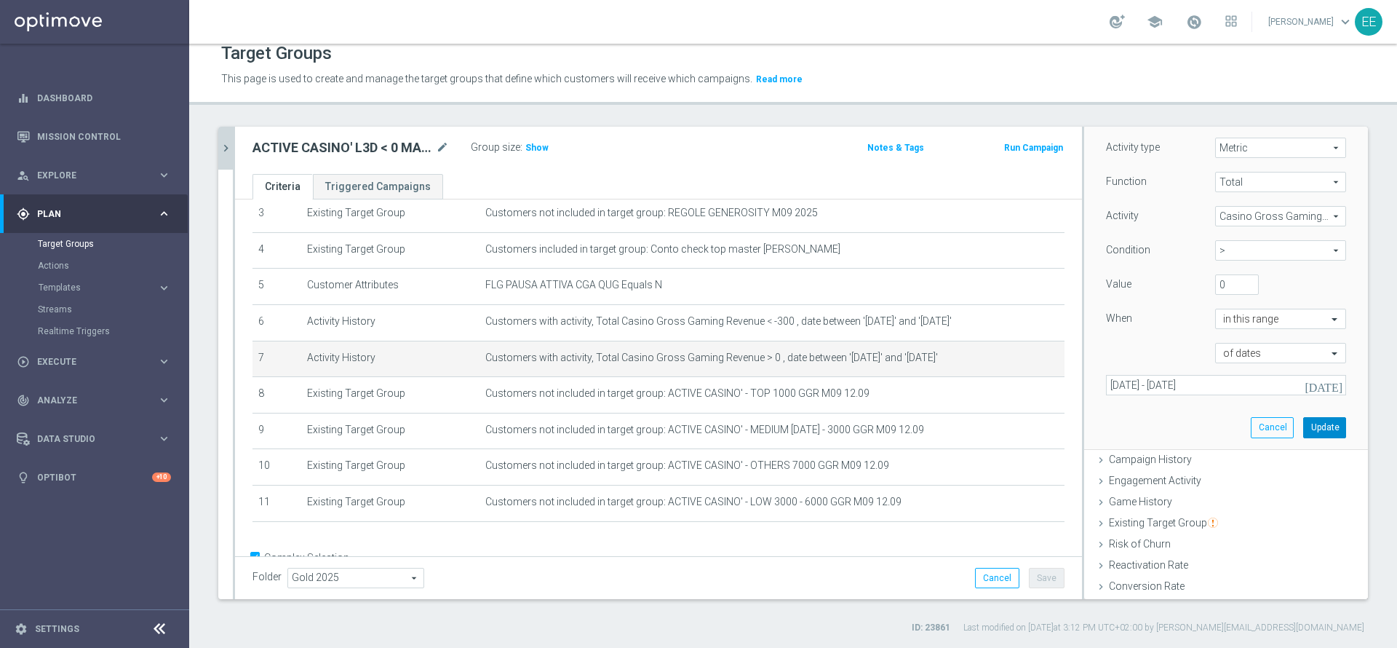
click at [1303, 421] on button "Update" at bounding box center [1324, 427] width 43 height 20
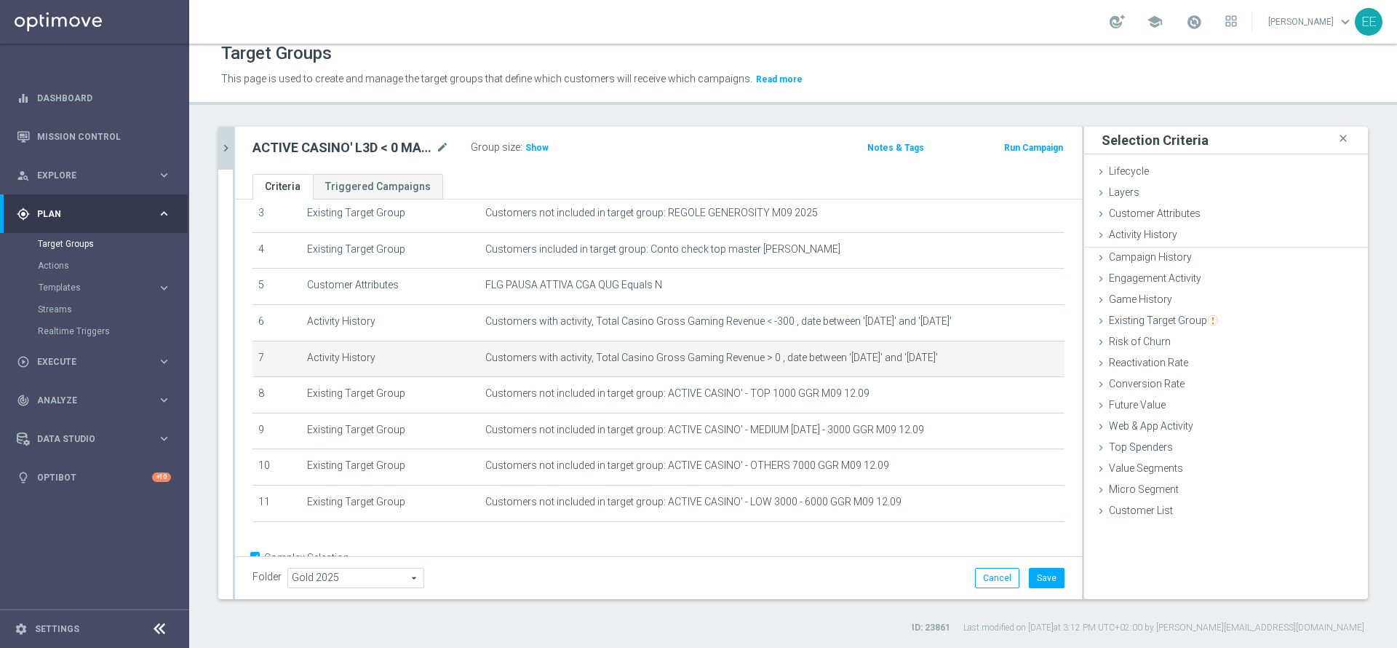
scroll to position [0, 0]
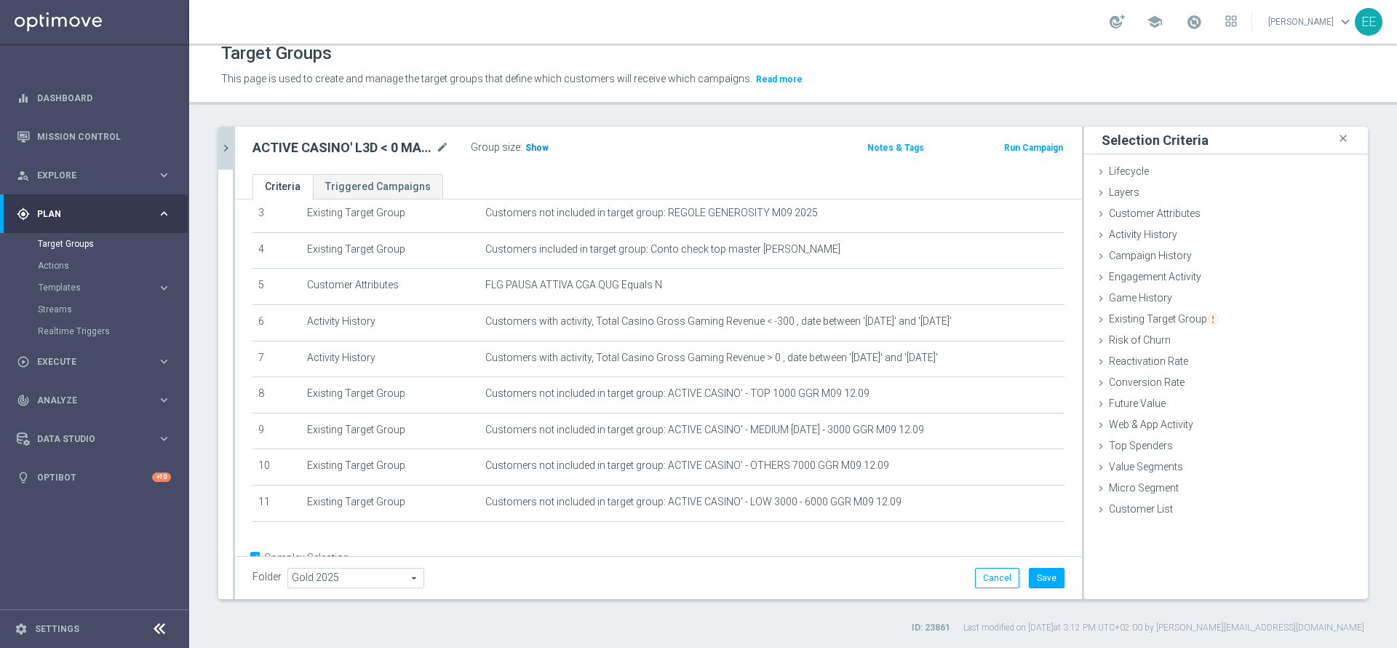
click at [533, 147] on span "Show" at bounding box center [536, 148] width 23 height 10
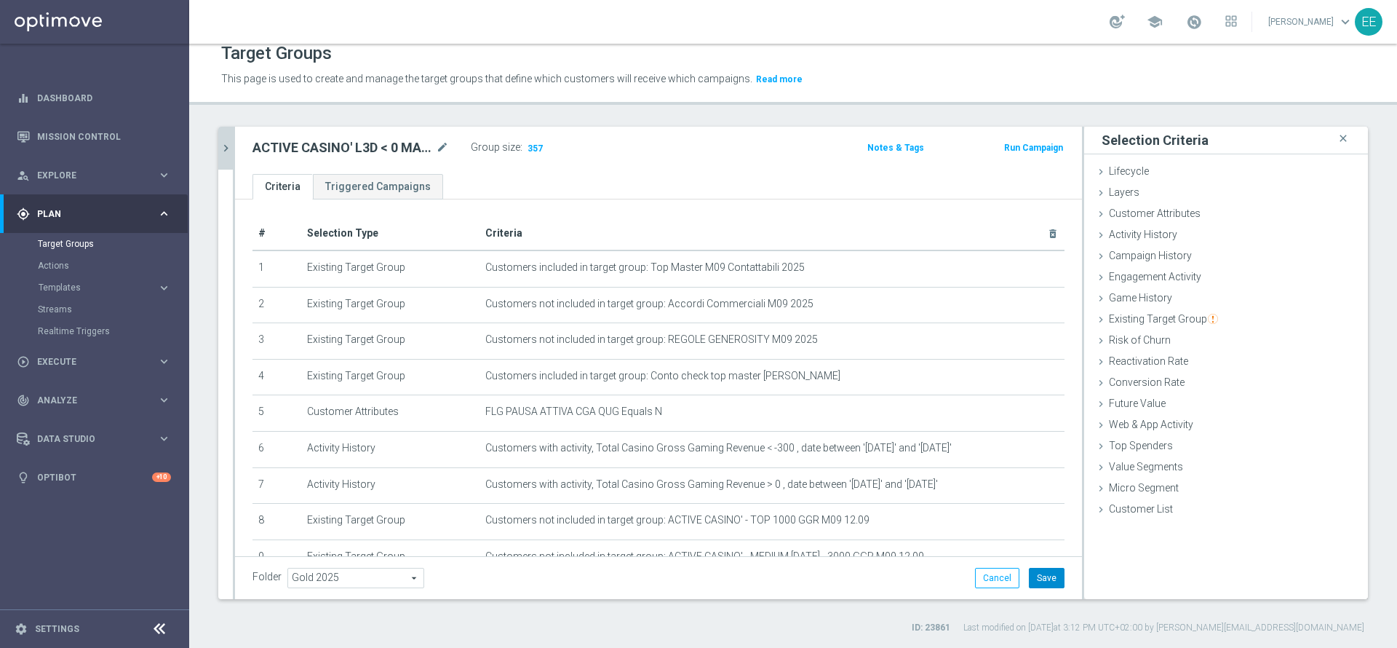
click at [1041, 580] on button "Save" at bounding box center [1047, 578] width 36 height 20
click at [50, 365] on span "Execute" at bounding box center [97, 361] width 120 height 9
click at [56, 226] on div "gps_fixed Plan keyboard_arrow_right" at bounding box center [94, 213] width 188 height 39
click at [65, 286] on span "Templates" at bounding box center [91, 287] width 104 height 9
click at [1191, 23] on div "school" at bounding box center [1173, 21] width 127 height 25
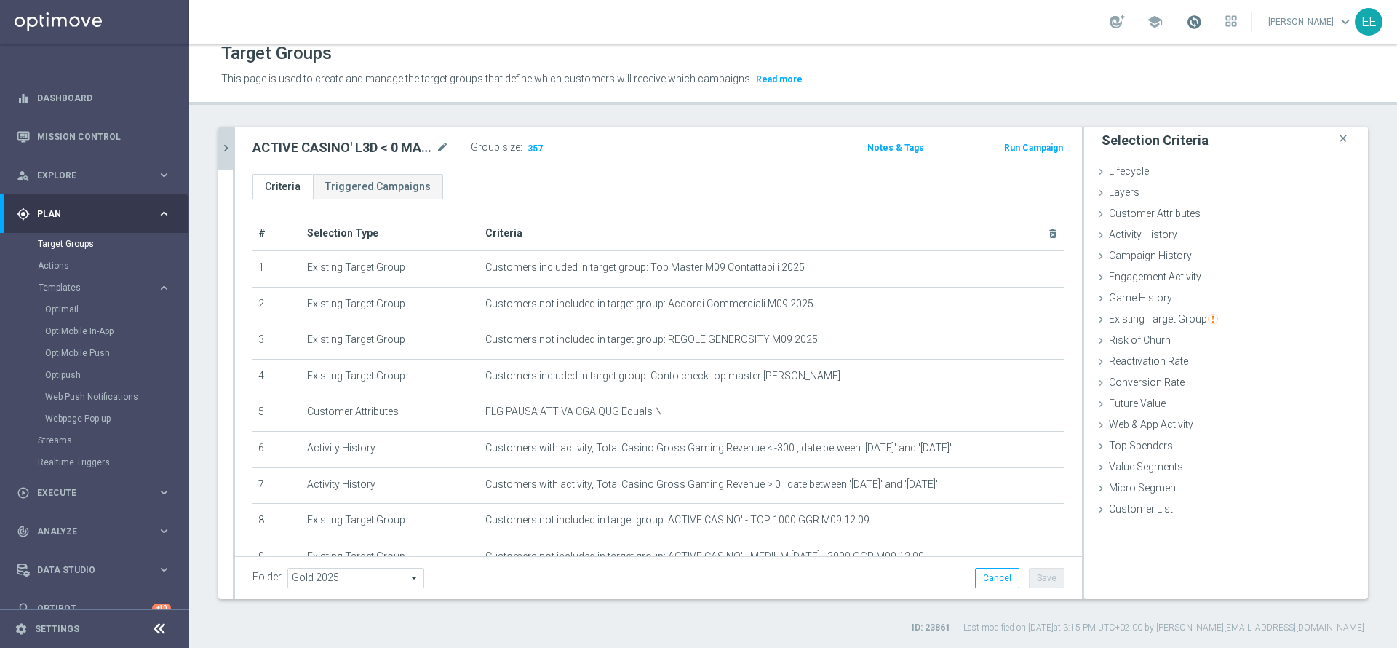
click at [1200, 23] on span at bounding box center [1194, 22] width 16 height 16
click at [67, 283] on span "Templates" at bounding box center [91, 287] width 104 height 9
click at [70, 307] on link "Optimail" at bounding box center [98, 309] width 106 height 12
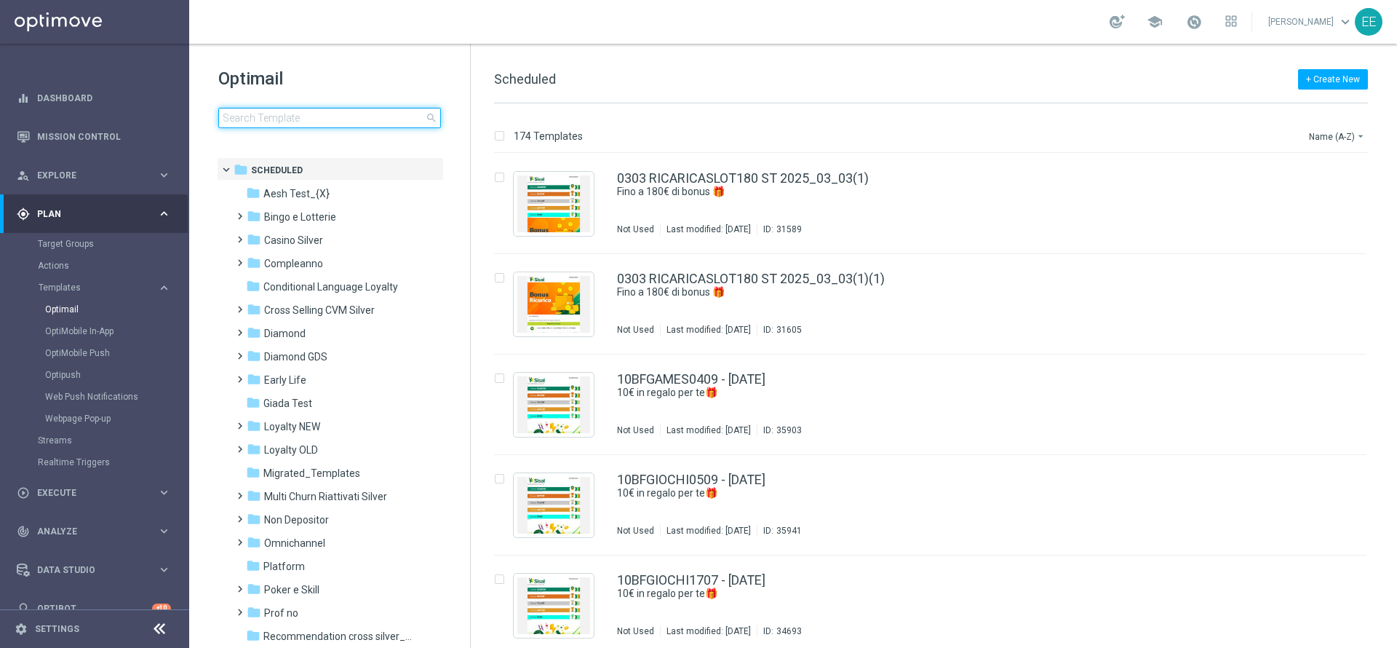
click at [336, 116] on input at bounding box center [329, 118] width 223 height 20
type input "CASINOCB1209-6 - 12.09.2025"
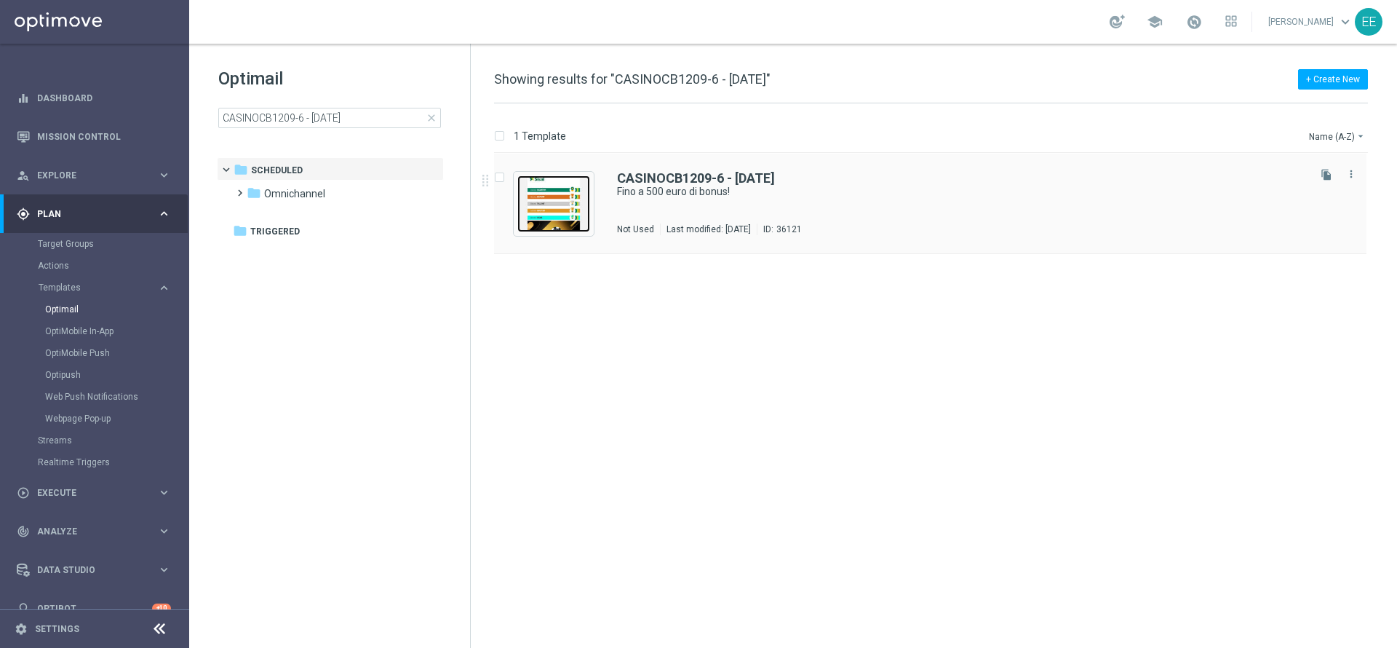
click at [554, 214] on img "Press SPACE to select this row." at bounding box center [553, 203] width 73 height 57
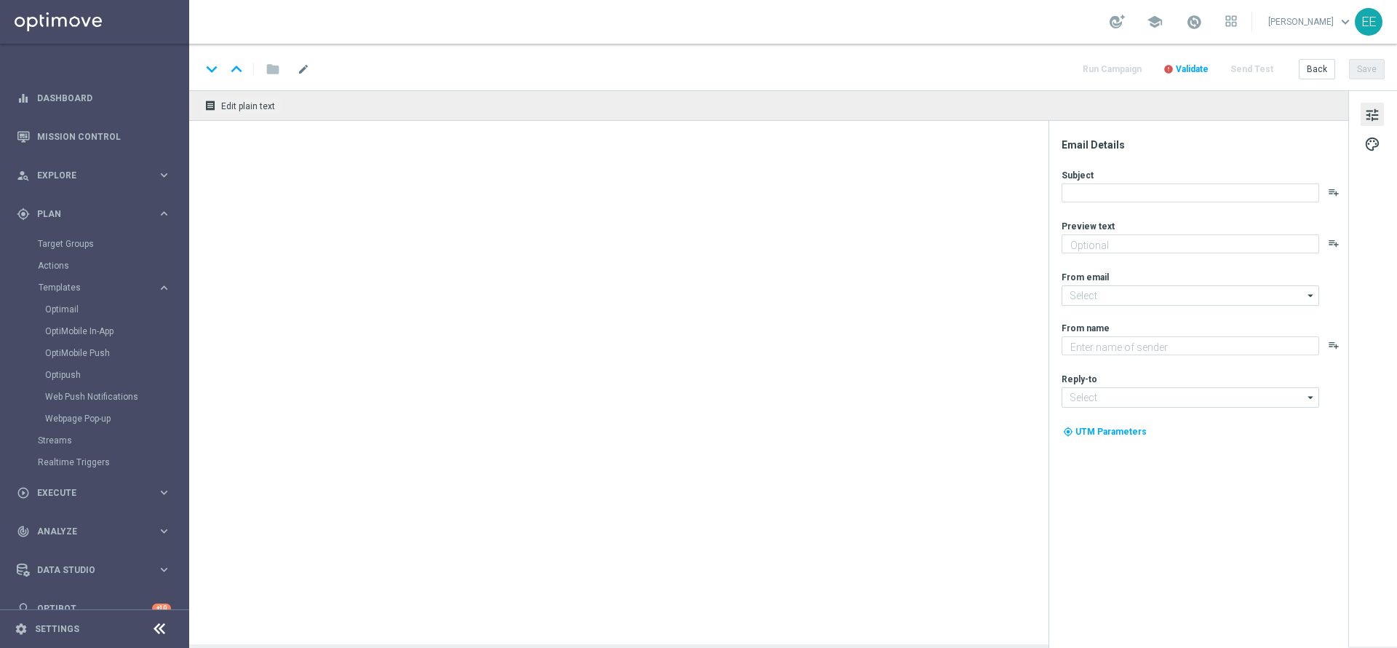
type textarea "Scopri cosa ti abbiamo riservato!"
type input "newsletter@comunicazioni.sisal.it"
type textarea "Sisal"
type input "info@sisal.it"
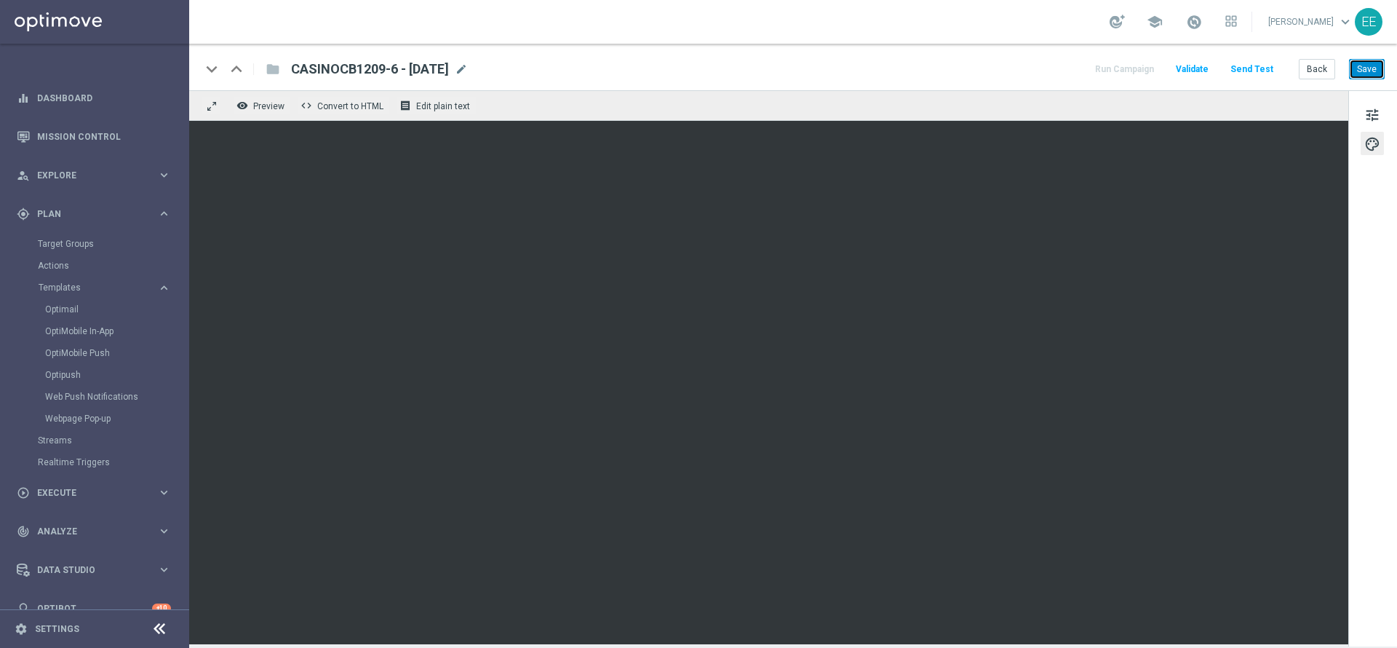
click at [1372, 71] on button "Save" at bounding box center [1367, 69] width 36 height 20
click at [1368, 73] on button "Save" at bounding box center [1367, 69] width 36 height 20
click at [1309, 71] on button "Back" at bounding box center [1317, 69] width 36 height 20
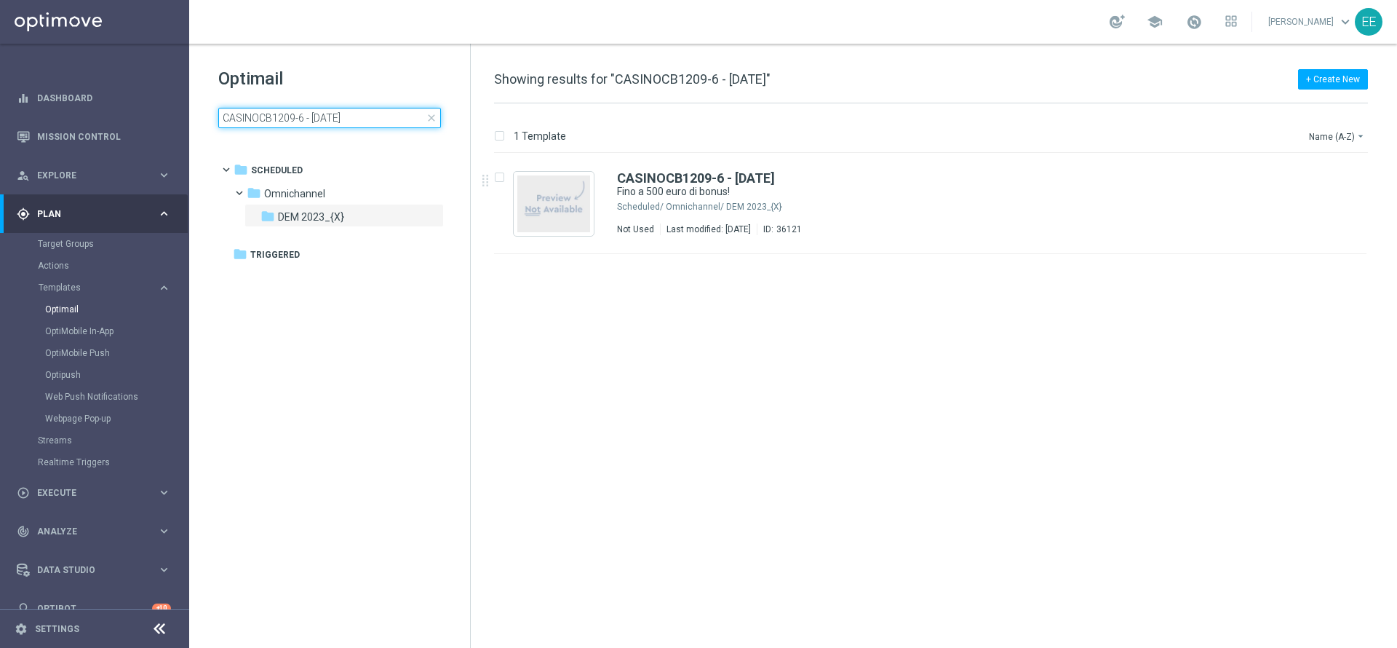
click at [377, 111] on input "CASINOCB1209-6 - 12.09.2025" at bounding box center [329, 118] width 223 height 20
click at [52, 498] on div "play_circle_outline Execute" at bounding box center [87, 492] width 140 height 13
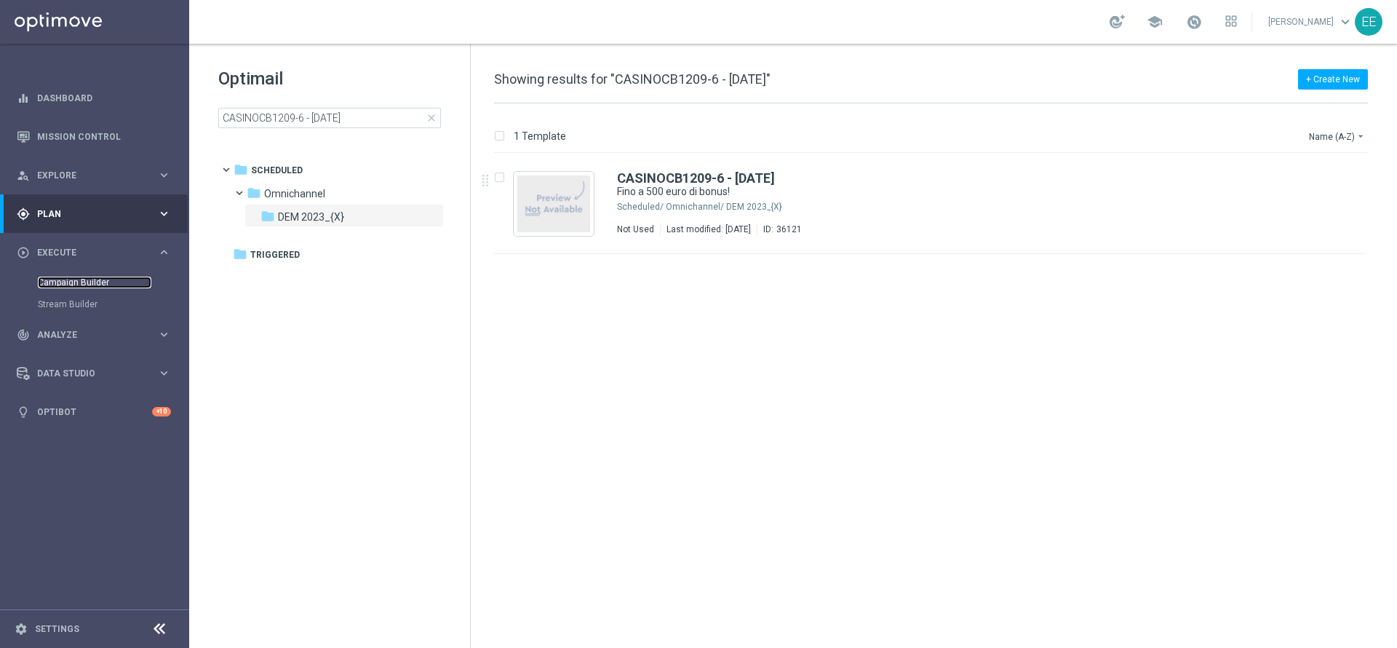
click at [89, 287] on link "Campaign Builder" at bounding box center [95, 282] width 114 height 12
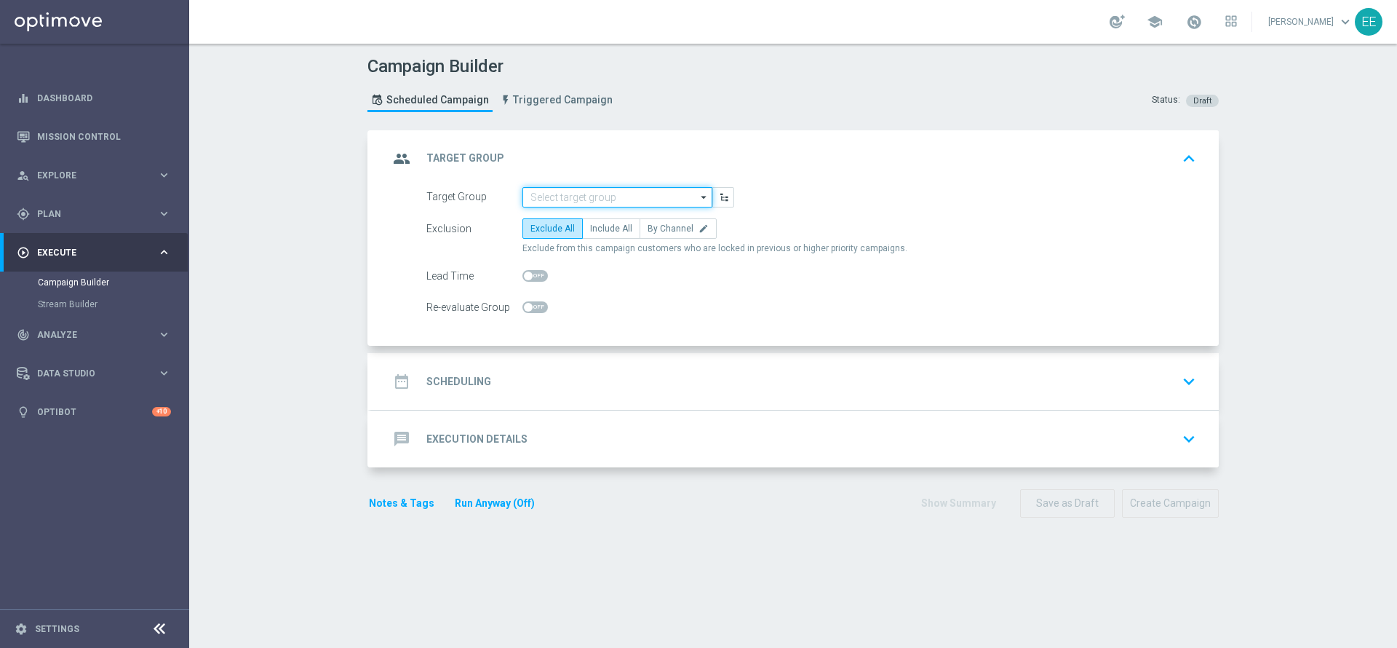
click at [616, 195] on input at bounding box center [617, 197] width 190 height 20
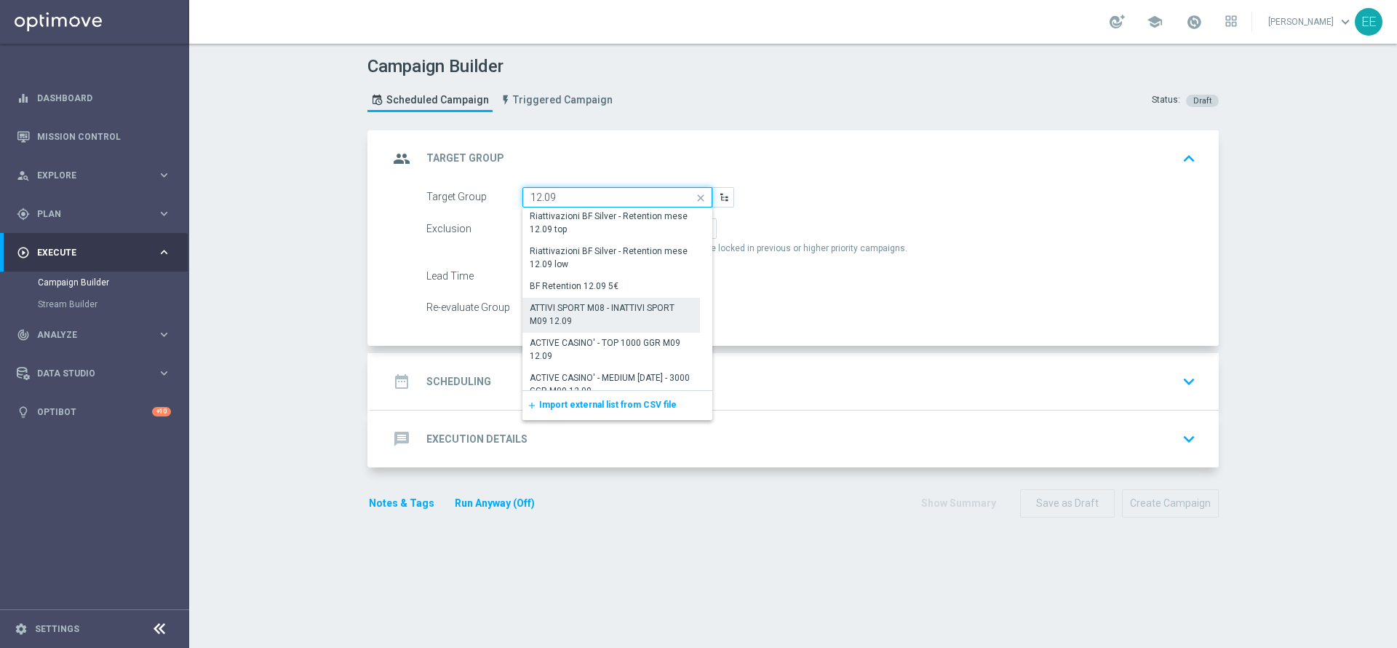
scroll to position [141, 0]
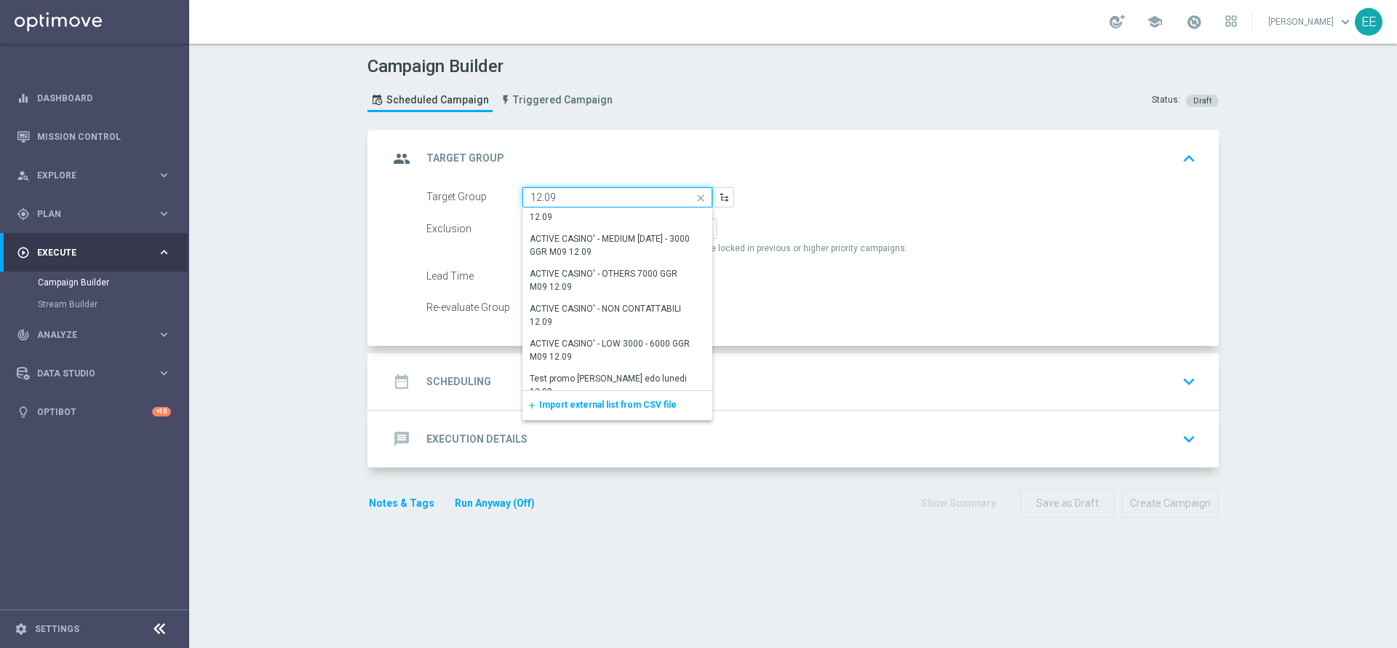
click at [530, 188] on input "12.09" at bounding box center [617, 197] width 190 height 20
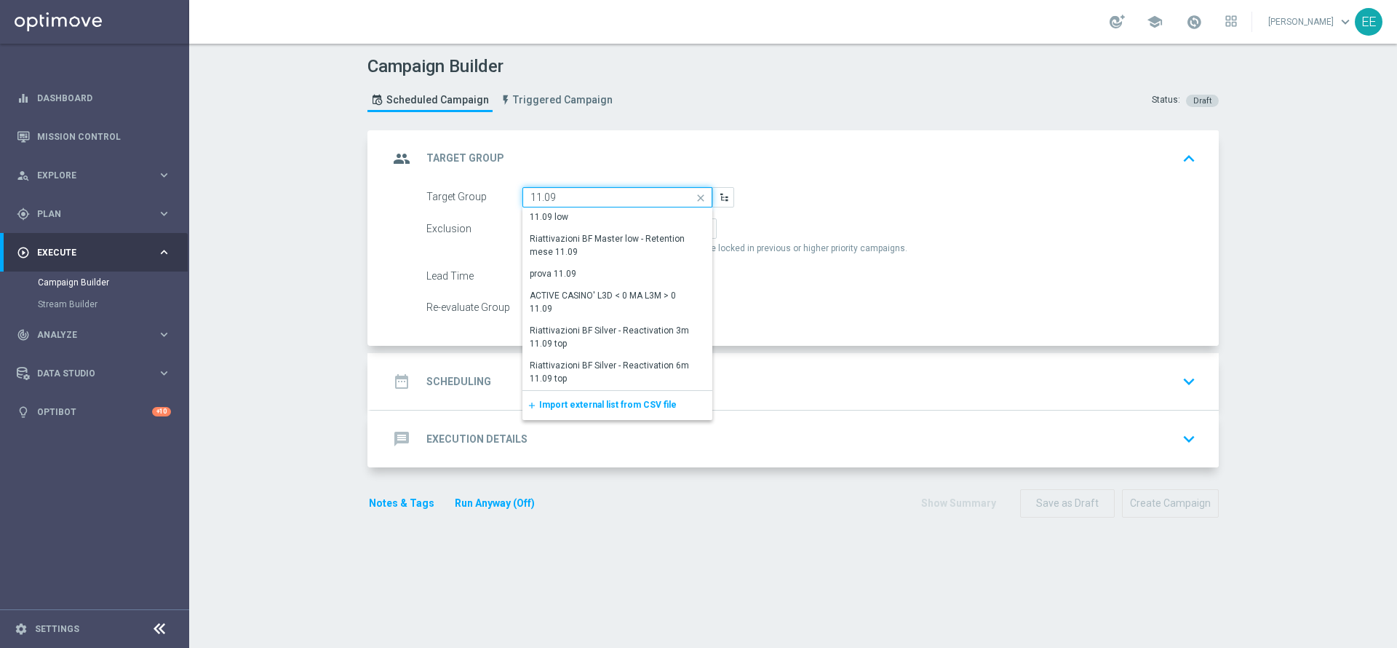
type input "11.09"
click at [818, 263] on form "Target Group 11.09 close Drag here to set row groups Drag here to set column la…" at bounding box center [811, 252] width 770 height 131
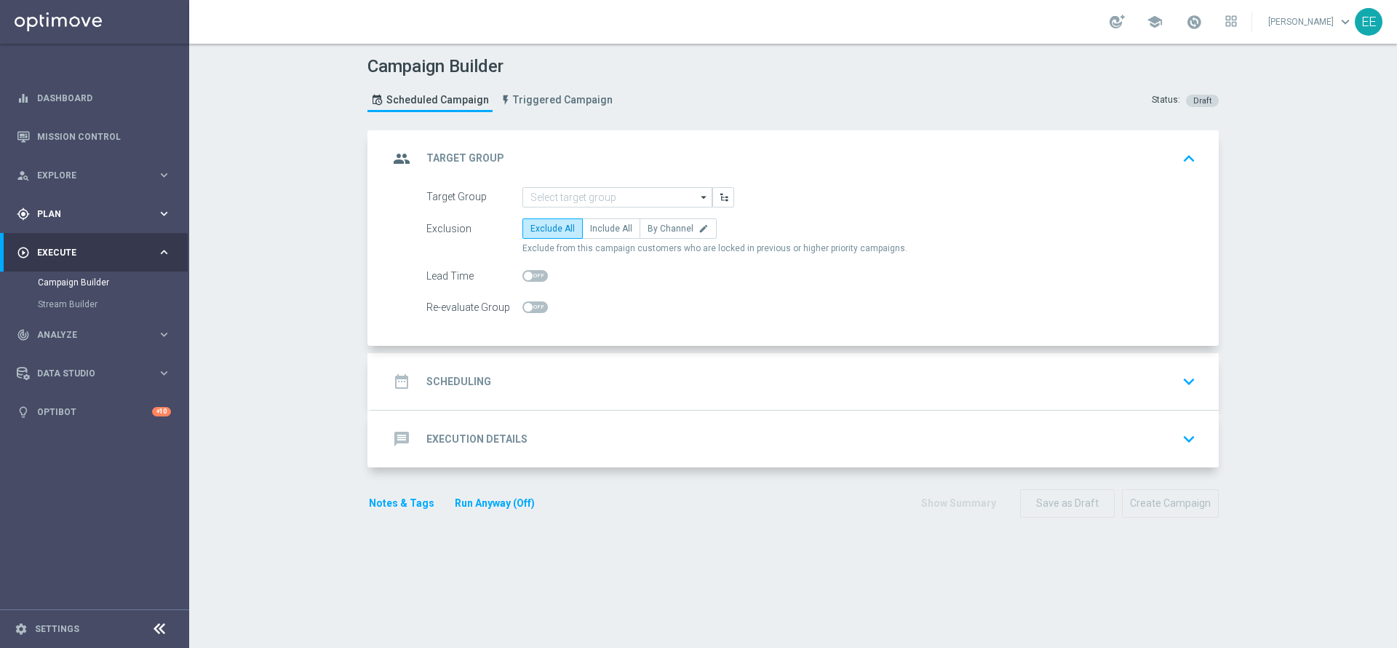
click at [70, 210] on span "Plan" at bounding box center [97, 214] width 120 height 9
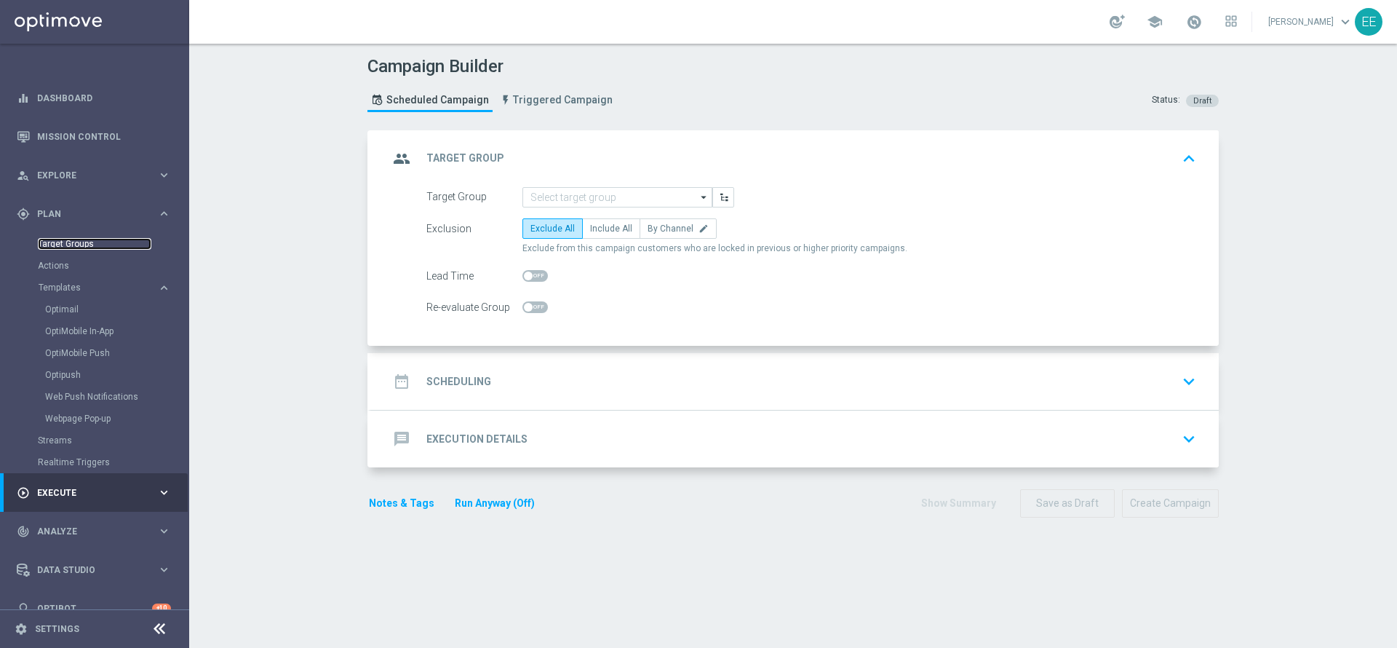
click at [67, 244] on link "Target Groups" at bounding box center [95, 244] width 114 height 12
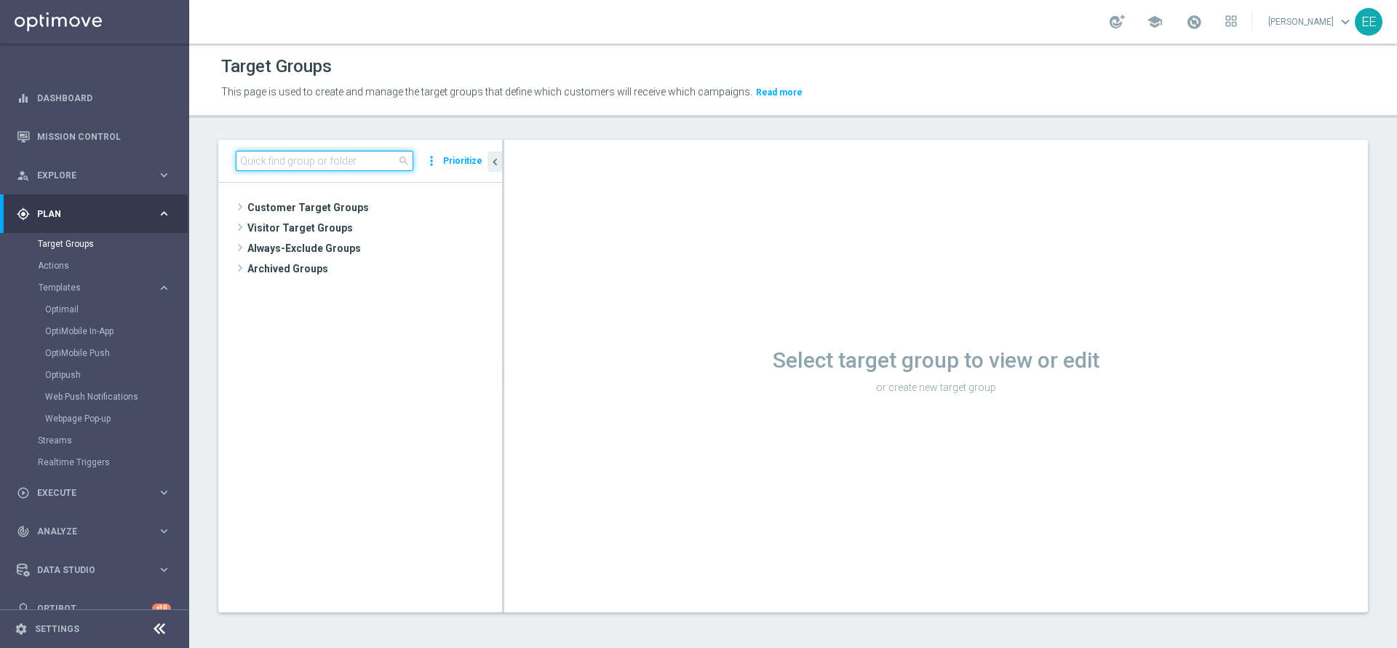
click at [345, 153] on input at bounding box center [325, 161] width 178 height 20
click at [346, 153] on input at bounding box center [325, 161] width 178 height 20
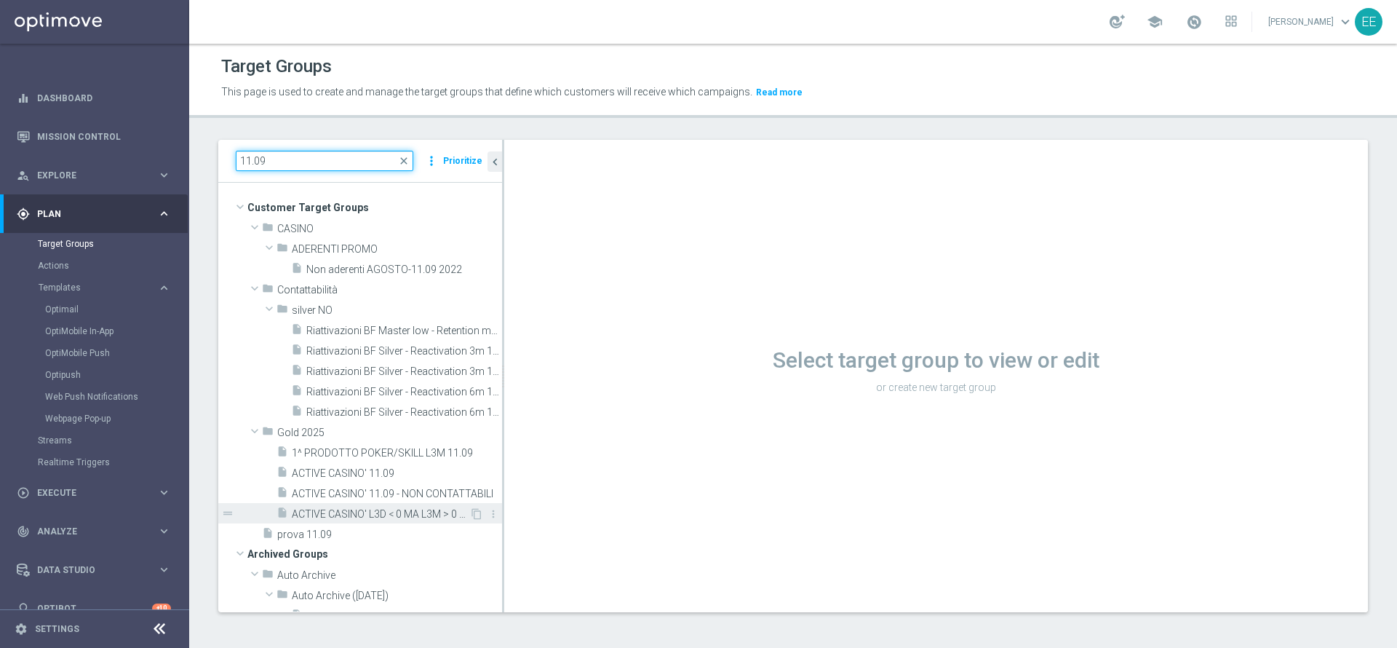
type input "11.09"
click at [378, 516] on span "ACTIVE CASINO' L3D < 0 MA L3M > 0 11.09" at bounding box center [381, 514] width 178 height 12
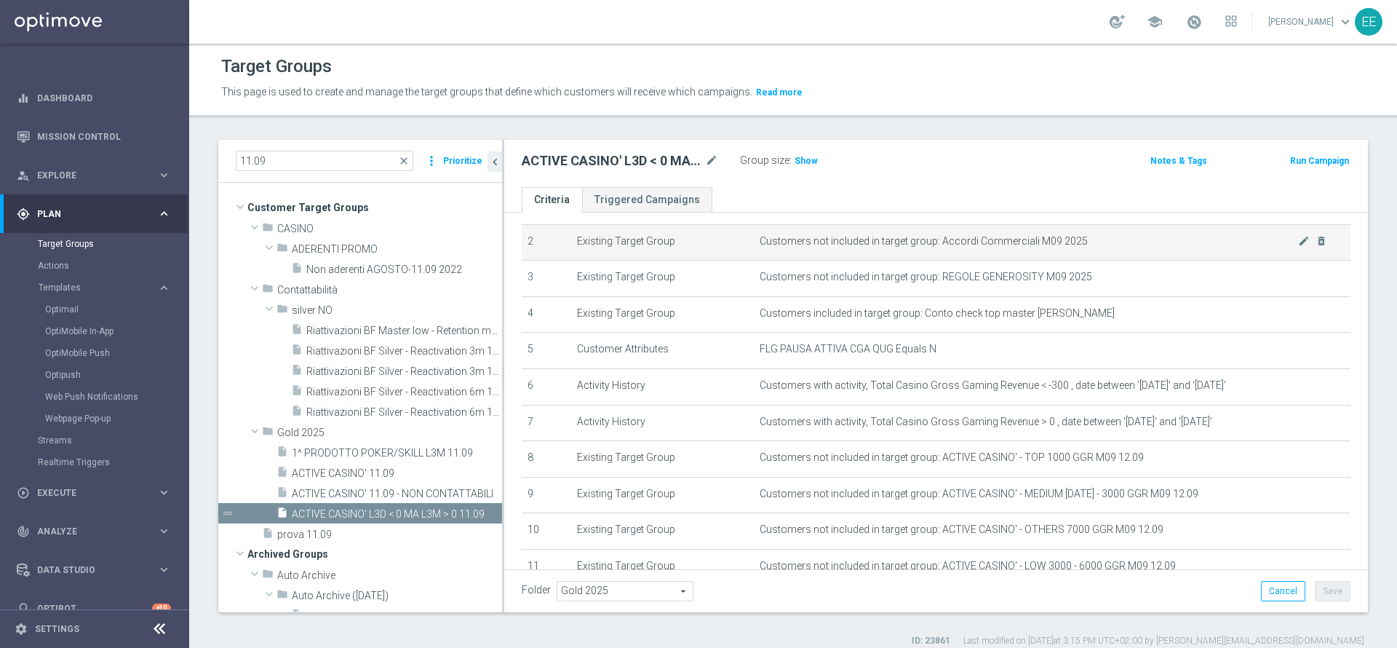
scroll to position [76, 0]
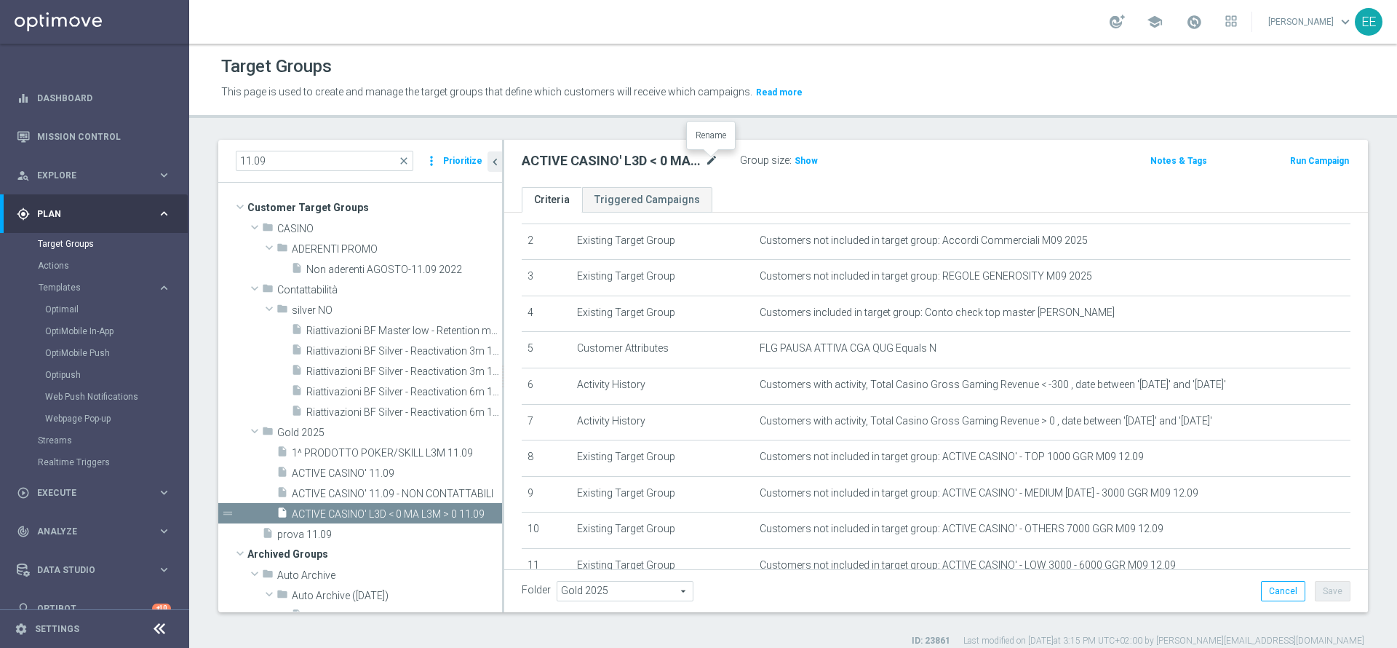
click at [709, 167] on icon "mode_edit" at bounding box center [711, 160] width 13 height 17
click at [618, 159] on input "ACTIVE CASINO' L3D < 0 MA L3M > 0 11.09" at bounding box center [620, 162] width 196 height 20
drag, startPoint x: 667, startPoint y: 159, endPoint x: 729, endPoint y: 158, distance: 61.9
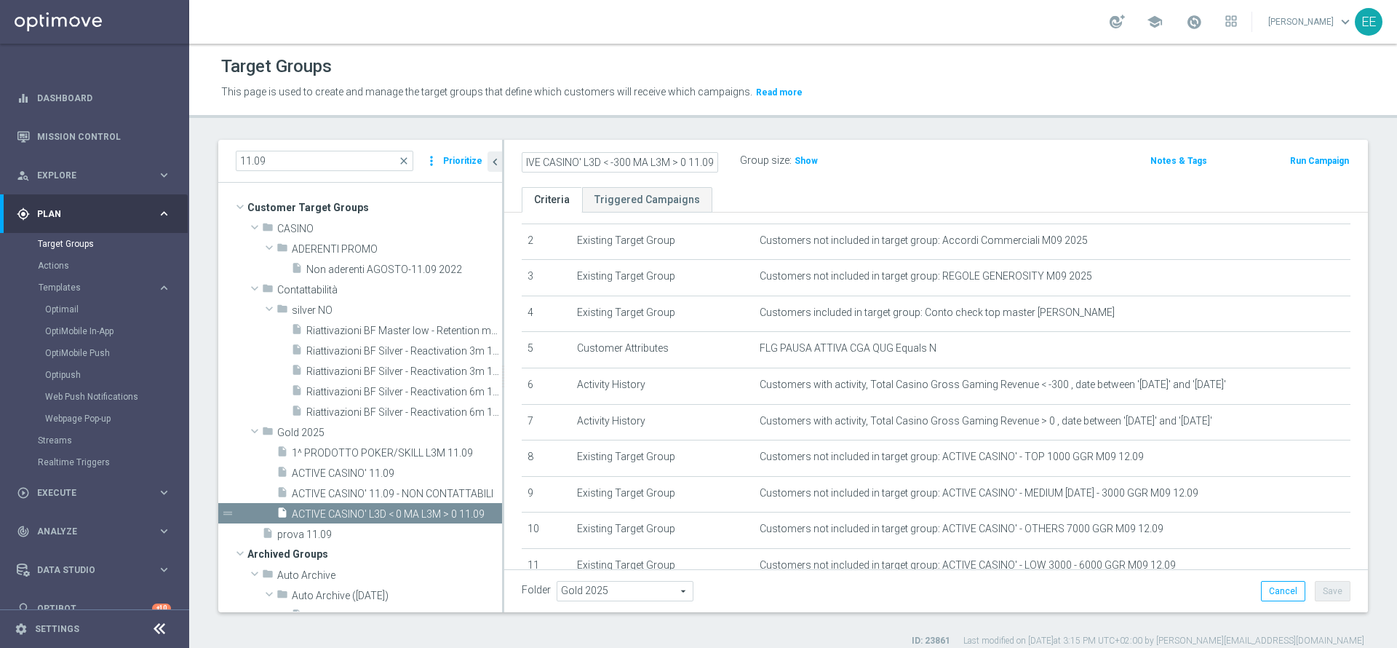
click at [729, 158] on div "ACTIVE CASINO' L3D < -300 MA L3M > 0 11.09" at bounding box center [631, 161] width 218 height 20
click at [695, 162] on input "ACTIVE CASINO' L3D < -300 MA L3M > 0 11.09" at bounding box center [620, 162] width 196 height 20
click at [702, 159] on input "ACTIVE CASINO' L3D < -300 MA L3M > 0 11.09" at bounding box center [620, 162] width 196 height 20
type input "ACTIVE CASINO' L3D < -300 MA L3M > 0 12.09"
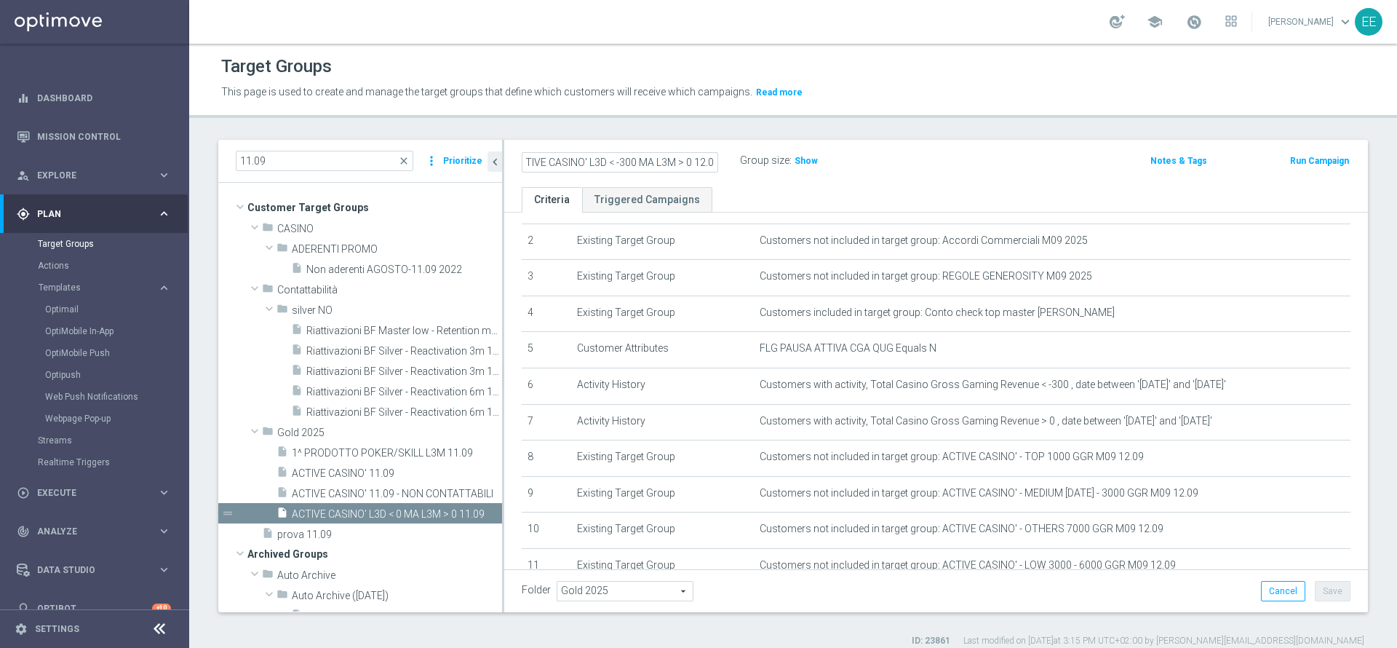
click at [875, 152] on div "Group size : Show" at bounding box center [813, 159] width 146 height 17
click at [1203, 19] on link at bounding box center [1194, 22] width 19 height 23
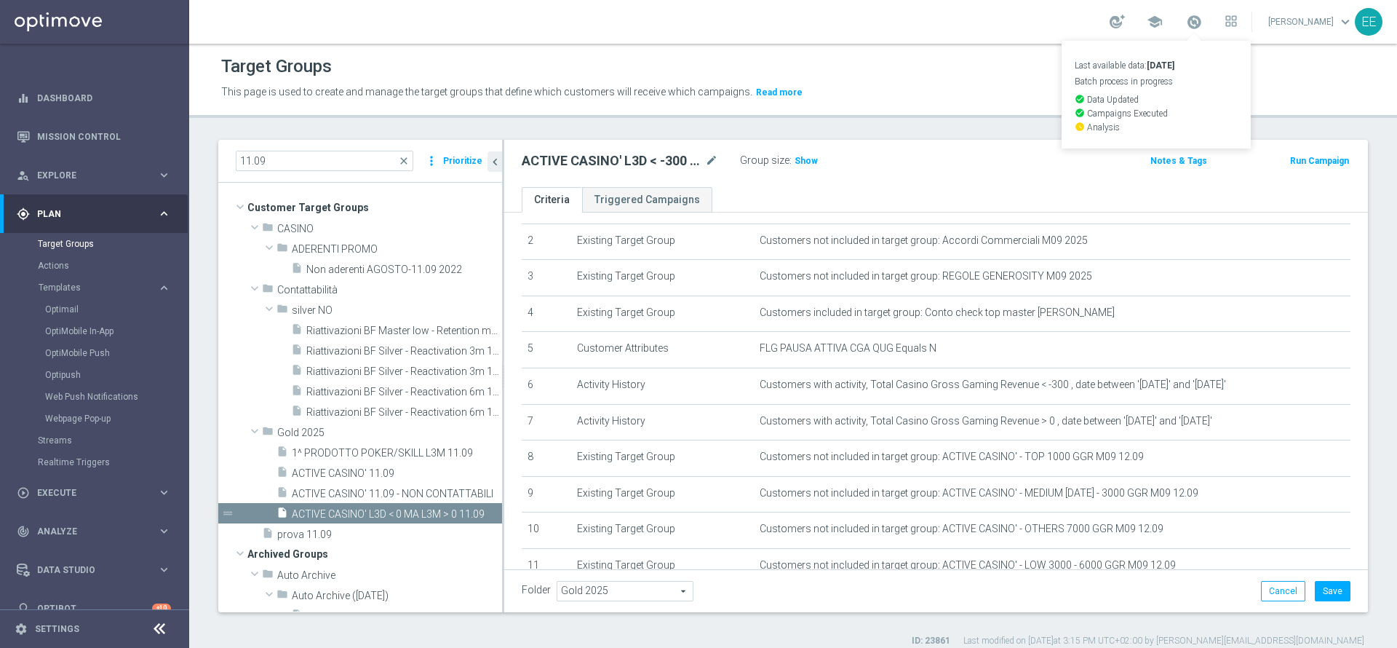
click at [1052, 173] on div "ACTIVE CASINO' L3D < -300 MA L3M > 0 12.09 mode_edit Group size : Show Notes & …" at bounding box center [936, 163] width 864 height 47
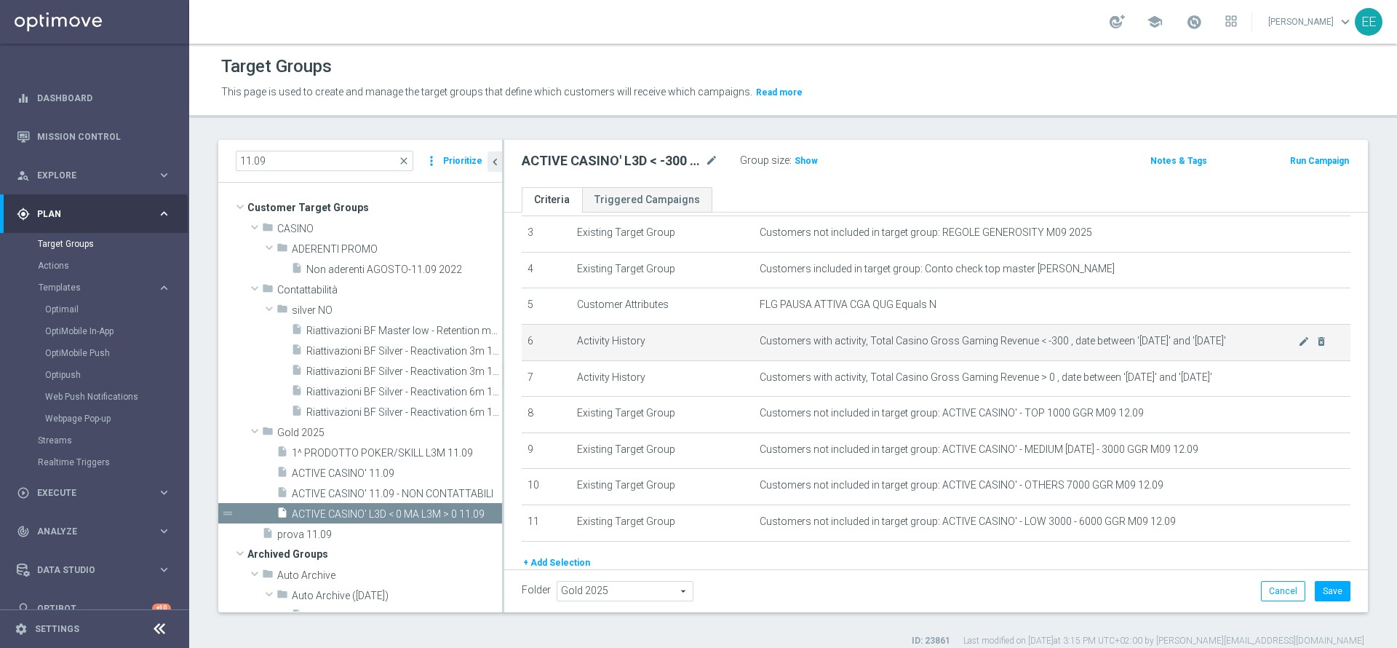
scroll to position [122, 0]
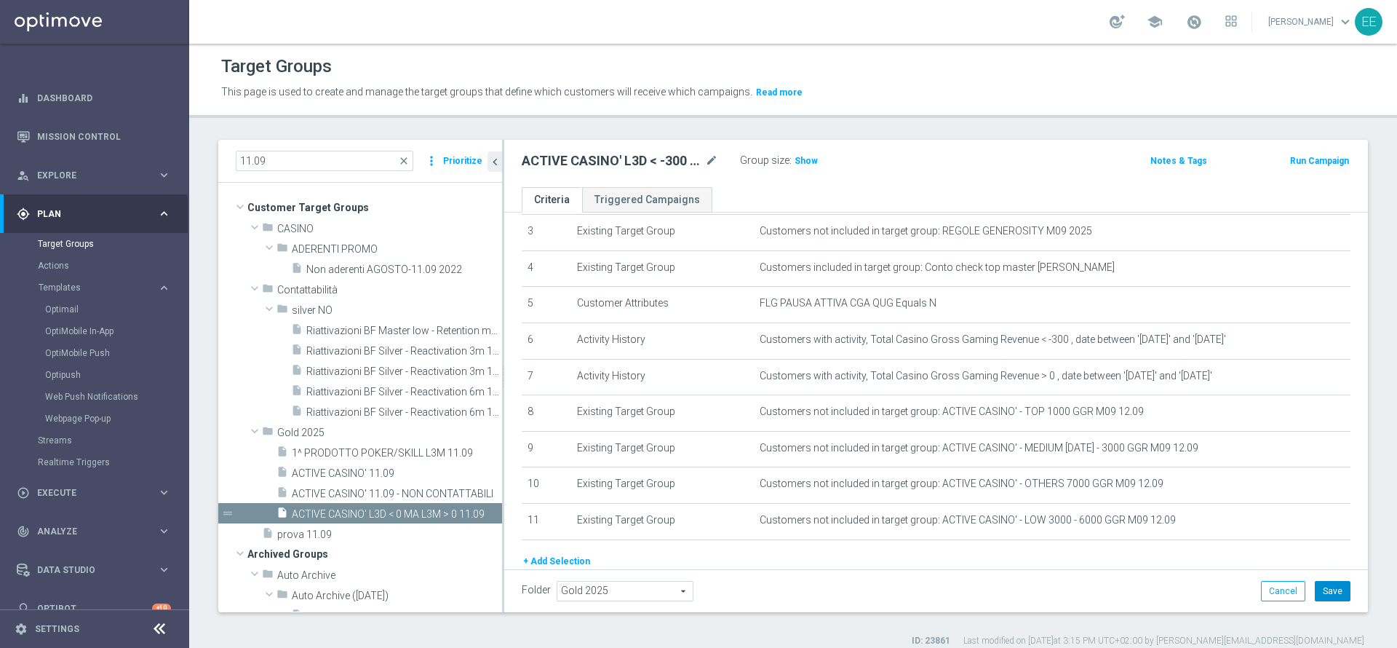
click at [1327, 589] on button "Save" at bounding box center [1333, 591] width 36 height 20
click at [708, 165] on icon "mode_edit" at bounding box center [711, 160] width 13 height 17
click at [629, 154] on input "ACTIVE CASINO' L3D < -300 MA L3M > 0 12.09" at bounding box center [620, 162] width 196 height 20
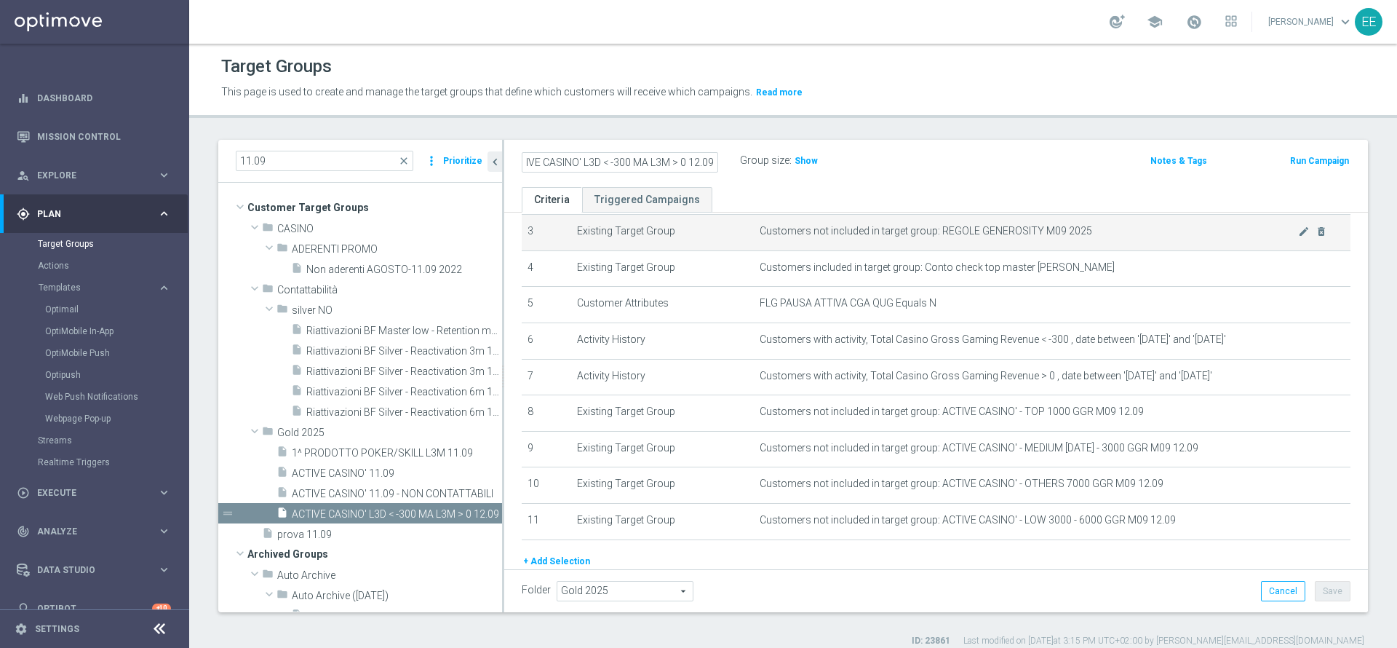
click at [1022, 232] on span "Customers not included in target group: REGOLE GENEROSITY M09 2025" at bounding box center [1029, 231] width 538 height 12
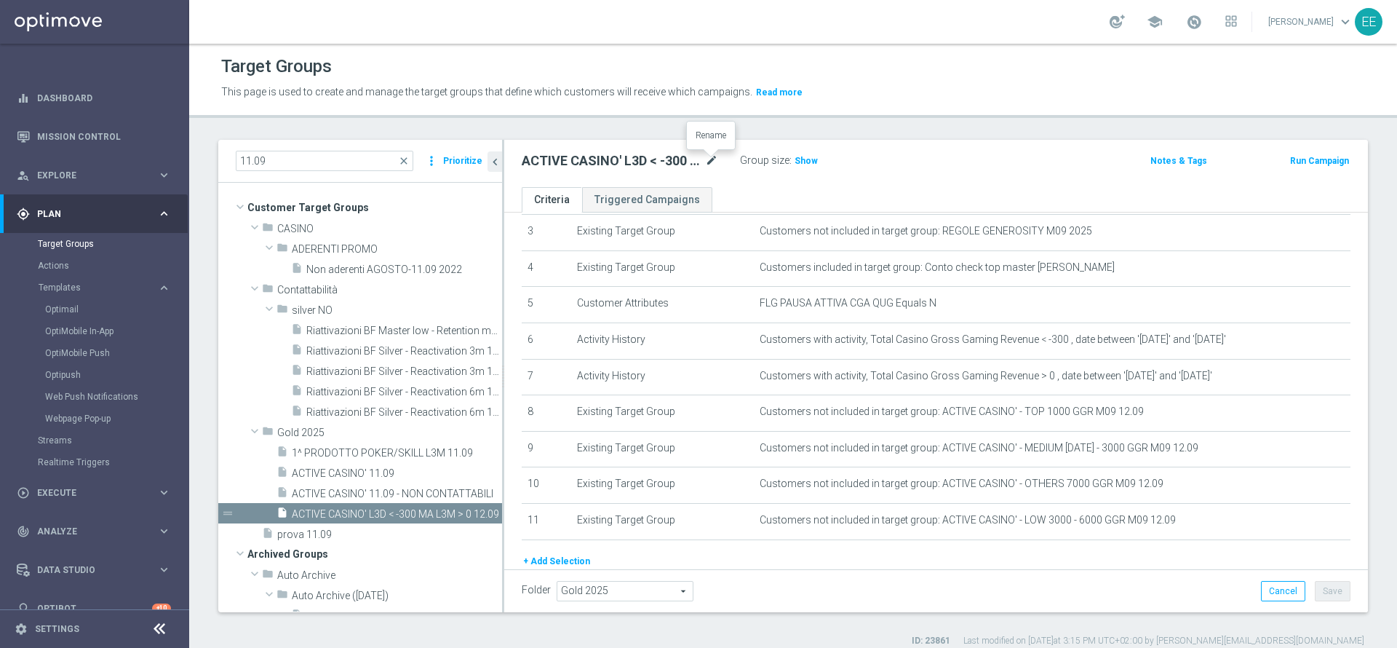
click at [711, 163] on icon "mode_edit" at bounding box center [711, 160] width 13 height 17
click at [603, 154] on input "ACTIVE CASINO' L3D < -300 MA L3M > 0 12.09" at bounding box center [620, 162] width 196 height 20
click at [579, 157] on input "ACTIVE CASINO' L3D < -300 MA L3M > 0 12.09" at bounding box center [620, 162] width 196 height 20
type input "ACTIVE CASINO' L3D < -300 MA L3M > 0 12.09"
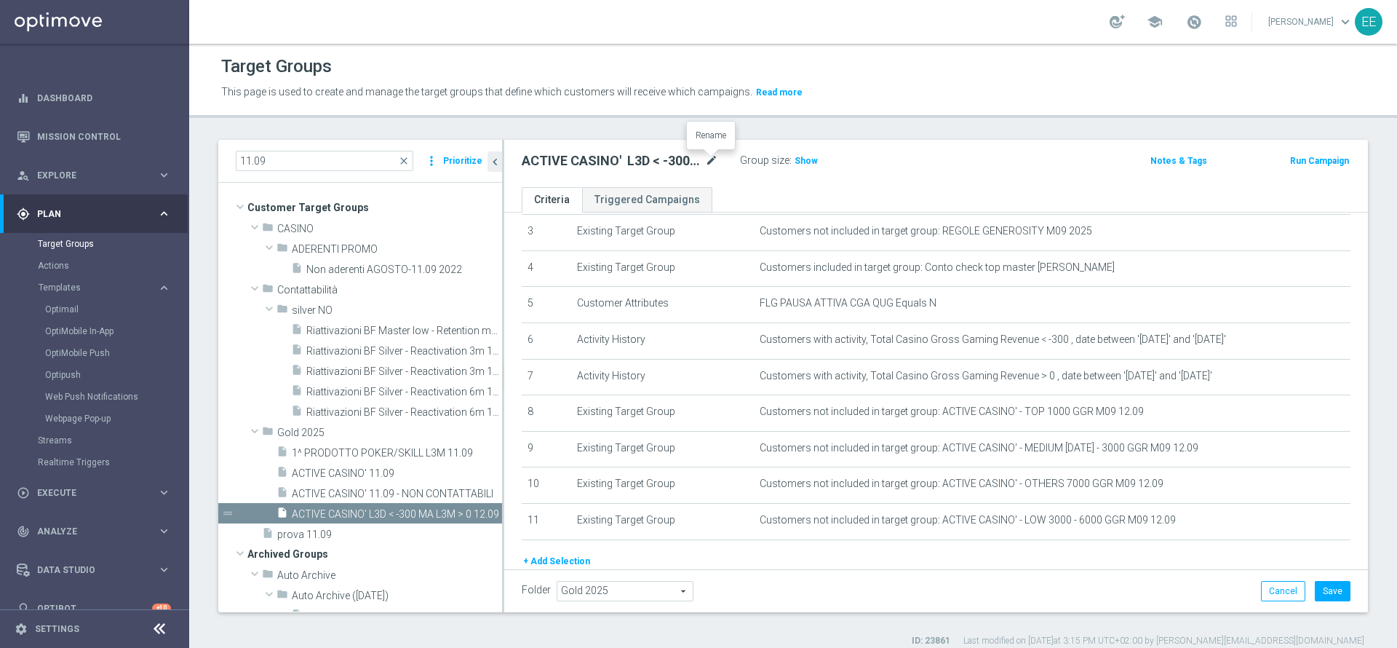
click at [714, 158] on icon "mode_edit" at bounding box center [711, 160] width 13 height 17
click at [581, 160] on input "ACTIVE CASINO' L3D < -300 MA L3M > 0 12.09" at bounding box center [620, 162] width 196 height 20
type input "ACTIVE CASINO' M09 L3D < -300 MA L3M > 0 12.09"
click at [659, 151] on div "ACTIVE CASINO' M09 L3D < -300 MA L3M > 0 12.09" at bounding box center [631, 161] width 218 height 20
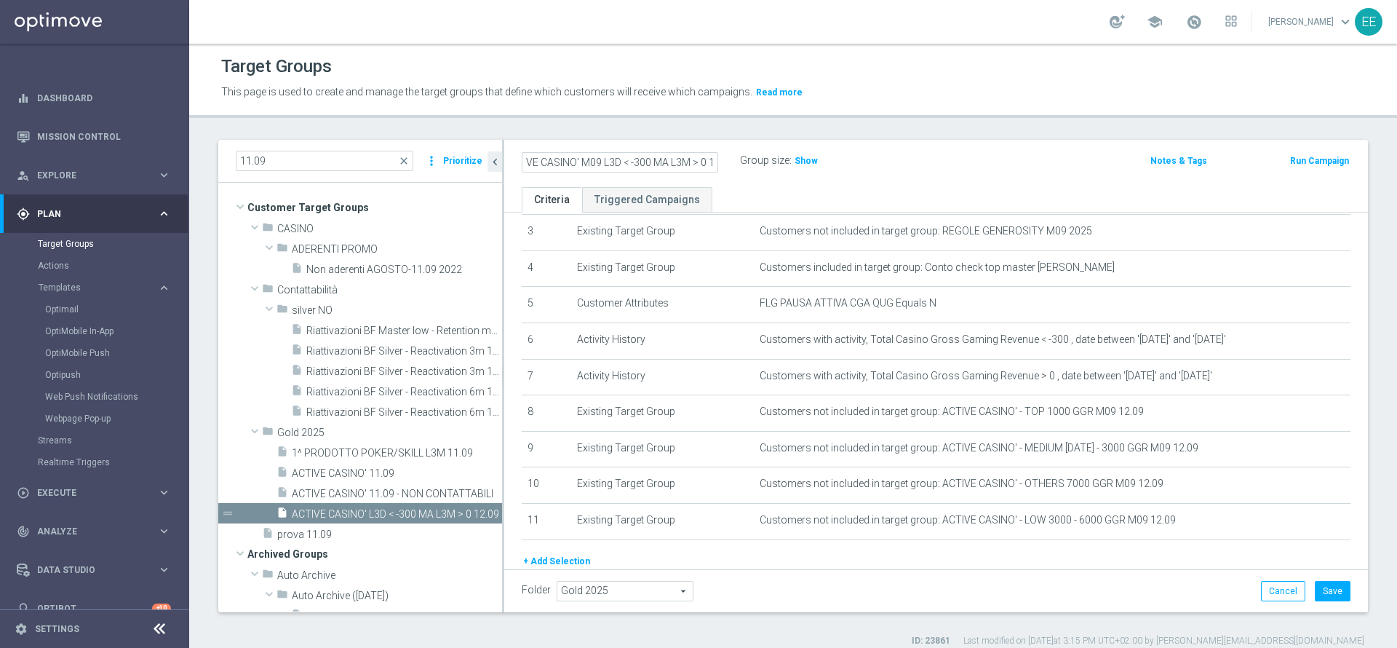
scroll to position [0, 0]
click at [662, 156] on h2 "ACTIVE CASINO' M09 L3D < -300 MA L3M > 0 12.09" at bounding box center [612, 160] width 180 height 17
click at [714, 165] on icon "mode_edit" at bounding box center [711, 160] width 13 height 17
click at [1329, 589] on button "Save" at bounding box center [1333, 591] width 36 height 20
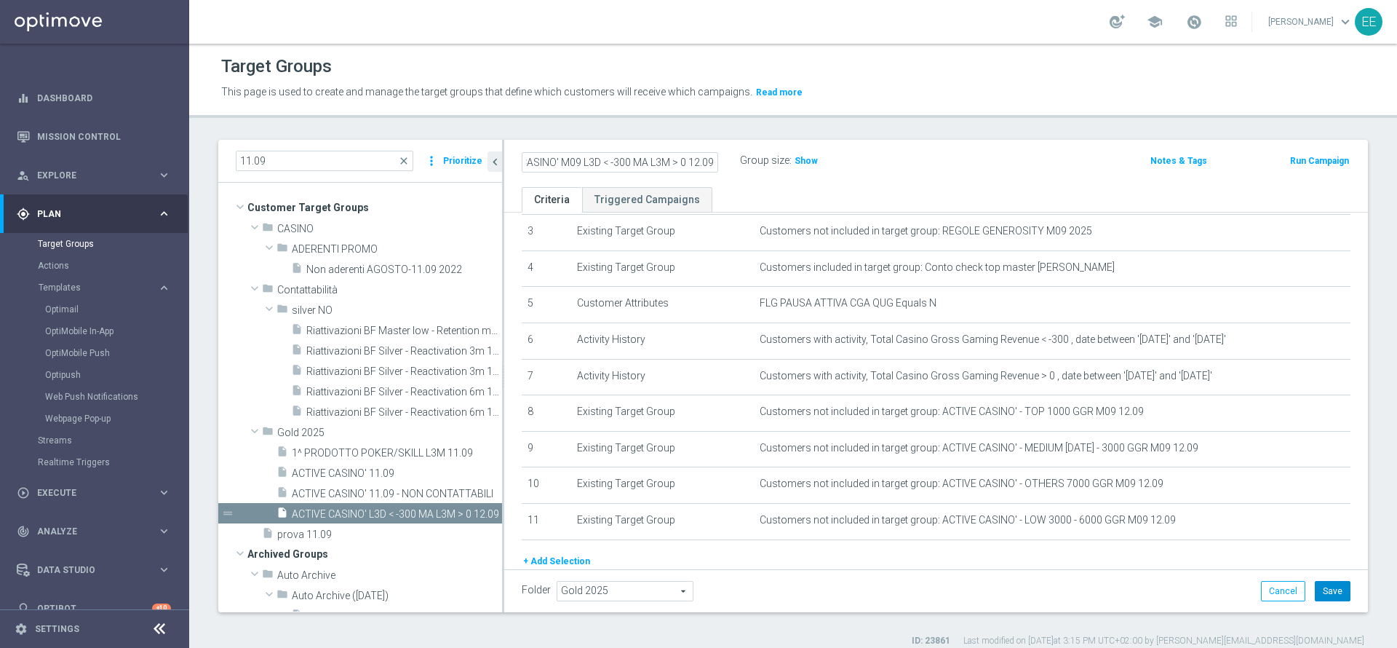
scroll to position [0, 0]
click at [70, 285] on span "Templates" at bounding box center [91, 287] width 104 height 9
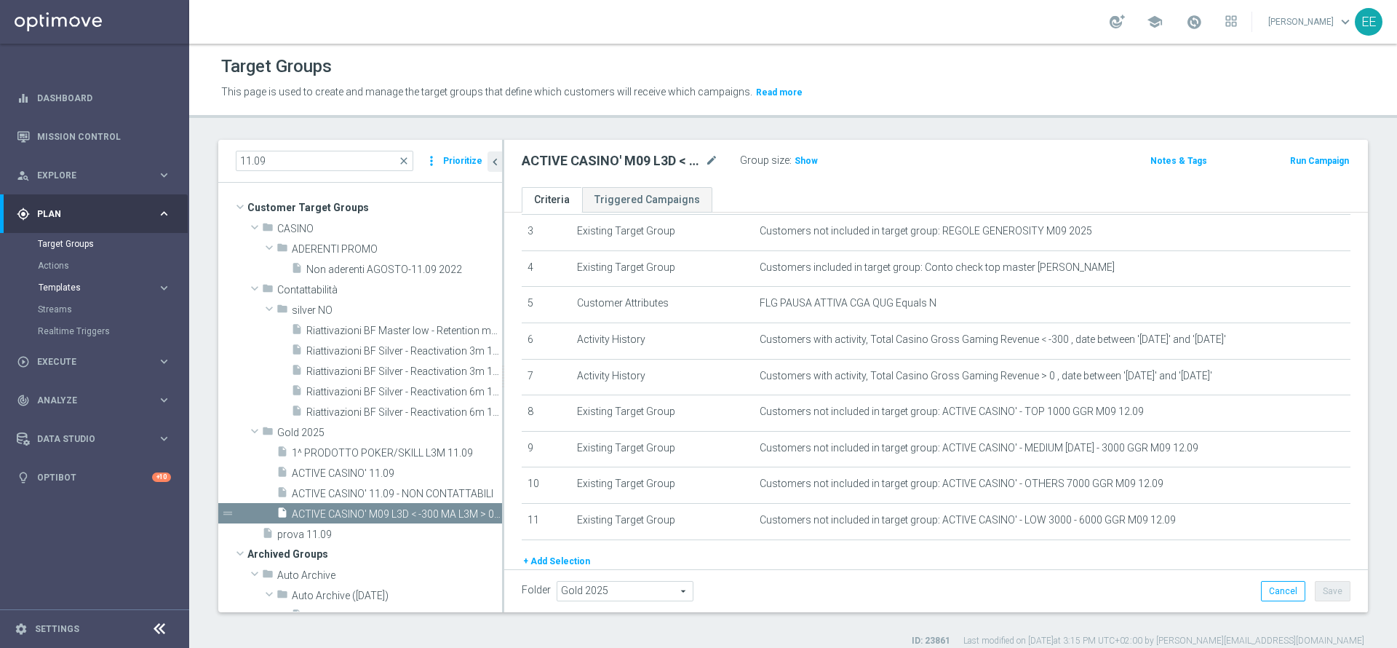
click at [71, 285] on span "Templates" at bounding box center [91, 287] width 104 height 9
click at [76, 373] on link "Optipush" at bounding box center [98, 375] width 106 height 12
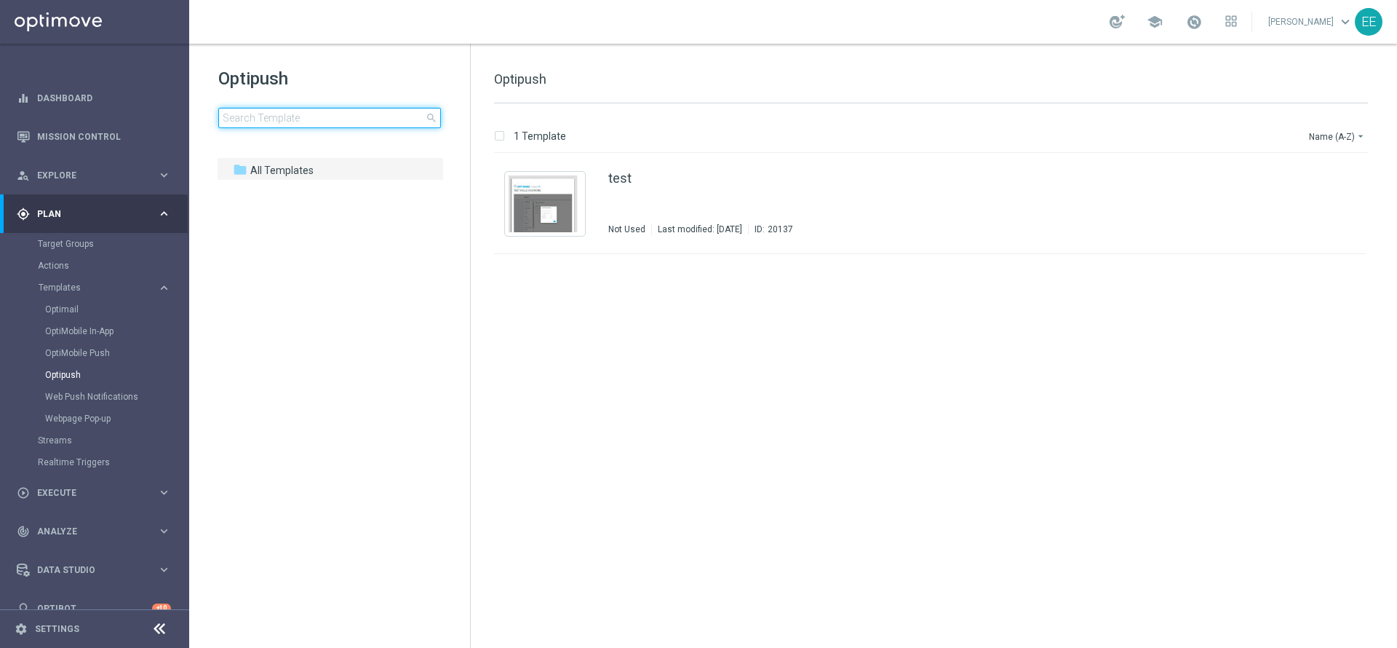
click at [298, 121] on input at bounding box center [329, 118] width 223 height 20
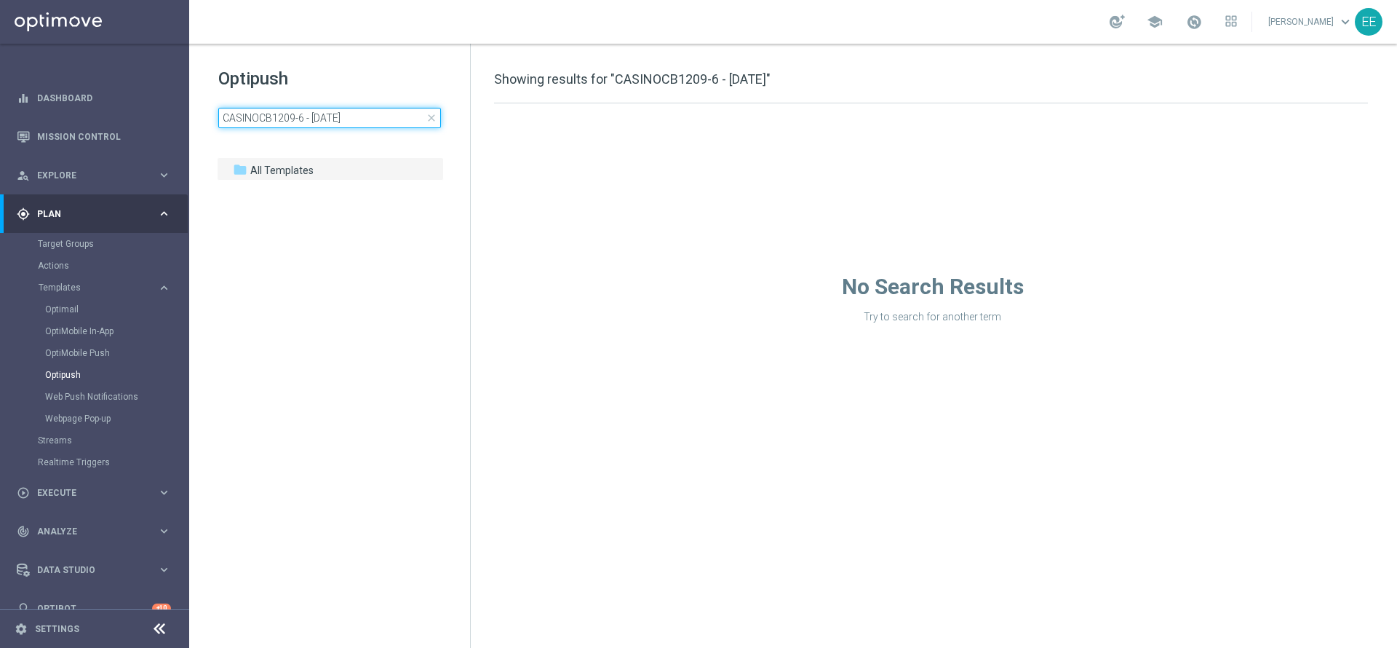
drag, startPoint x: 373, startPoint y: 119, endPoint x: 304, endPoint y: 130, distance: 69.9
click at [304, 130] on div "Optipush CASINOCB1209-6 - 12.09.2025 close folder 1 Folder folder All Templates…" at bounding box center [329, 134] width 281 height 180
type input "CASINOCB1209-6"
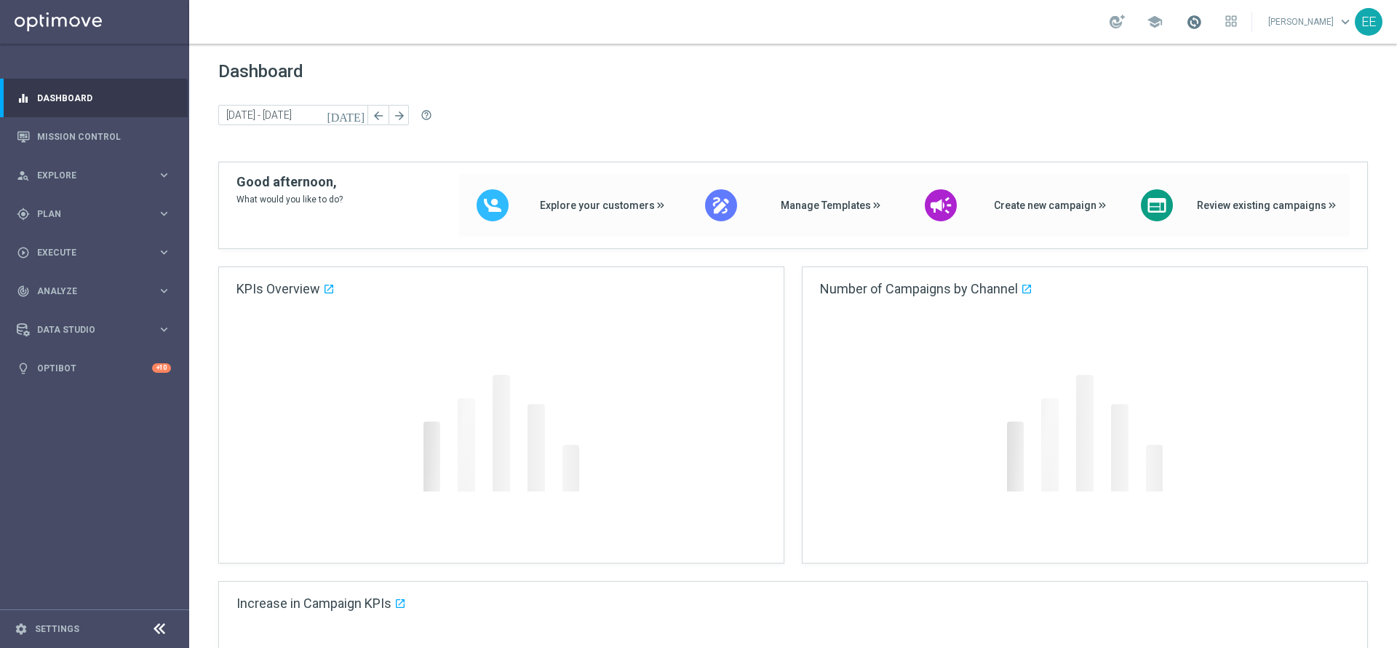
click at [1201, 24] on span at bounding box center [1194, 22] width 16 height 16
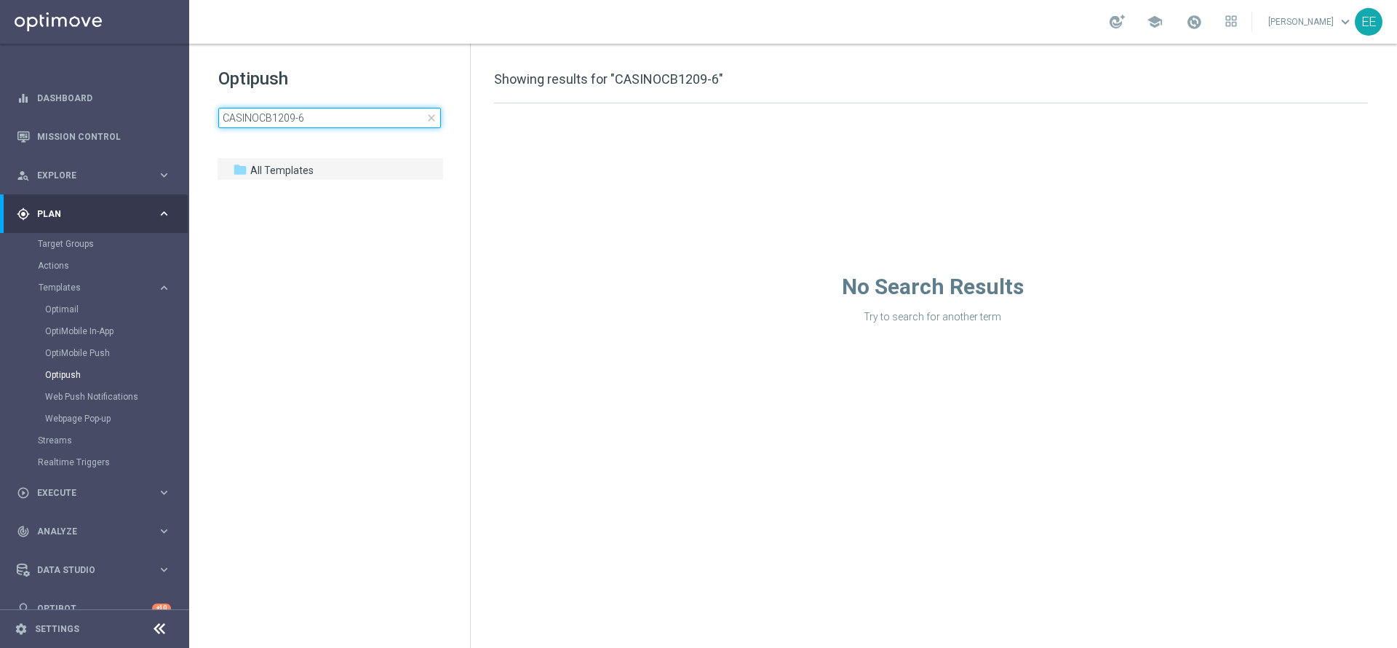
click at [362, 122] on input "CASINOCB1209-6" at bounding box center [329, 118] width 223 height 20
type input "CASINOCB1209"
click at [287, 171] on span "All Templates" at bounding box center [281, 170] width 63 height 13
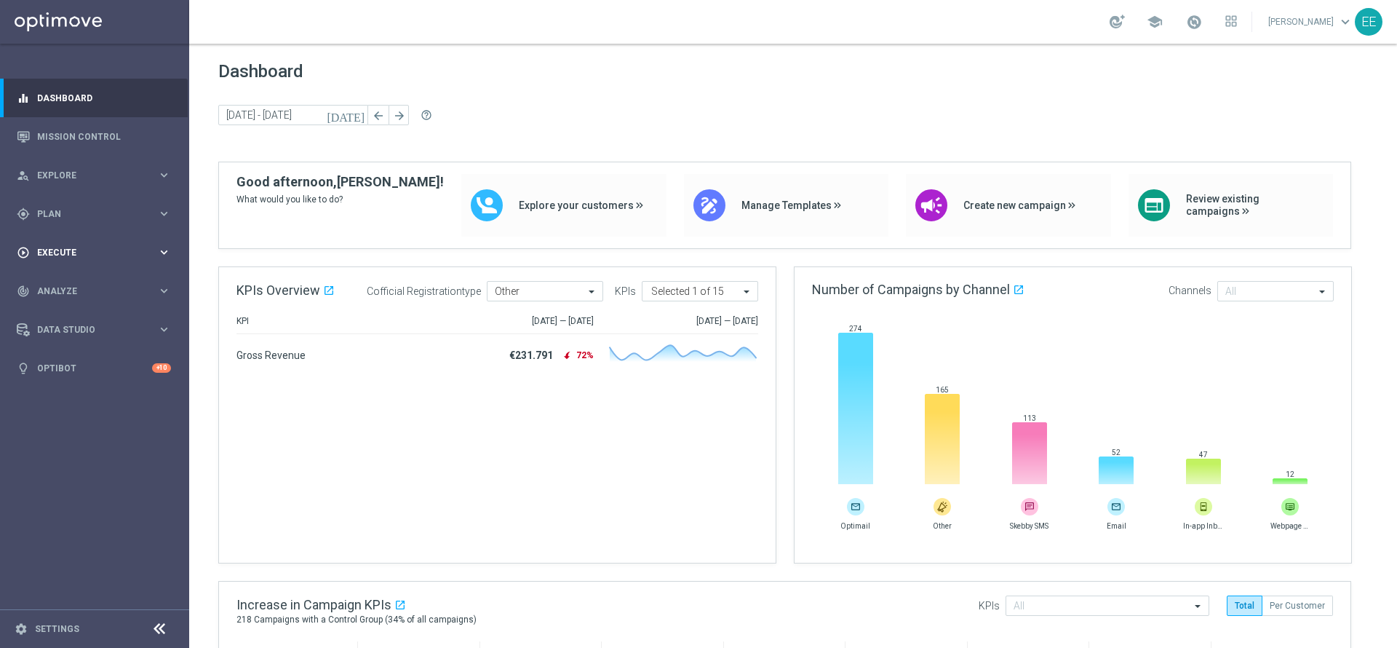
click at [92, 248] on span "Execute" at bounding box center [97, 252] width 120 height 9
click at [67, 217] on span "Plan" at bounding box center [97, 214] width 120 height 9
click at [68, 215] on span "Plan" at bounding box center [97, 214] width 120 height 9
click at [71, 246] on div "play_circle_outline Execute" at bounding box center [87, 252] width 140 height 13
click at [94, 282] on link "Campaign Builder" at bounding box center [95, 282] width 114 height 12
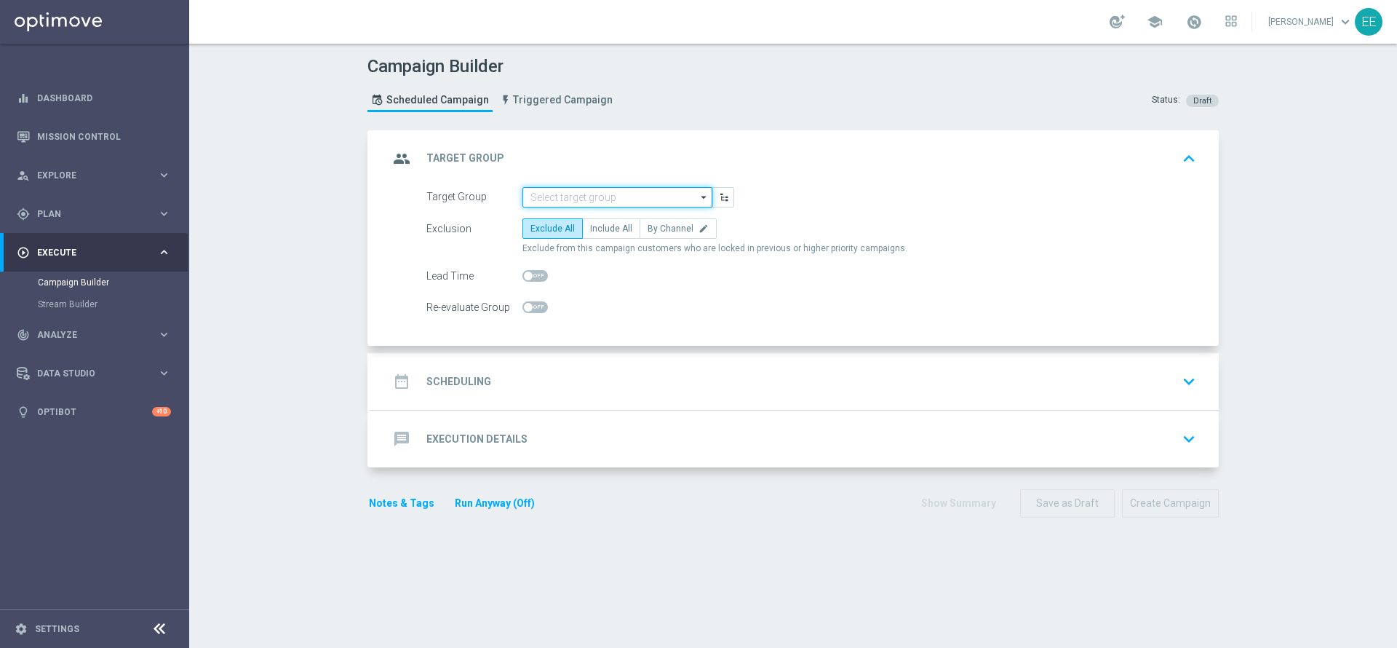
click at [554, 204] on input at bounding box center [617, 197] width 190 height 20
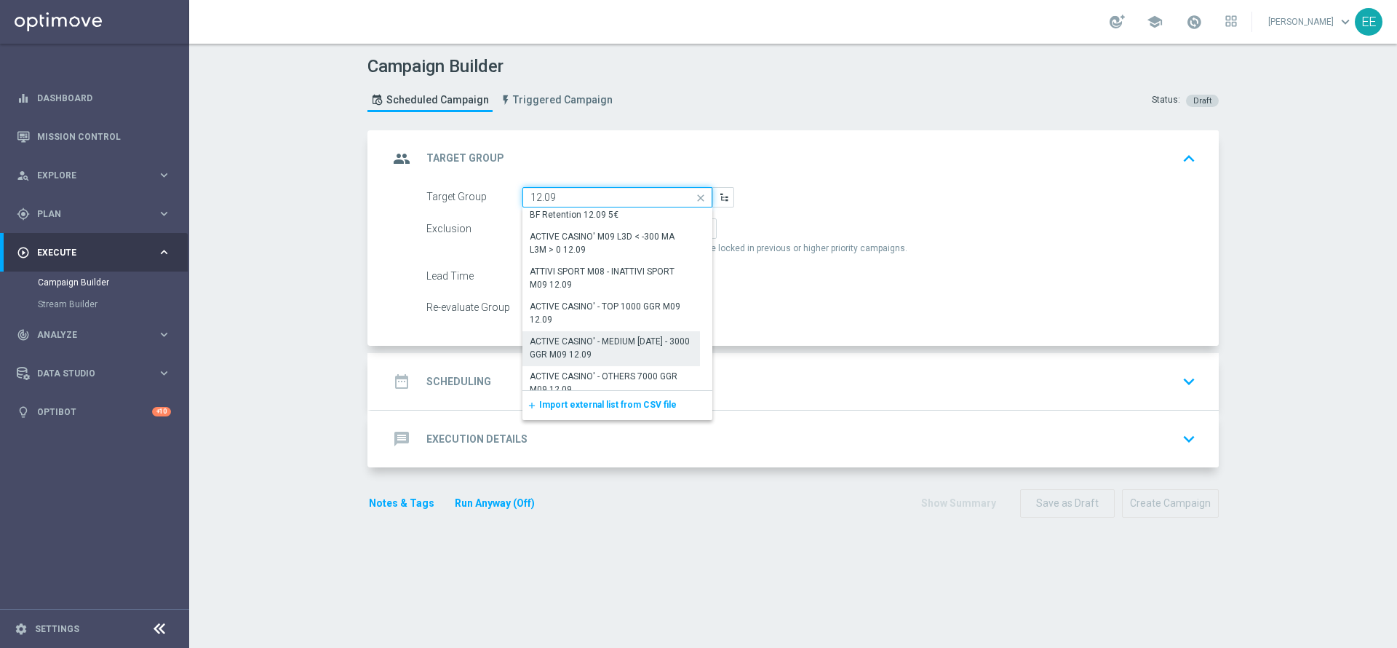
scroll to position [60, 0]
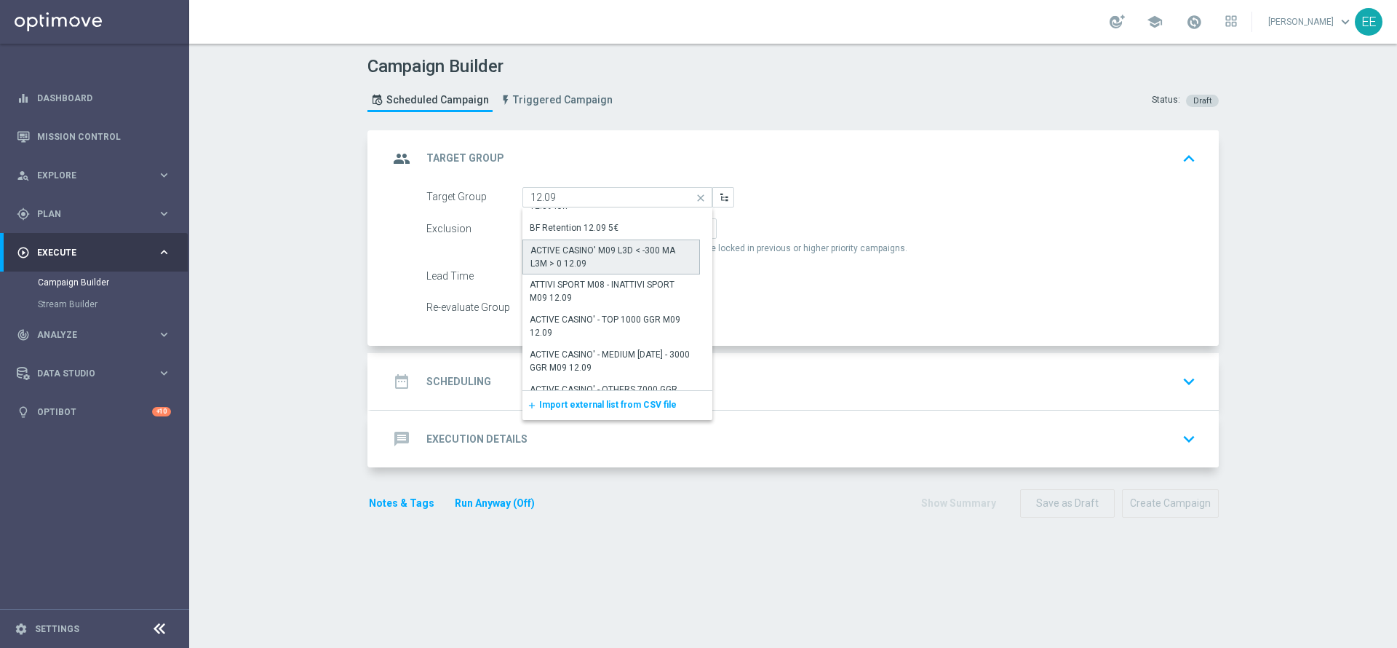
click at [584, 258] on div "ACTIVE CASINO' M09 L3D < -300 MA L3M > 0 12.09" at bounding box center [611, 257] width 162 height 26
type input "ACTIVE CASINO' M09 L3D < -300 MA L3M > 0 12.09"
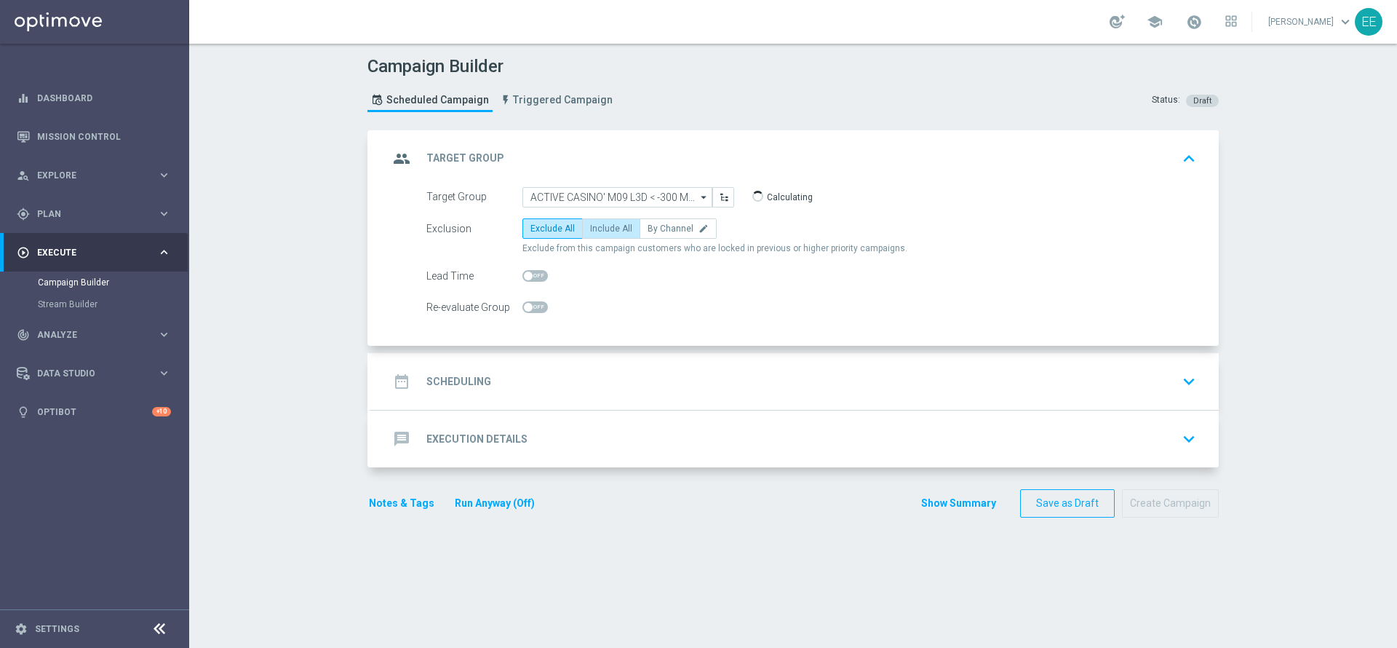
click at [601, 227] on span "Include All" at bounding box center [611, 228] width 42 height 10
click at [600, 227] on input "Include All" at bounding box center [594, 230] width 9 height 9
radio input "true"
click at [1202, 23] on span at bounding box center [1194, 22] width 16 height 16
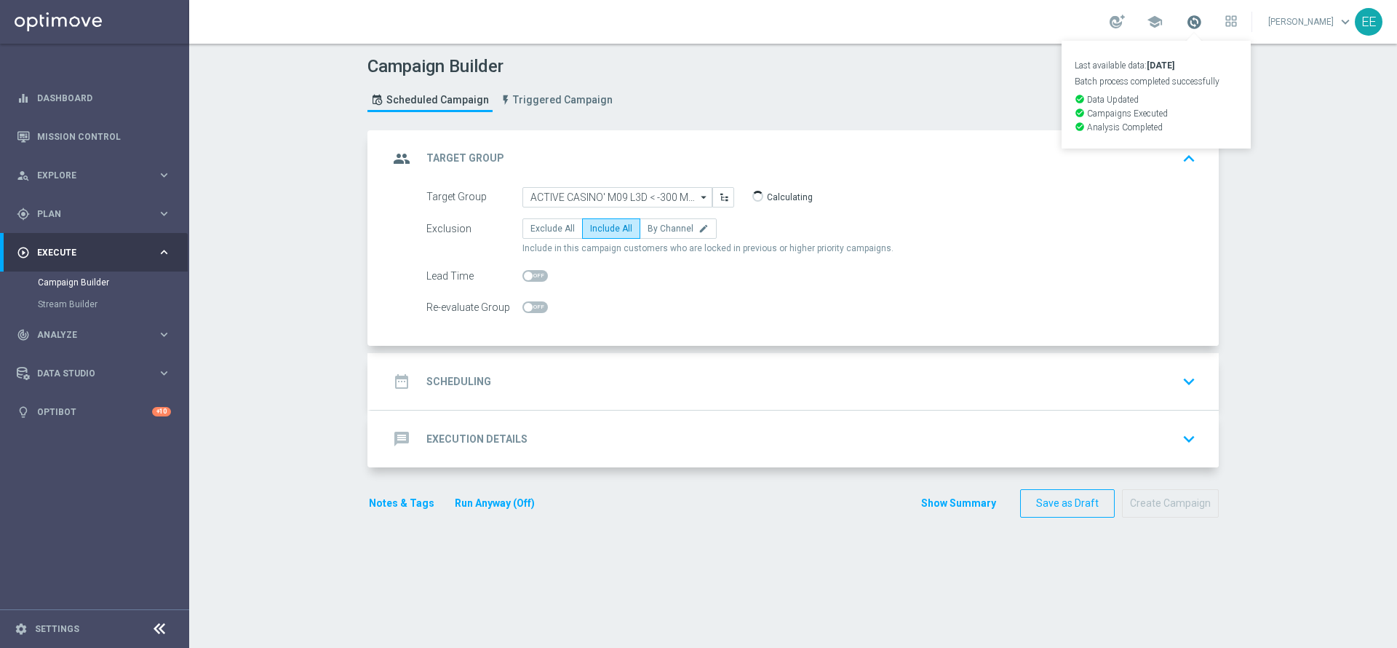
click at [1202, 23] on span at bounding box center [1194, 22] width 16 height 16
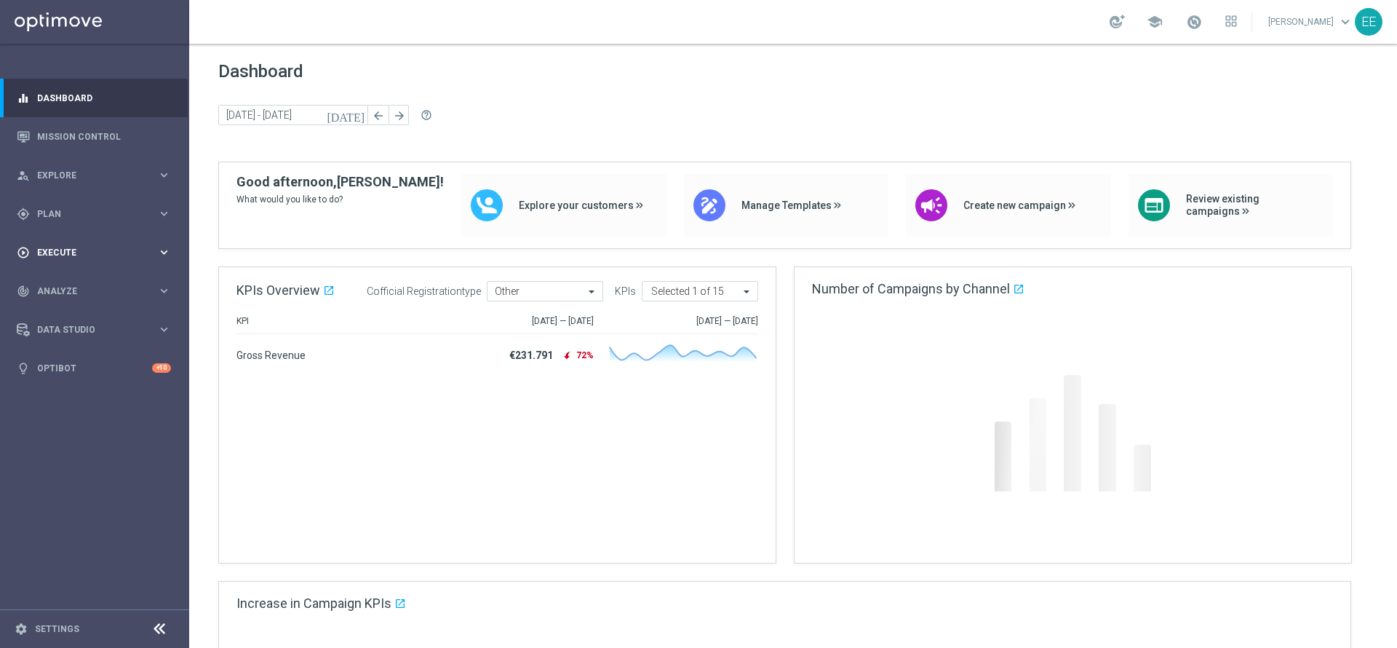
click at [76, 252] on span "Execute" at bounding box center [97, 252] width 120 height 9
click at [74, 204] on div "gps_fixed Plan keyboard_arrow_right" at bounding box center [94, 213] width 188 height 39
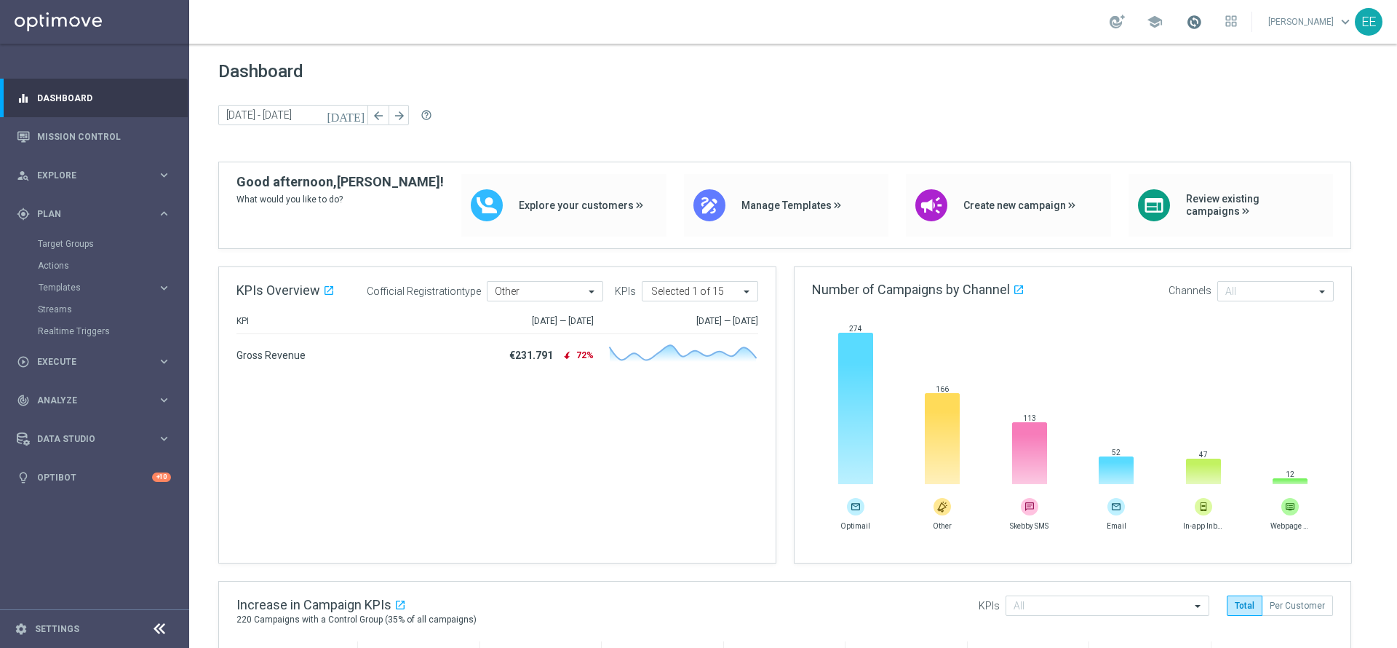
click at [1202, 24] on span at bounding box center [1194, 22] width 16 height 16
click at [1202, 22] on span at bounding box center [1194, 22] width 16 height 16
click at [1202, 14] on span at bounding box center [1194, 22] width 16 height 16
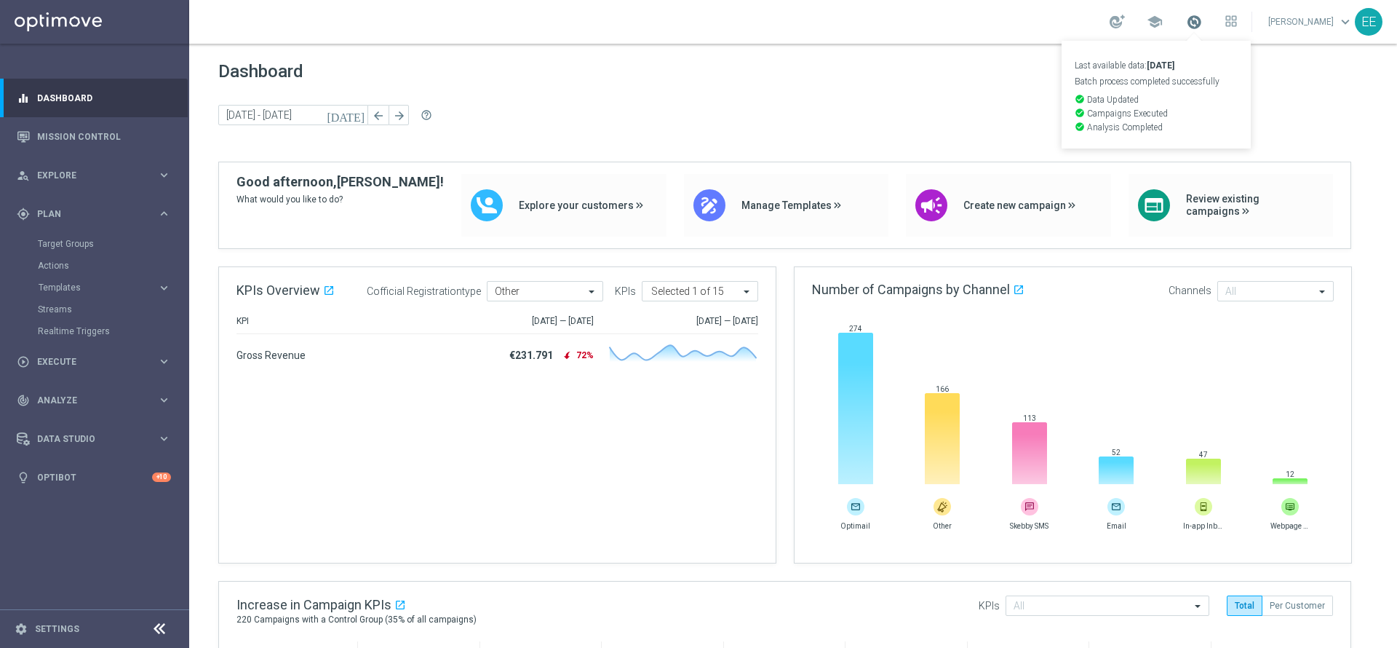
click at [1202, 14] on span at bounding box center [1194, 22] width 16 height 16
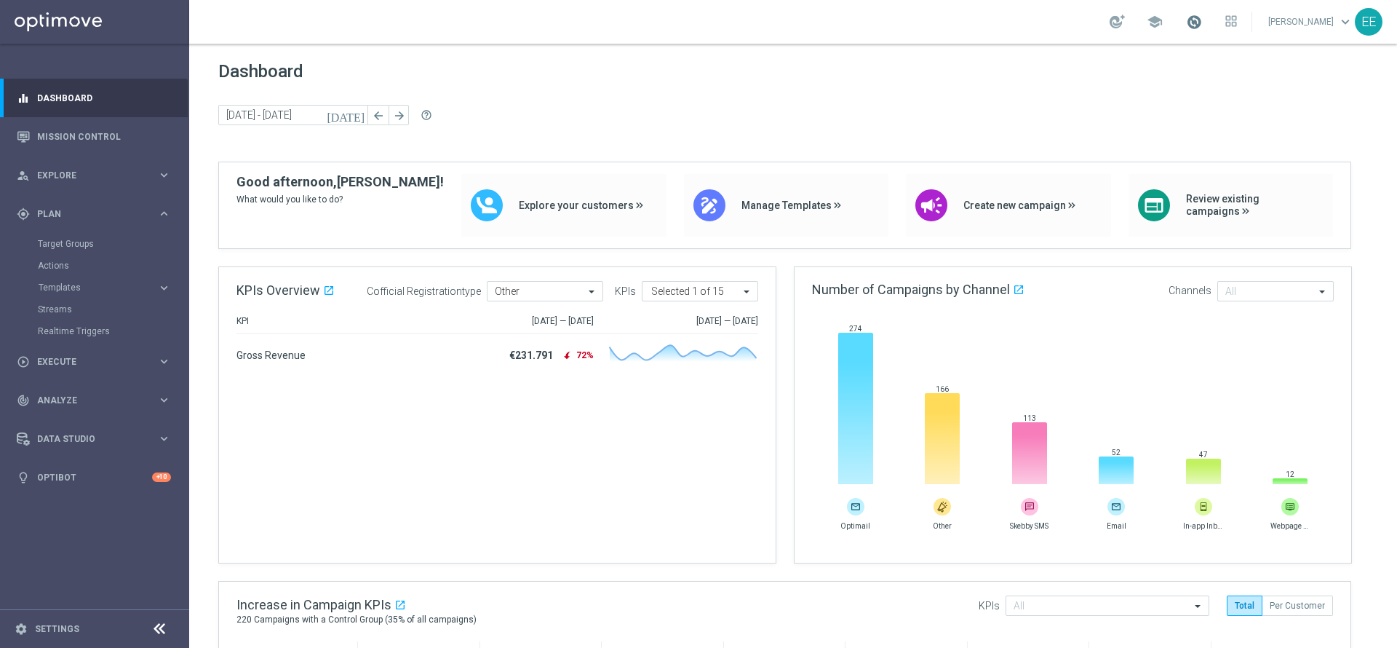
click at [1202, 14] on span at bounding box center [1194, 22] width 16 height 16
drag, startPoint x: 1203, startPoint y: 13, endPoint x: 1029, endPoint y: -1, distance: 175.2
click at [1195, 14] on span at bounding box center [1194, 22] width 16 height 16
click at [1029, 0] on html "equalizer Dashboard Mission Control" at bounding box center [698, 324] width 1397 height 648
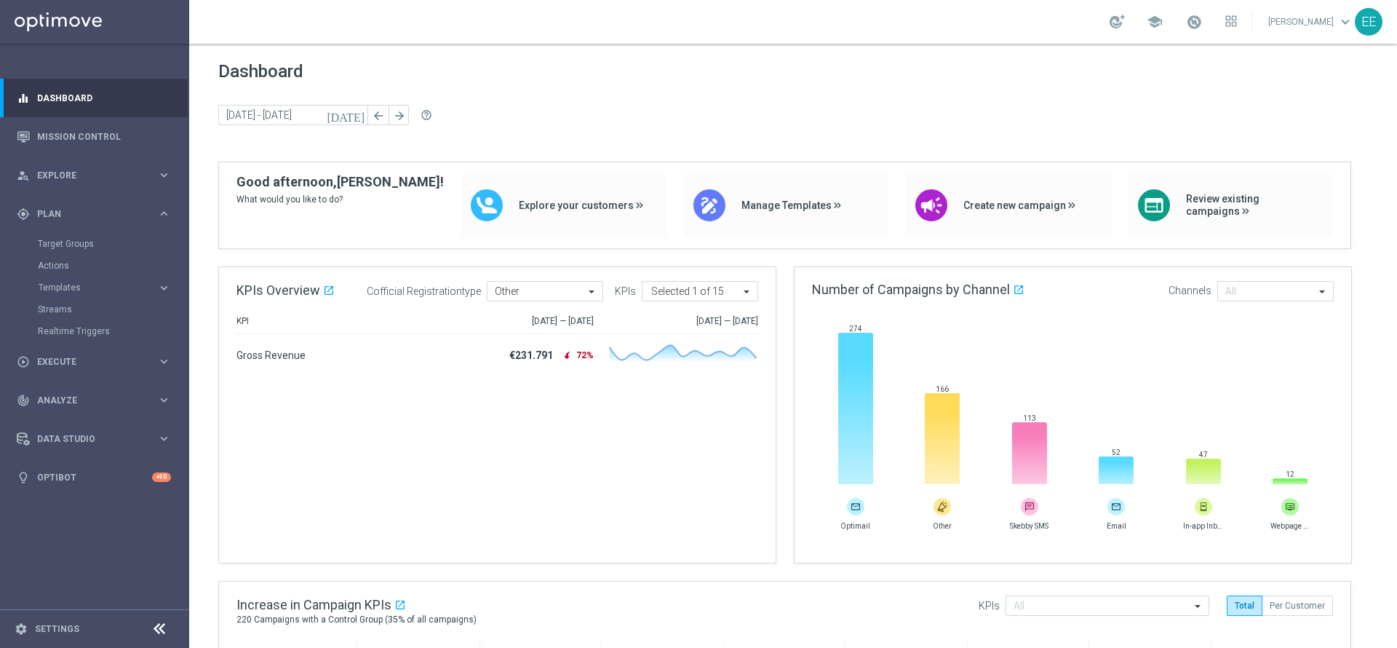
click at [1182, 25] on div "school" at bounding box center [1173, 21] width 127 height 25
click at [1202, 20] on span at bounding box center [1194, 22] width 16 height 16
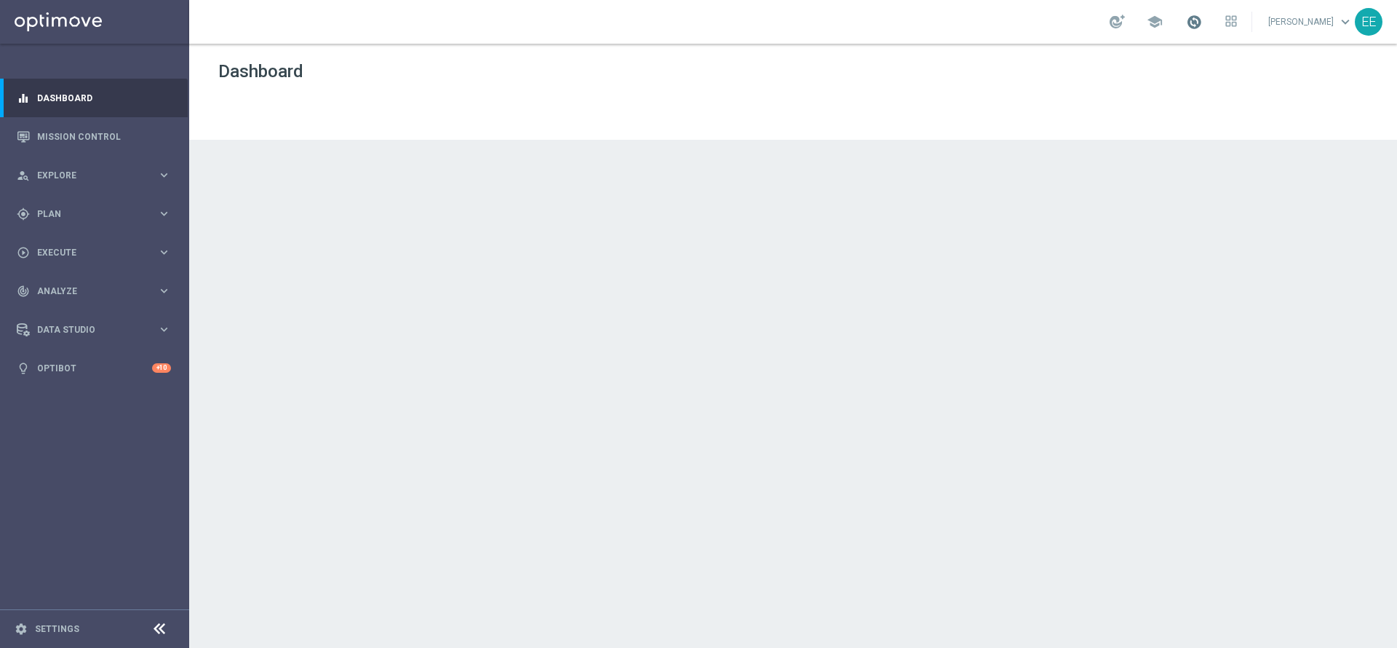
click at [1202, 23] on span at bounding box center [1194, 22] width 16 height 16
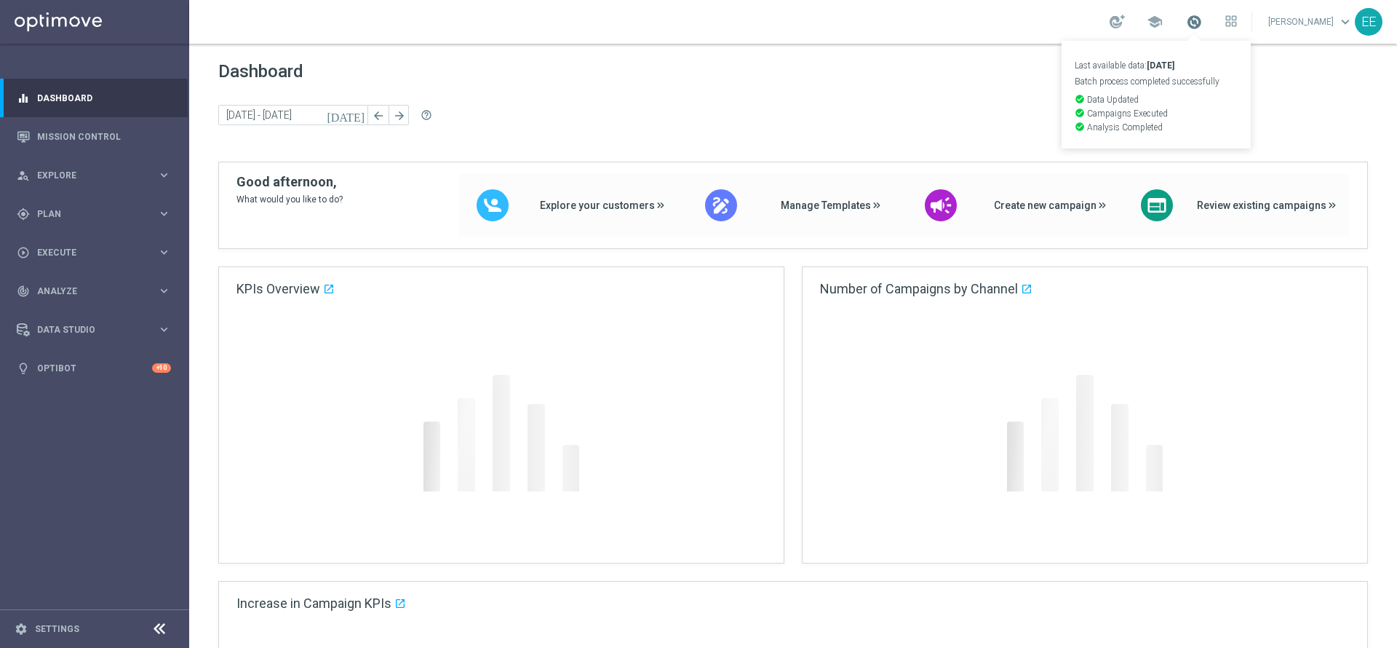
click at [1202, 23] on span at bounding box center [1194, 22] width 16 height 16
